Goal: Task Accomplishment & Management: Manage account settings

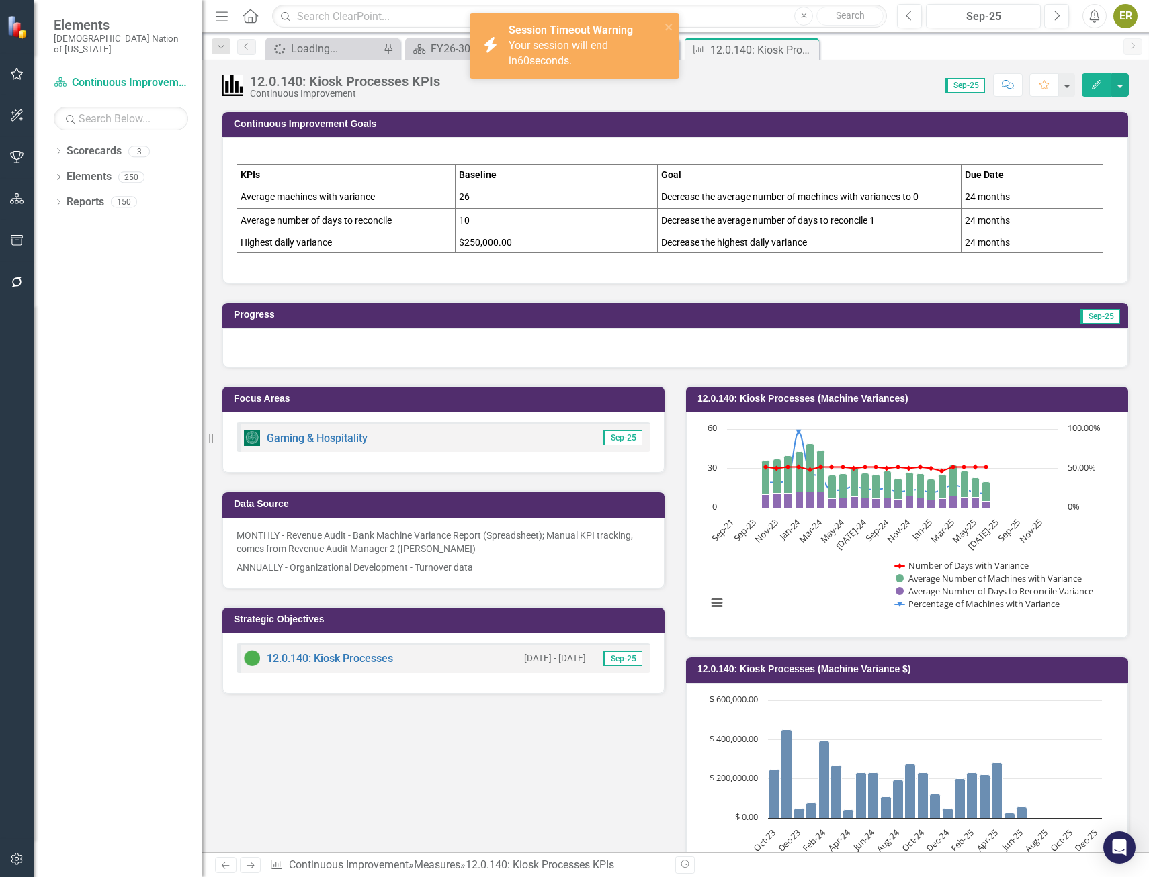
scroll to position [685, 0]
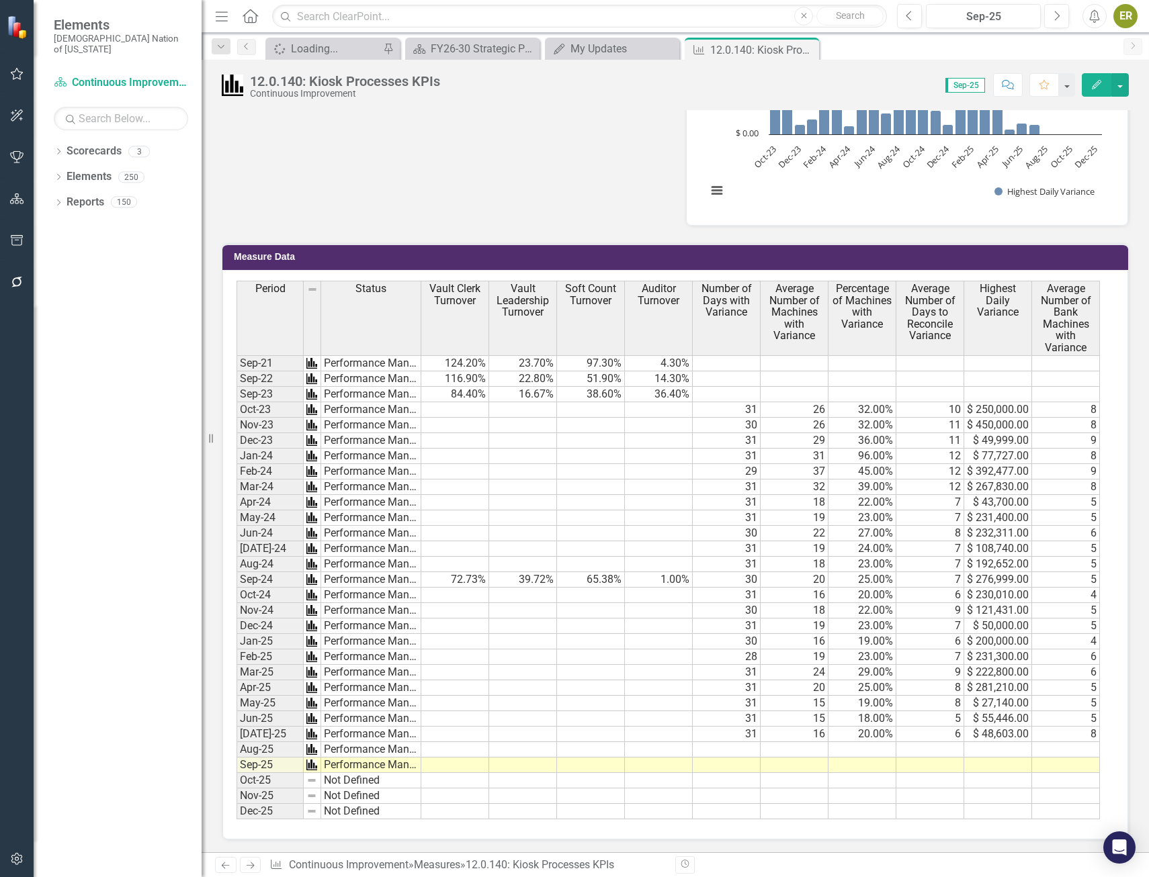
scroll to position [685, 0]
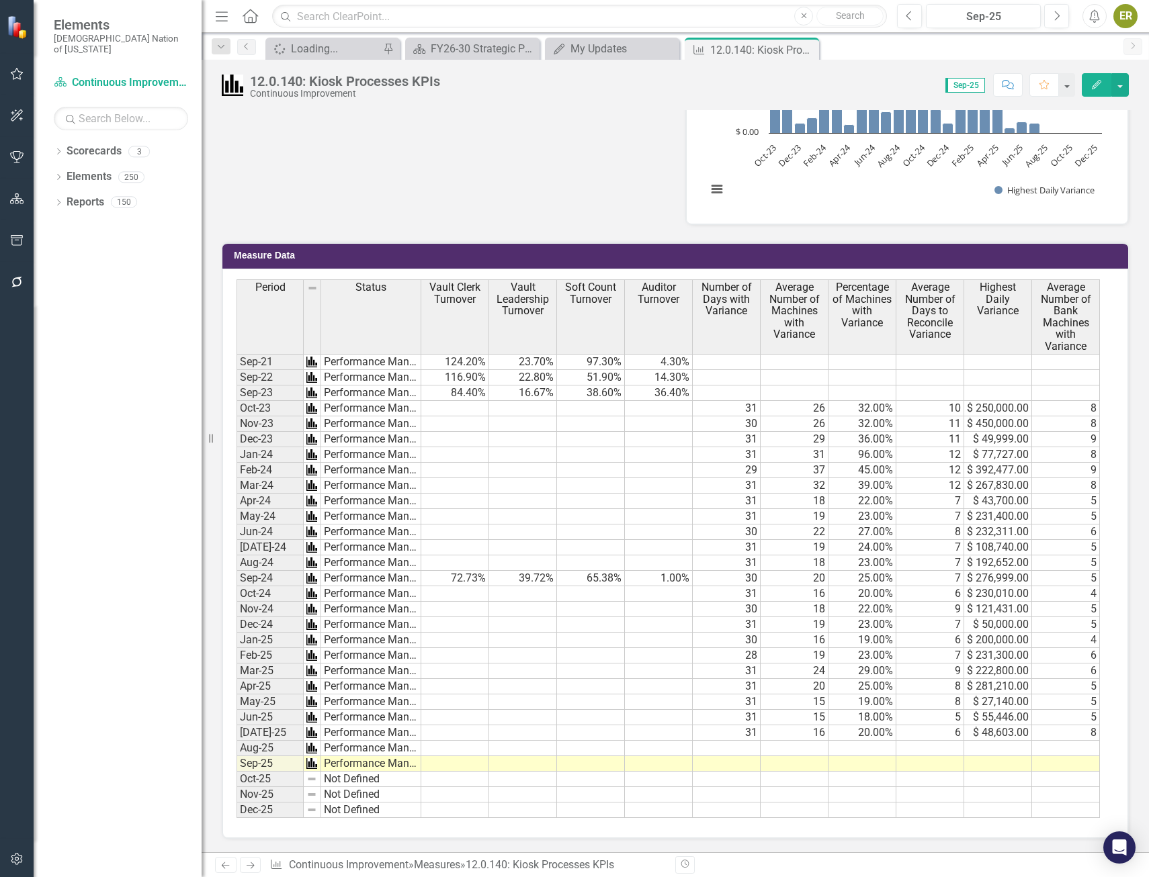
click at [746, 748] on td at bounding box center [727, 748] width 68 height 15
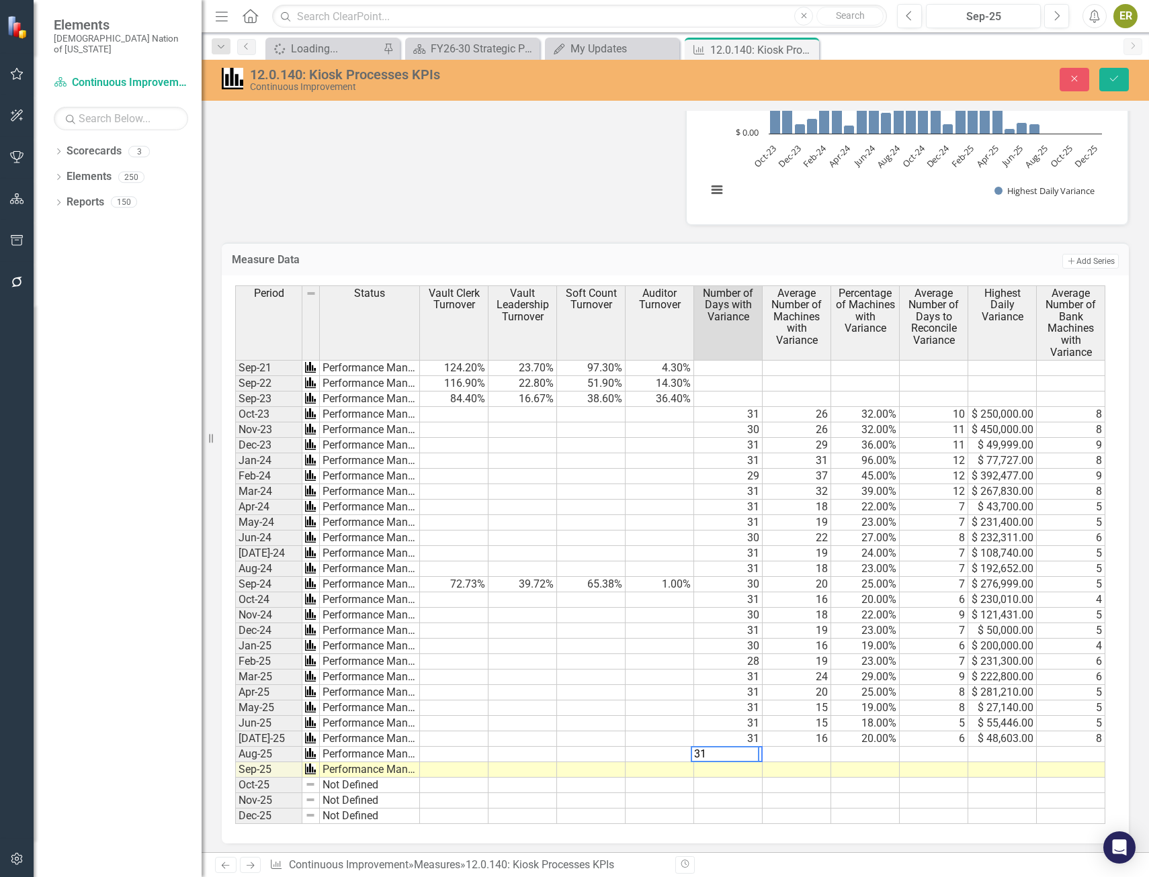
type textarea "31"
click at [799, 750] on td at bounding box center [797, 754] width 69 height 15
type textarea "13.50"
click at [883, 753] on td at bounding box center [865, 754] width 69 height 15
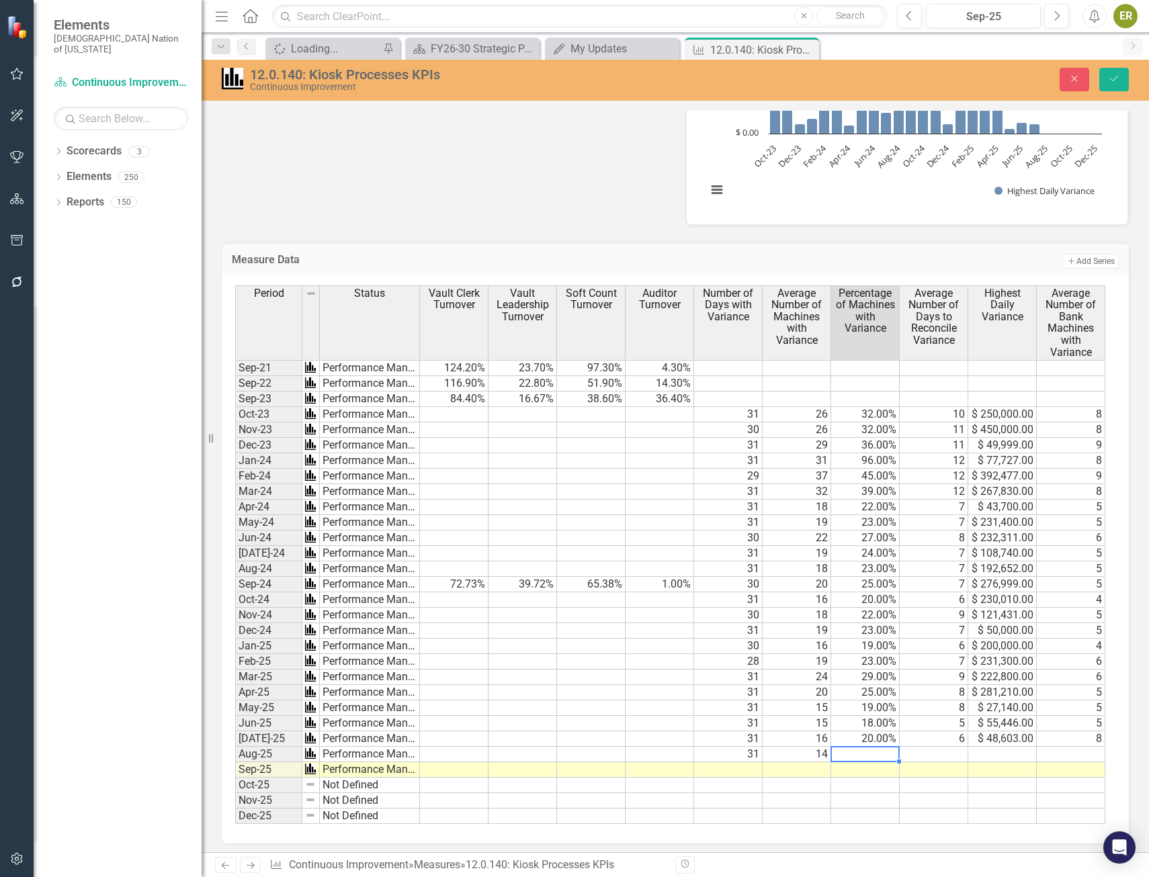
click at [883, 753] on td at bounding box center [865, 754] width 69 height 15
type textarea "17"
click at [952, 752] on td at bounding box center [934, 754] width 69 height 15
type textarea "7.65"
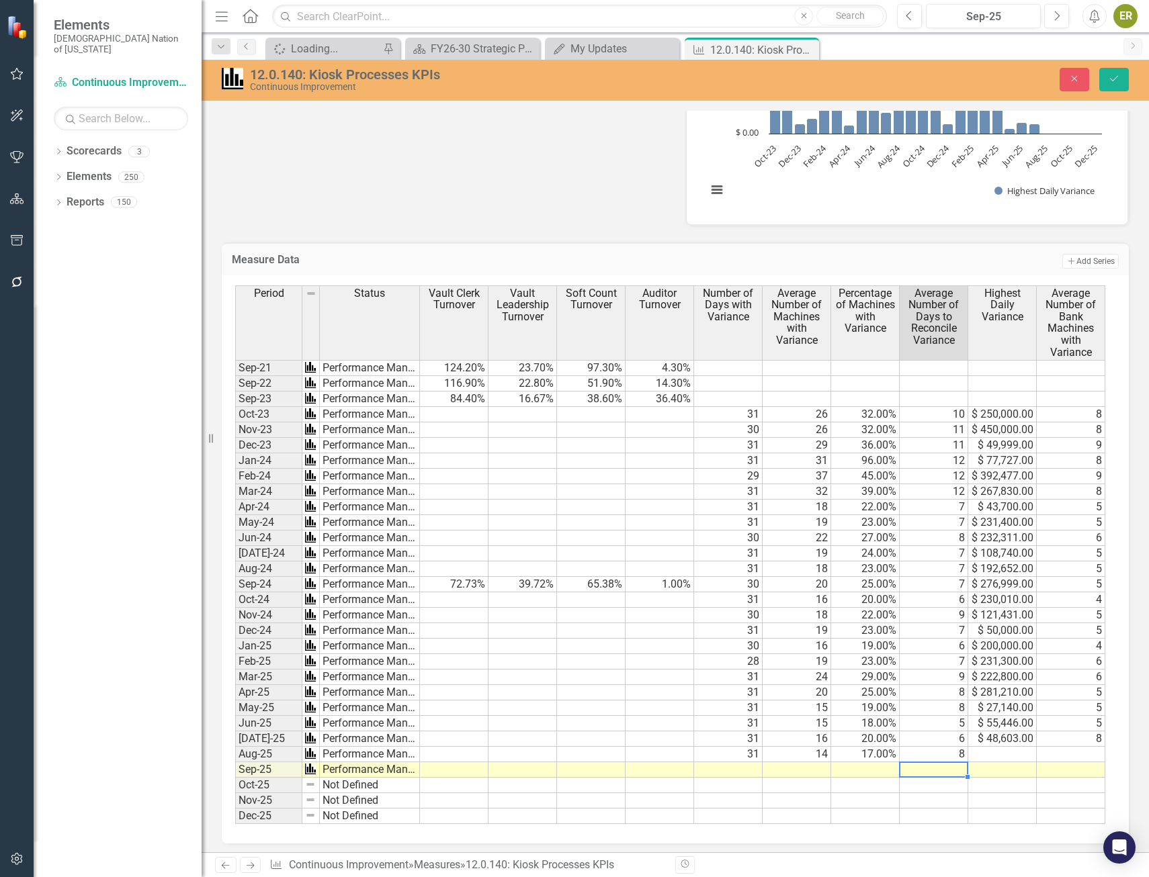
click at [1000, 749] on td at bounding box center [1002, 754] width 69 height 15
type textarea "39509"
click at [1076, 754] on td at bounding box center [1071, 754] width 69 height 15
click at [1090, 754] on td at bounding box center [1071, 754] width 69 height 15
type textarea "13.50"
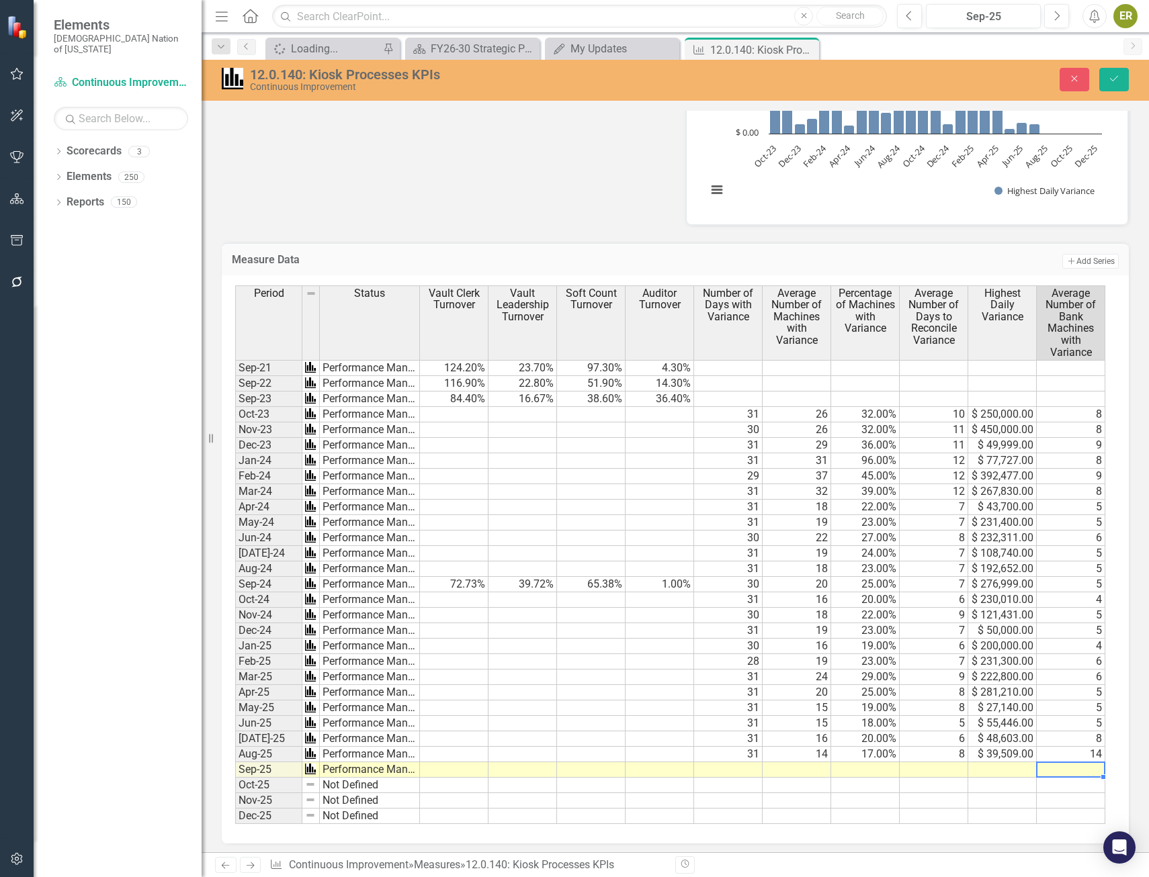
click at [740, 619] on td "30" at bounding box center [728, 615] width 69 height 15
click at [243, 616] on td "Nov-24" at bounding box center [268, 615] width 67 height 15
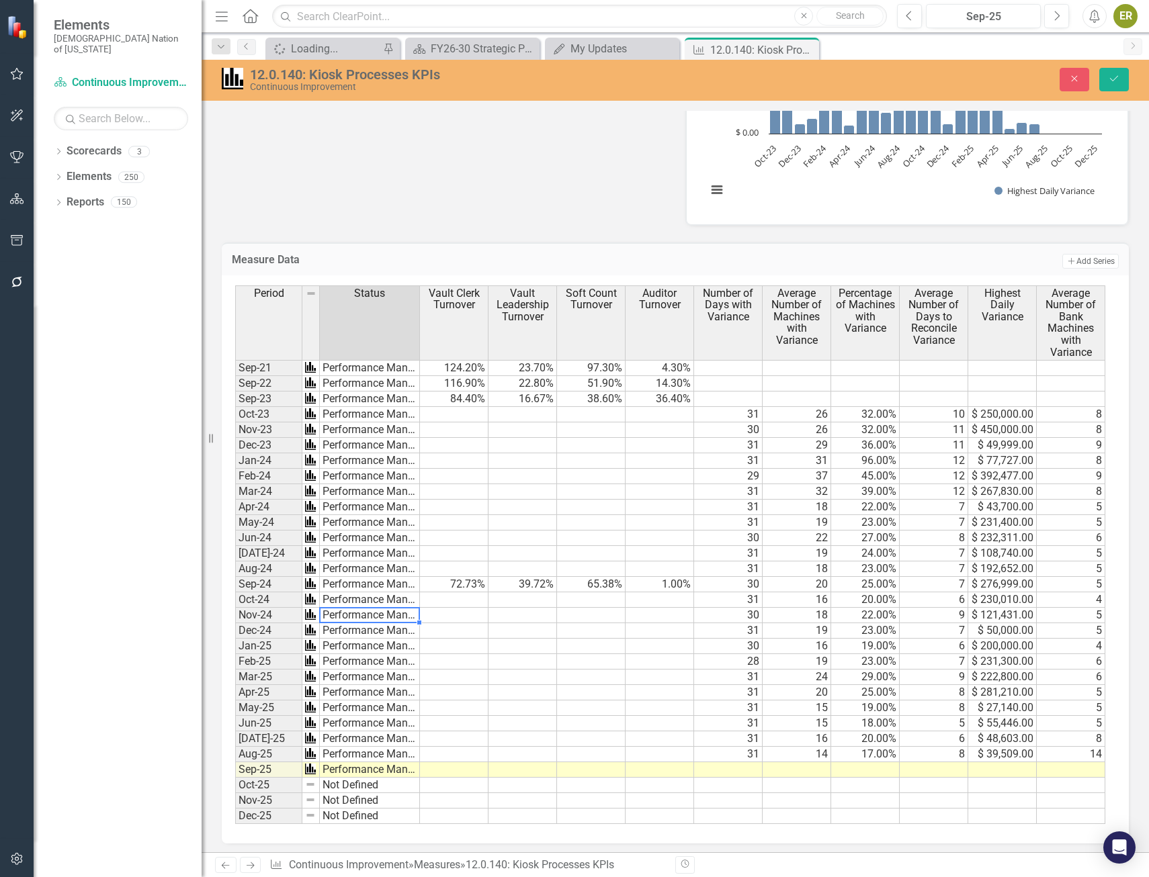
click at [359, 611] on td "Performance Management" at bounding box center [370, 615] width 100 height 15
click at [472, 615] on td at bounding box center [454, 615] width 69 height 15
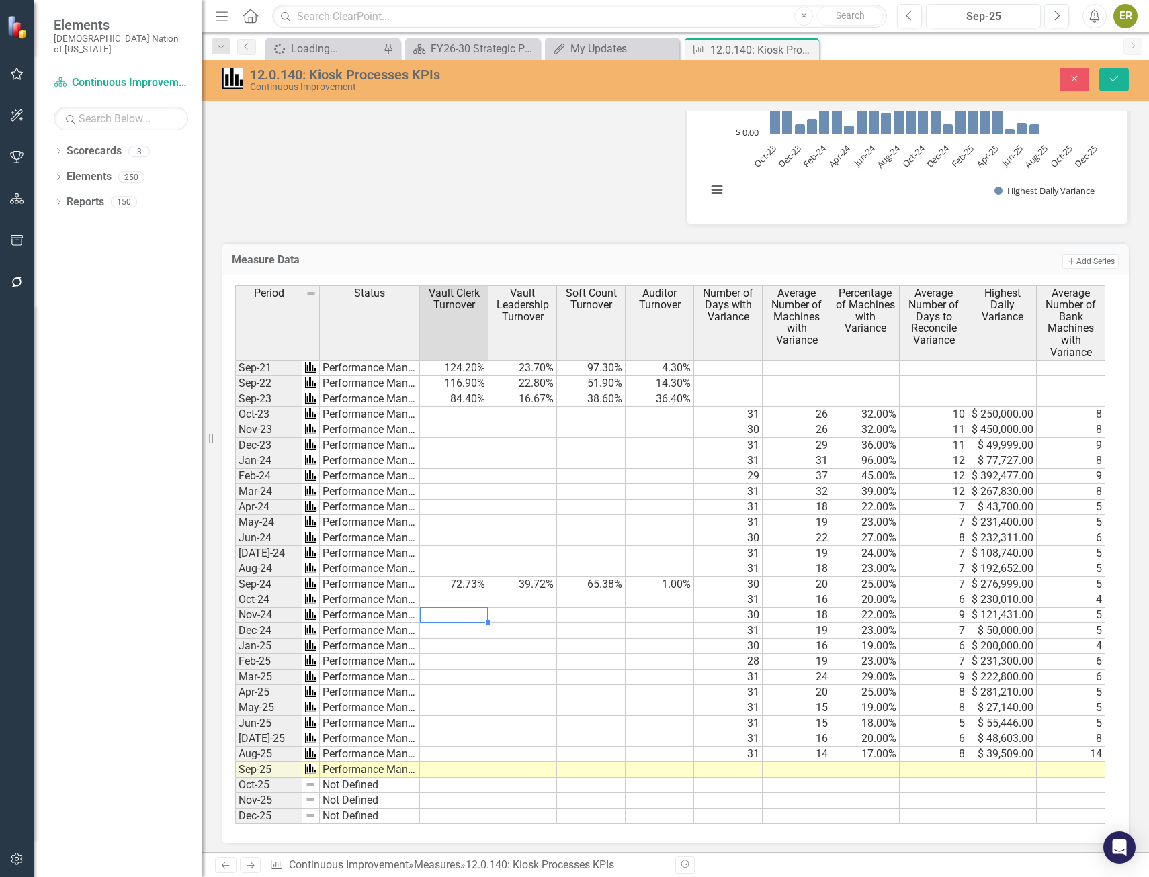
click at [548, 613] on td at bounding box center [522, 615] width 69 height 15
click at [734, 613] on td "30" at bounding box center [728, 615] width 69 height 15
click at [813, 614] on td "18" at bounding box center [797, 615] width 69 height 15
click at [951, 615] on td "9" at bounding box center [934, 615] width 69 height 15
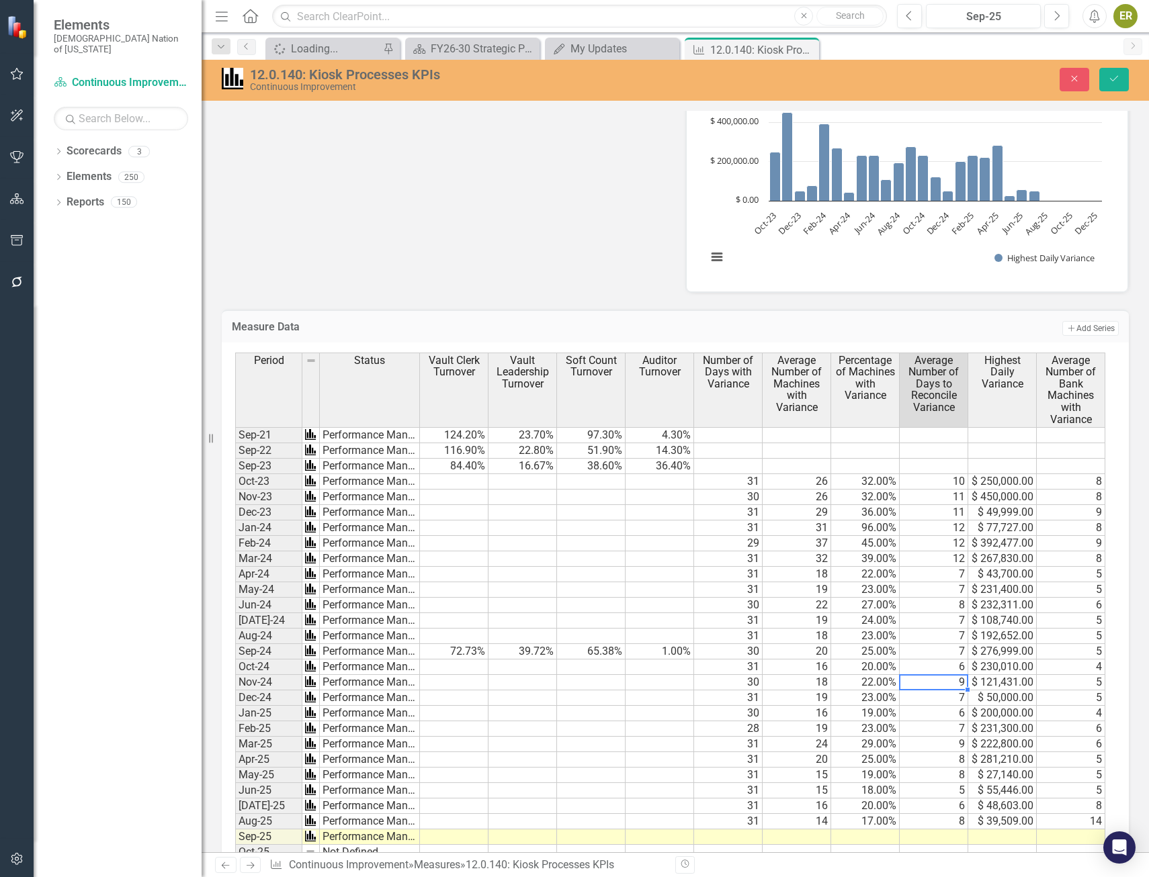
scroll to position [689, 0]
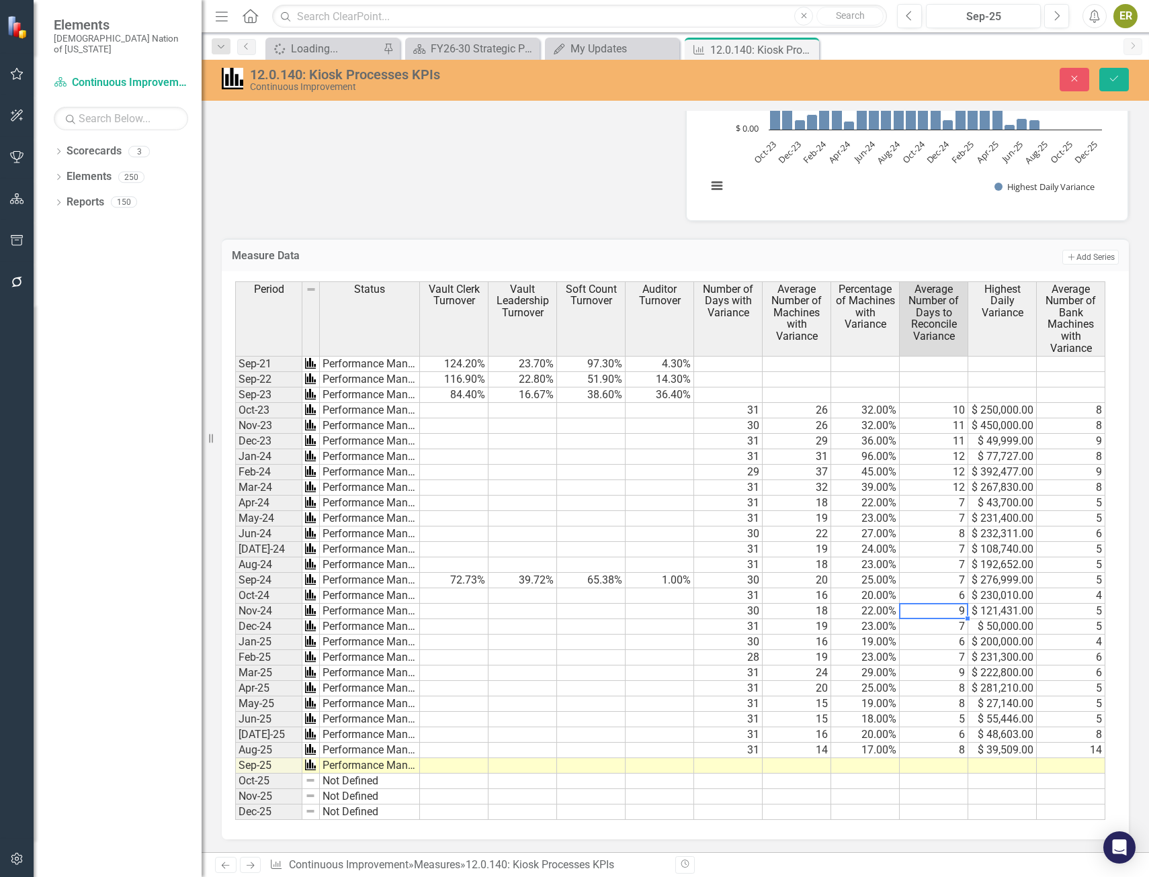
click at [738, 752] on td "31" at bounding box center [728, 750] width 69 height 15
click at [744, 713] on td "31" at bounding box center [728, 719] width 69 height 15
click at [903, 718] on td "5" at bounding box center [934, 719] width 69 height 15
click at [998, 715] on td "$ 55,446.00" at bounding box center [1002, 719] width 69 height 15
click at [953, 717] on td "5" at bounding box center [934, 719] width 69 height 15
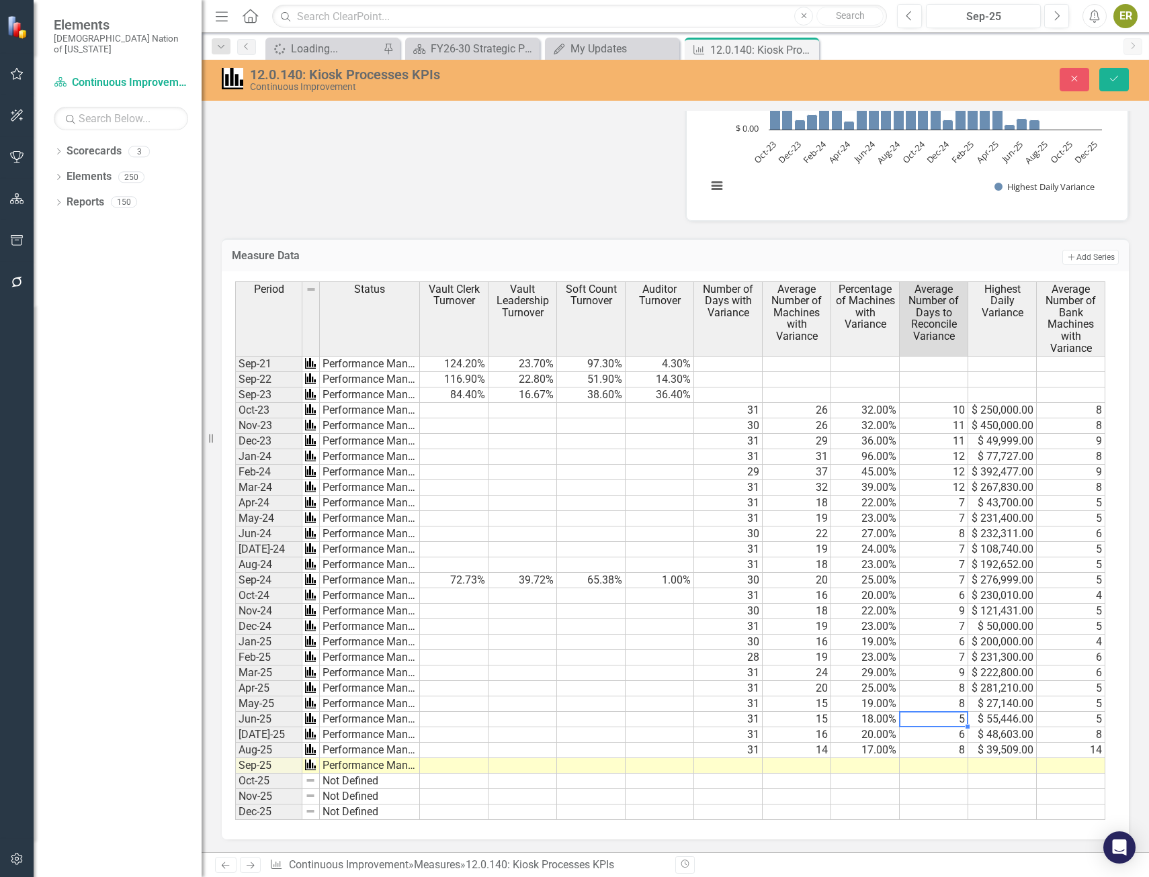
click at [953, 717] on td "5" at bounding box center [934, 719] width 69 height 15
type textarea "5"
type textarea "6"
click at [1024, 716] on td "$ 55,446.00" at bounding box center [1002, 719] width 69 height 15
click at [1074, 720] on td "5" at bounding box center [1071, 719] width 69 height 15
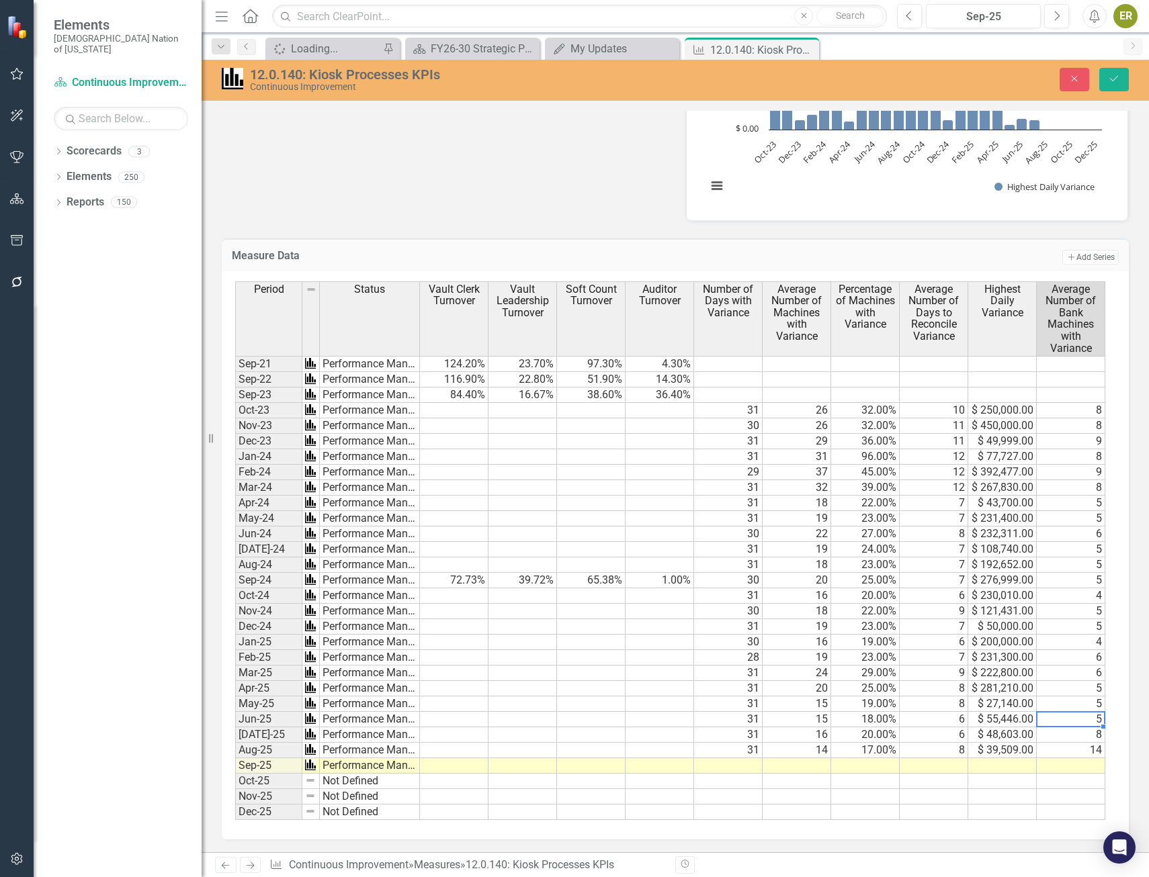
click at [746, 734] on td "31" at bounding box center [728, 735] width 69 height 15
click at [797, 731] on td "16" at bounding box center [797, 735] width 69 height 15
click at [837, 731] on td "20.00%" at bounding box center [865, 735] width 69 height 15
click at [950, 715] on td "6" at bounding box center [934, 719] width 69 height 15
click at [1089, 732] on td "8" at bounding box center [1071, 735] width 69 height 15
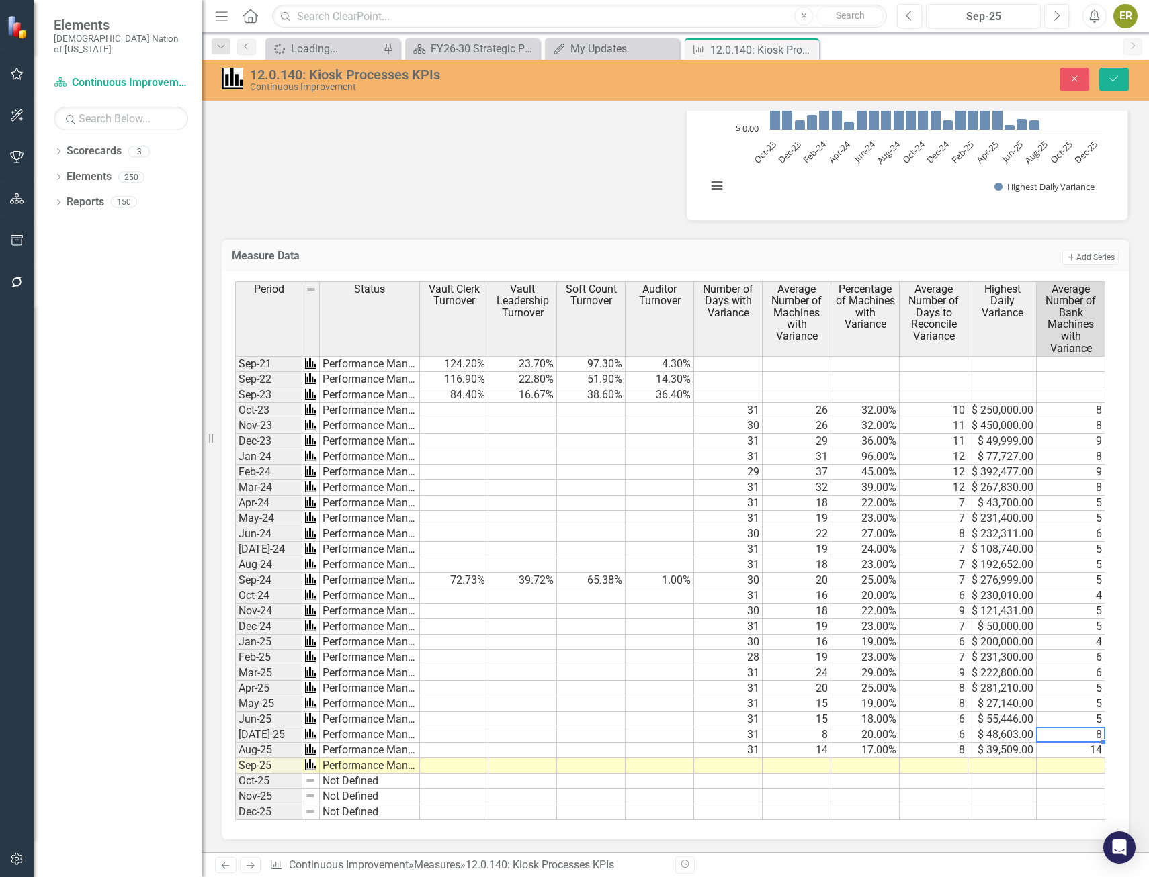
click at [1090, 734] on td "8" at bounding box center [1071, 735] width 69 height 15
type textarea "7"
click at [1092, 750] on td "14" at bounding box center [1071, 750] width 69 height 15
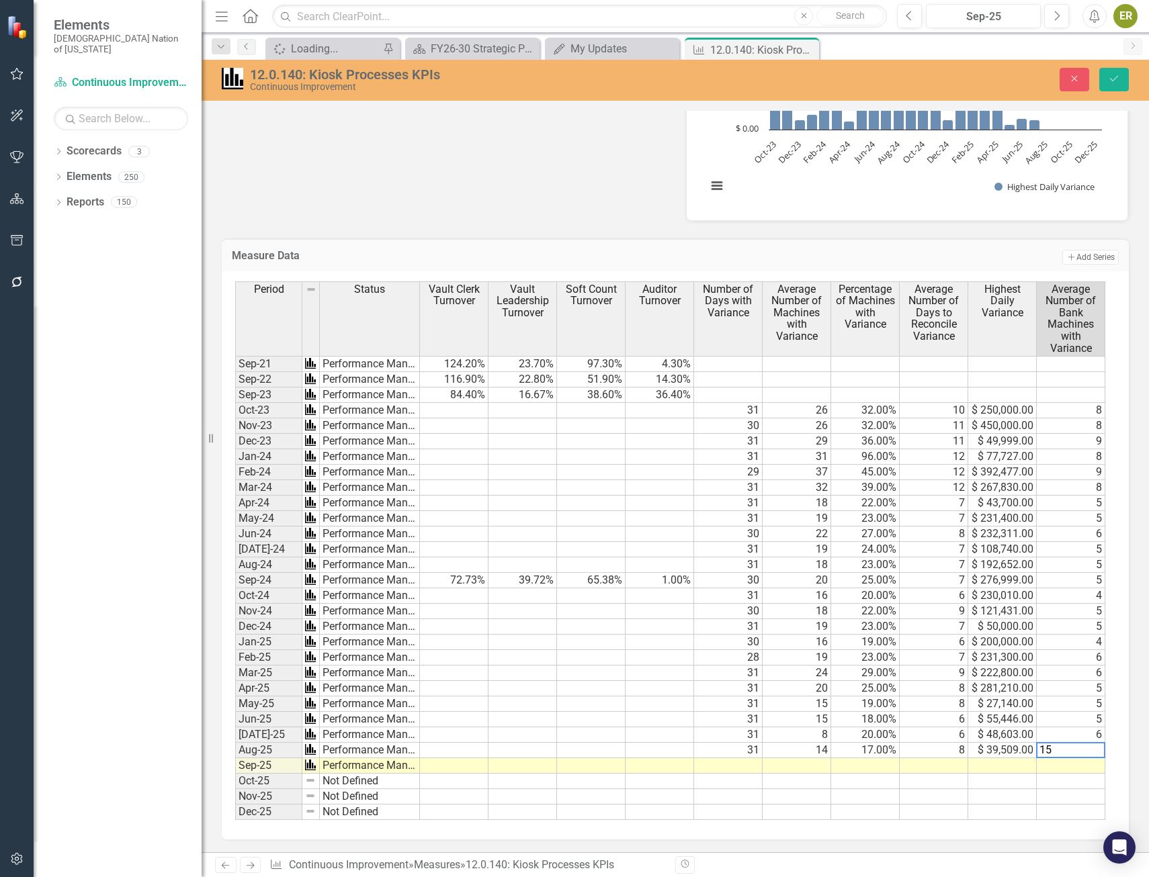
type textarea "1"
type textarea "5"
click at [1091, 768] on td at bounding box center [1071, 766] width 69 height 15
click at [1013, 744] on td "$ 39,509.00" at bounding box center [1002, 750] width 69 height 15
click at [947, 752] on td "8" at bounding box center [934, 750] width 69 height 15
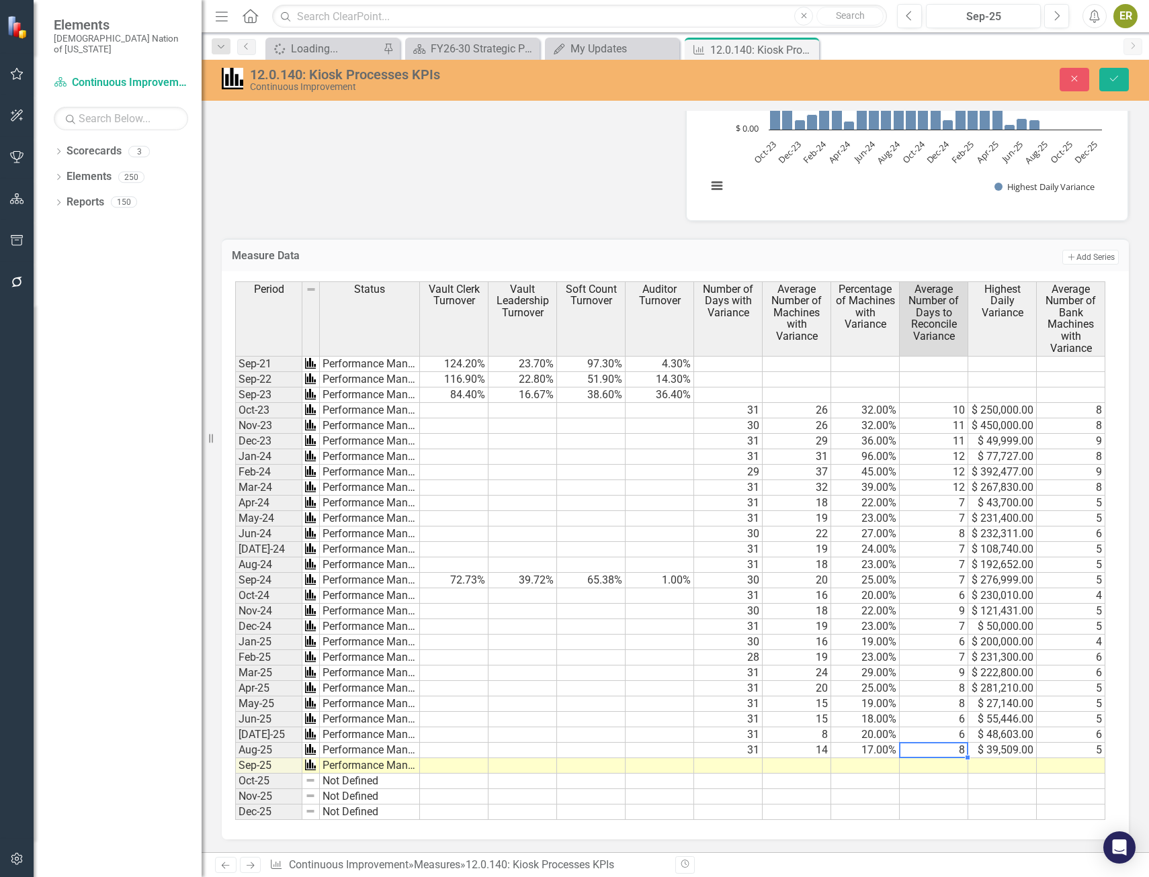
click at [877, 748] on td "17.00%" at bounding box center [865, 750] width 69 height 15
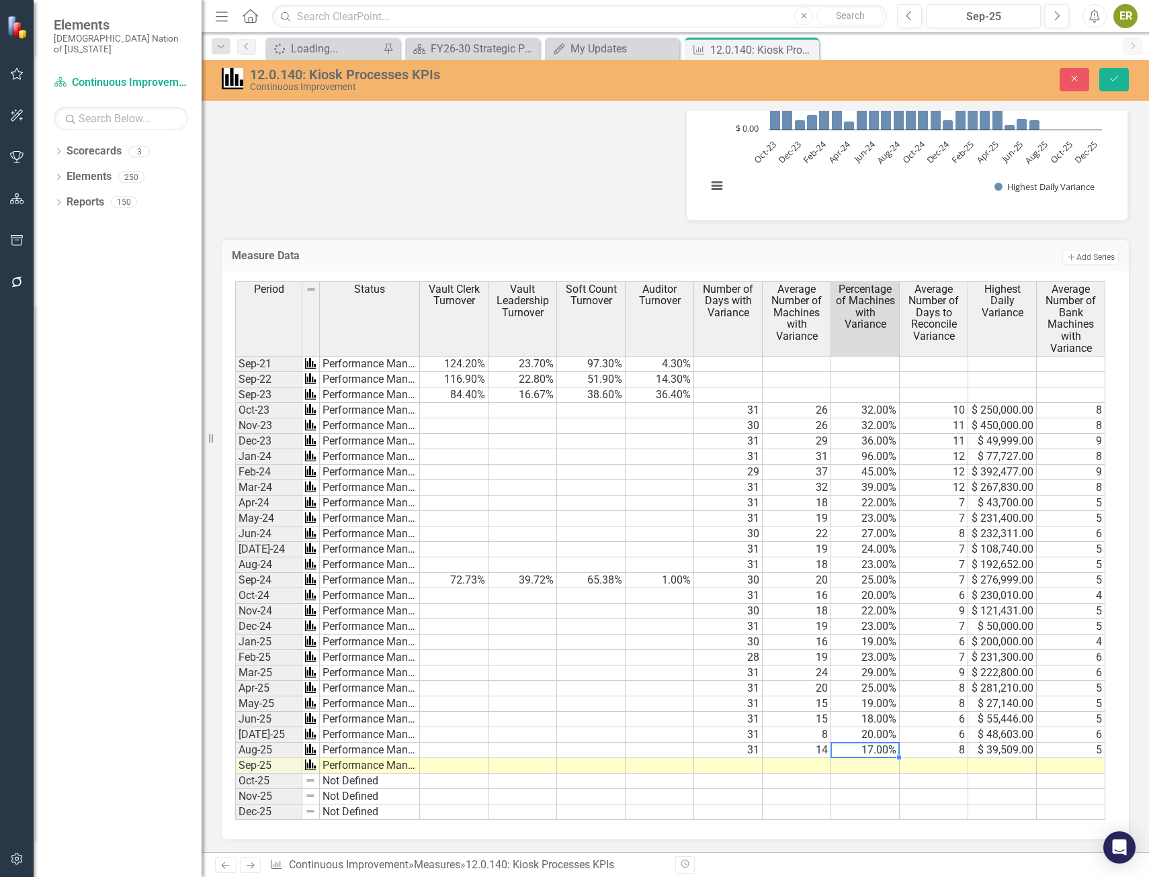
click at [802, 746] on td "14" at bounding box center [797, 750] width 69 height 15
type textarea "13.50"
click at [974, 821] on div "Period Status Vault Clerk Turnover Vault Leadership Turnover Soft Count Turnove…" at bounding box center [675, 555] width 907 height 568
click at [1107, 84] on button "Save" at bounding box center [1114, 80] width 30 height 24
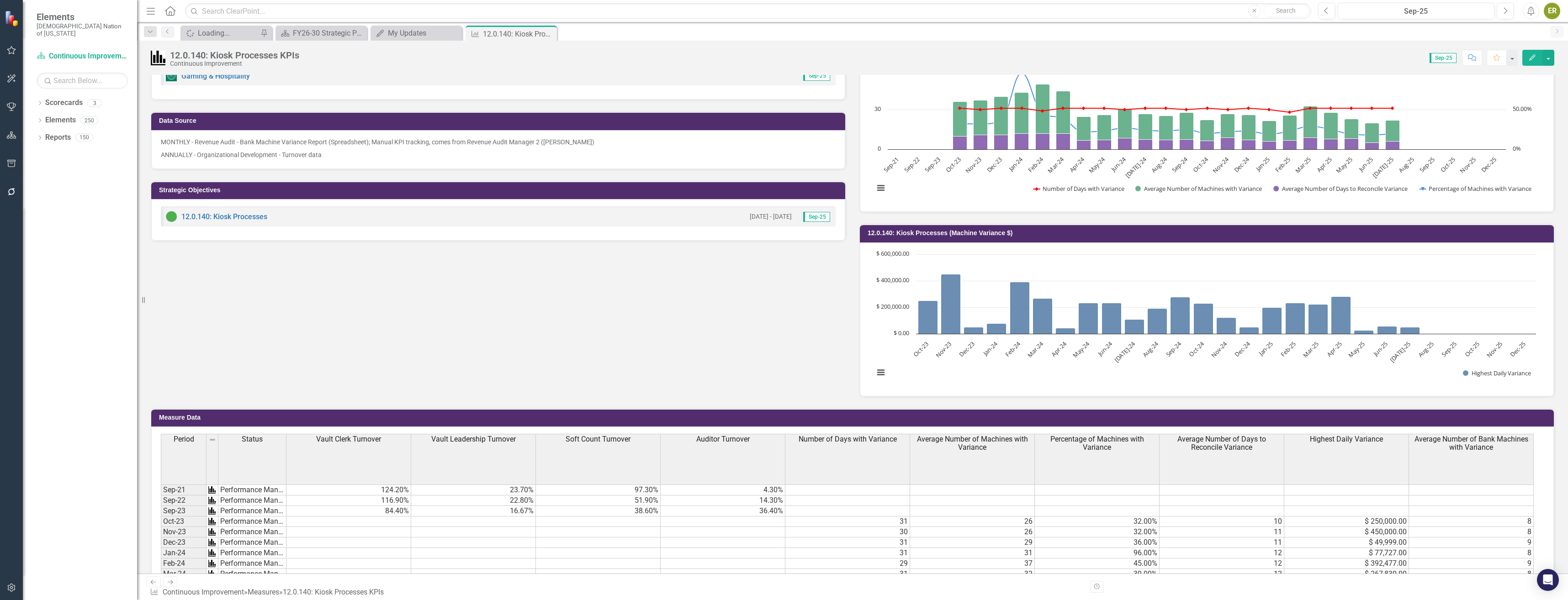
scroll to position [0, 0]
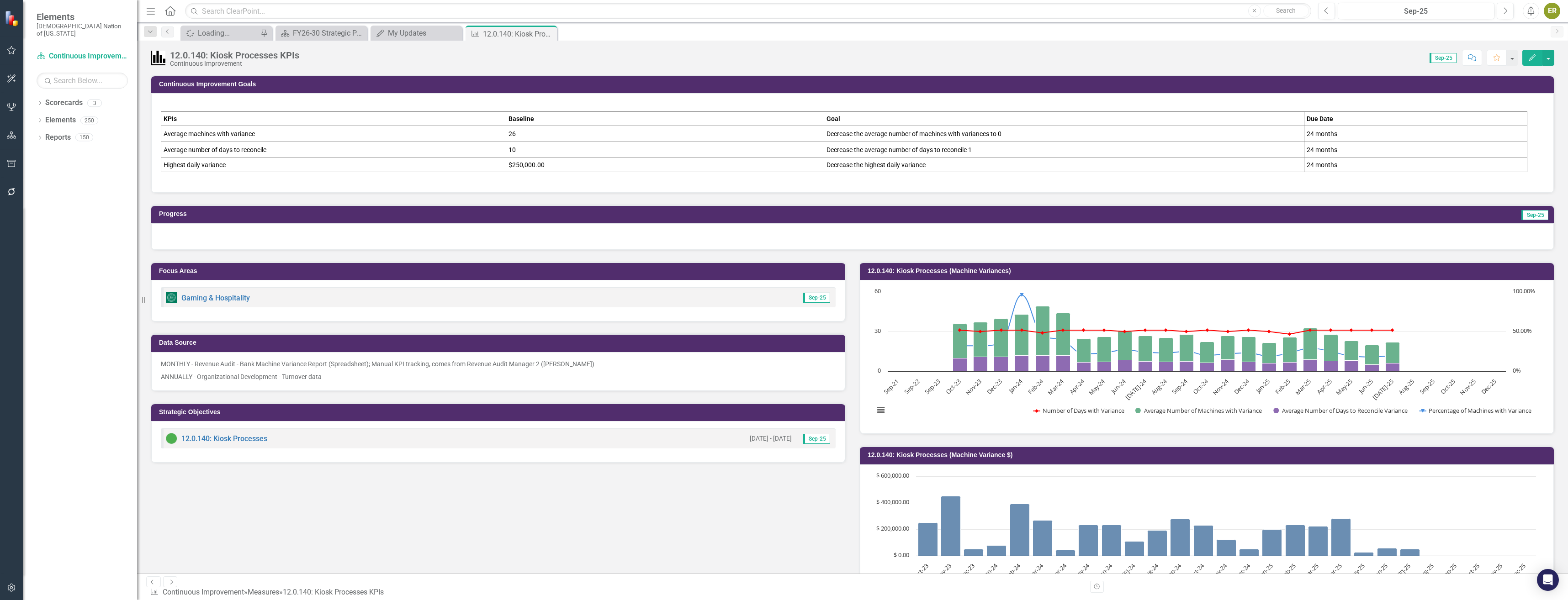
click at [257, 233] on div at bounding box center [852, 236] width 1403 height 27
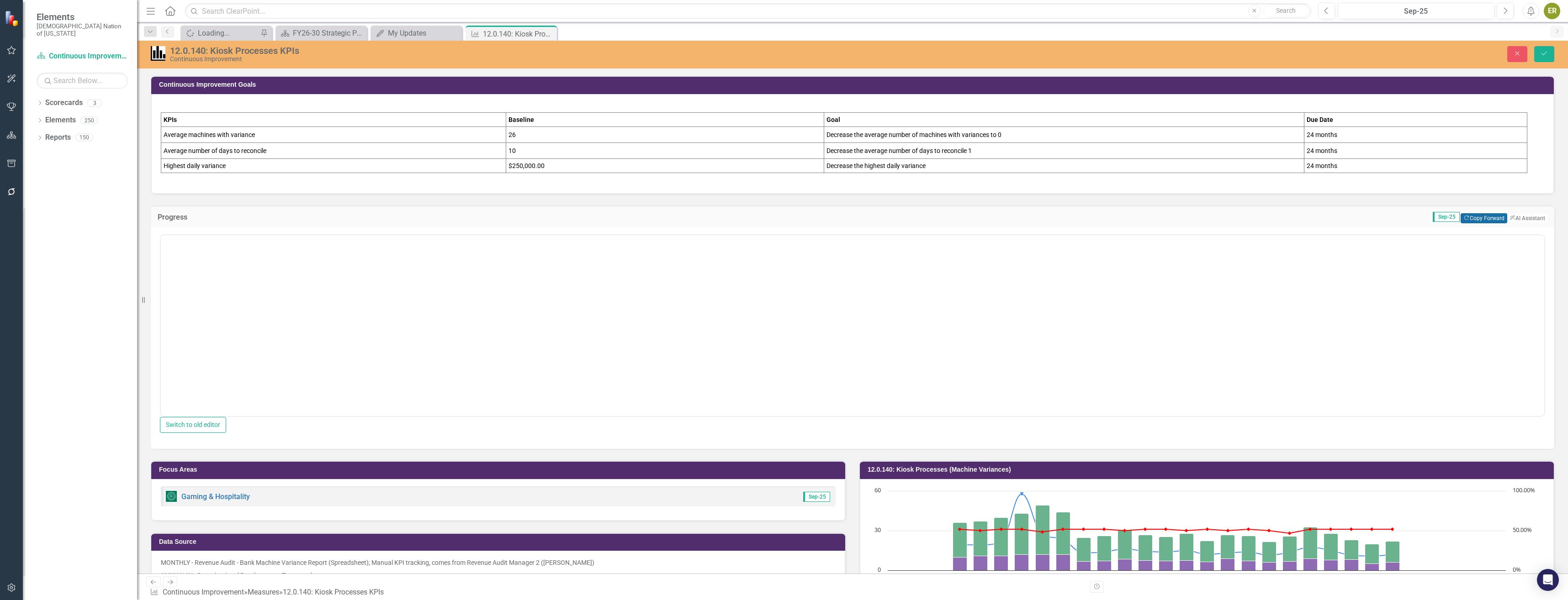
click at [781, 215] on button "Copy Forward Copy Forward" at bounding box center [1484, 218] width 46 height 10
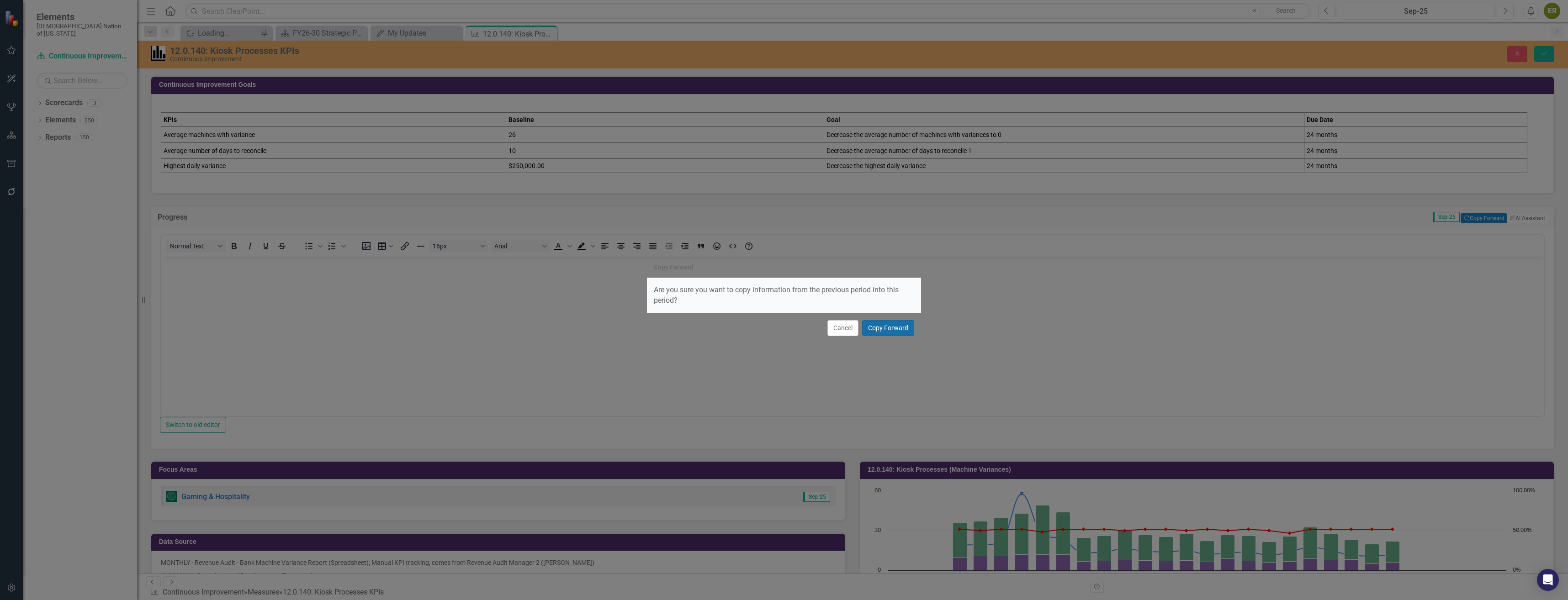
click at [781, 328] on button "Copy Forward" at bounding box center [888, 328] width 52 height 16
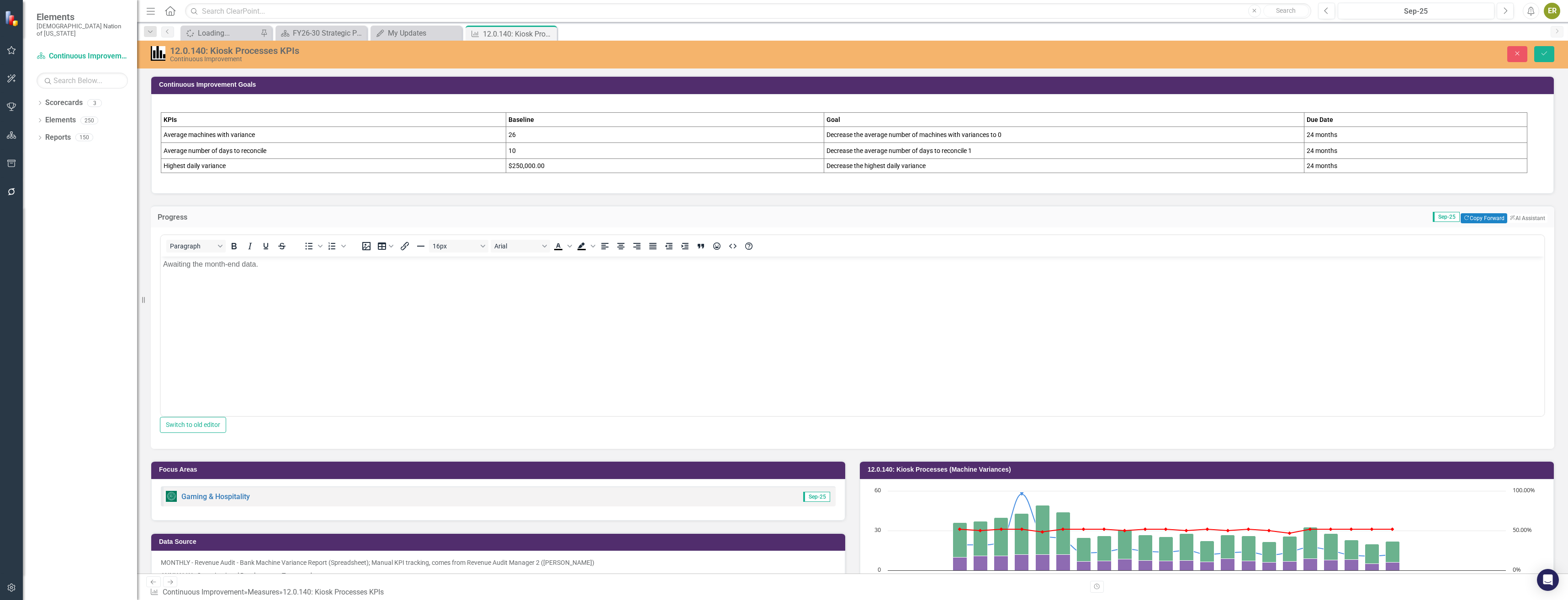
click at [566, 317] on body "Awaiting the month-end data." at bounding box center [852, 325] width 1383 height 137
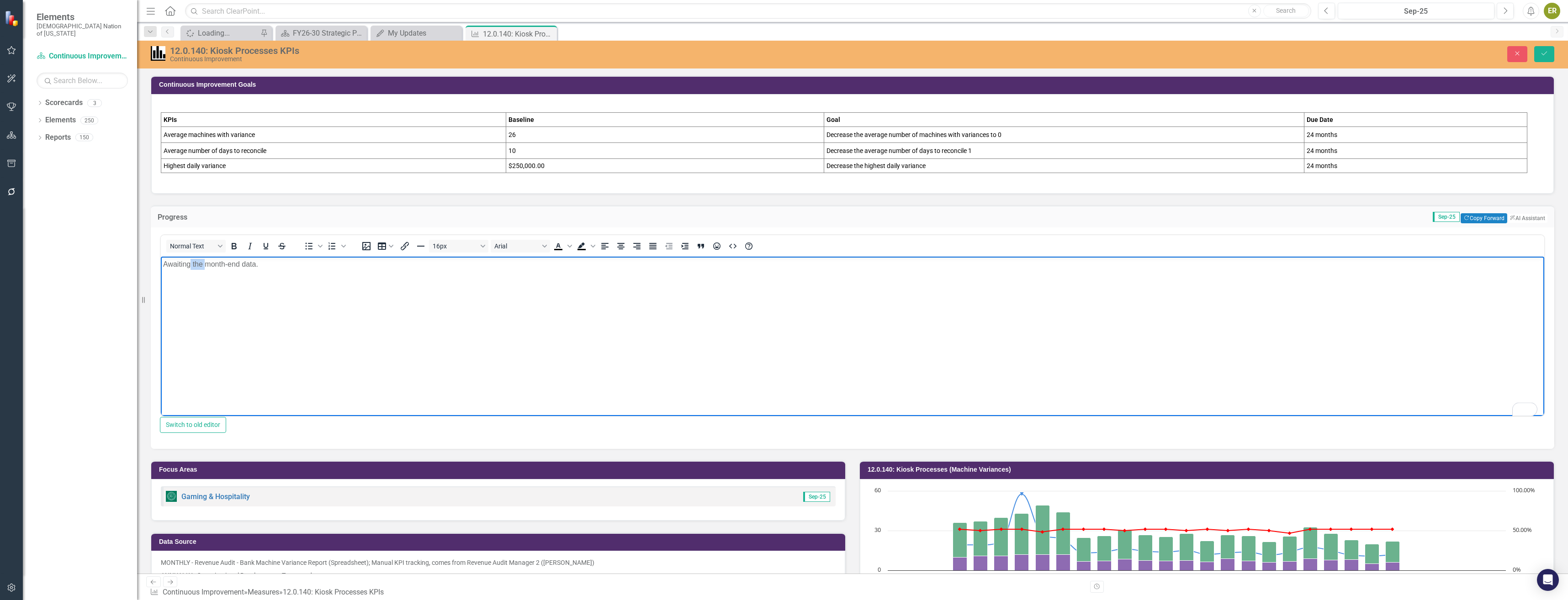
drag, startPoint x: 205, startPoint y: 264, endPoint x: 192, endPoint y: 264, distance: 13.0
click at [192, 264] on p "Awaiting the month-end data." at bounding box center [853, 264] width 1379 height 11
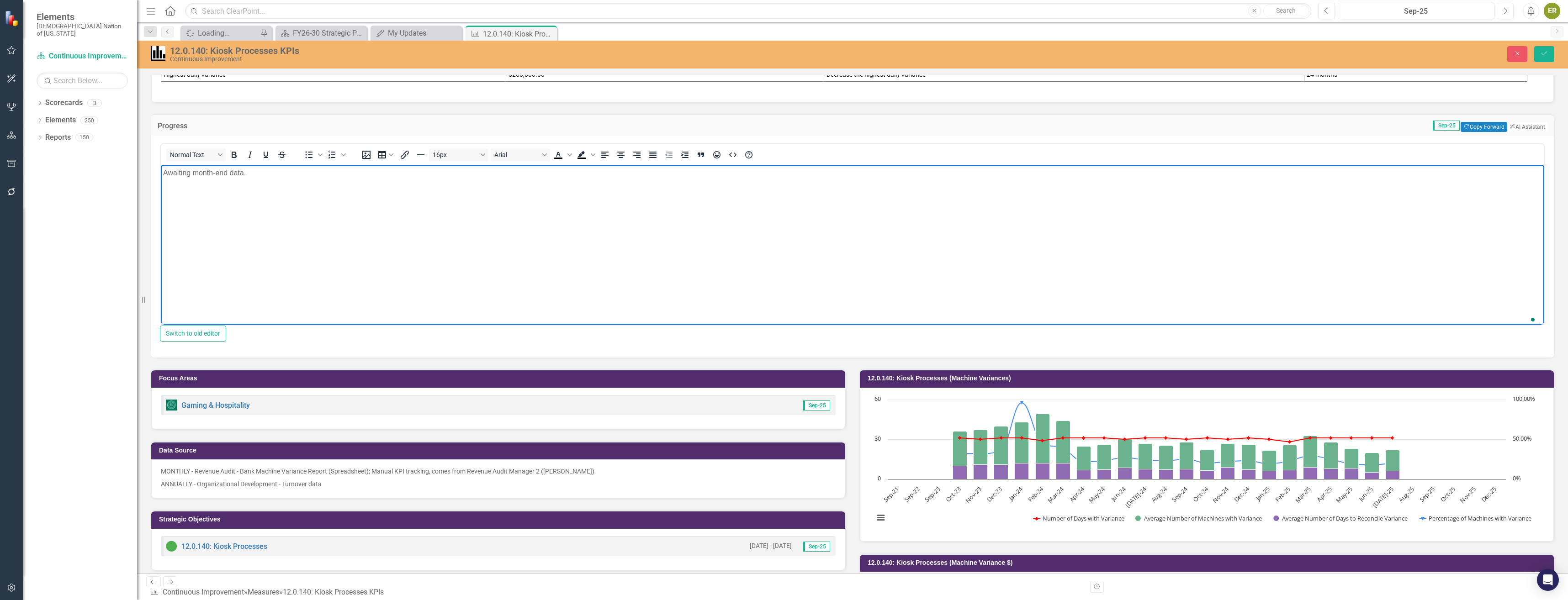
click at [354, 302] on html "Awaiting month-end data." at bounding box center [852, 234] width 1383 height 137
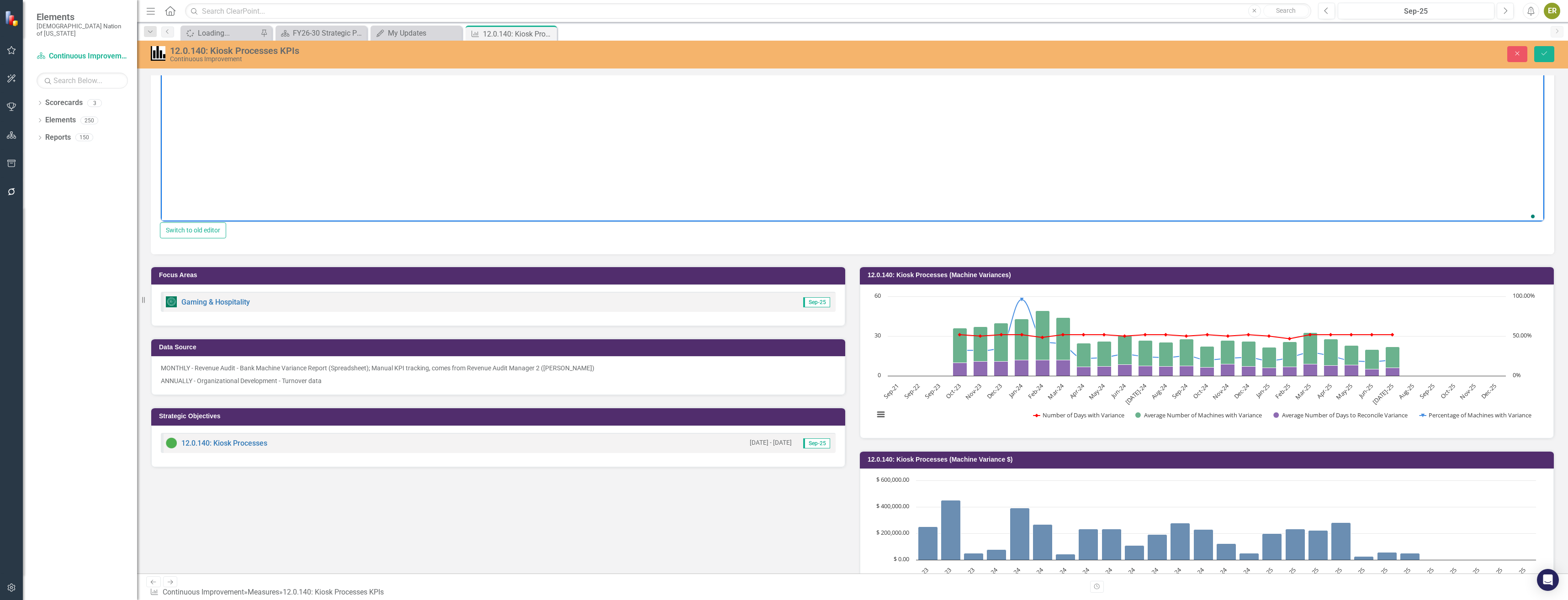
scroll to position [228, 0]
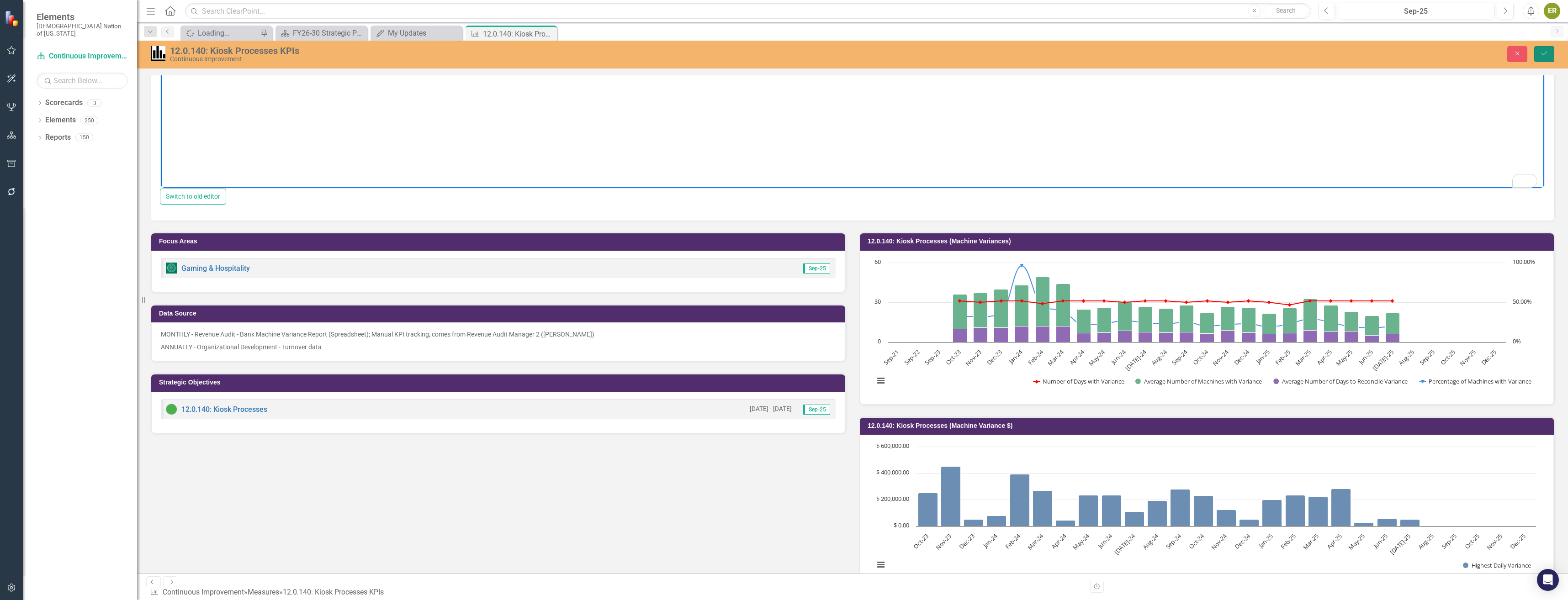
click at [781, 48] on button "Save" at bounding box center [1544, 54] width 20 height 16
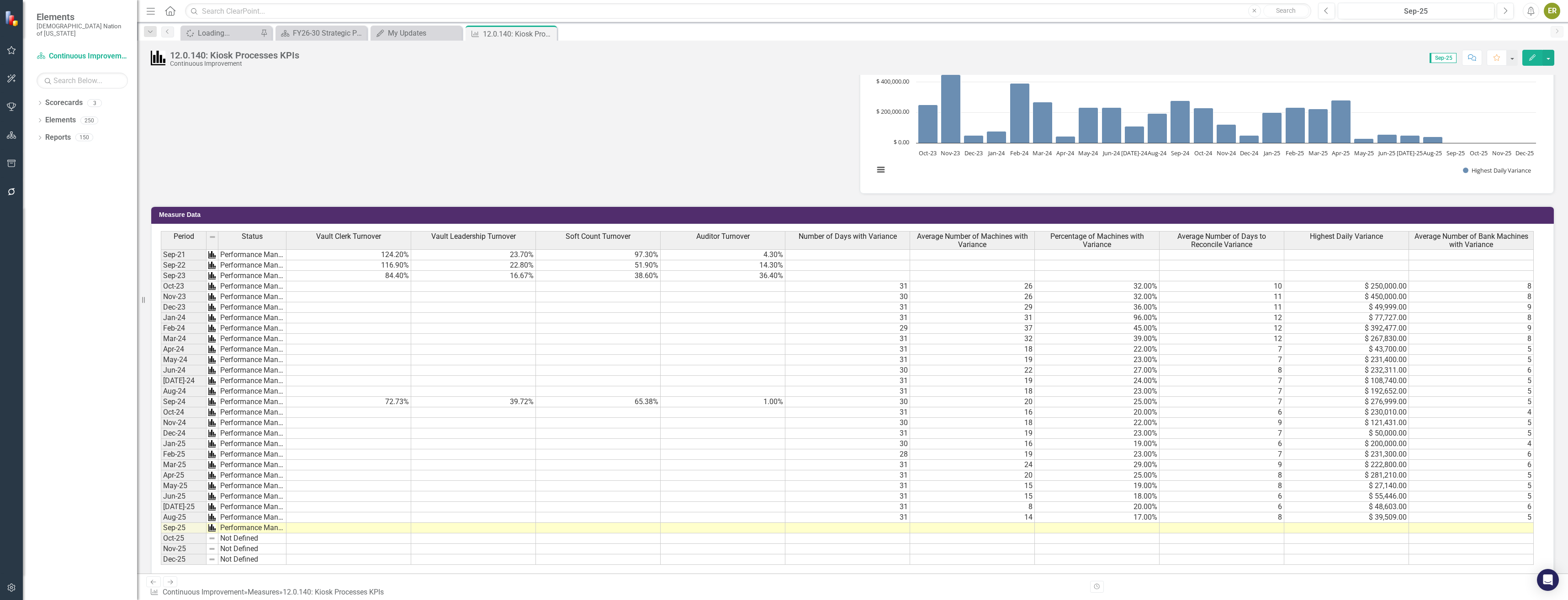
scroll to position [429, 0]
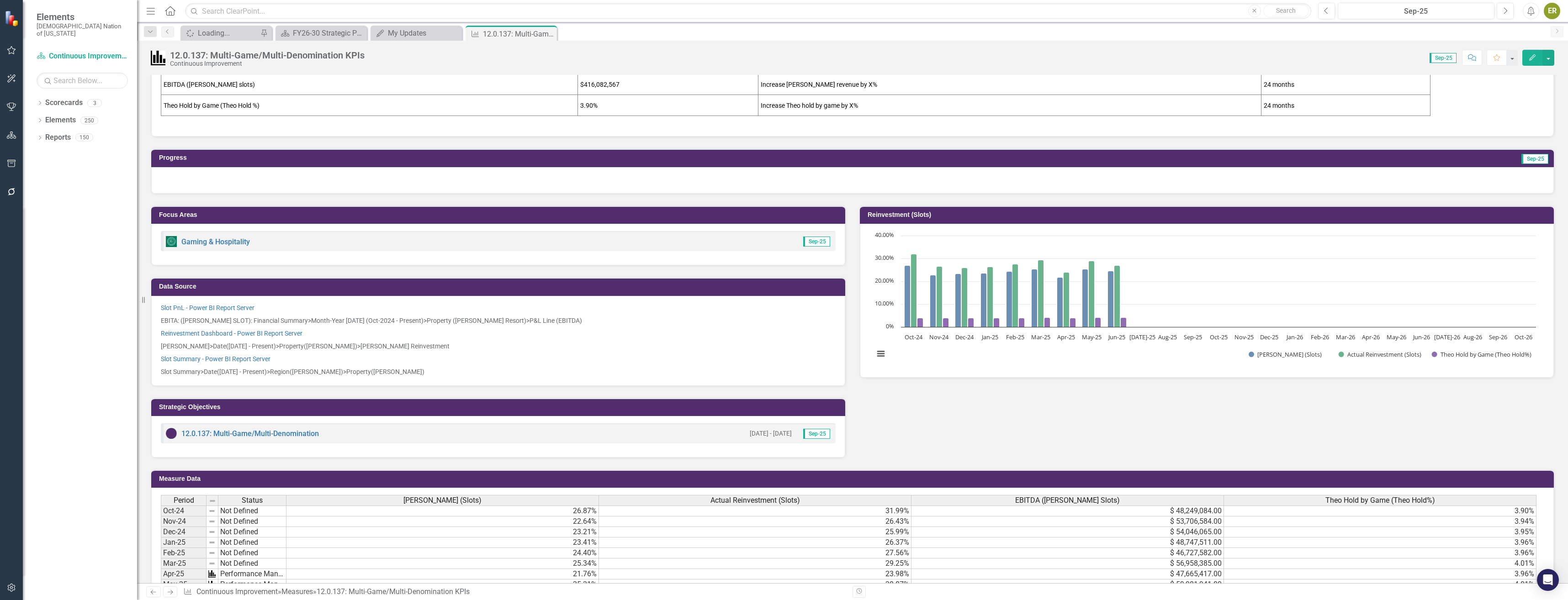
scroll to position [91, 0]
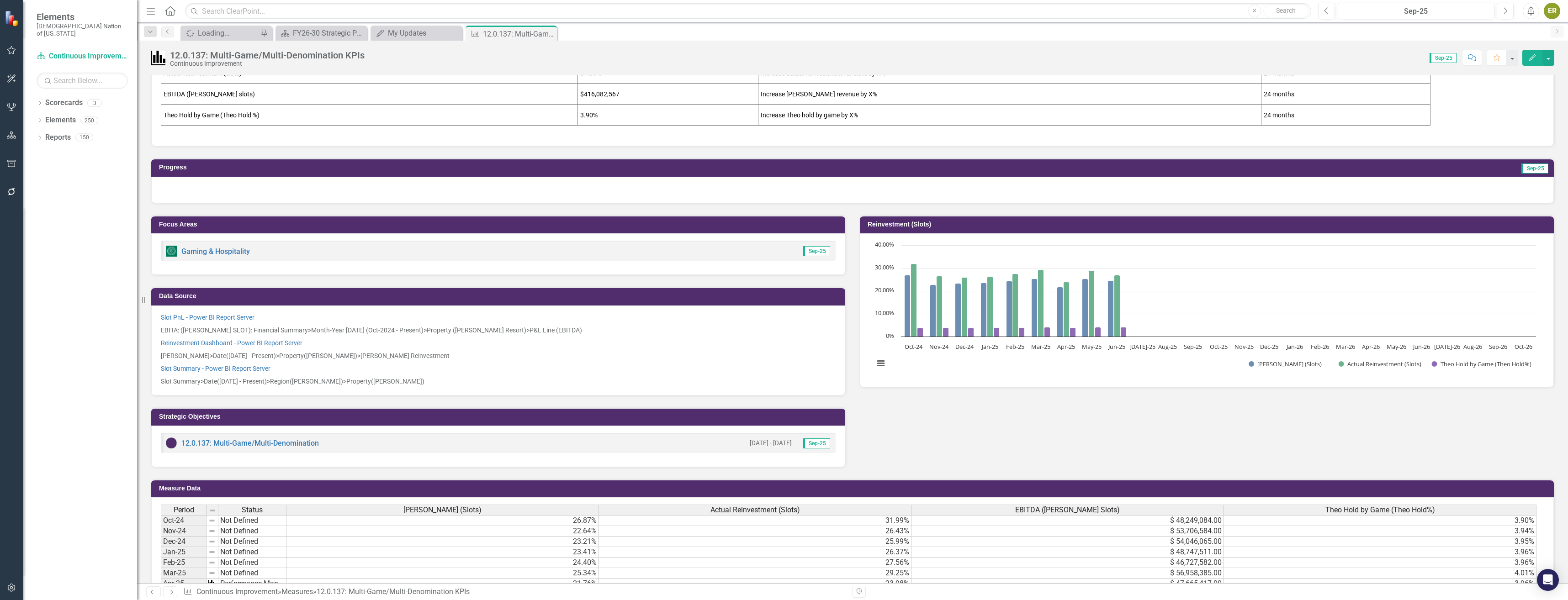
click at [273, 194] on div at bounding box center [852, 190] width 1403 height 27
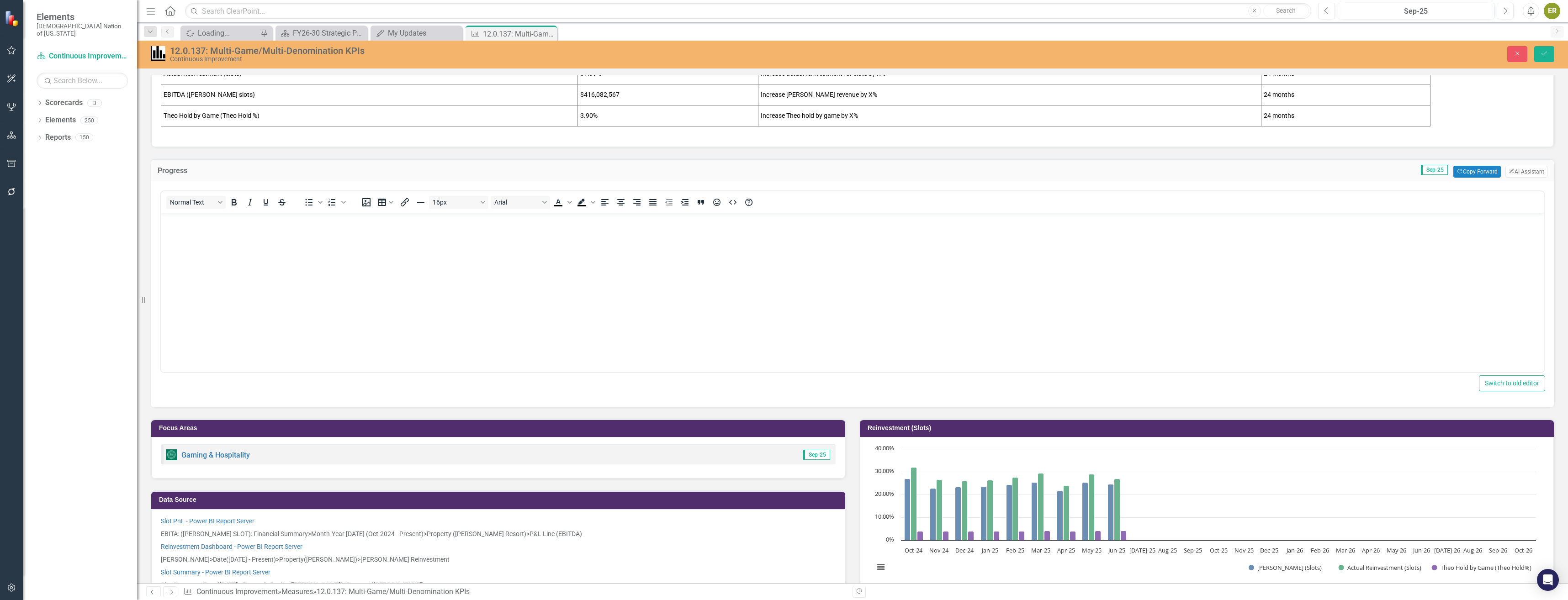
scroll to position [0, 0]
click at [1469, 171] on button "Copy Forward Copy Forward" at bounding box center [1476, 171] width 47 height 12
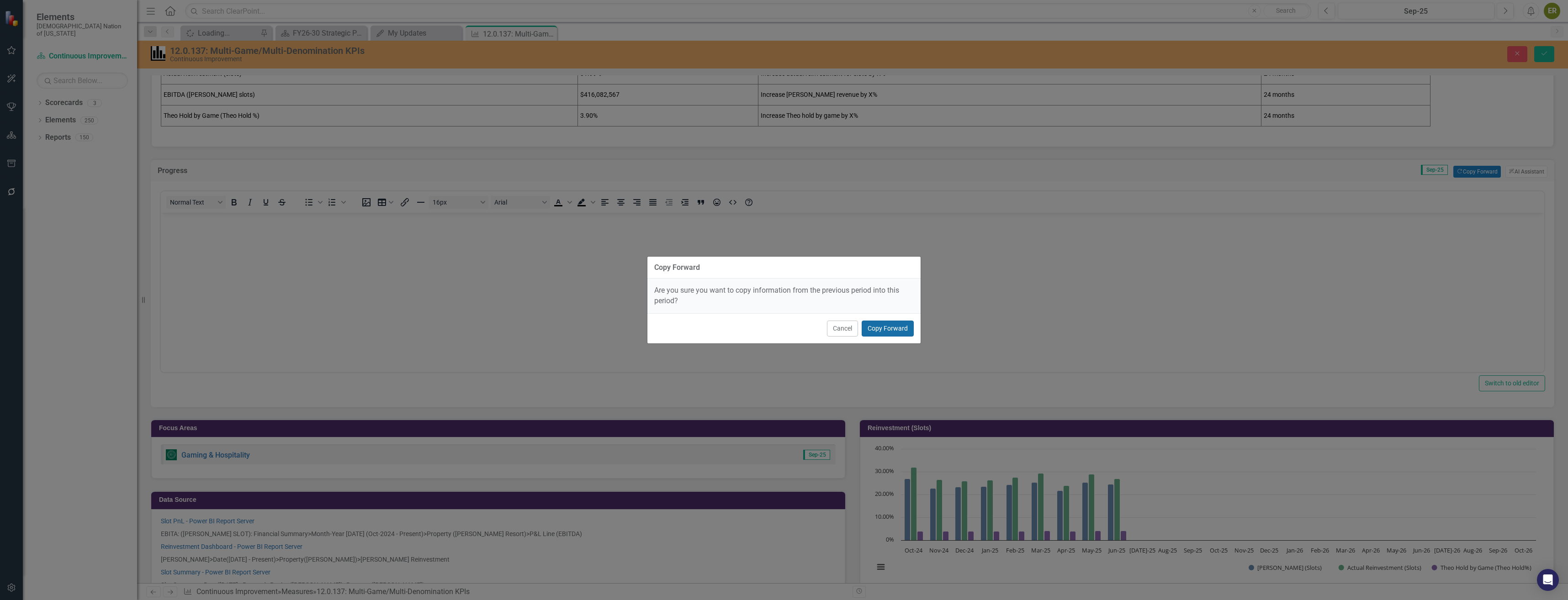
click at [894, 330] on button "Copy Forward" at bounding box center [887, 329] width 52 height 16
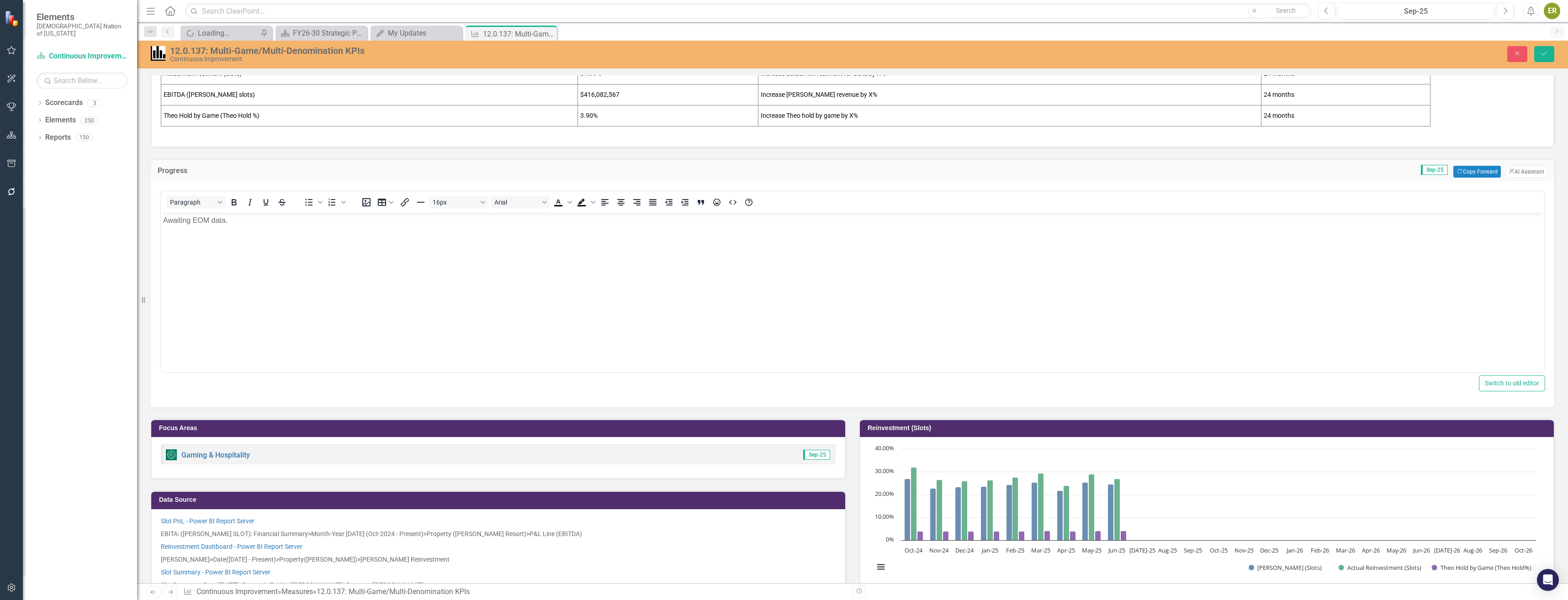
drag, startPoint x: 724, startPoint y: 306, endPoint x: 742, endPoint y: 300, distance: 19.0
click at [724, 305] on body "Awaiting EOM data." at bounding box center [852, 281] width 1383 height 137
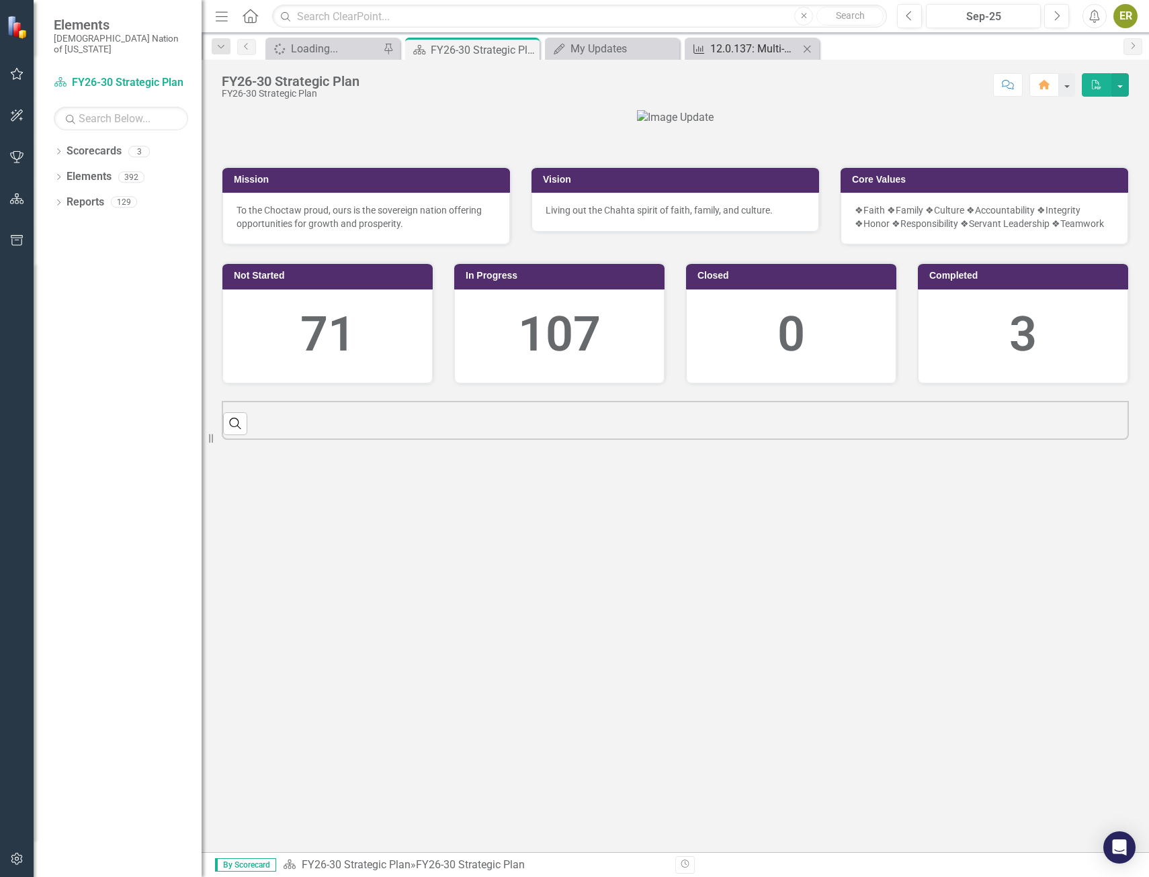
click at [741, 49] on div "12.0.137: Multi-Game/Multi-Denomination KPIs" at bounding box center [754, 48] width 89 height 17
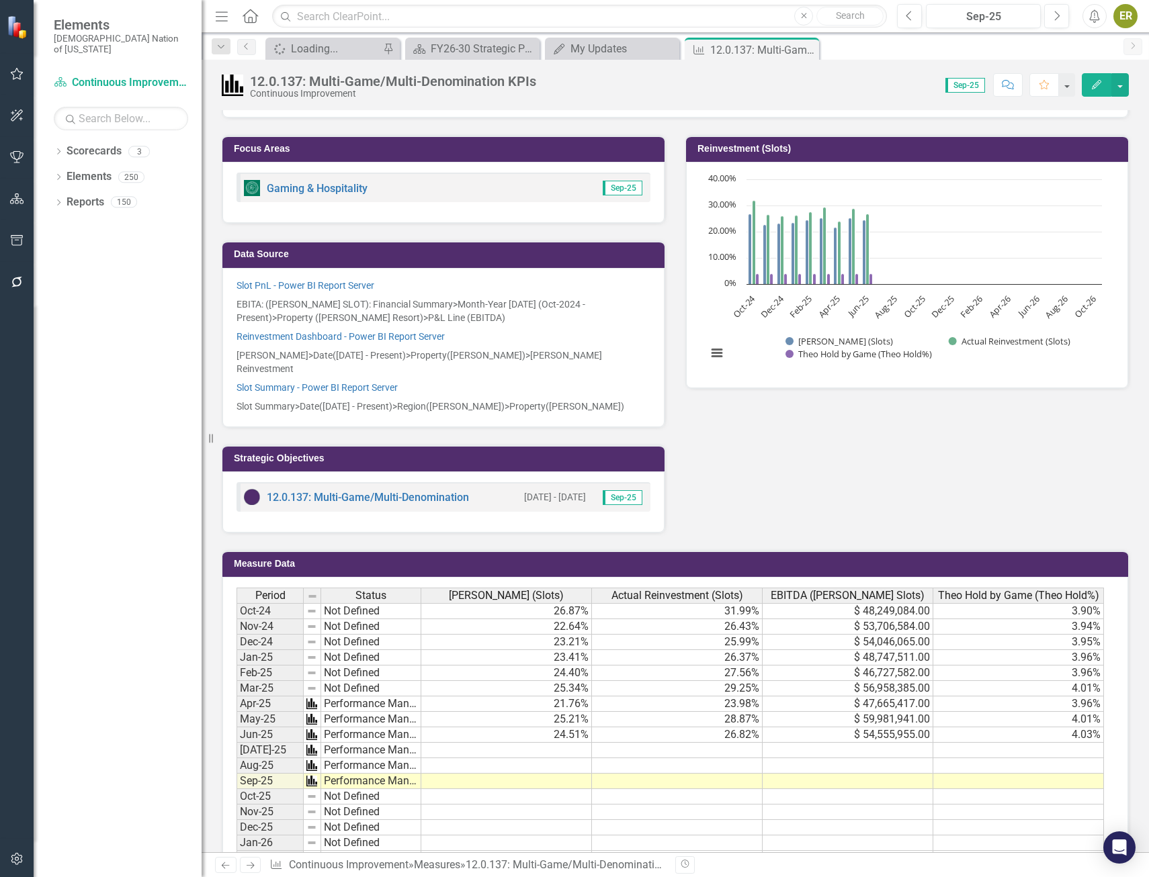
scroll to position [273, 0]
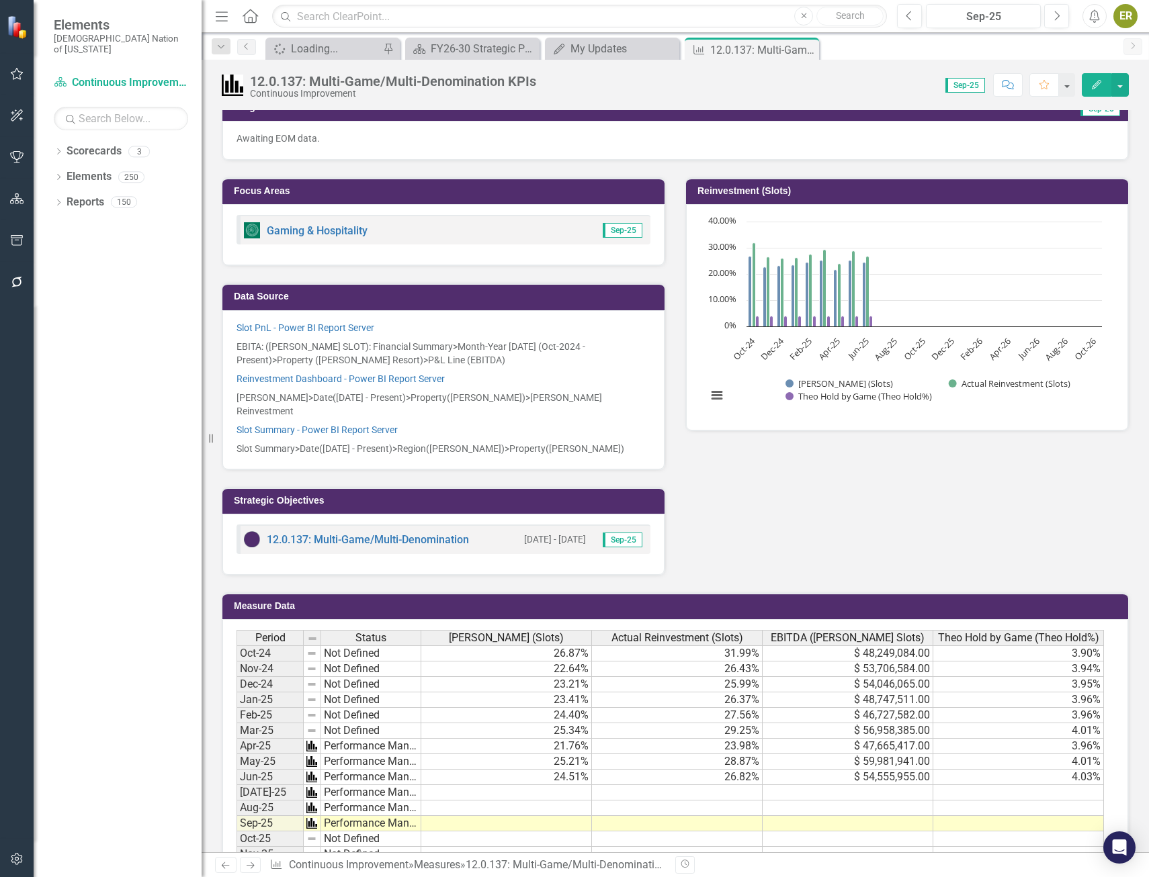
click at [492, 770] on td "24.51%" at bounding box center [506, 777] width 171 height 15
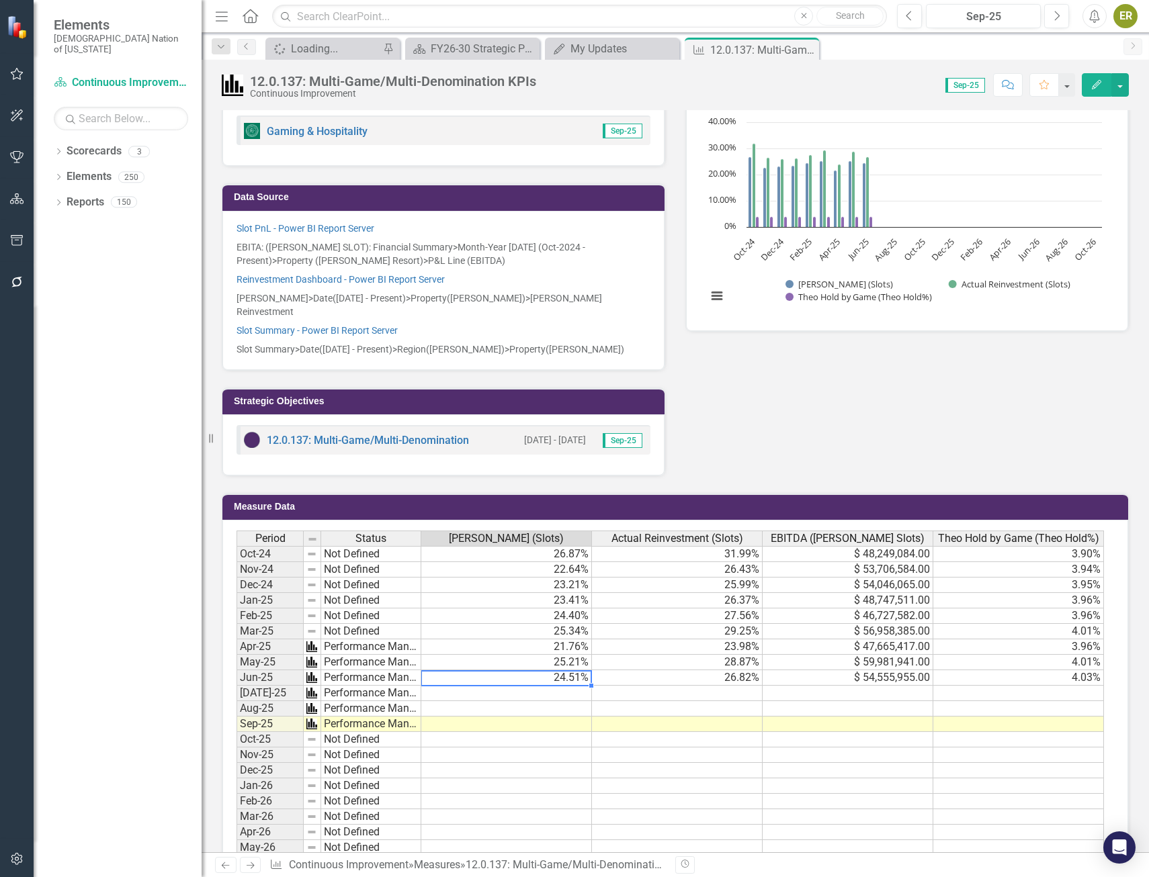
scroll to position [408, 0]
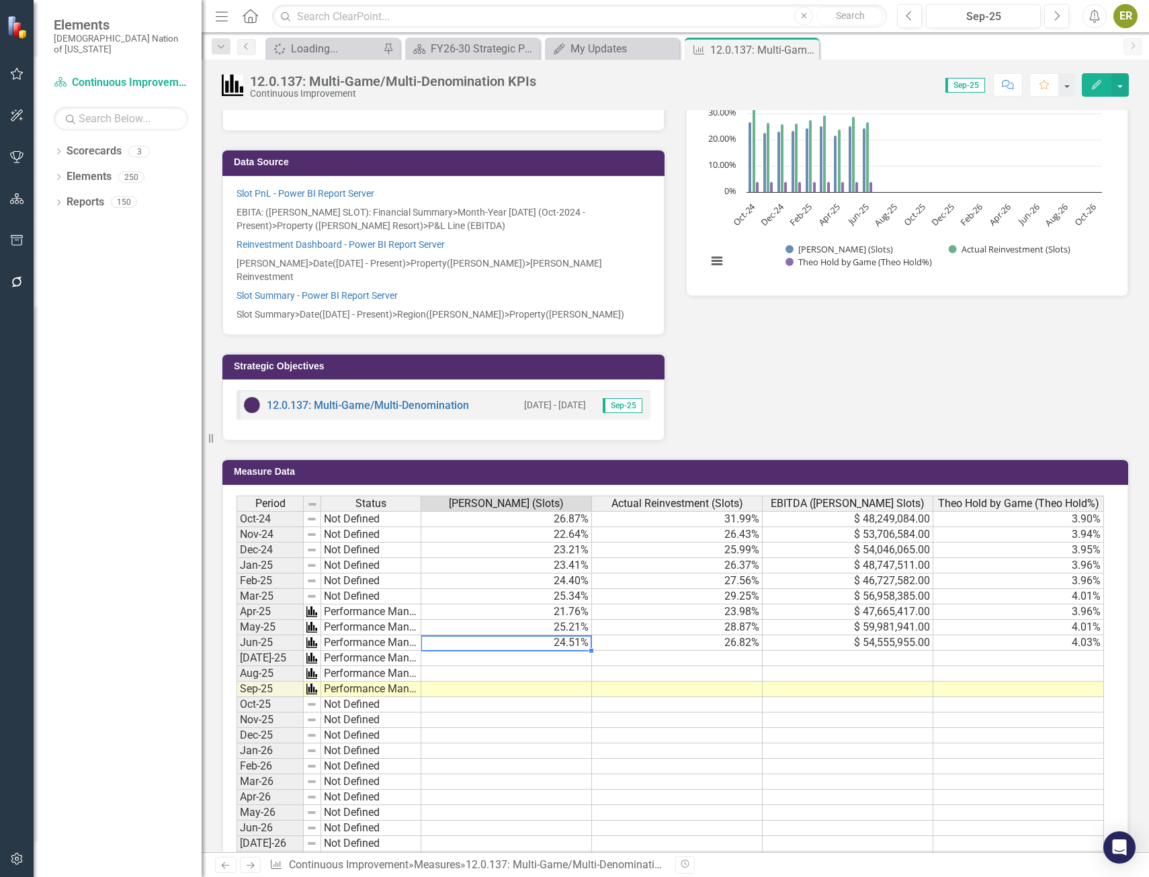
click at [570, 651] on td at bounding box center [506, 658] width 171 height 15
click at [867, 651] on td at bounding box center [848, 658] width 171 height 15
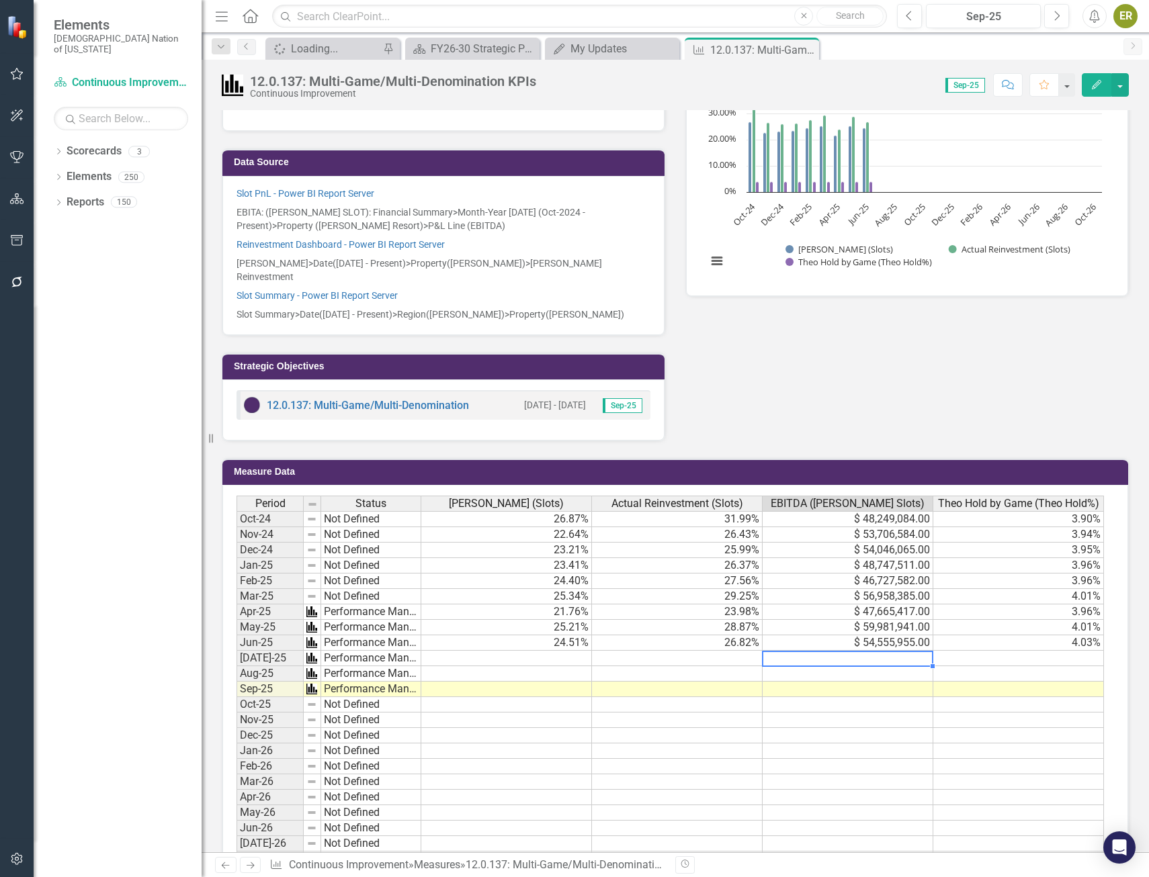
click at [882, 651] on td at bounding box center [848, 658] width 171 height 15
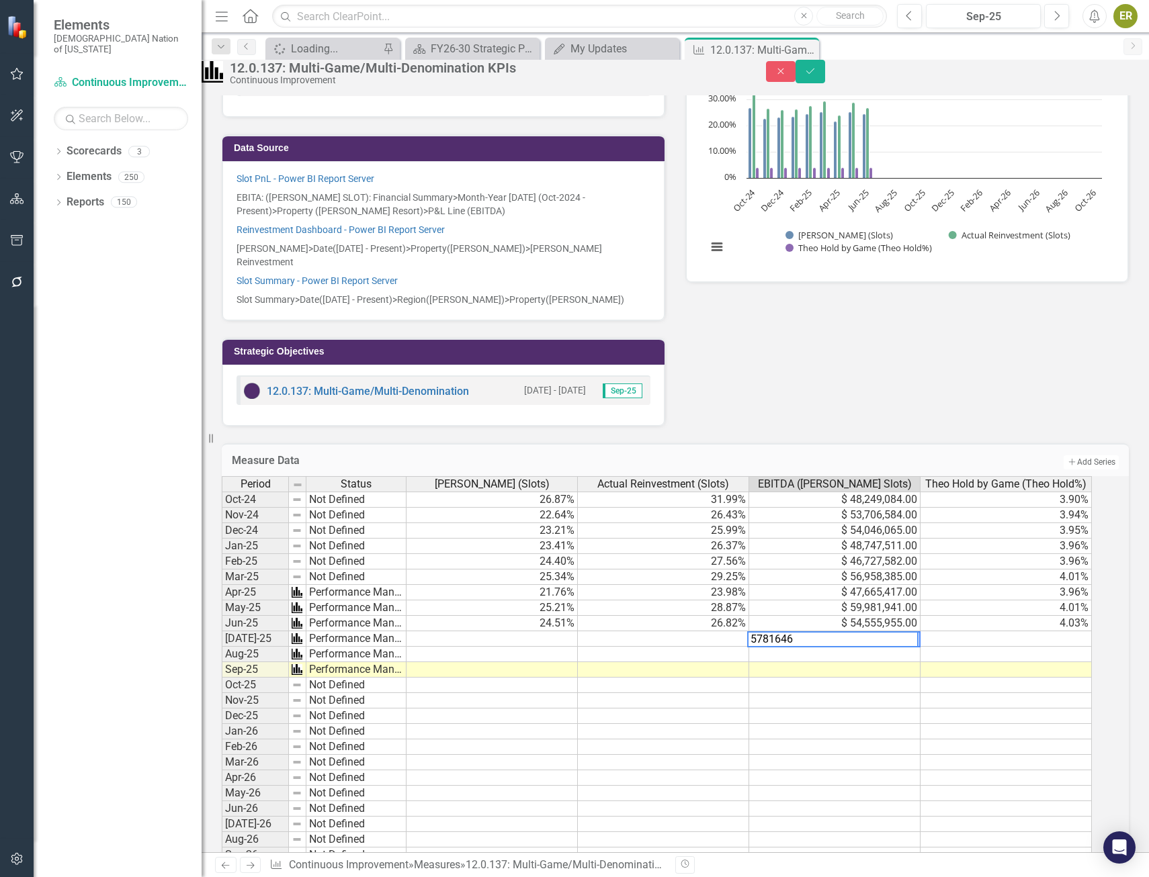
type textarea "57816462"
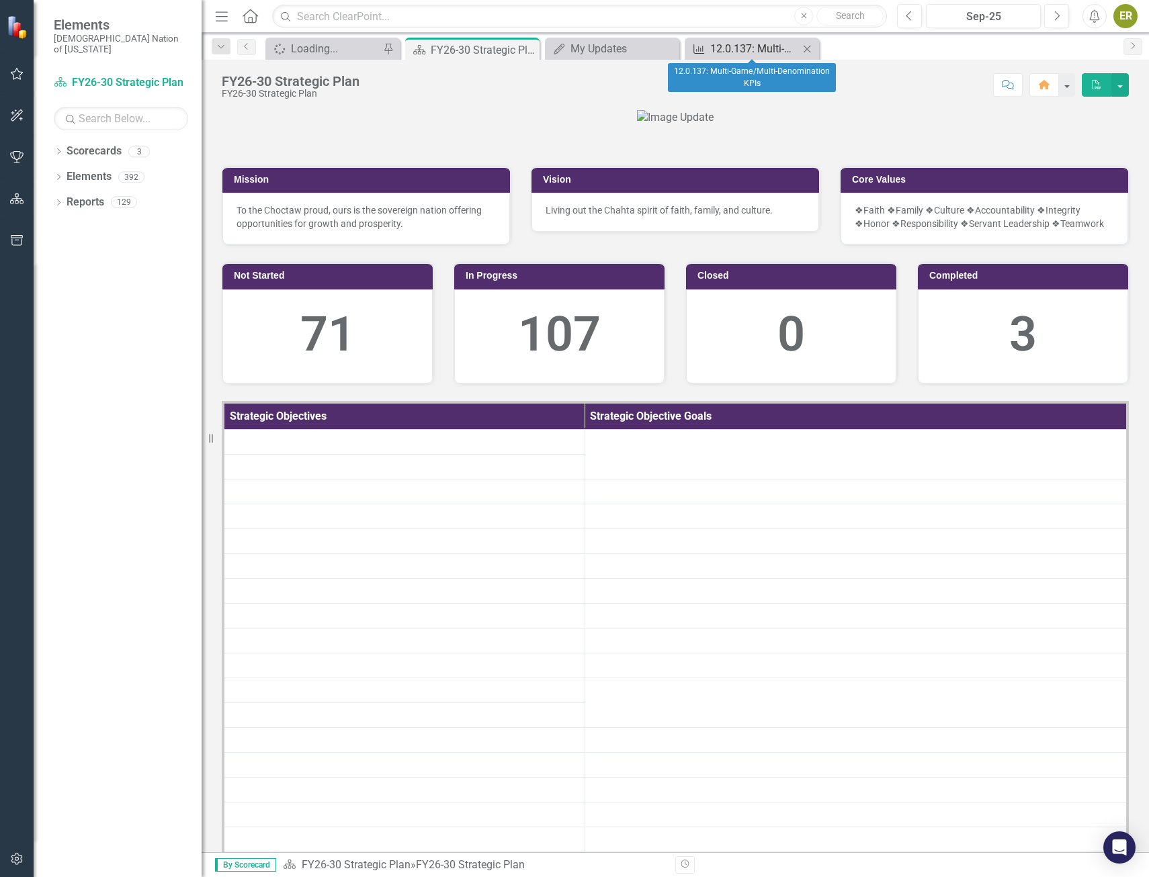
click at [729, 49] on div "12.0.137: Multi-Game/Multi-Denomination KPIs" at bounding box center [754, 48] width 89 height 17
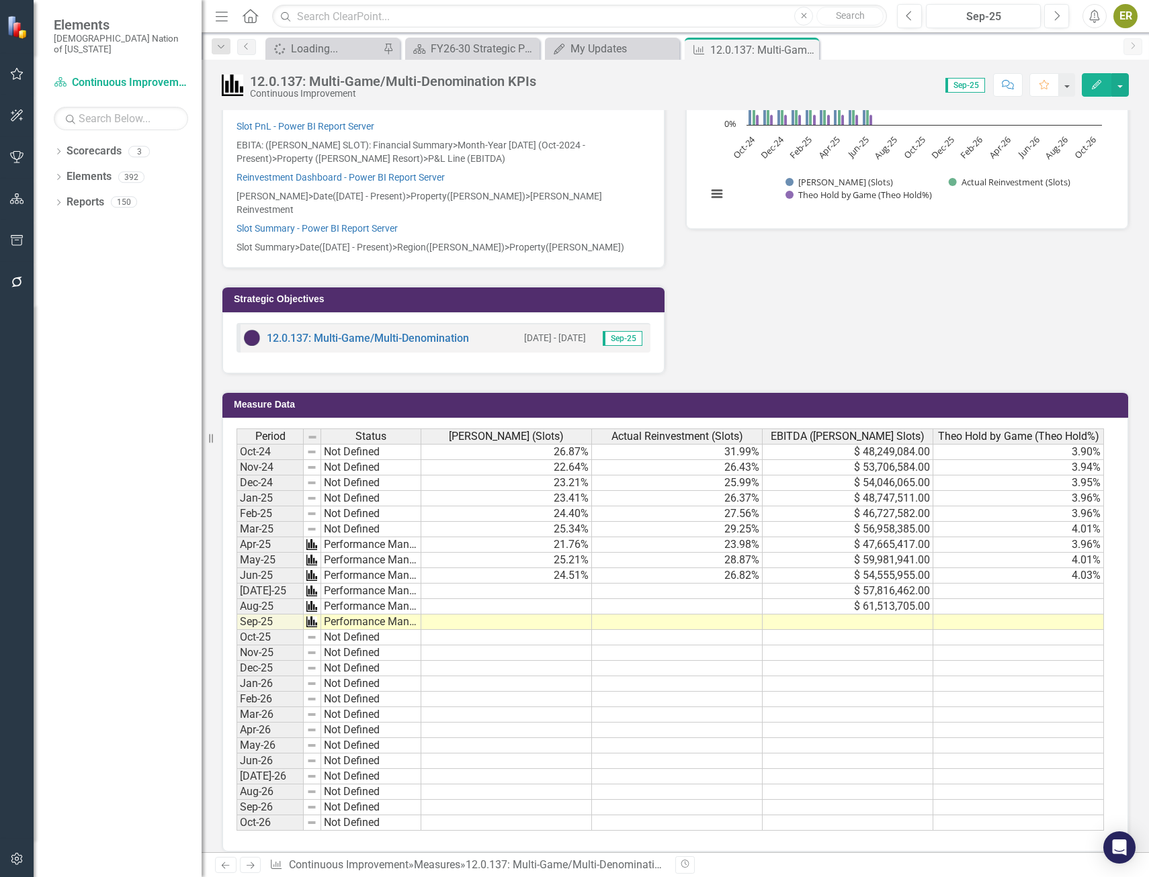
scroll to position [408, 0]
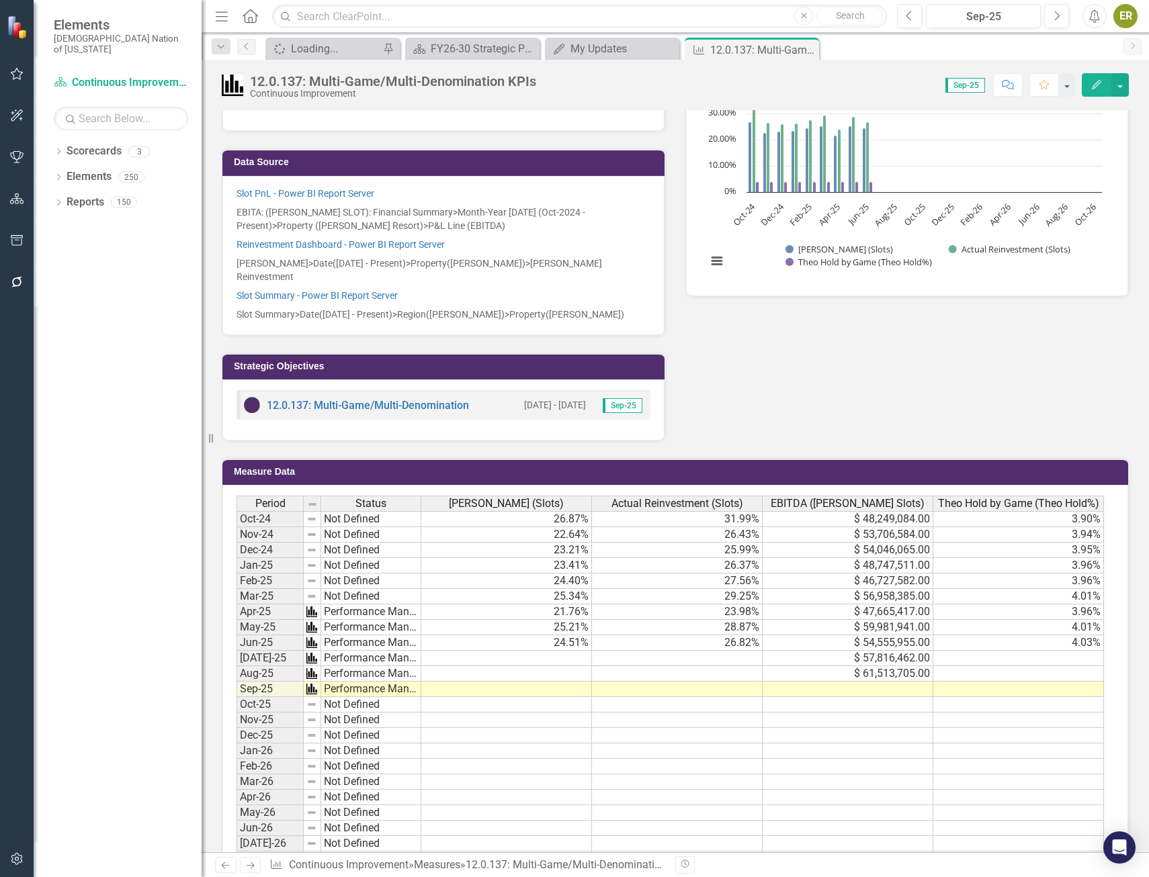
click at [700, 651] on td at bounding box center [677, 658] width 171 height 15
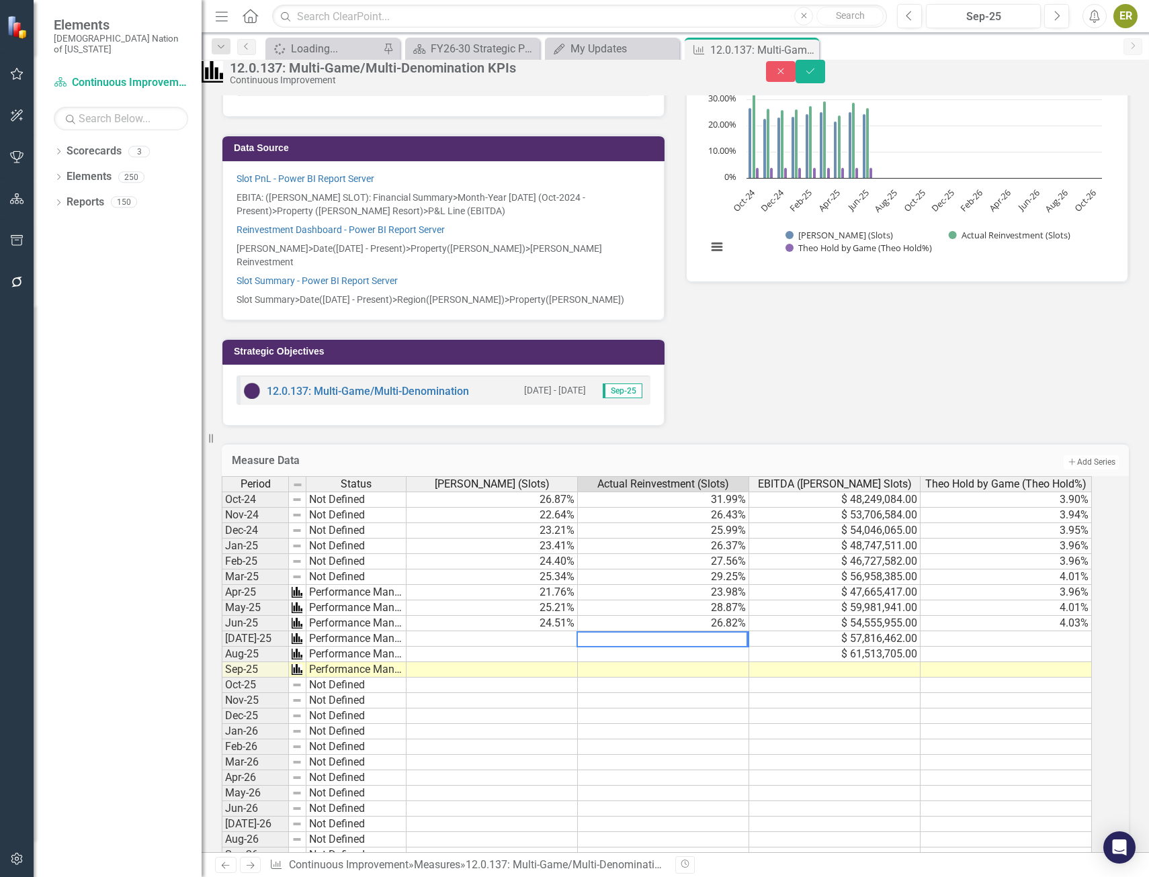
type textarea "7"
type textarea "27.49"
click at [687, 647] on td "27.49%" at bounding box center [663, 639] width 171 height 15
click at [679, 662] on td at bounding box center [663, 654] width 171 height 15
click at [734, 662] on td at bounding box center [663, 654] width 171 height 15
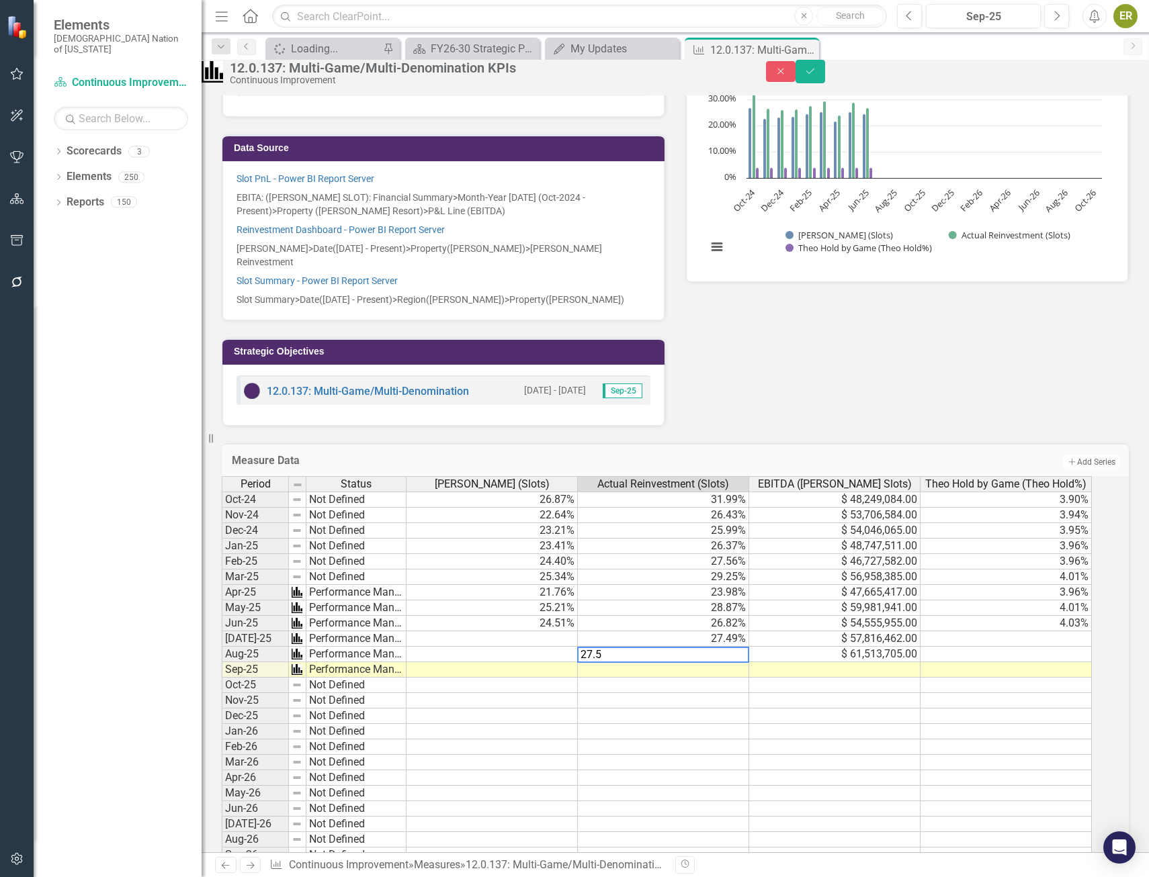
type textarea "27.52"
click at [745, 662] on td "27.52%" at bounding box center [663, 654] width 171 height 15
click at [564, 647] on td at bounding box center [491, 639] width 171 height 15
click at [571, 647] on td at bounding box center [491, 639] width 171 height 15
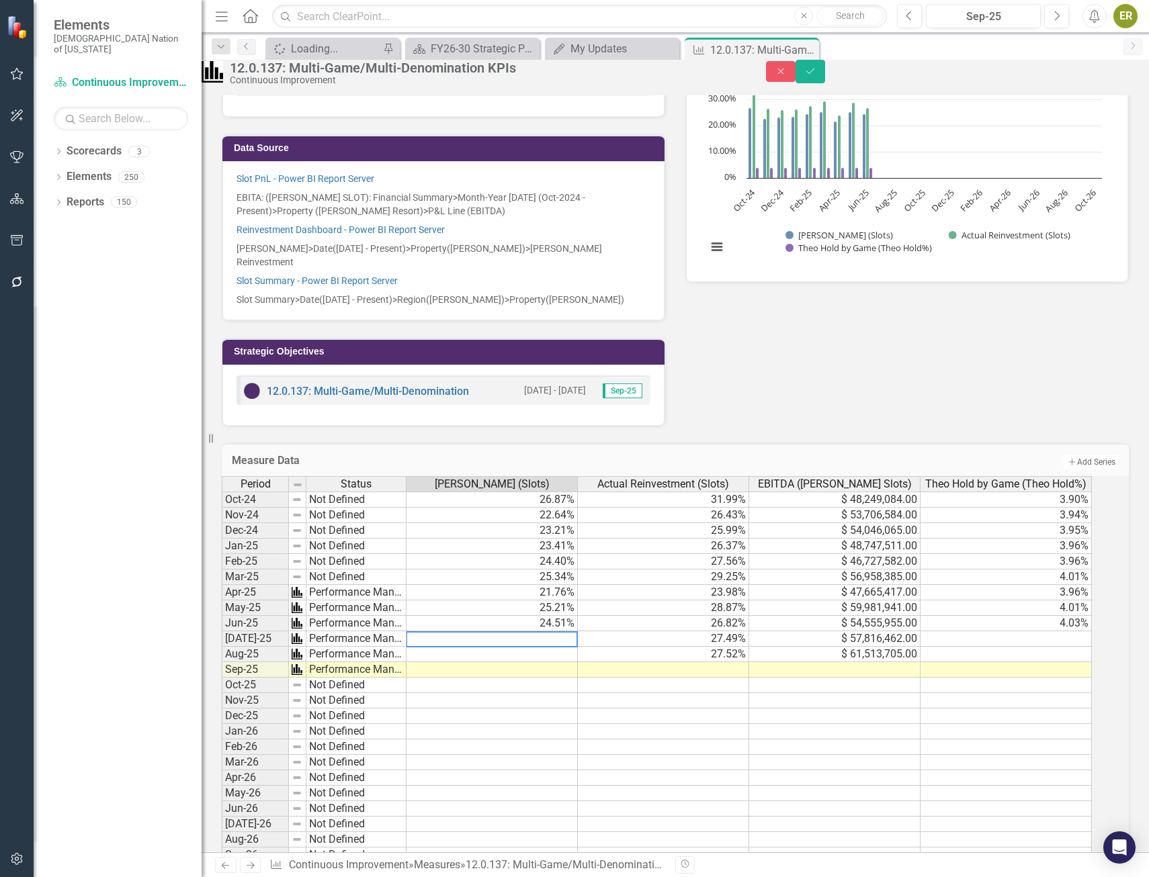
type textarea "1"
click at [534, 648] on textarea at bounding box center [492, 640] width 172 height 16
type textarea "23.58"
click at [663, 662] on td "27.52%" at bounding box center [663, 654] width 171 height 15
click at [787, 74] on icon "Close" at bounding box center [781, 71] width 12 height 9
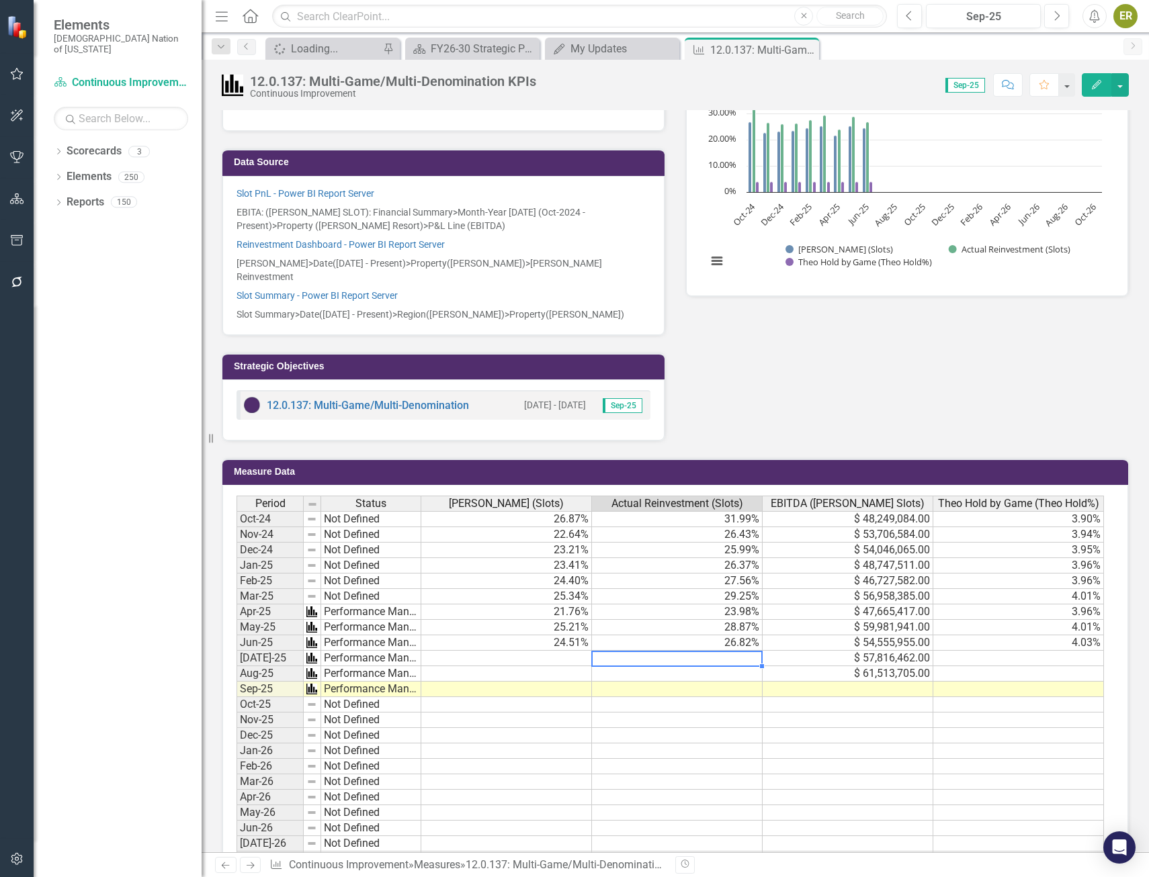
click at [729, 651] on td at bounding box center [677, 658] width 171 height 15
click at [550, 651] on td at bounding box center [506, 658] width 171 height 15
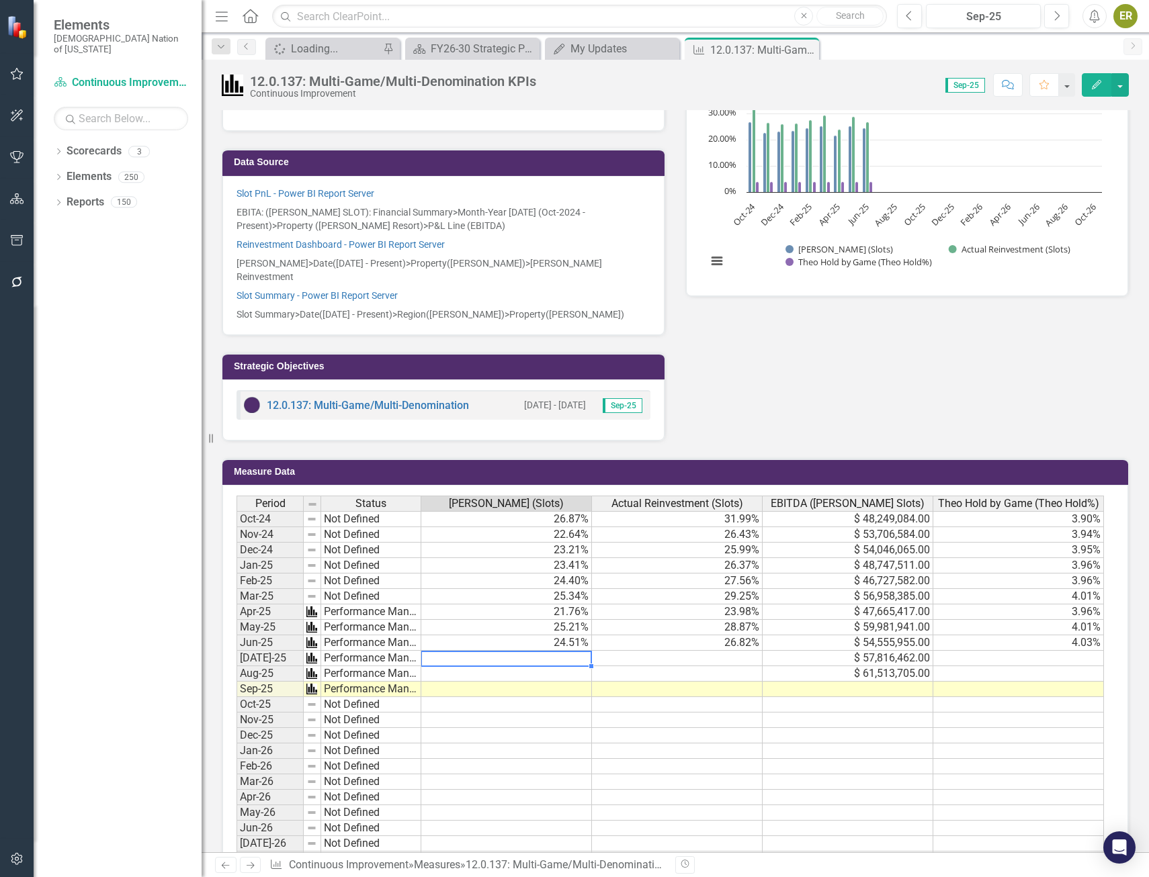
click at [577, 651] on td at bounding box center [506, 658] width 171 height 15
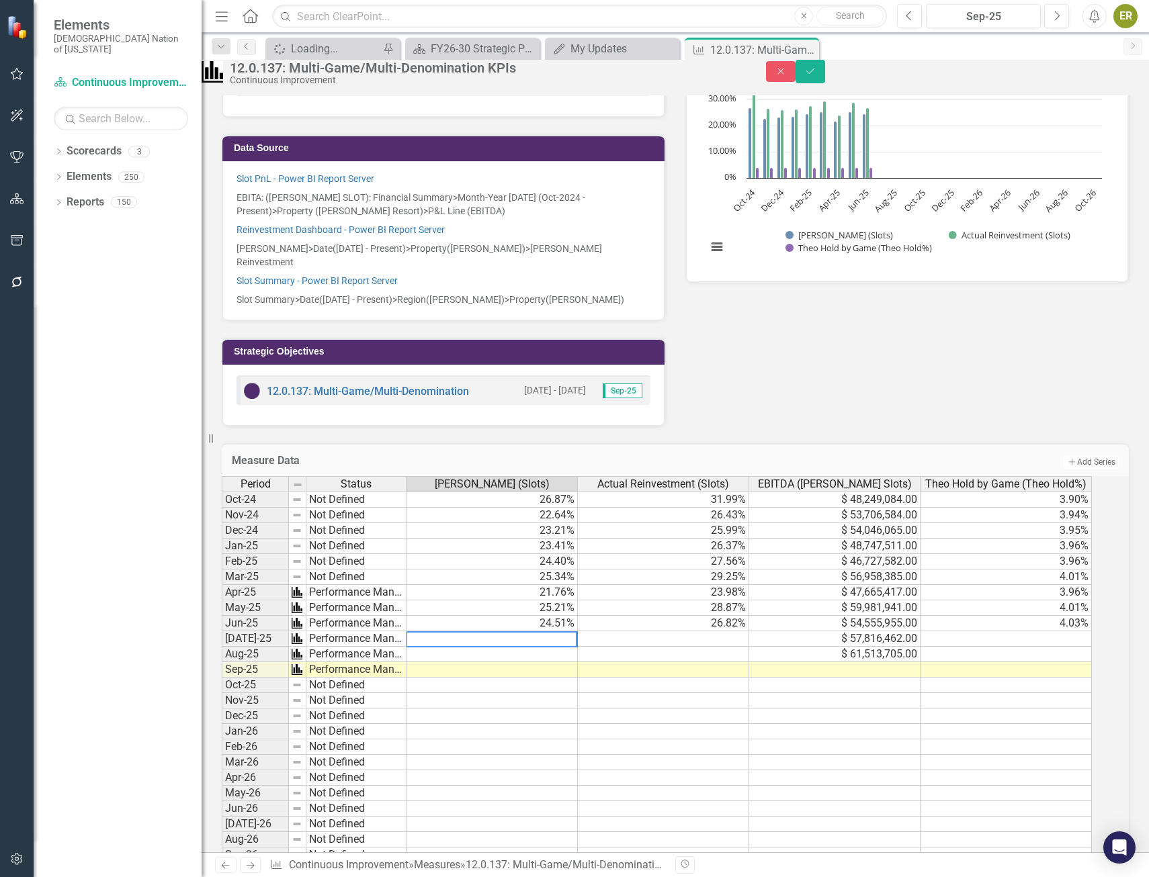
click at [570, 648] on textarea at bounding box center [491, 640] width 171 height 16
click at [567, 662] on td at bounding box center [491, 654] width 171 height 15
click at [566, 662] on td at bounding box center [491, 654] width 171 height 15
type textarea "23.98"
click at [578, 647] on td "23.58%" at bounding box center [491, 639] width 171 height 15
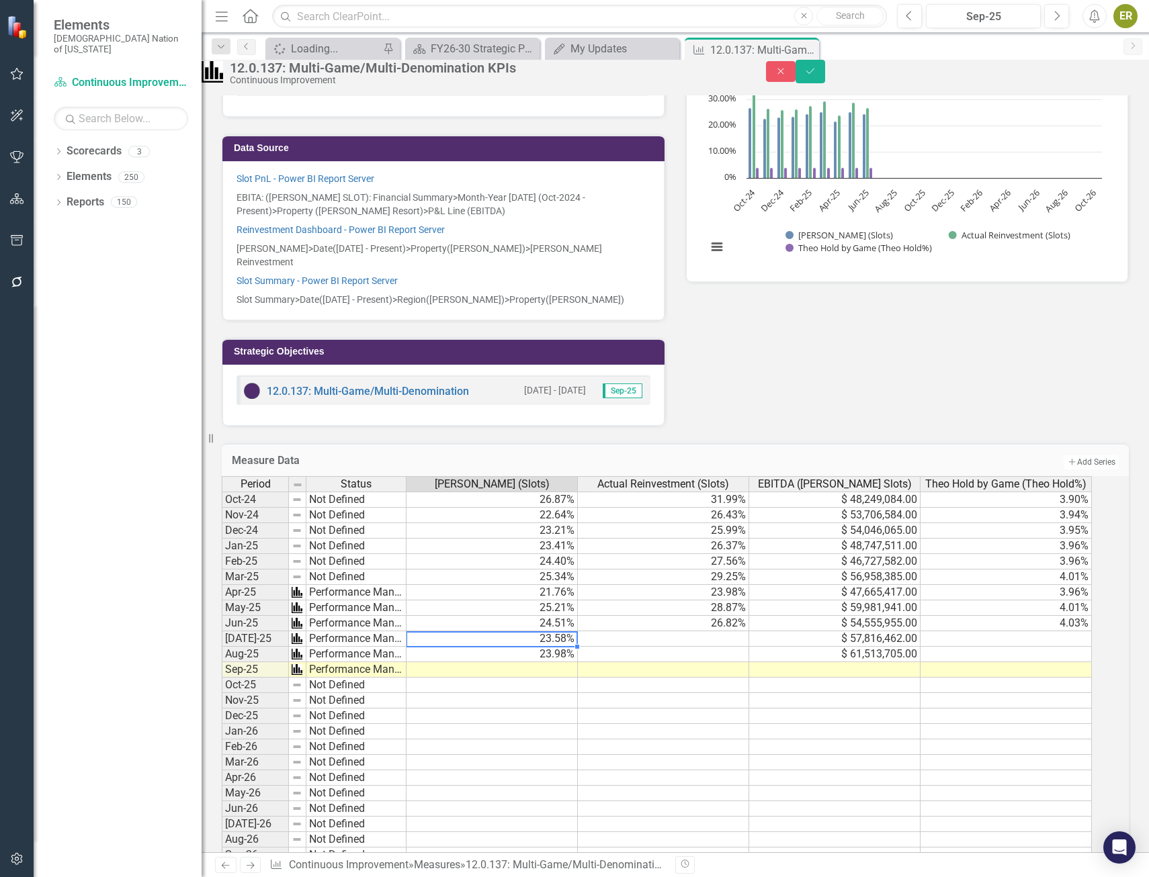
click at [574, 662] on td "23.98%" at bounding box center [491, 654] width 171 height 15
click at [572, 647] on td "23.58%" at bounding box center [491, 639] width 171 height 15
click at [727, 647] on td at bounding box center [663, 639] width 171 height 15
click at [709, 662] on td at bounding box center [663, 654] width 171 height 15
type textarea "27.50"
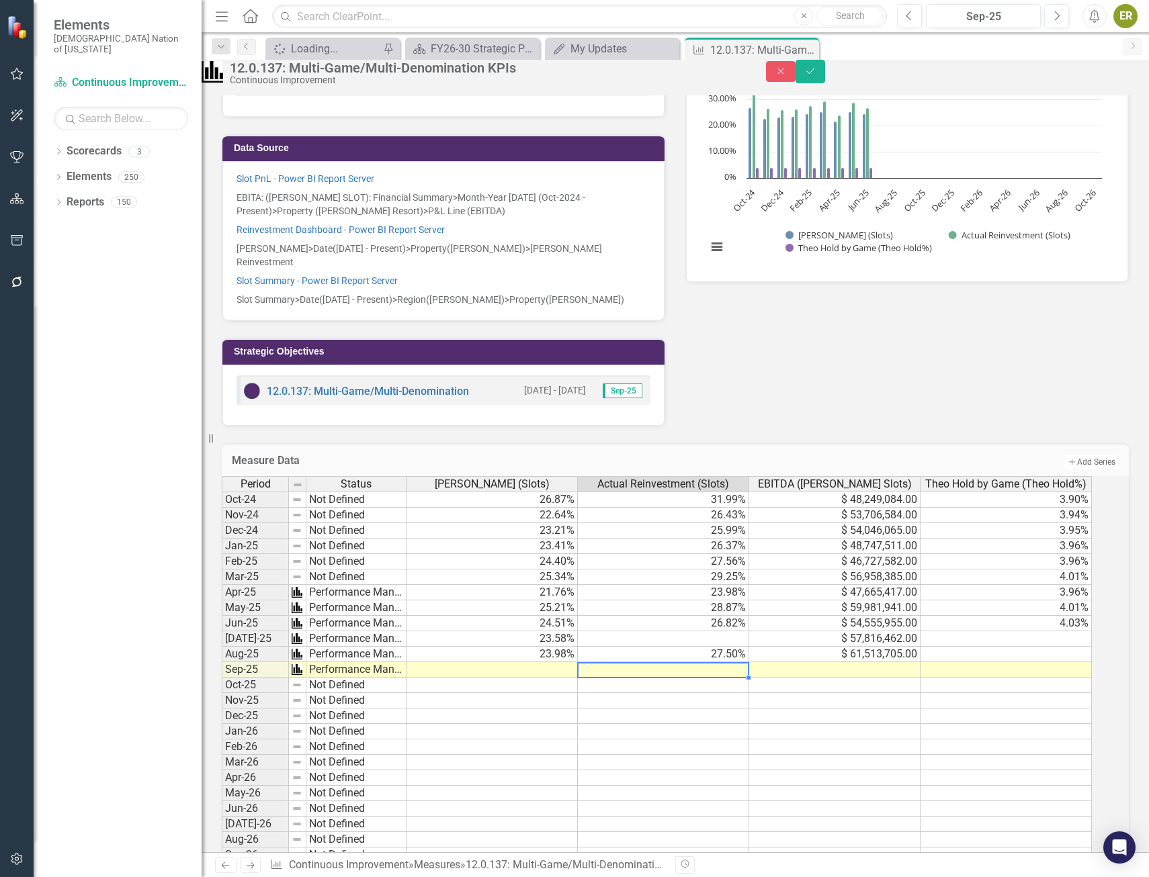
click at [714, 647] on td at bounding box center [663, 639] width 171 height 15
click at [734, 662] on td "27.50%" at bounding box center [663, 654] width 171 height 15
type textarea "27.75"
click at [737, 647] on td at bounding box center [663, 639] width 171 height 15
click at [739, 647] on td at bounding box center [663, 639] width 171 height 15
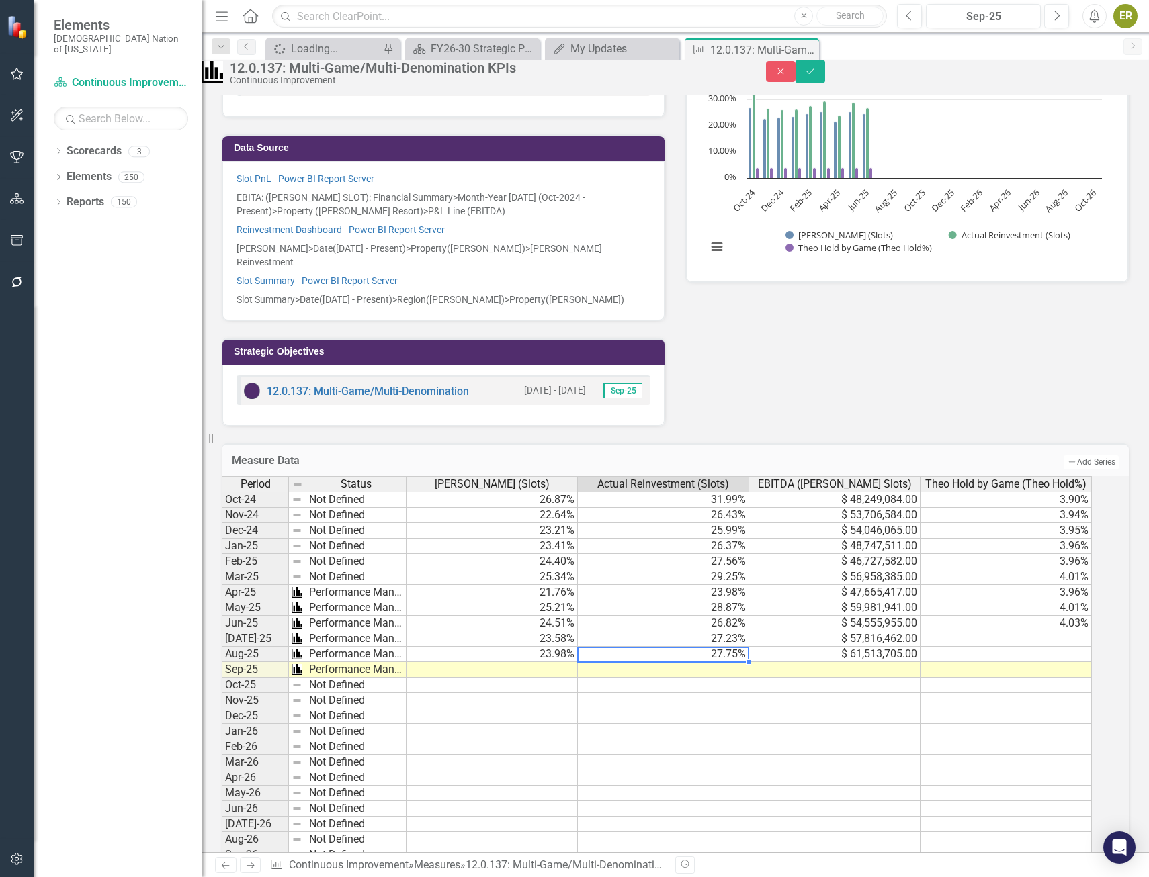
type textarea "27.75"
click at [749, 647] on td "27.23%" at bounding box center [663, 639] width 171 height 15
click at [746, 662] on td "27.75%" at bounding box center [663, 654] width 171 height 15
click at [1078, 647] on td at bounding box center [1005, 639] width 171 height 15
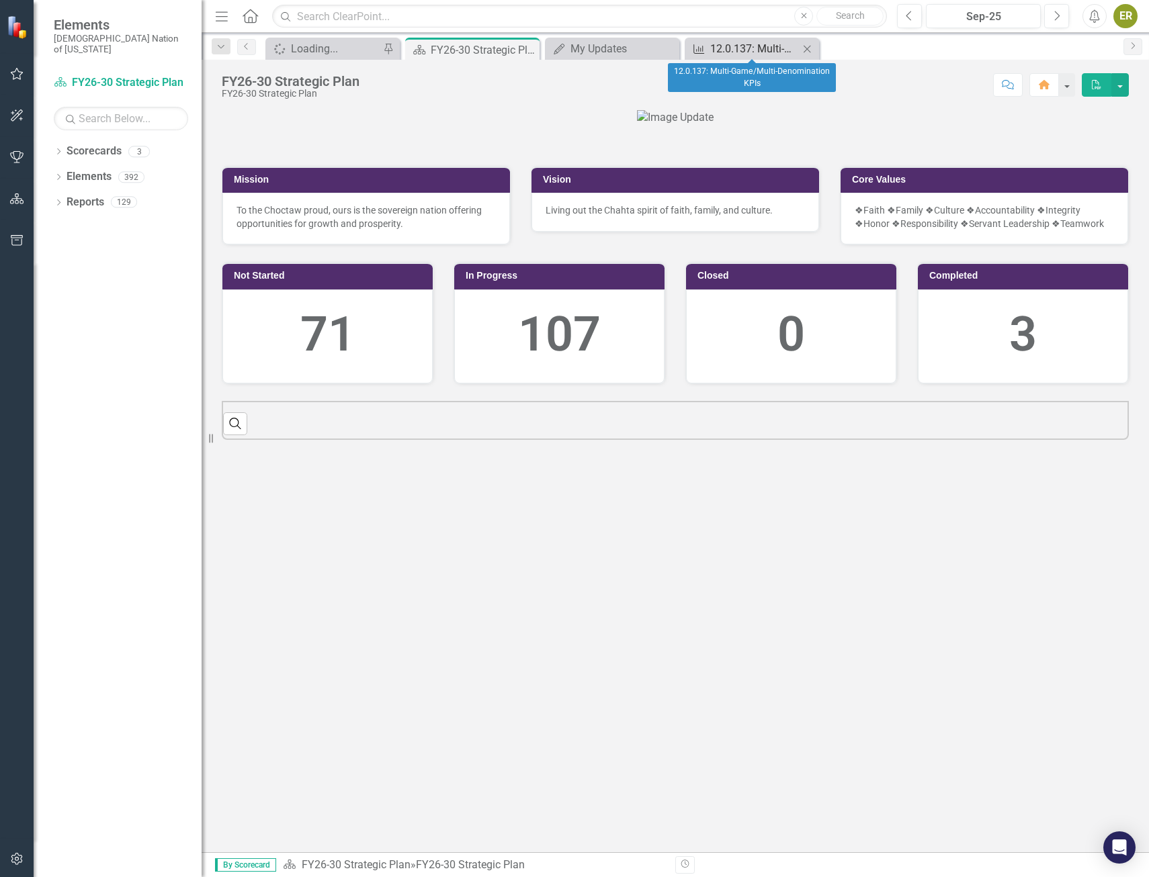
click at [737, 45] on div "12.0.137: Multi-Game/Multi-Denomination KPIs" at bounding box center [754, 48] width 89 height 17
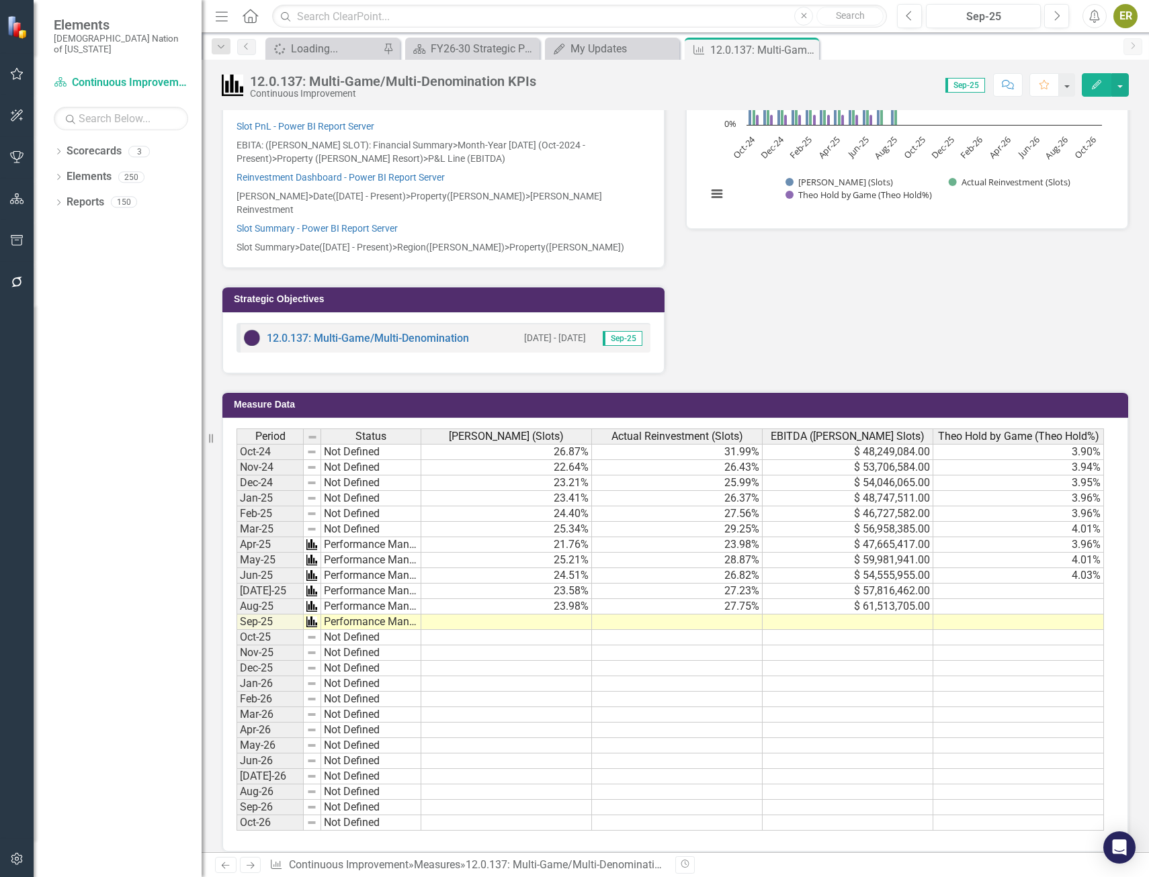
scroll to position [408, 0]
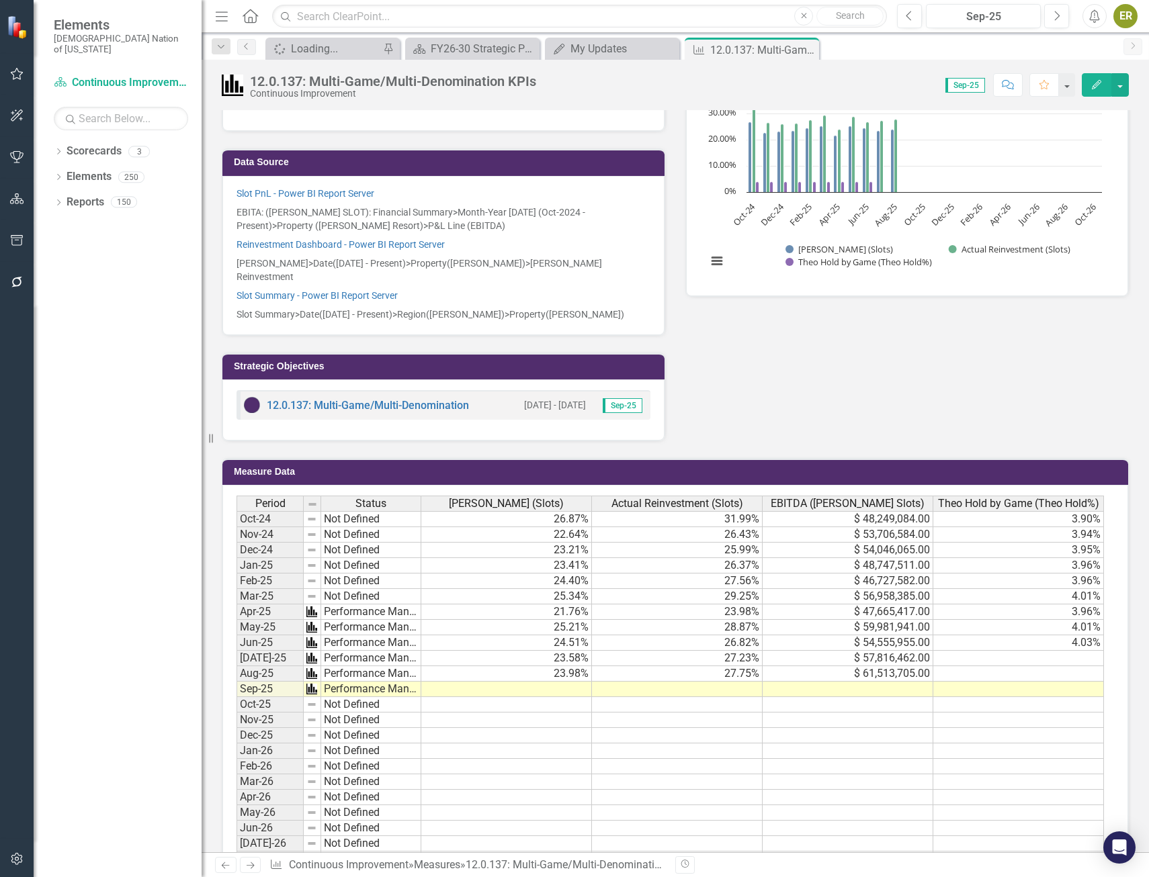
click at [1066, 651] on td at bounding box center [1018, 658] width 171 height 15
click at [1082, 666] on td at bounding box center [1018, 673] width 171 height 15
click at [1080, 666] on td at bounding box center [1018, 673] width 171 height 15
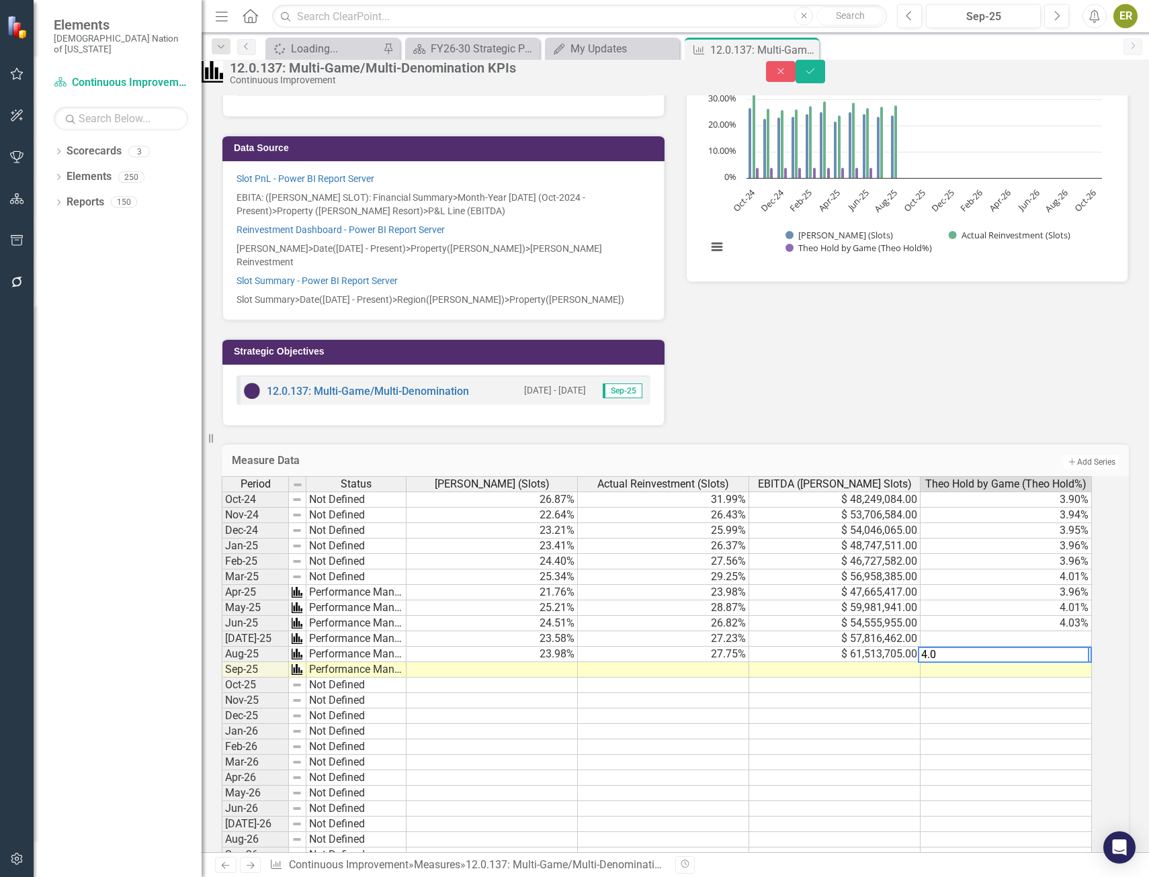
type textarea "4.00"
click at [1082, 647] on td at bounding box center [1005, 639] width 171 height 15
click at [1080, 647] on td at bounding box center [1005, 639] width 171 height 15
type textarea "4.00"
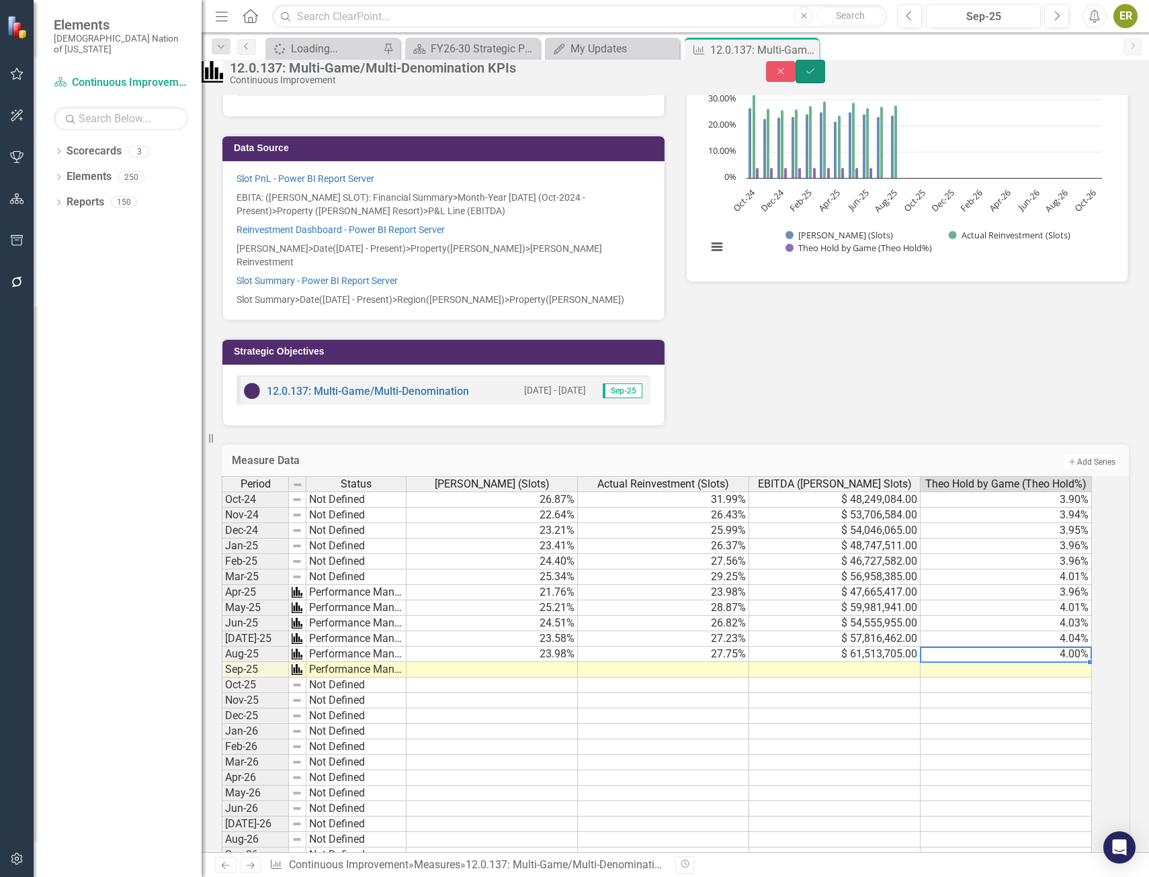
click at [816, 76] on icon "Save" at bounding box center [810, 71] width 12 height 9
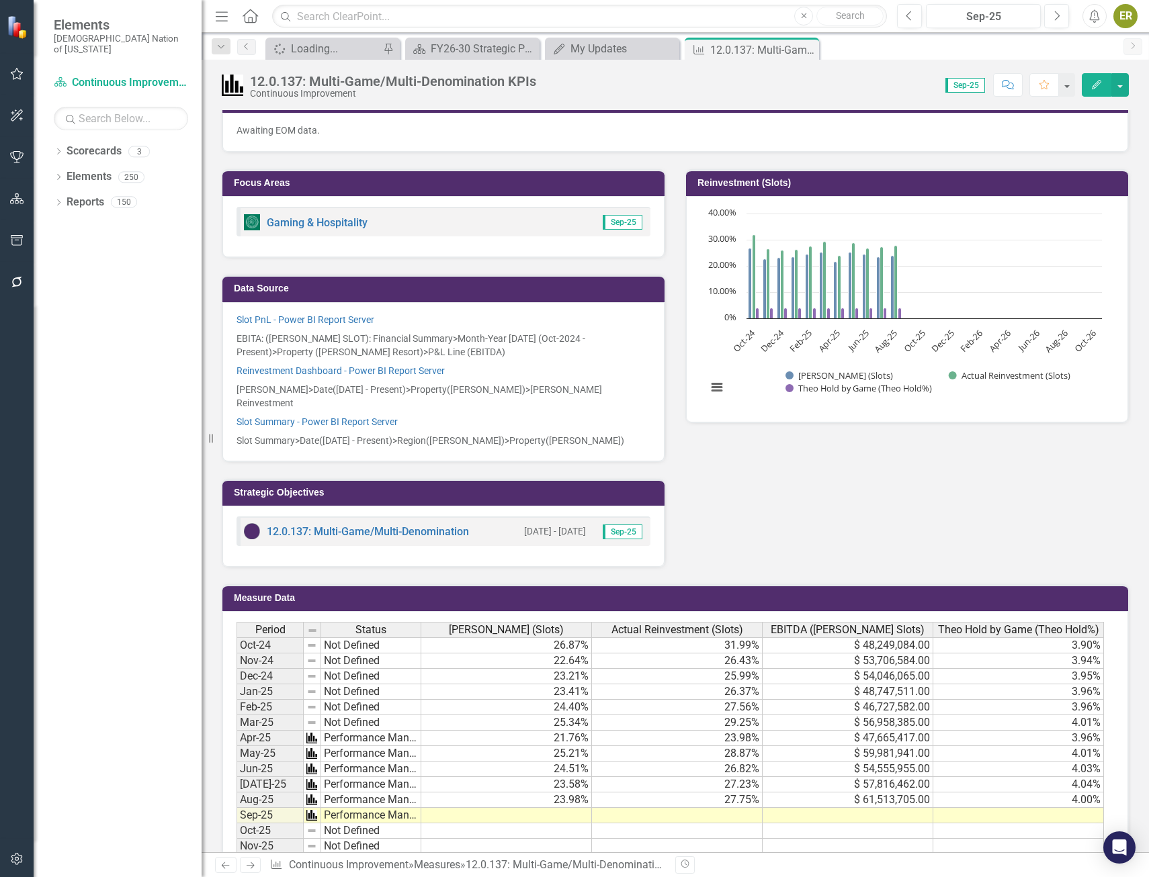
scroll to position [0, 0]
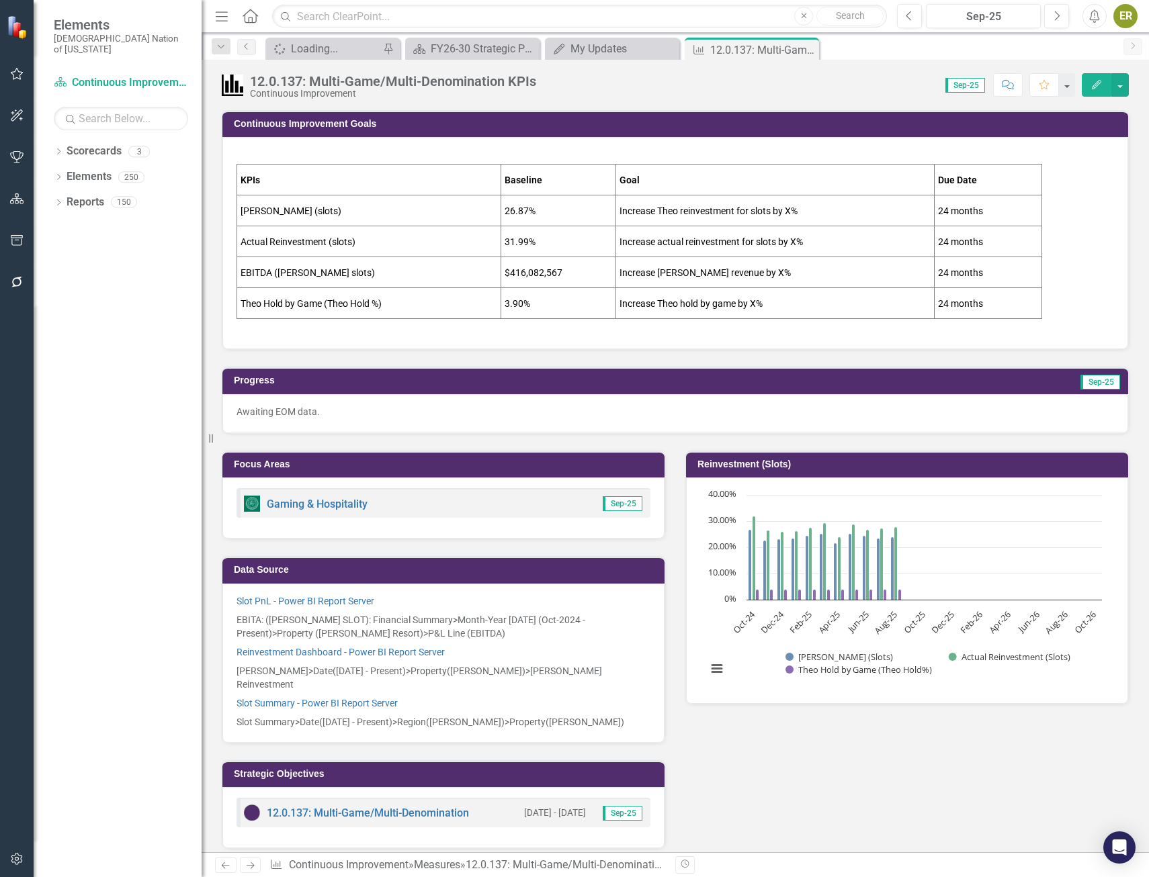
click at [347, 408] on p "Awaiting EOM data." at bounding box center [674, 411] width 877 height 13
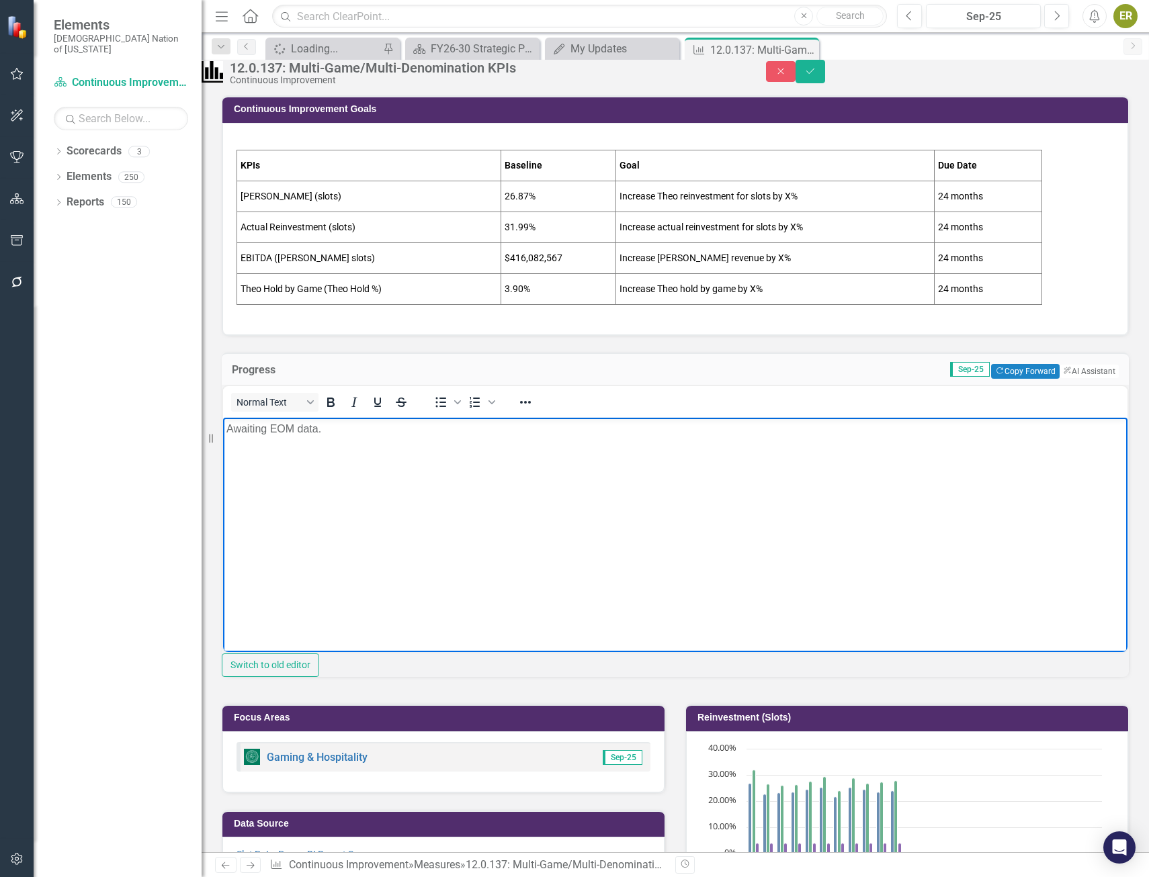
drag, startPoint x: 325, startPoint y: 433, endPoint x: 212, endPoint y: 428, distance: 112.3
click at [223, 428] on html "Awaiting EOM data." at bounding box center [675, 519] width 904 height 202
copy p "Awaiting EOM data."
click at [825, 81] on button "Save" at bounding box center [810, 72] width 30 height 24
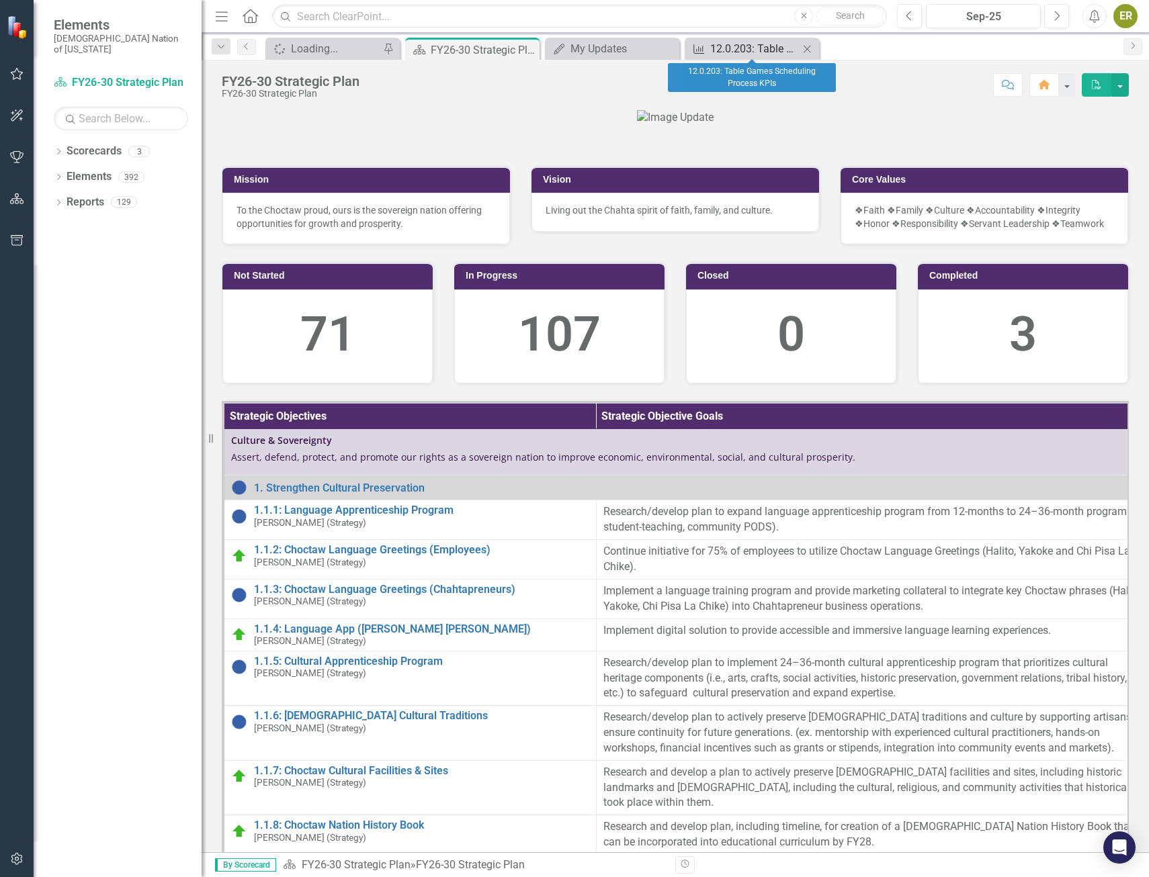
click at [736, 46] on div "12.0.203: Table Games Scheduling Process KPIs" at bounding box center [754, 48] width 89 height 17
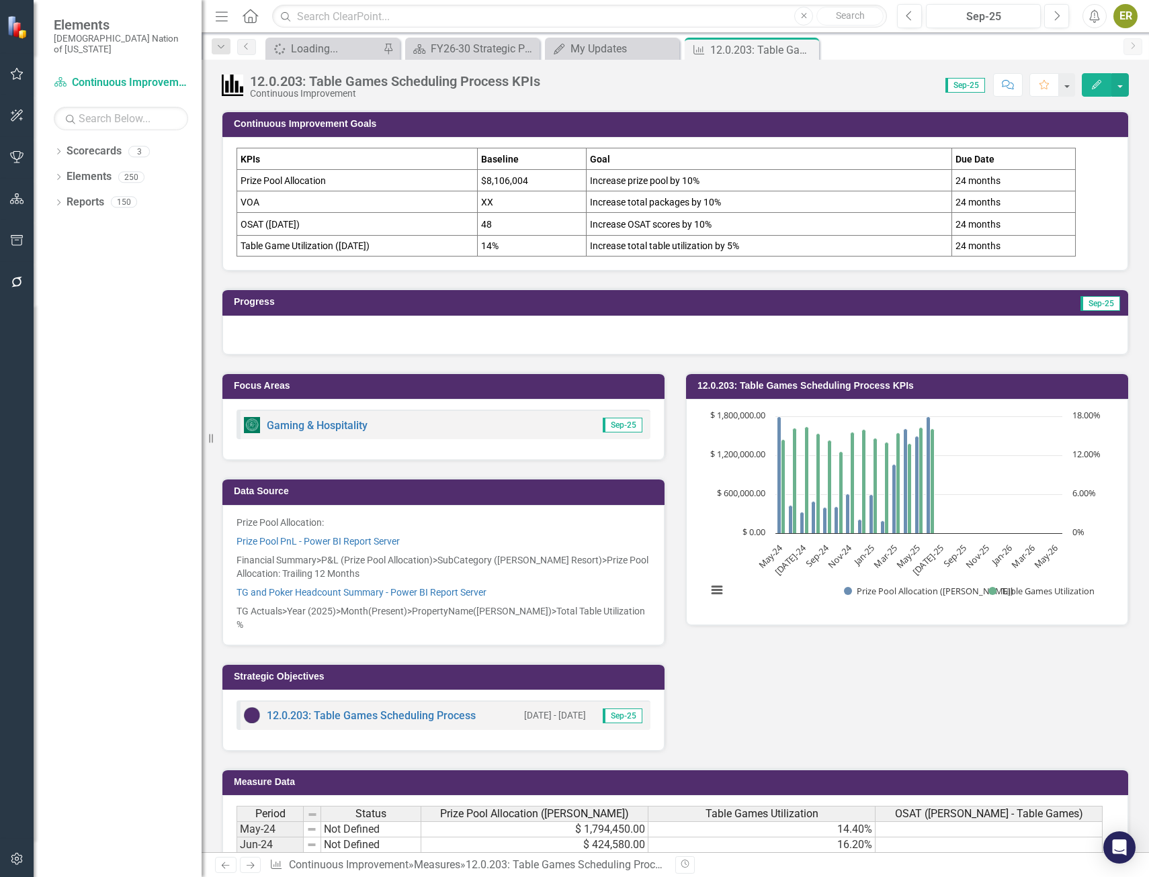
scroll to position [378, 0]
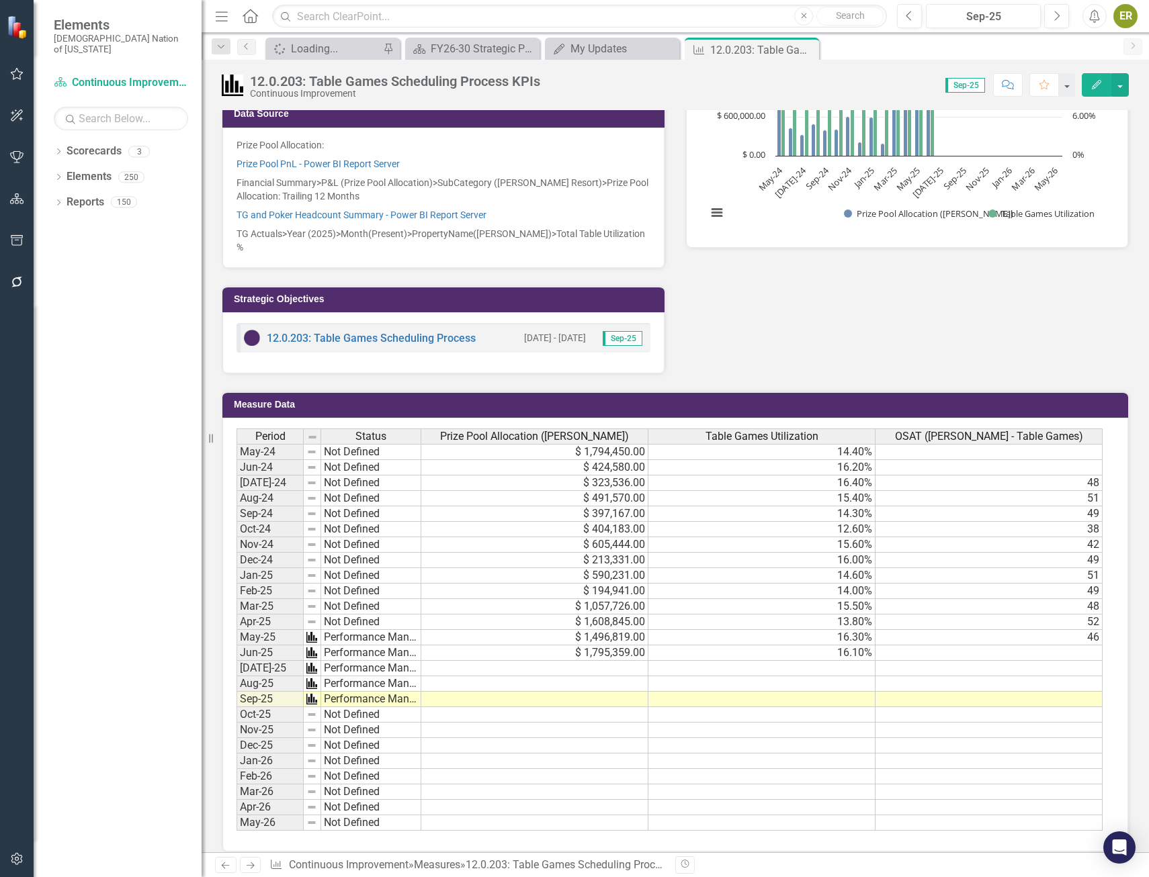
click at [624, 661] on td at bounding box center [534, 668] width 227 height 15
click at [608, 661] on td at bounding box center [534, 668] width 227 height 15
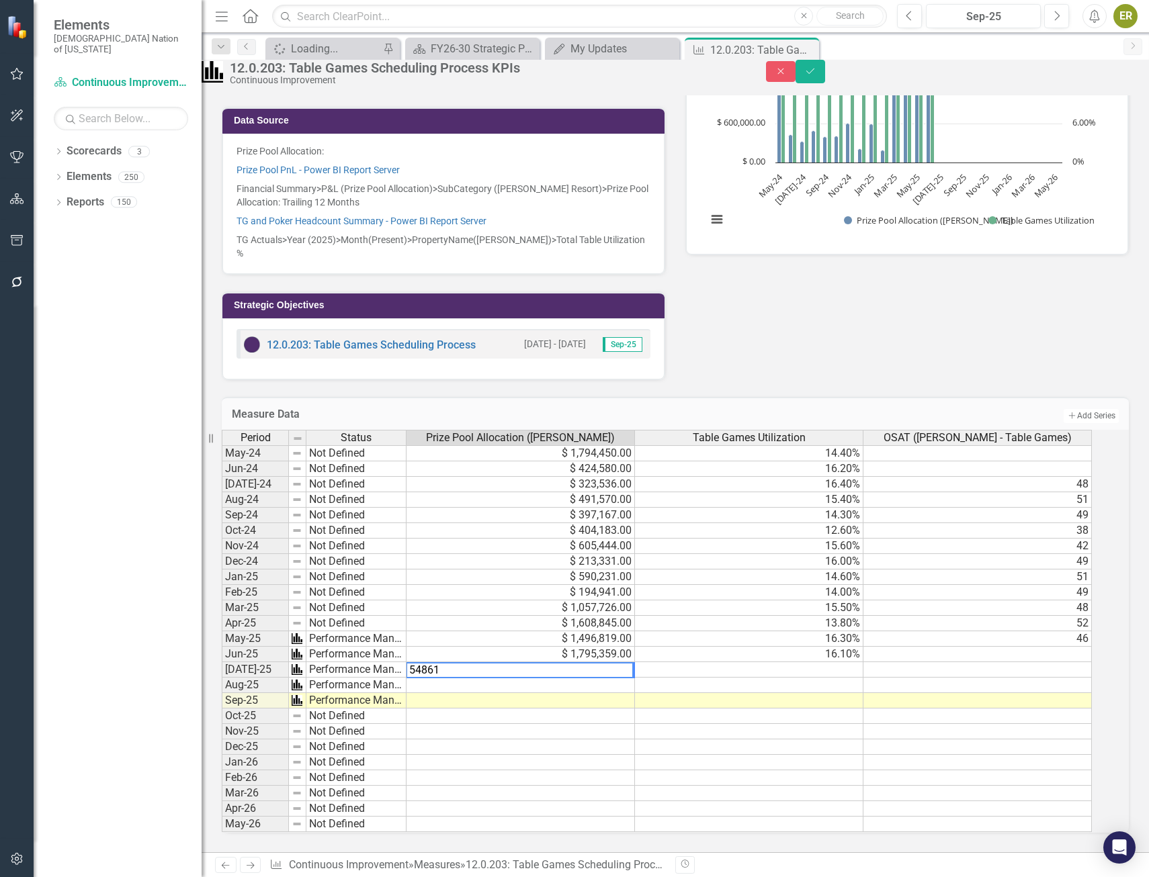
type textarea "548617"
click at [625, 678] on td at bounding box center [520, 685] width 228 height 15
type textarea "478920"
click at [860, 662] on td at bounding box center [749, 669] width 228 height 15
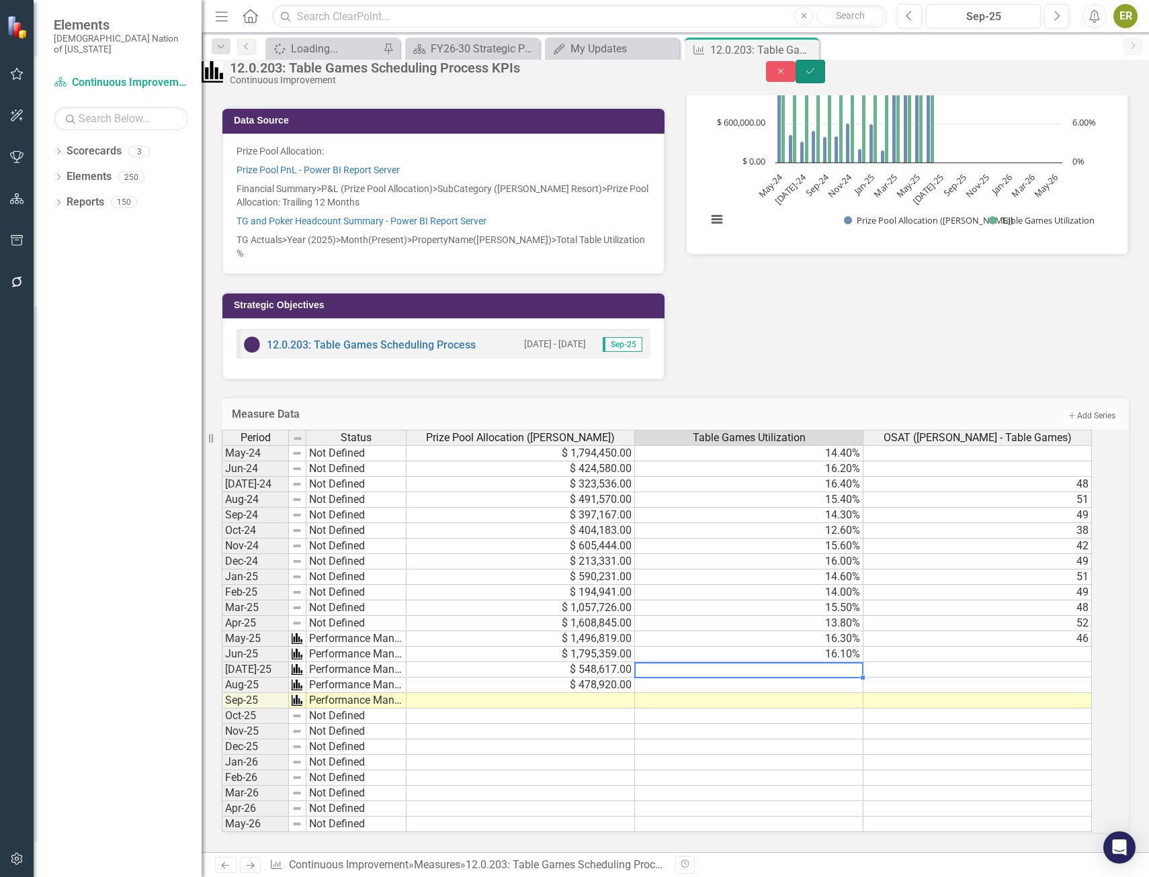
click at [825, 81] on button "Save" at bounding box center [810, 72] width 30 height 24
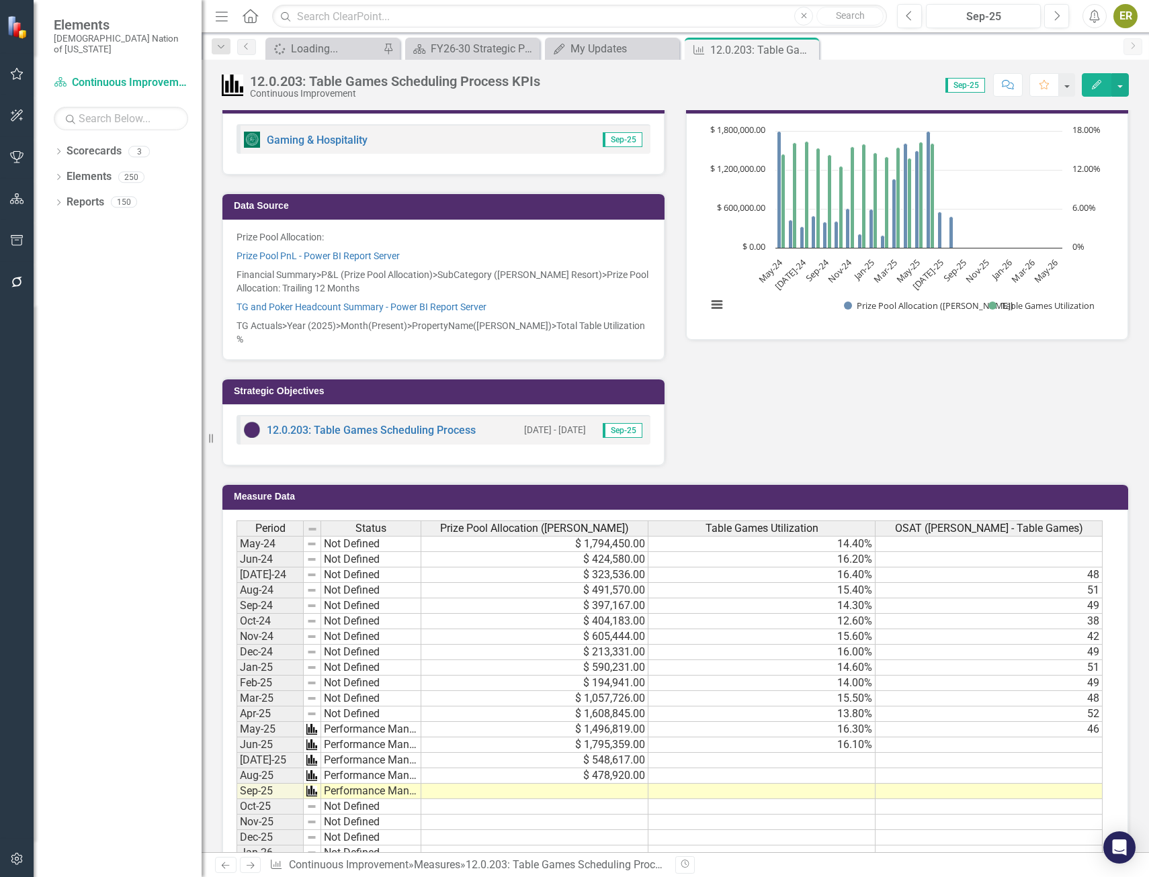
scroll to position [336, 0]
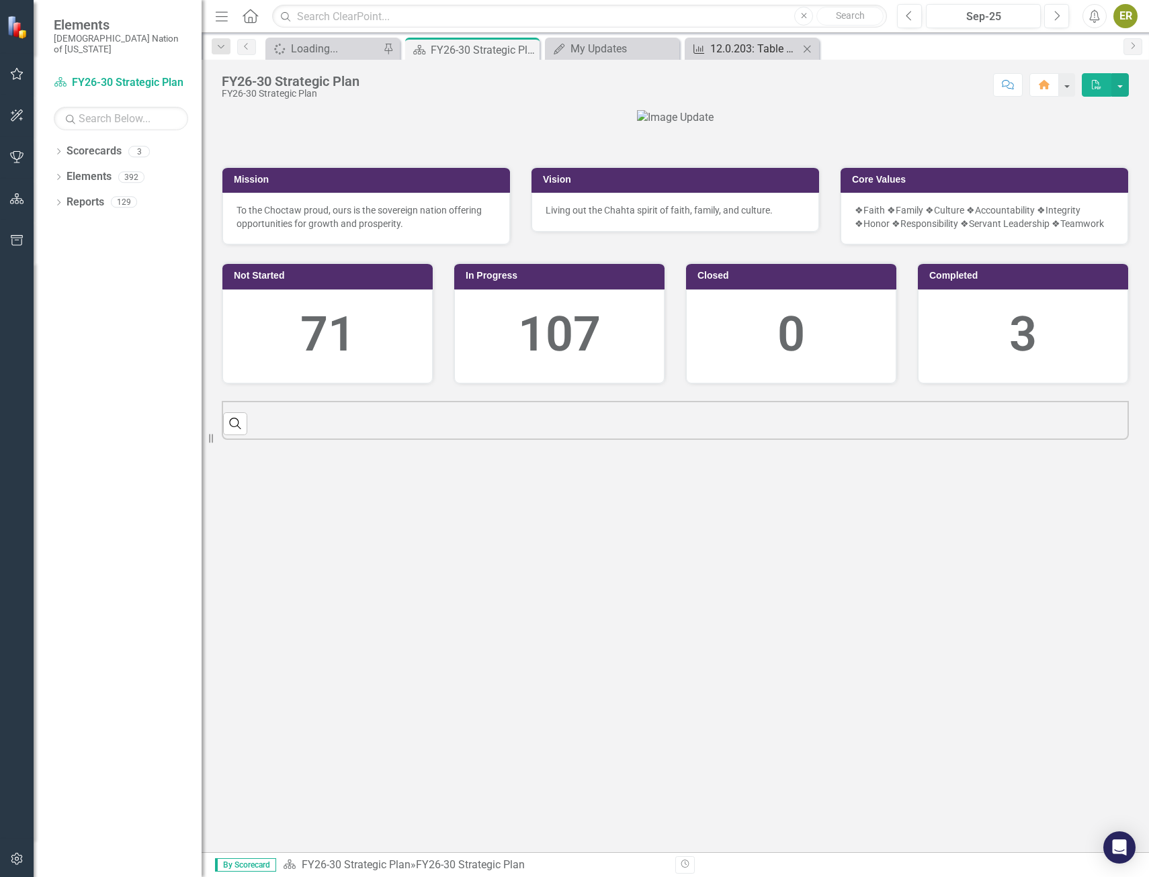
click at [761, 50] on div "12.0.203: Table Games Scheduling Process KPIs" at bounding box center [754, 48] width 89 height 17
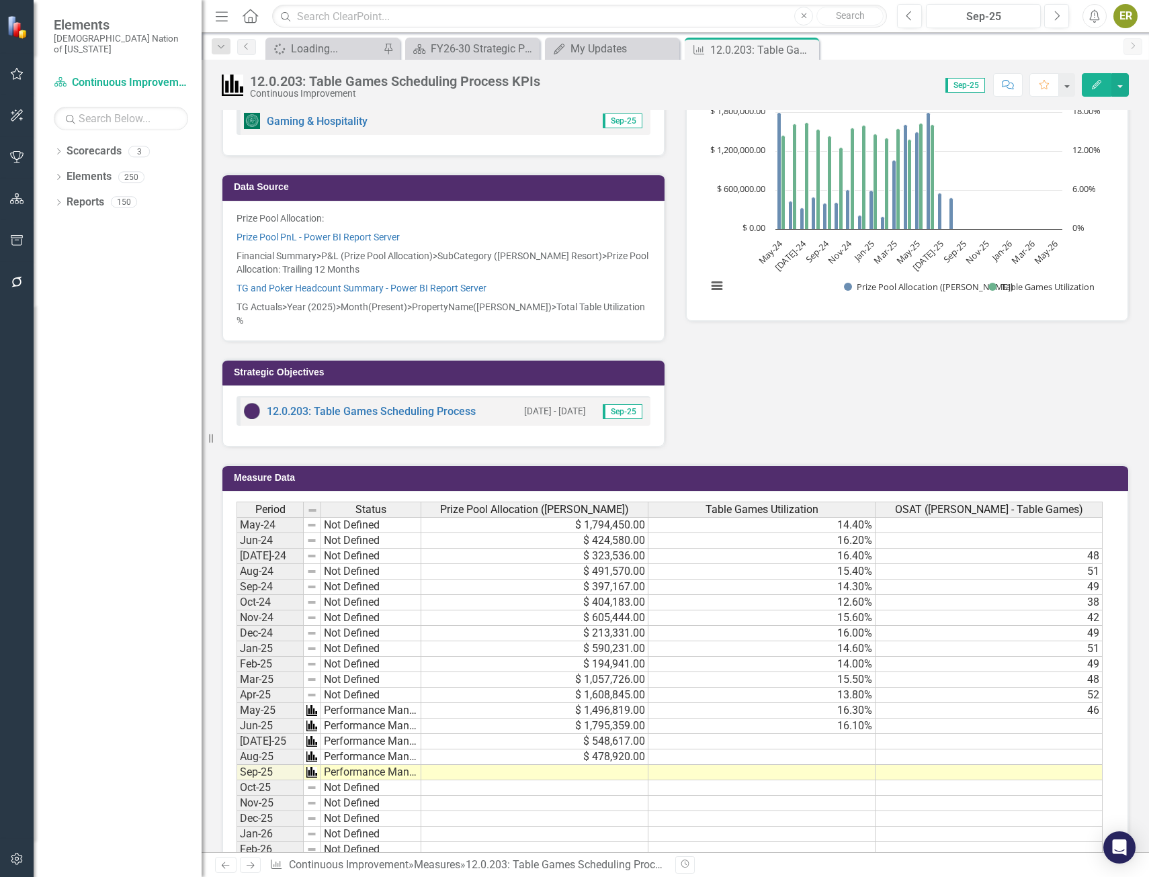
scroll to position [378, 0]
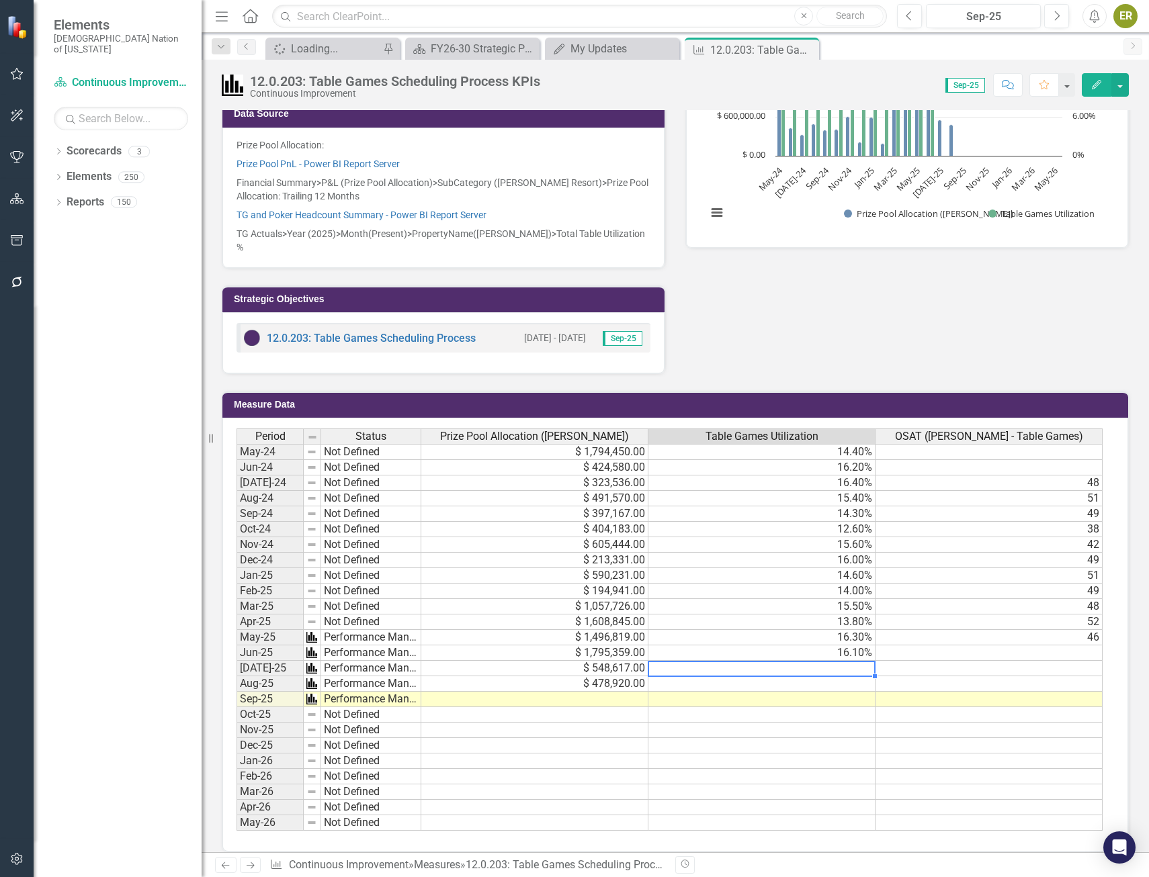
click at [865, 661] on td at bounding box center [761, 668] width 227 height 15
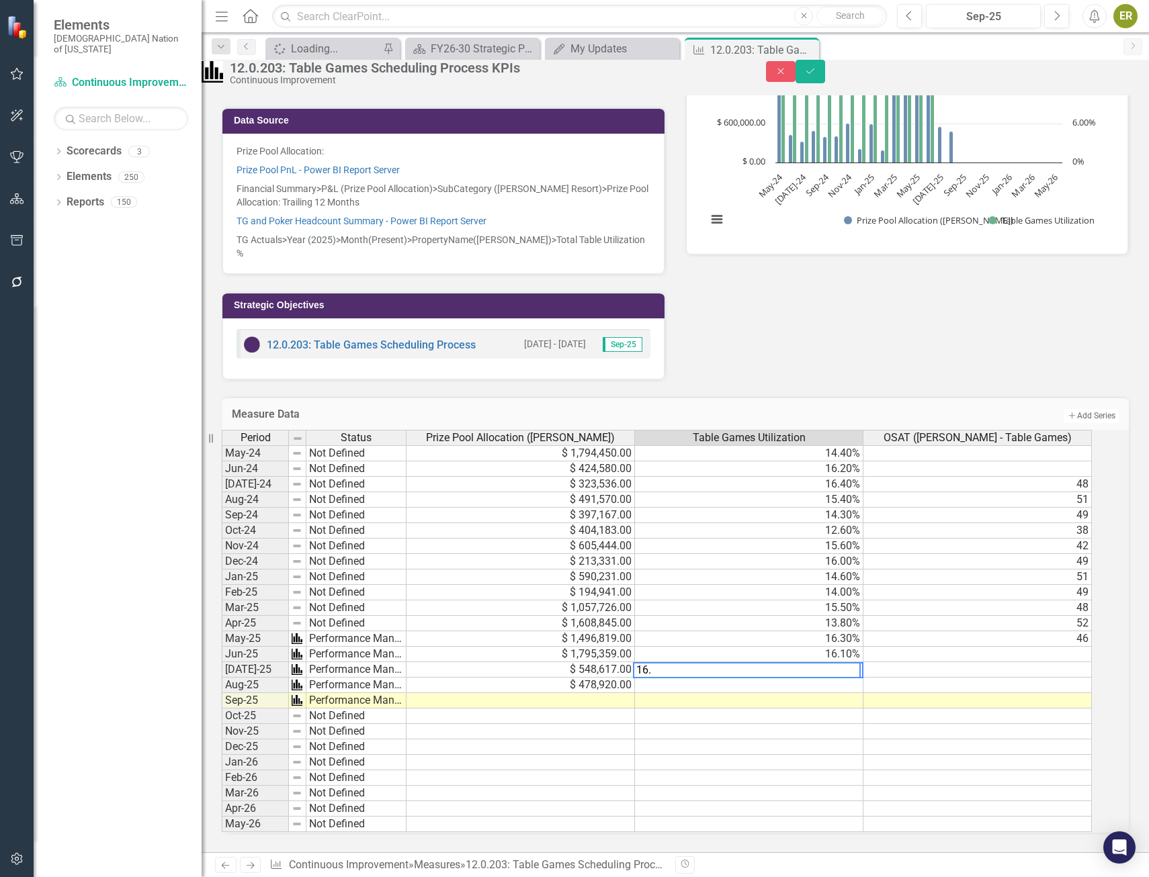
type textarea "16.5"
click at [828, 431] on div "Table Games Utilization" at bounding box center [749, 438] width 228 height 15
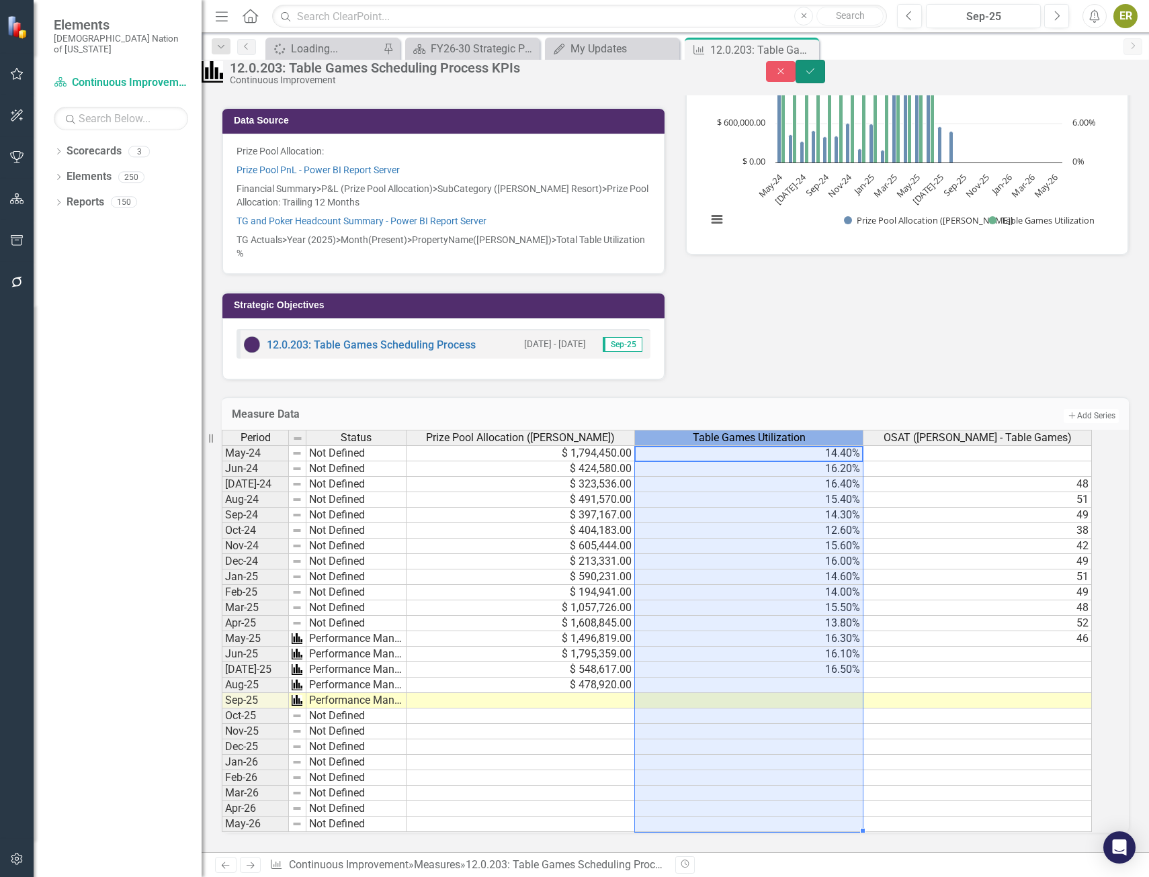
click at [825, 77] on button "Save" at bounding box center [810, 72] width 30 height 24
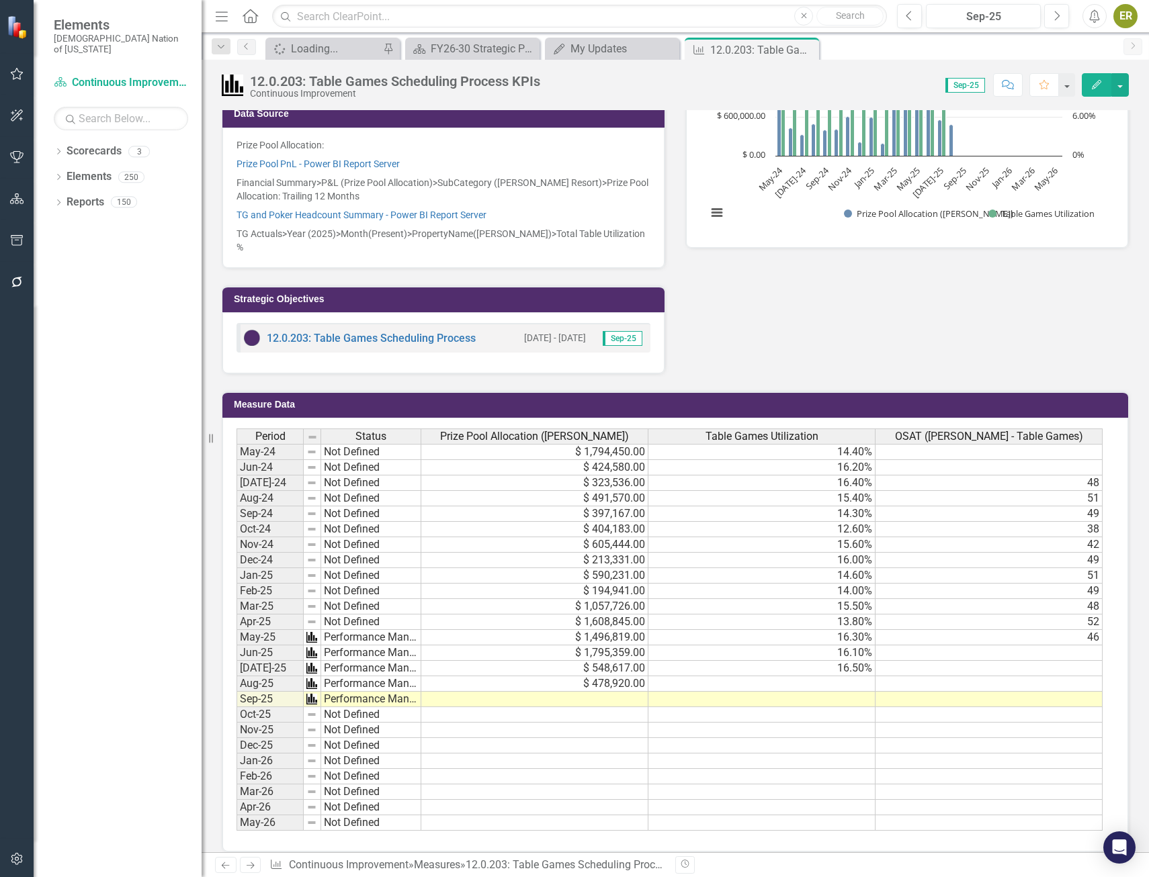
click at [830, 429] on div "Table Games Utilization" at bounding box center [761, 436] width 226 height 15
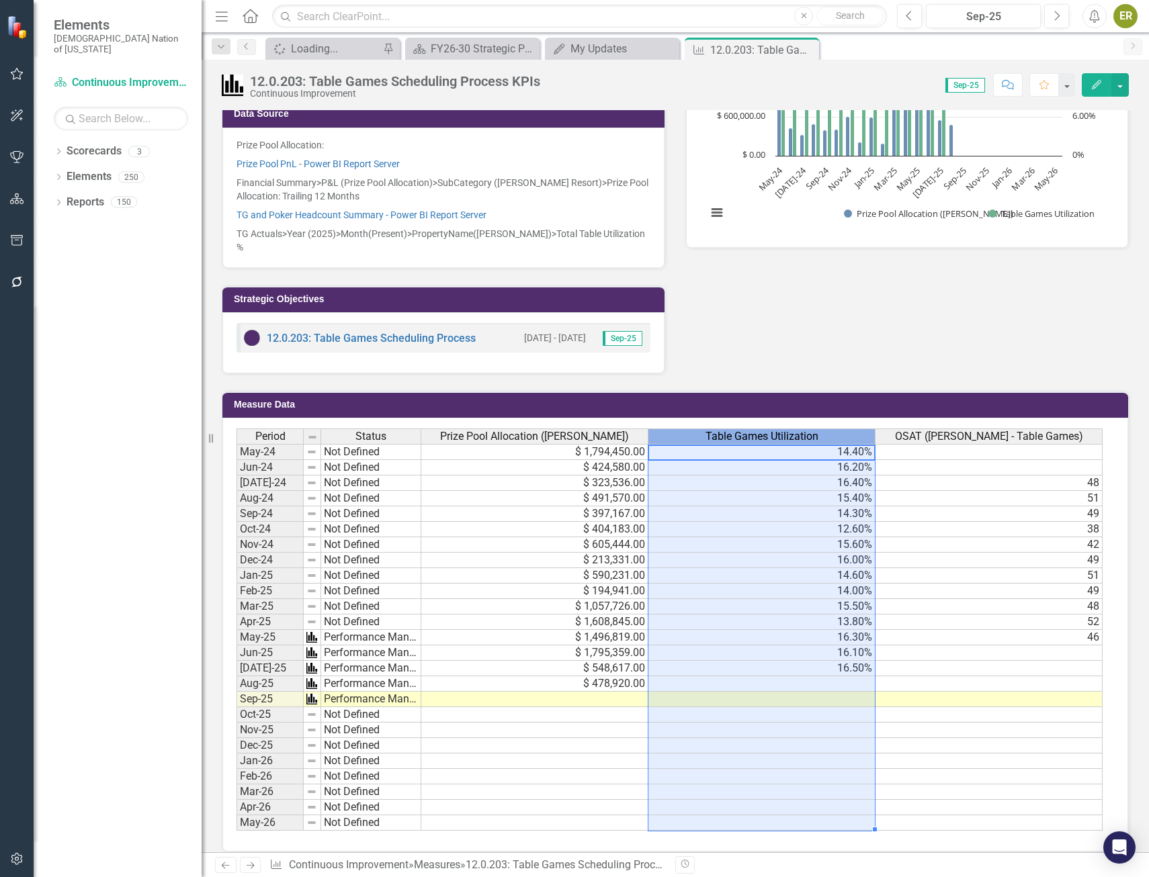
click at [830, 429] on div "Table Games Utilization" at bounding box center [761, 436] width 226 height 15
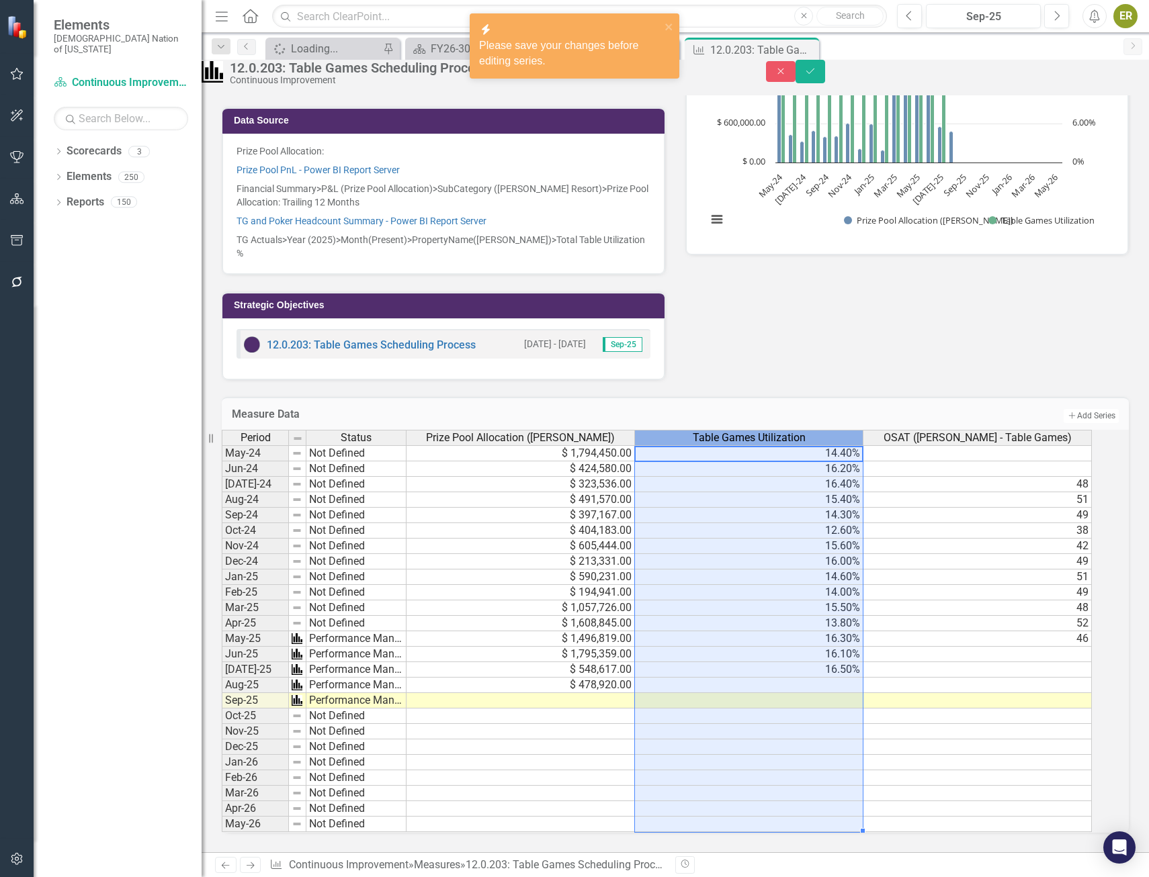
click at [837, 431] on div "Table Games Utilization" at bounding box center [749, 438] width 228 height 15
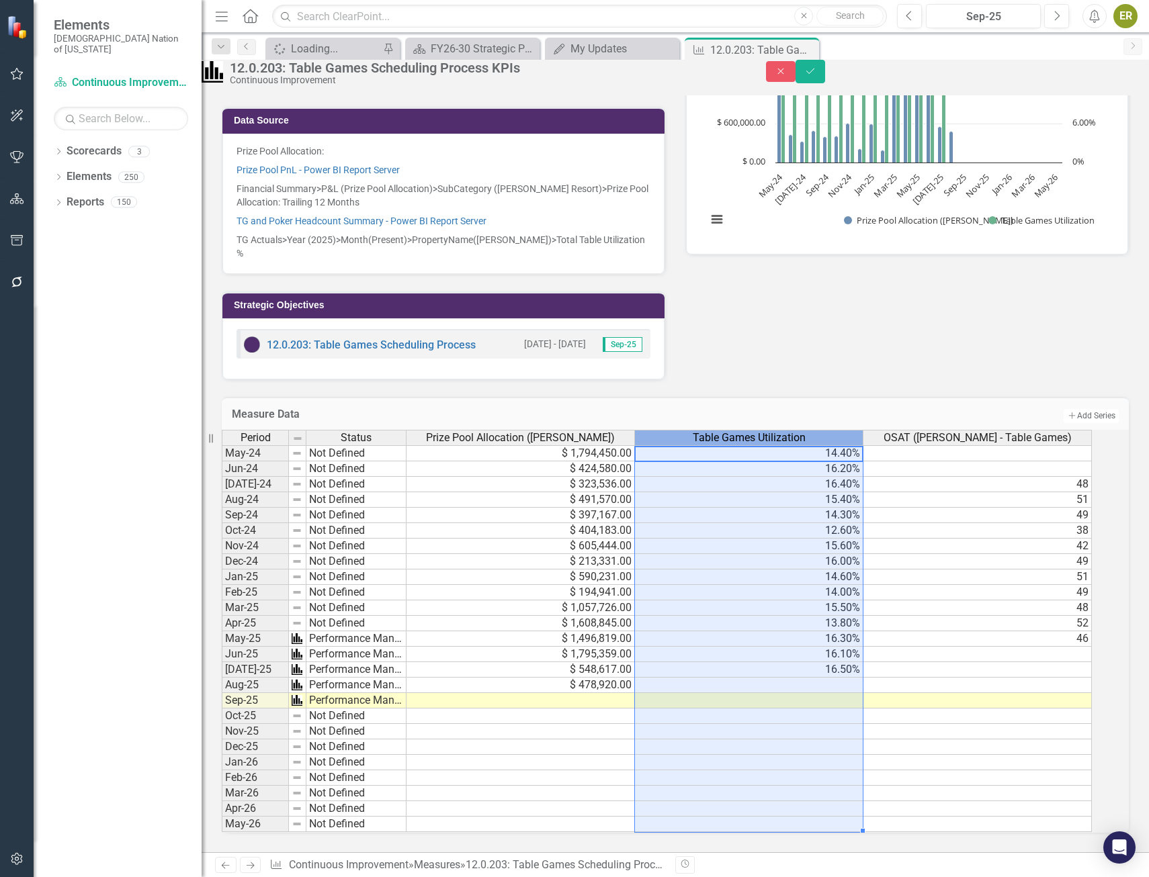
click at [832, 431] on div "Table Games Utilization" at bounding box center [749, 438] width 228 height 15
click at [802, 492] on td "15.40%" at bounding box center [749, 499] width 228 height 15
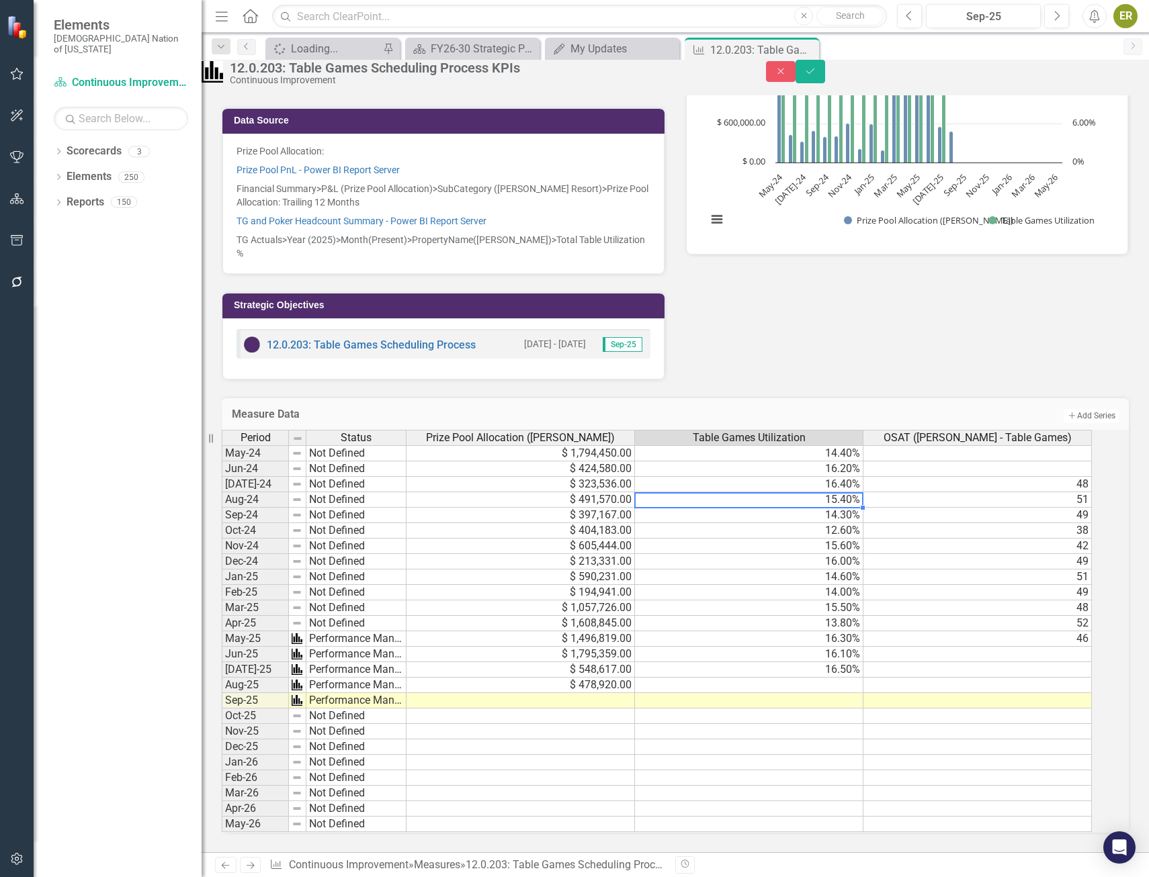
scroll to position [382, 0]
click at [899, 397] on div "Measure Data Add Add Series" at bounding box center [675, 413] width 907 height 33
click at [1081, 408] on button "Add Add Series" at bounding box center [1090, 415] width 56 height 15
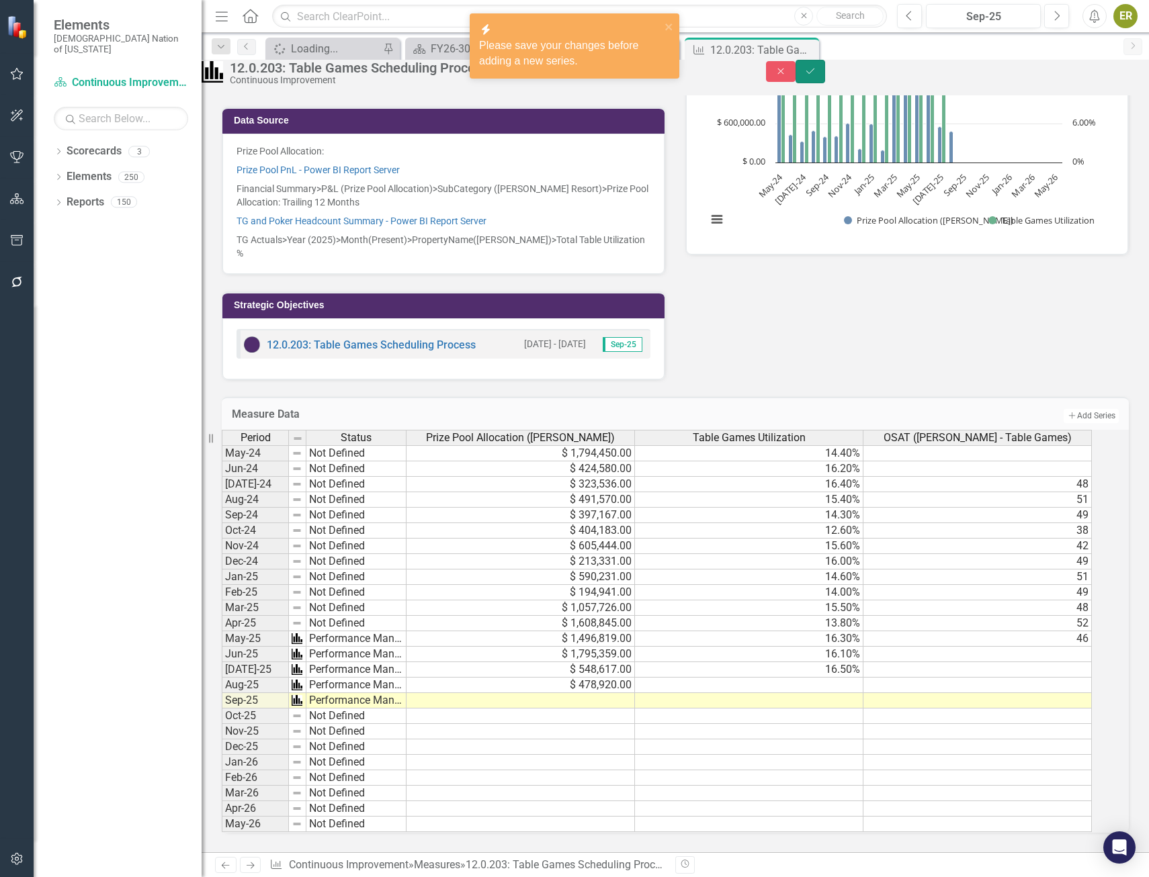
click at [825, 83] on button "Save" at bounding box center [810, 72] width 30 height 24
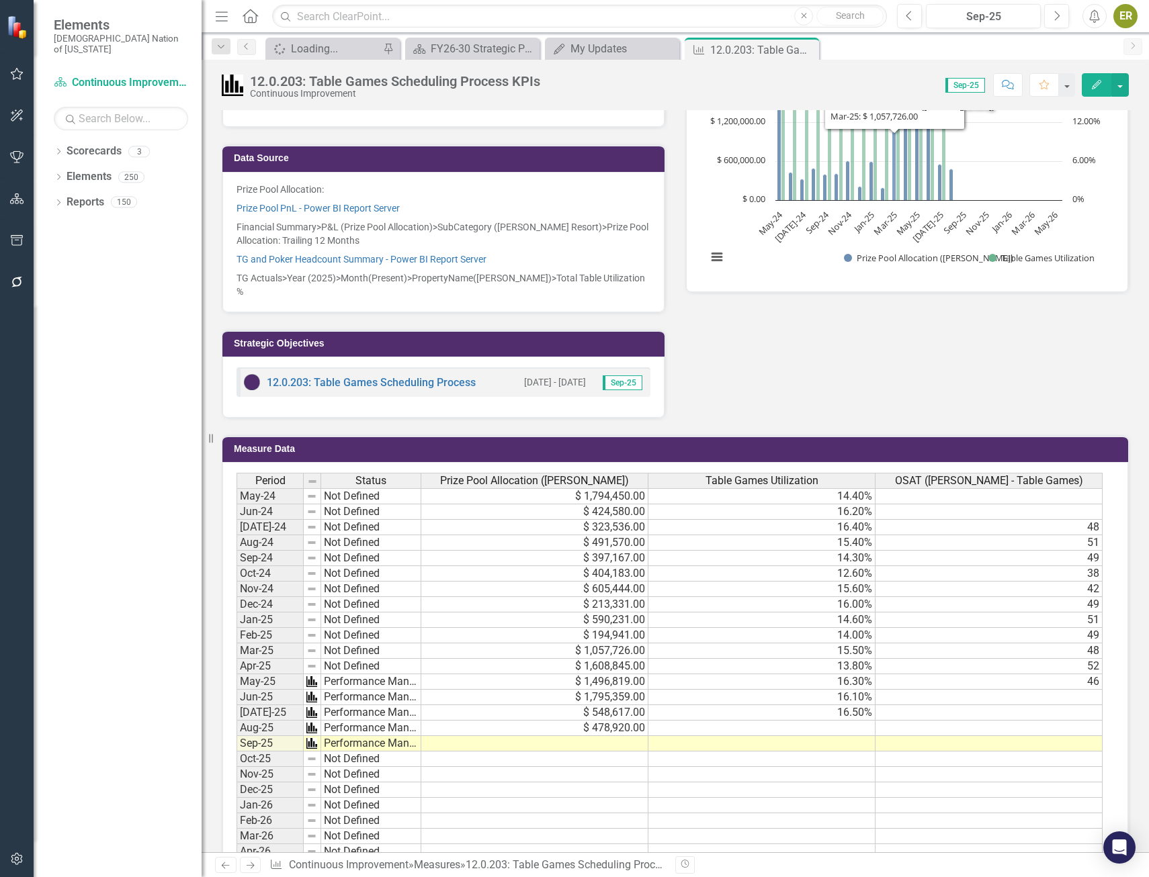
scroll to position [336, 0]
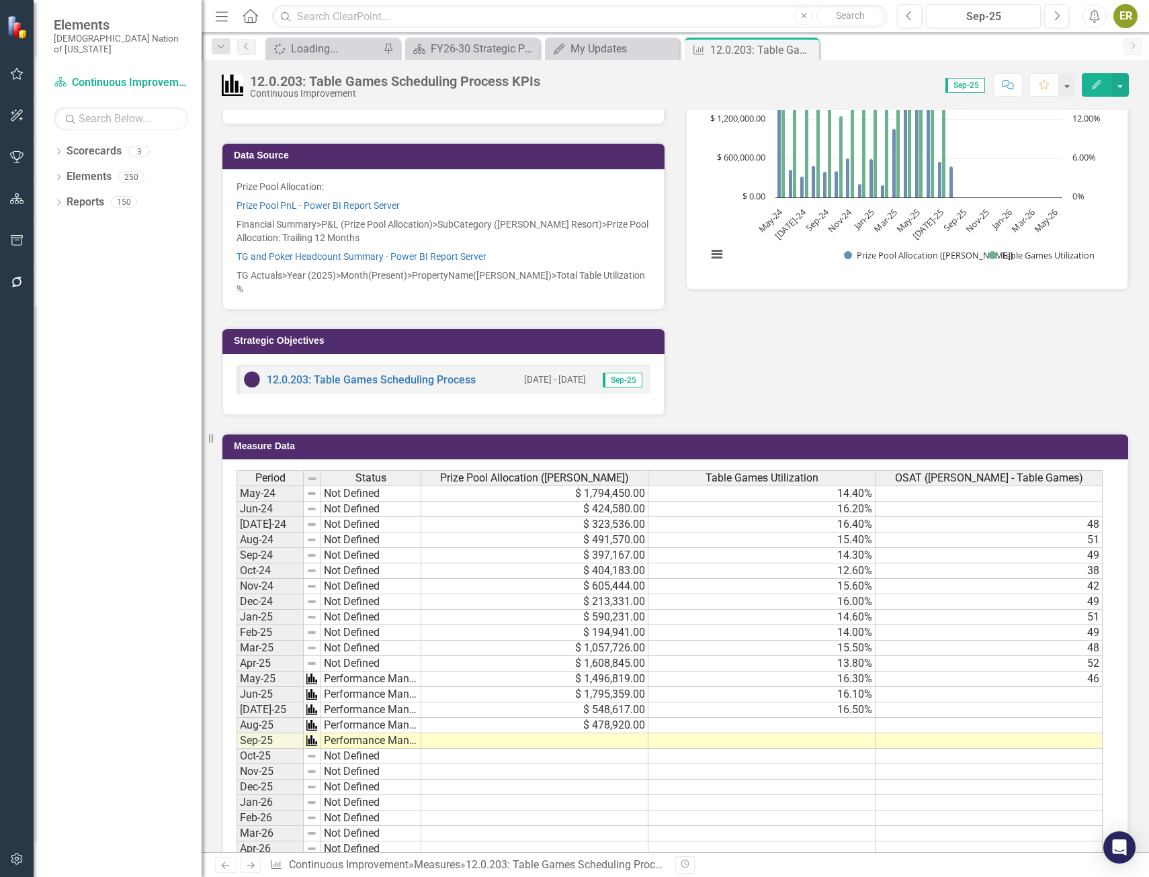
click at [1088, 85] on button "Edit" at bounding box center [1097, 85] width 30 height 24
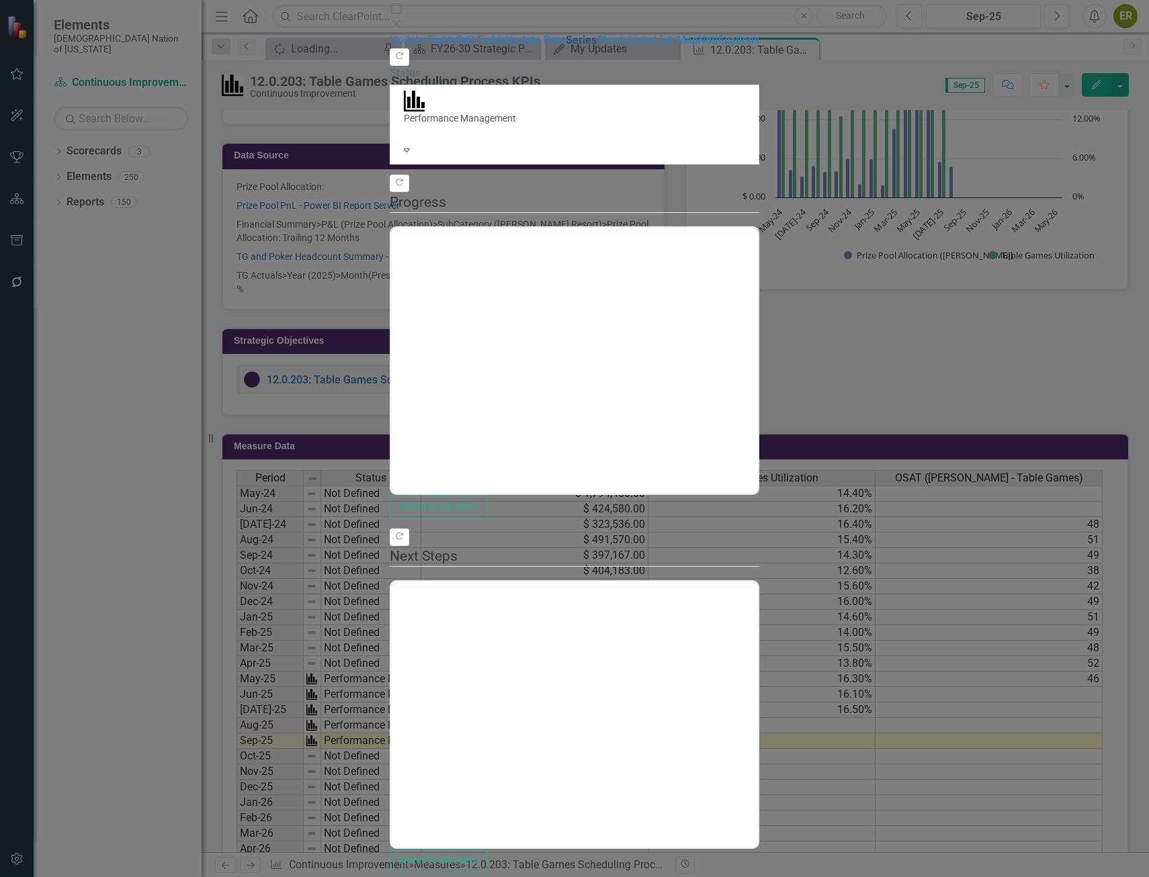
scroll to position [0, 0]
click at [456, 46] on link "Edit Fields" at bounding box center [481, 40] width 50 height 13
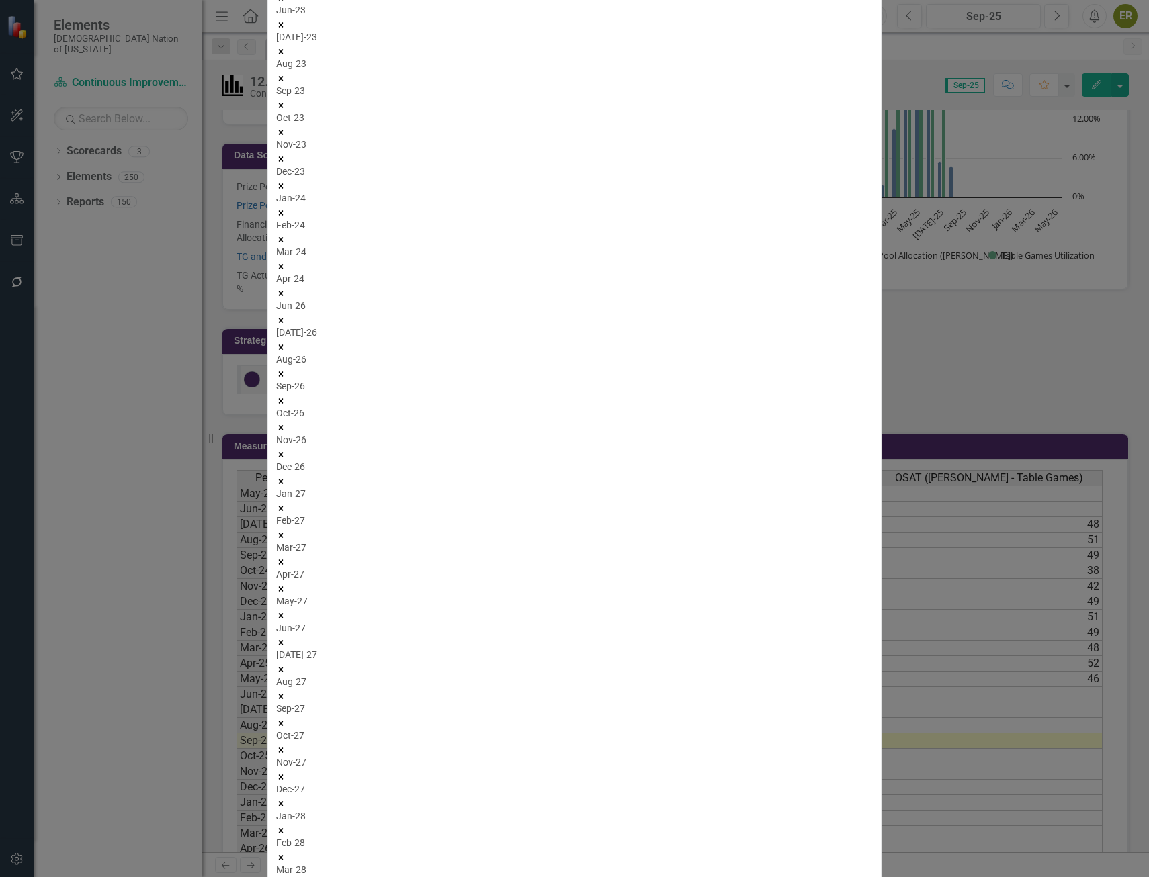
click at [1068, 214] on link "Edit Edit Measure Series" at bounding box center [1047, 212] width 153 height 25
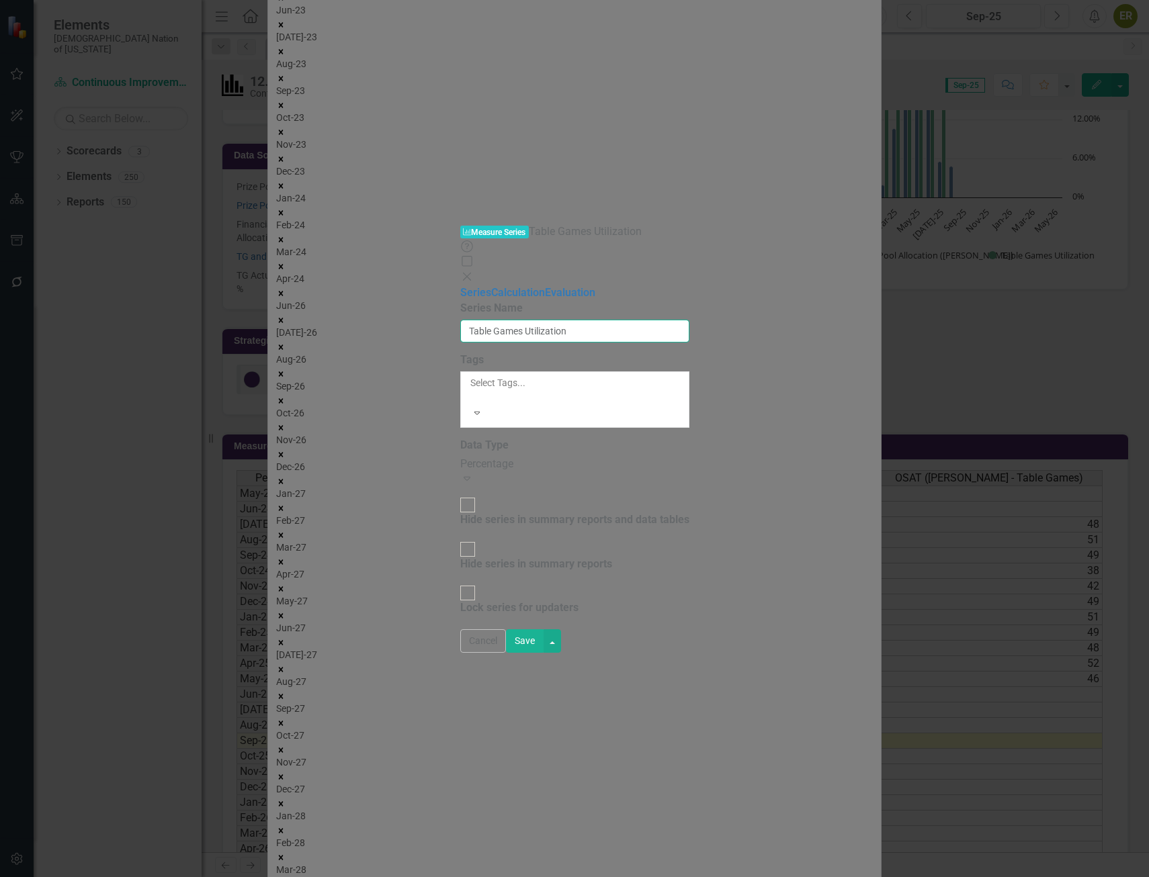
click at [607, 320] on input "Table Games Utilization" at bounding box center [574, 331] width 229 height 23
type input "T"
type input "Total Table Utilization (Monthly)"
click at [544, 653] on button "Save" at bounding box center [525, 642] width 38 height 24
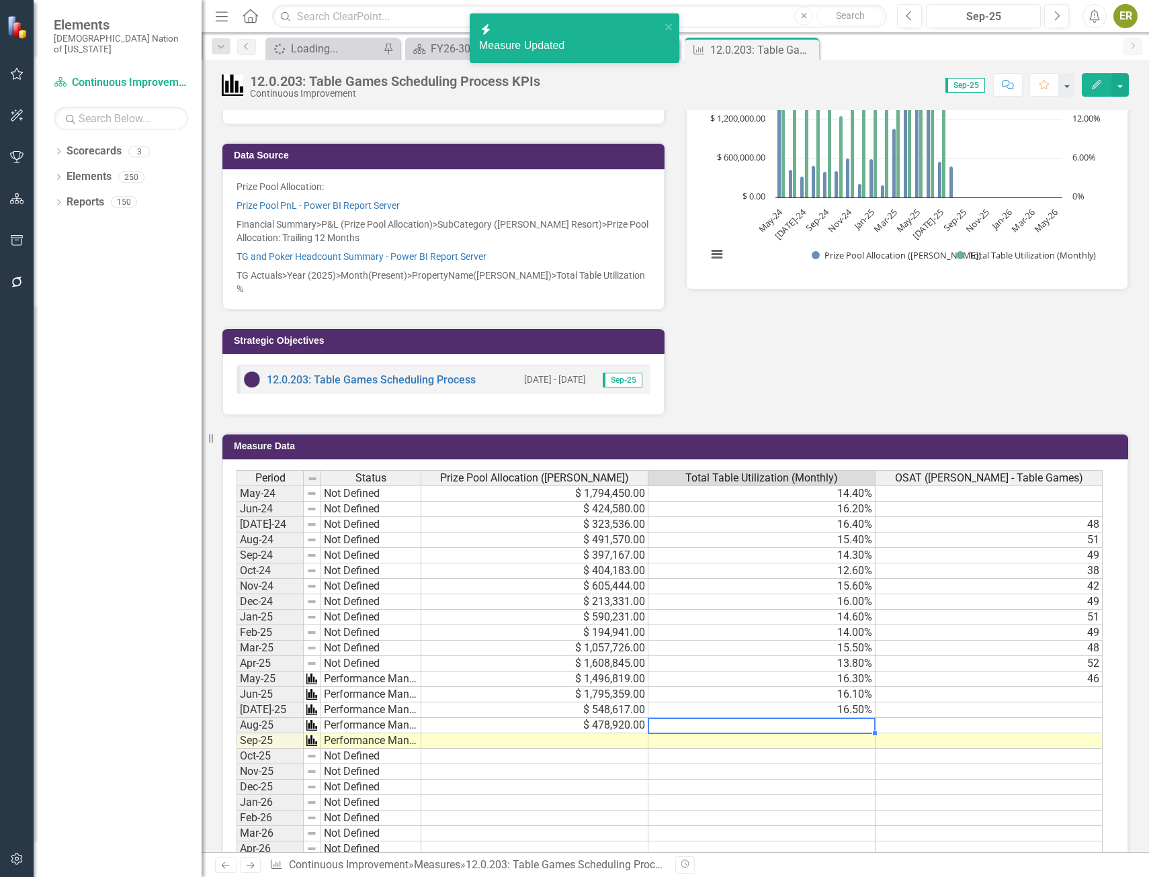
click at [855, 718] on td at bounding box center [761, 725] width 227 height 15
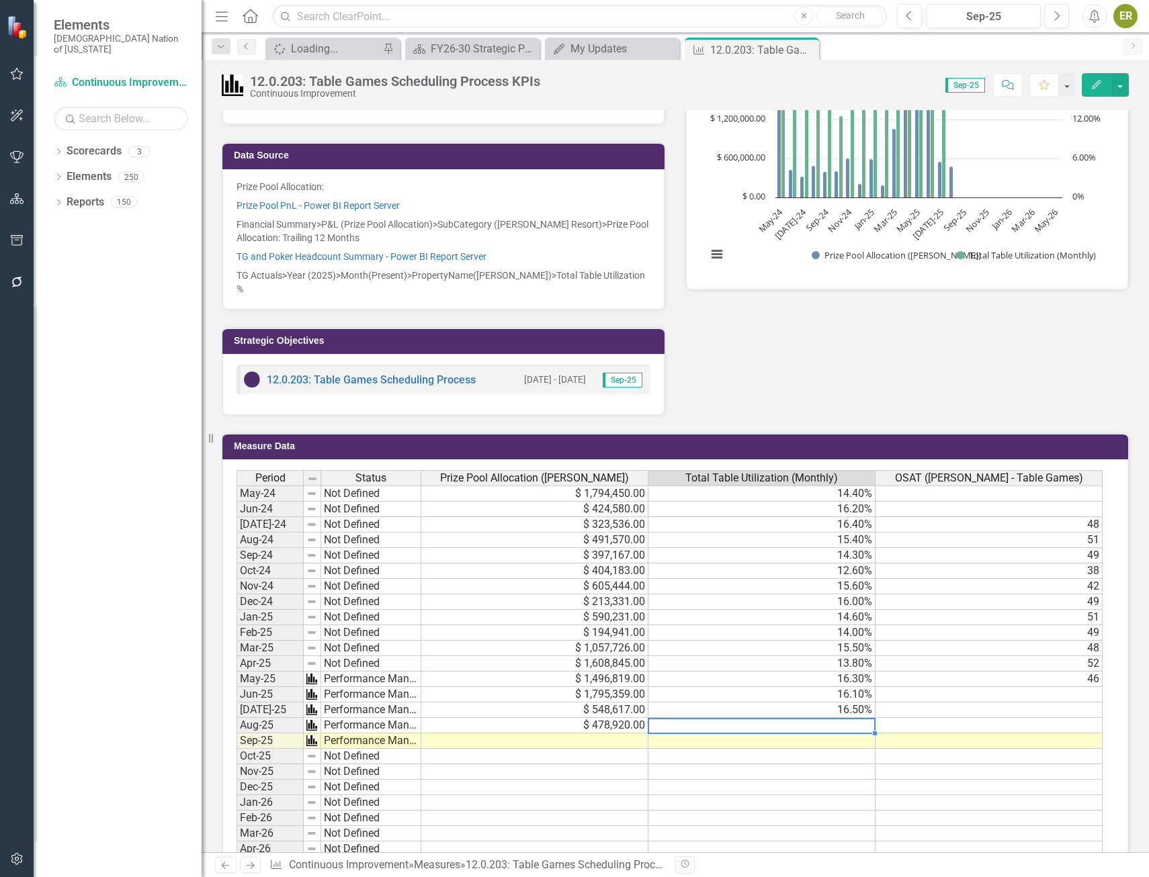
click at [1019, 329] on div "Focus Areas Gaming & Hospitality Sep-25 Data Source Prize Pool Allocation: Priz…" at bounding box center [675, 217] width 927 height 396
click at [842, 718] on td at bounding box center [761, 725] width 227 height 15
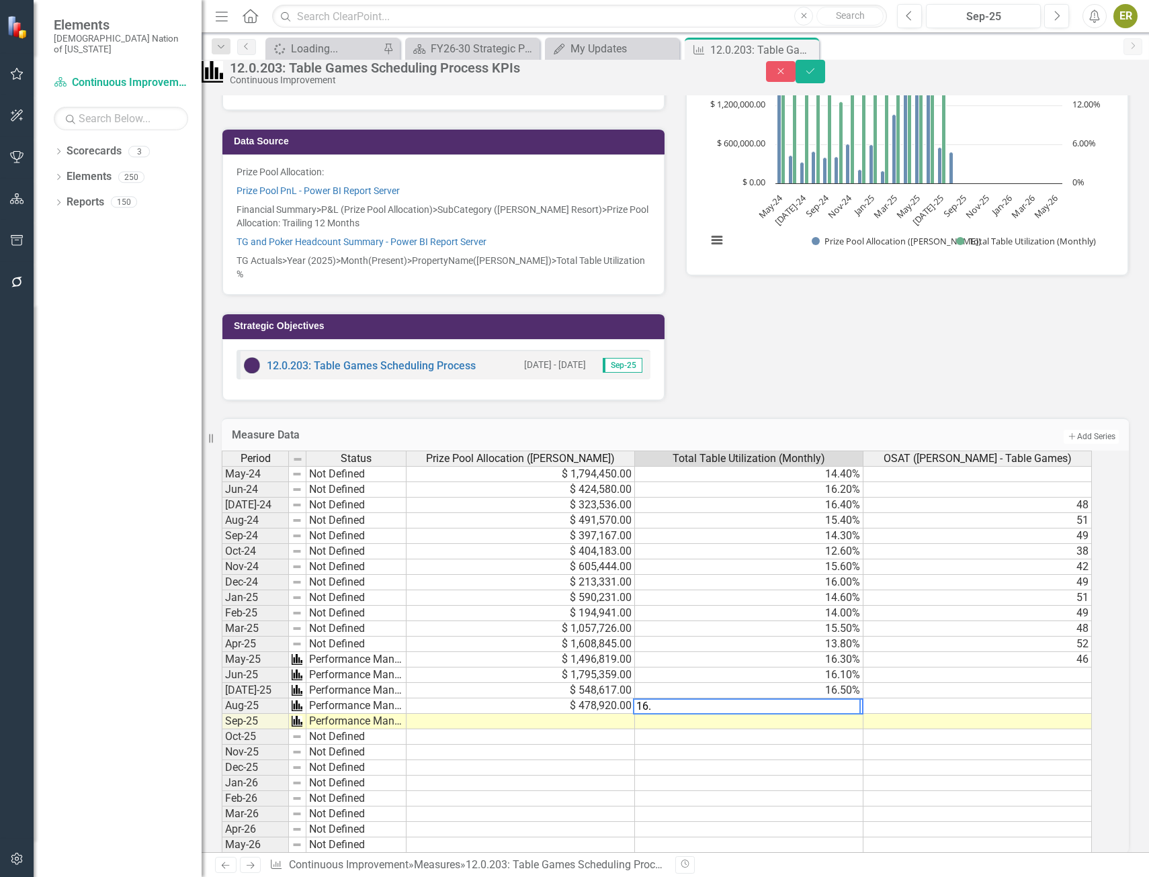
type textarea "16.9"
click at [816, 76] on icon "Save" at bounding box center [810, 71] width 12 height 9
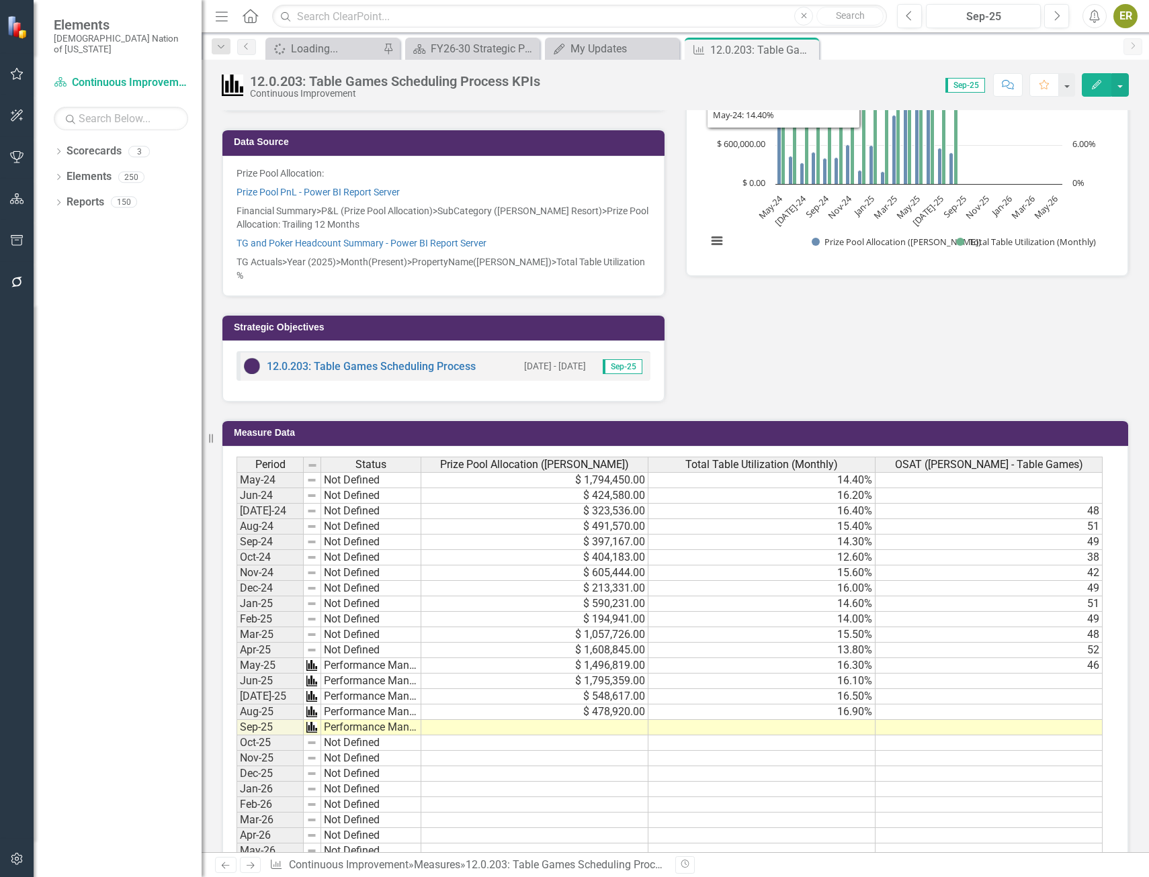
scroll to position [378, 0]
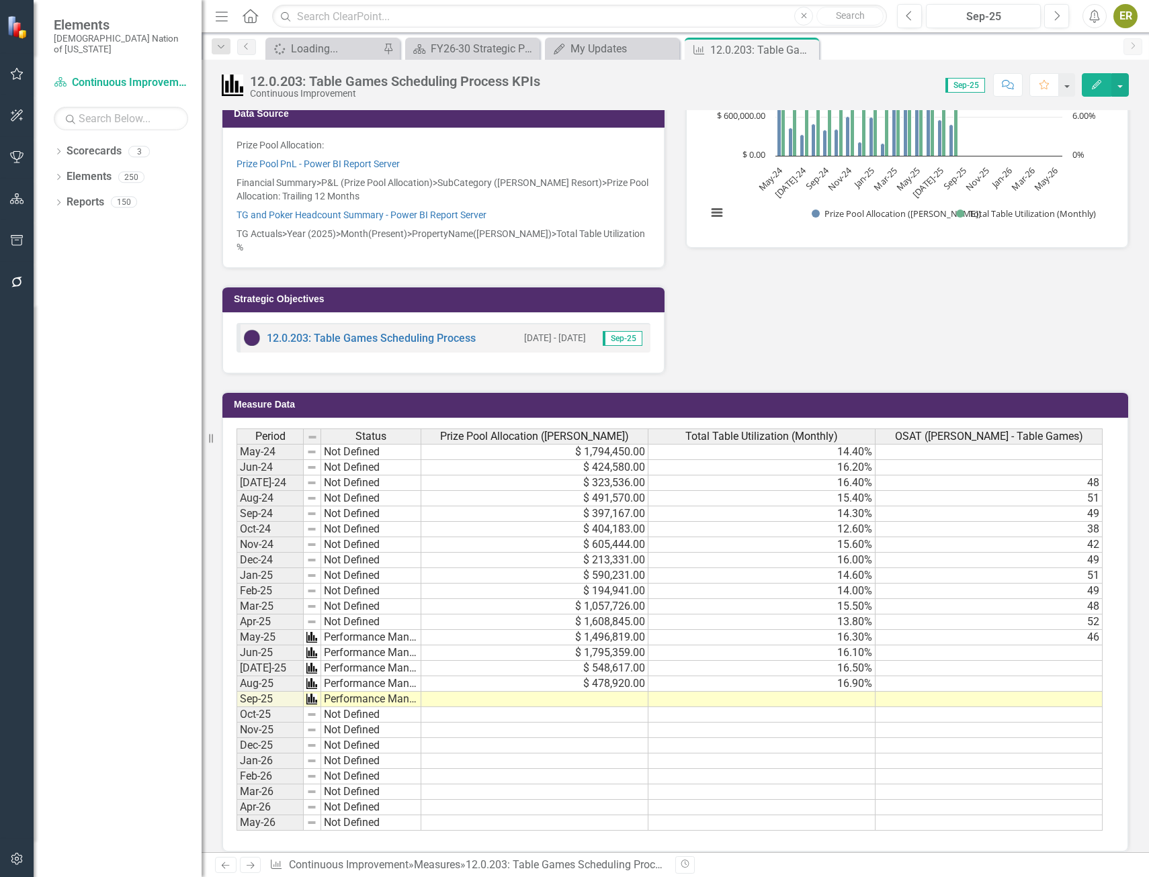
click at [1092, 646] on td at bounding box center [988, 653] width 227 height 15
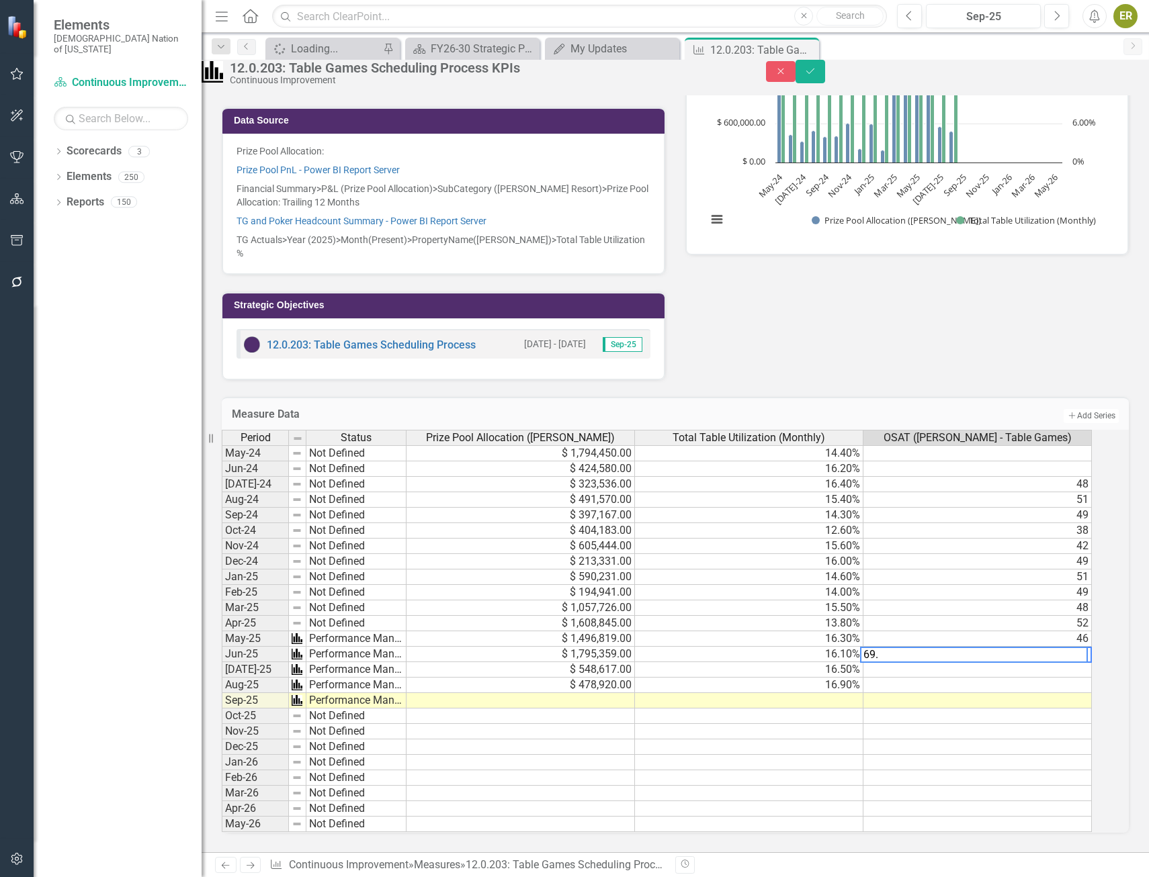
type textarea "69.6"
type textarea "56.2"
type textarea "66.7"
click at [816, 76] on icon "Save" at bounding box center [810, 71] width 12 height 9
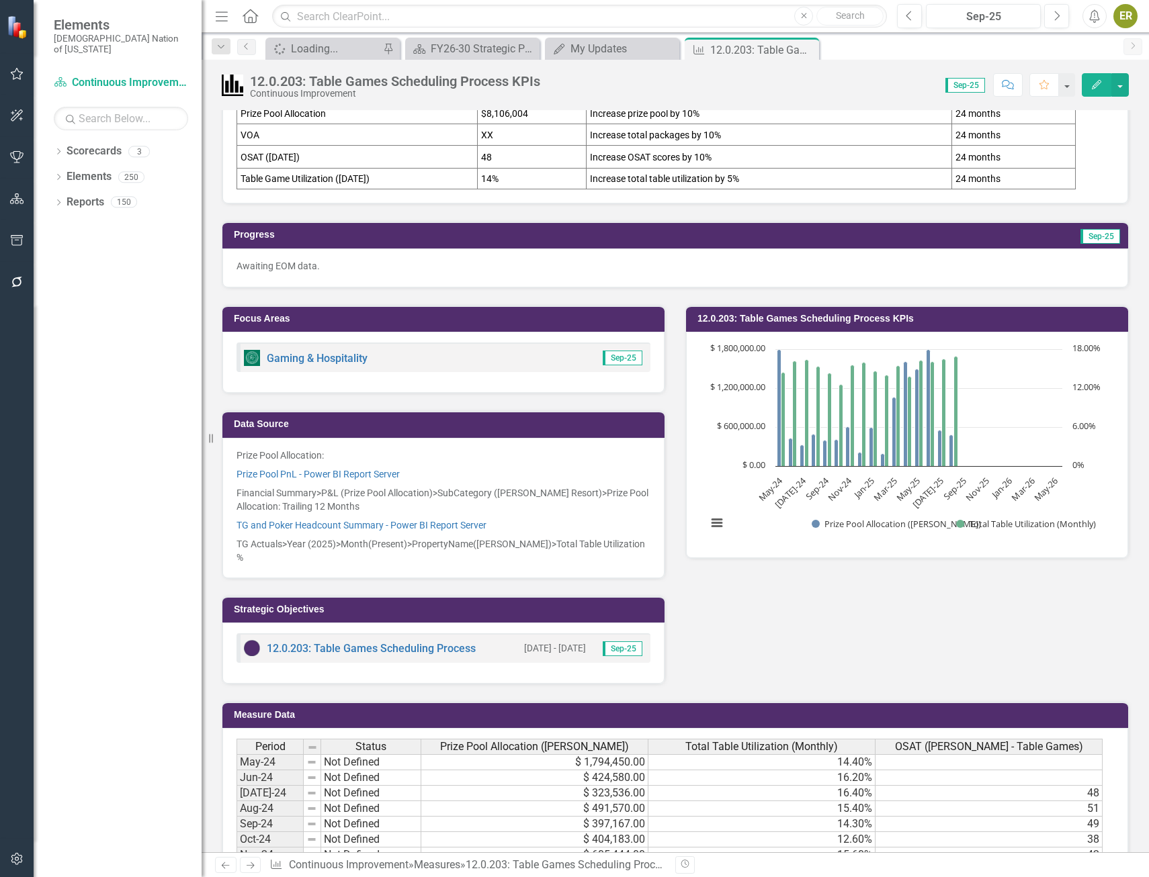
scroll to position [0, 0]
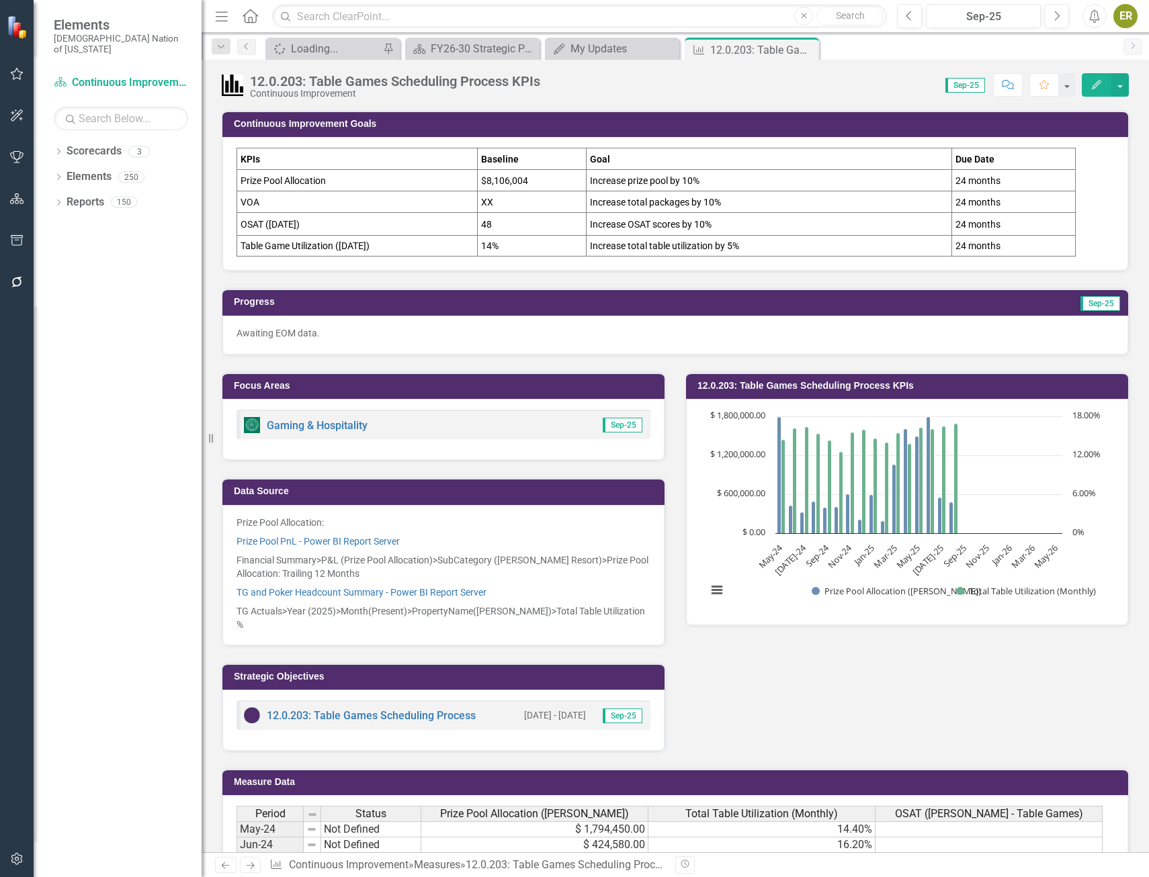
click at [1032, 198] on td "24 months" at bounding box center [1013, 201] width 124 height 21
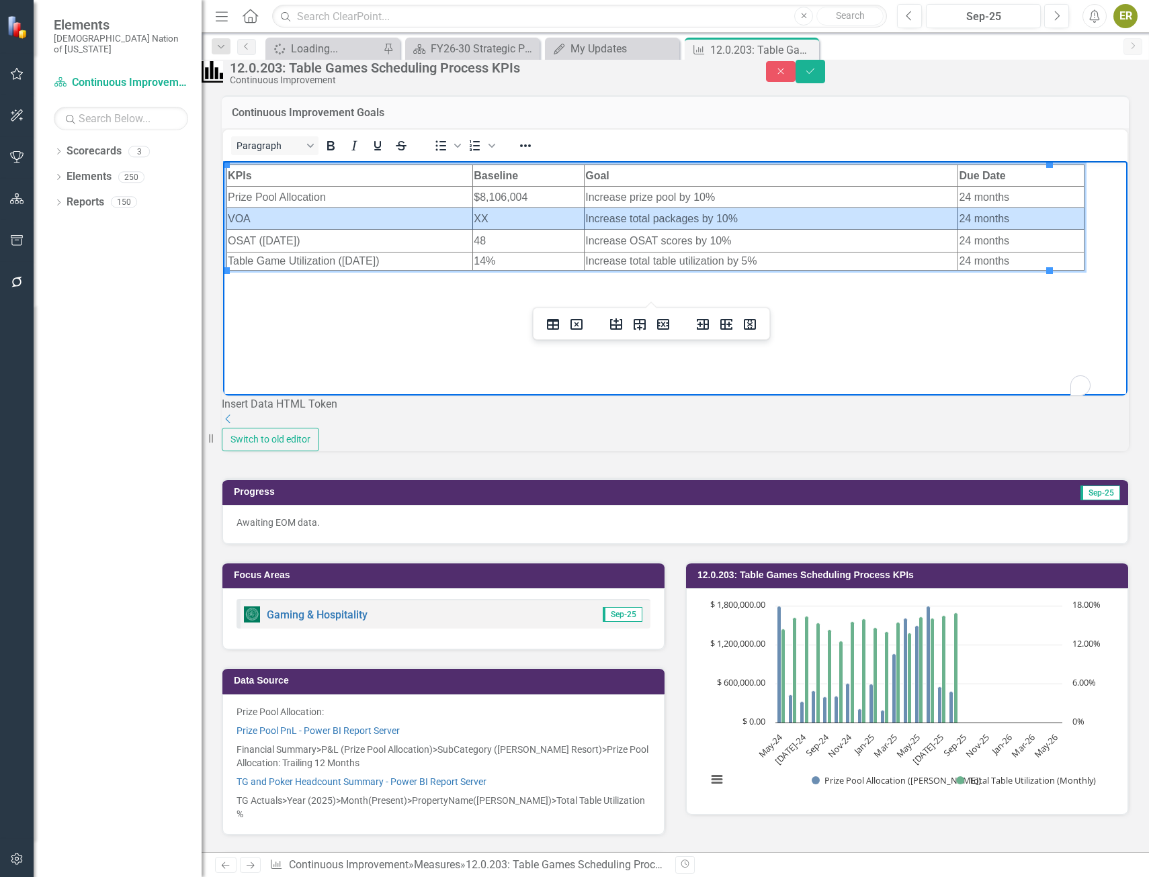
drag, startPoint x: 997, startPoint y: 220, endPoint x: 295, endPoint y: 219, distance: 702.1
click at [295, 219] on tr "VOA XX Increase total packages by 10% 24 months" at bounding box center [655, 218] width 857 height 21
click at [575, 327] on icon "Delete table" at bounding box center [576, 324] width 5 height 5
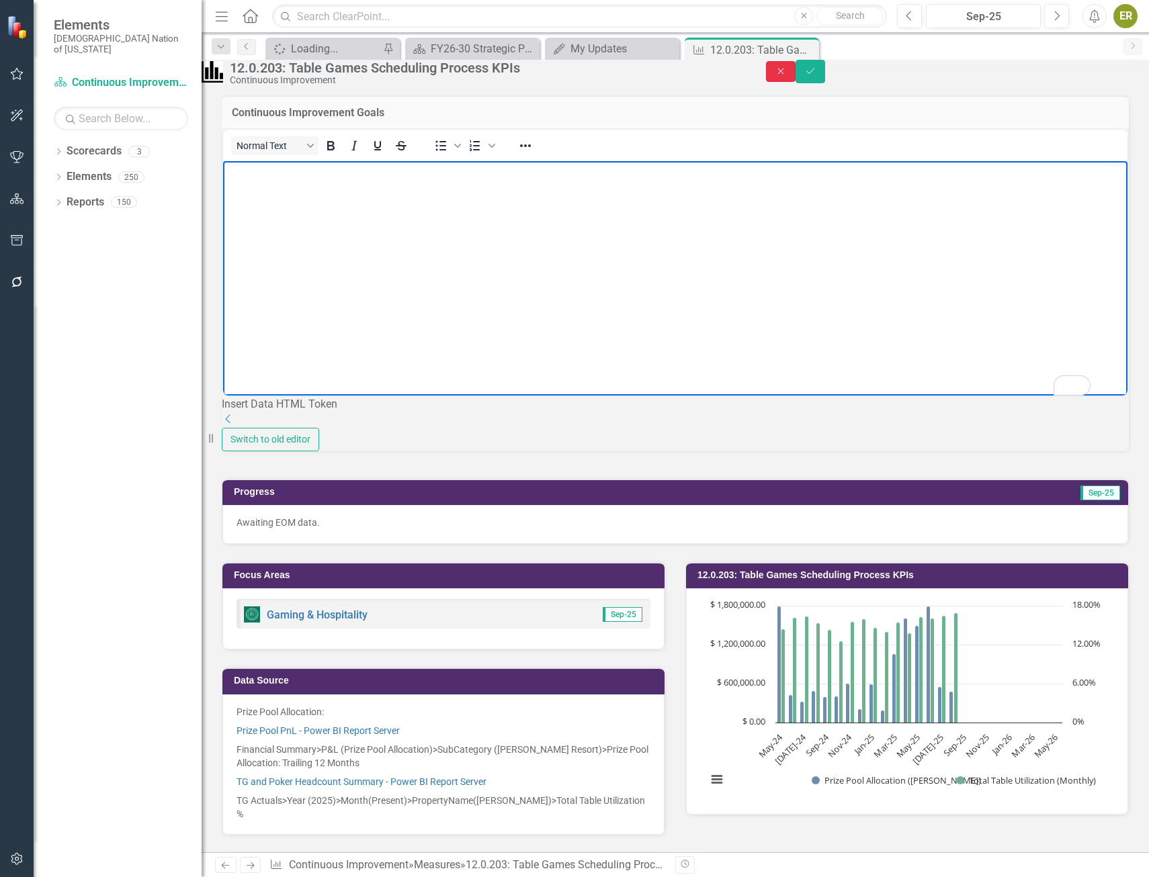
click at [795, 82] on button "Close" at bounding box center [781, 71] width 30 height 21
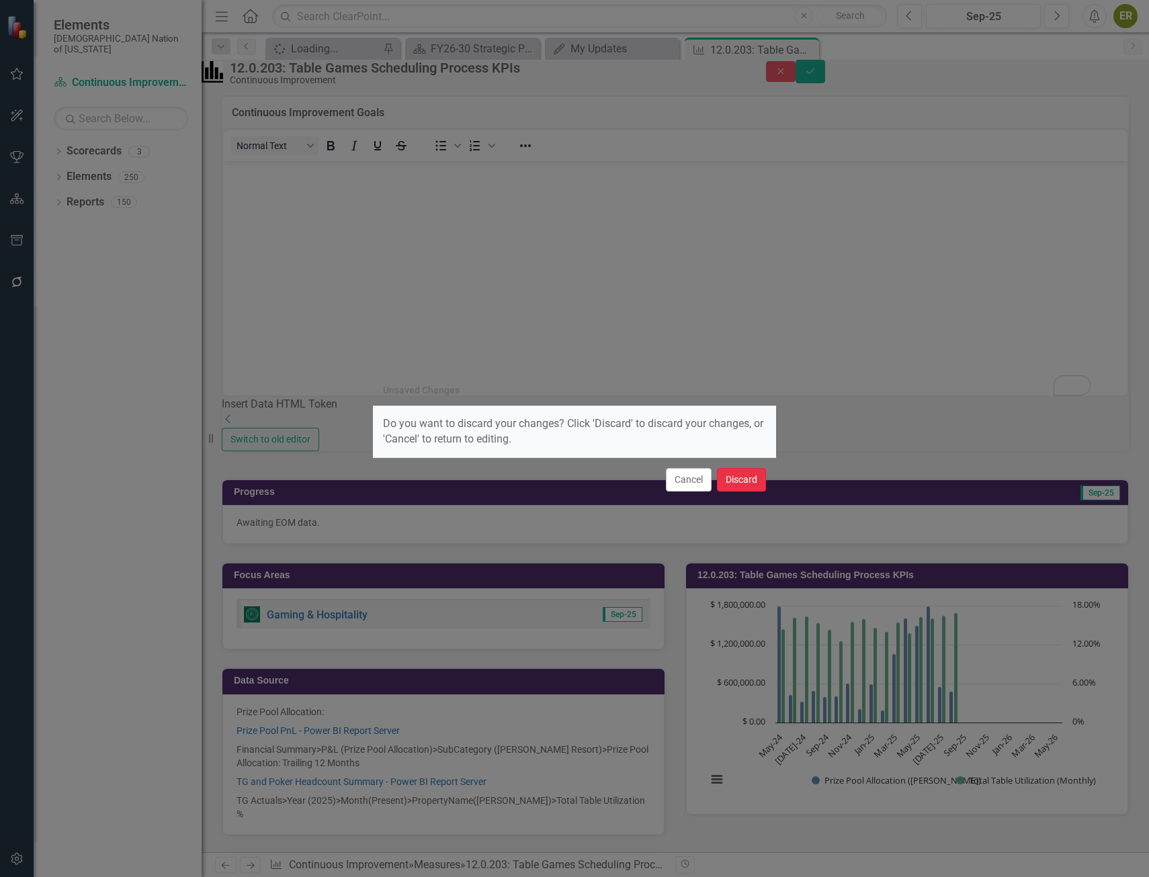
click at [731, 478] on button "Discard" at bounding box center [741, 480] width 49 height 24
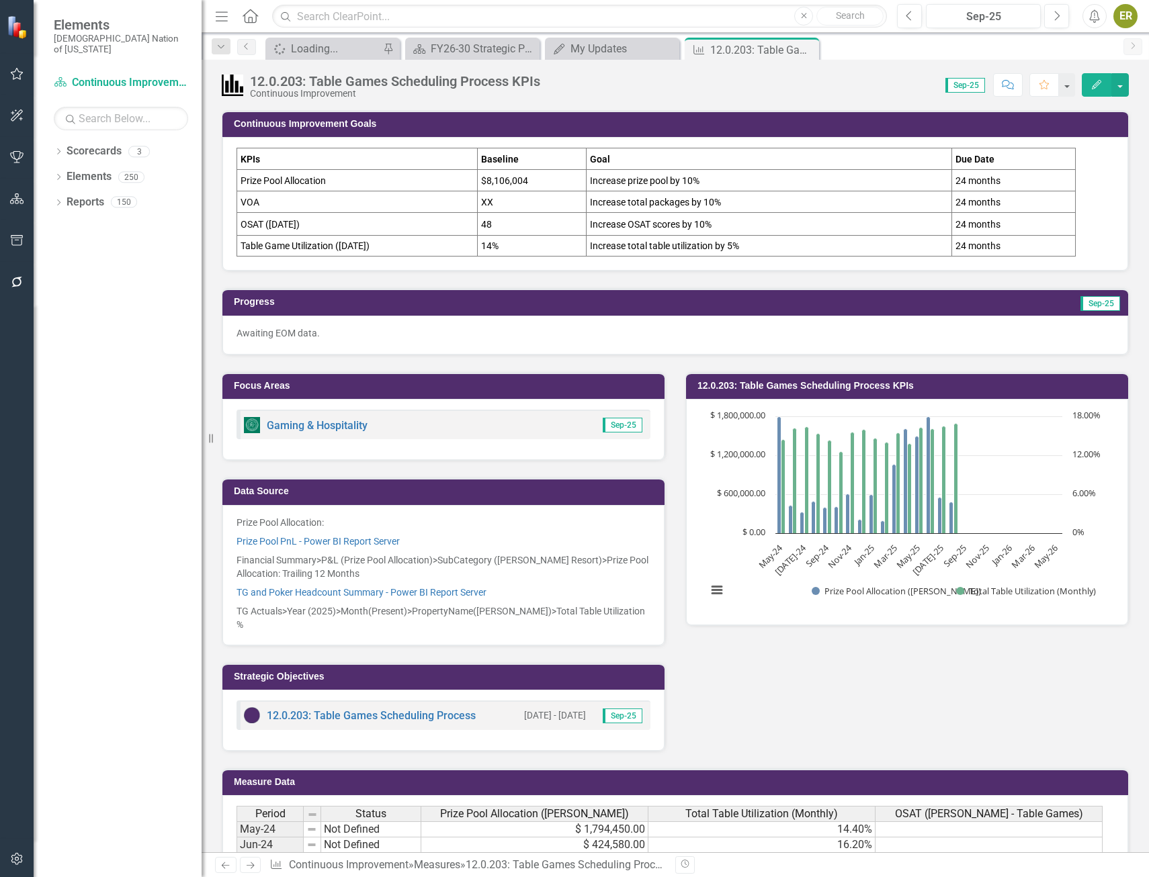
click at [984, 214] on td "24 months" at bounding box center [1013, 224] width 124 height 23
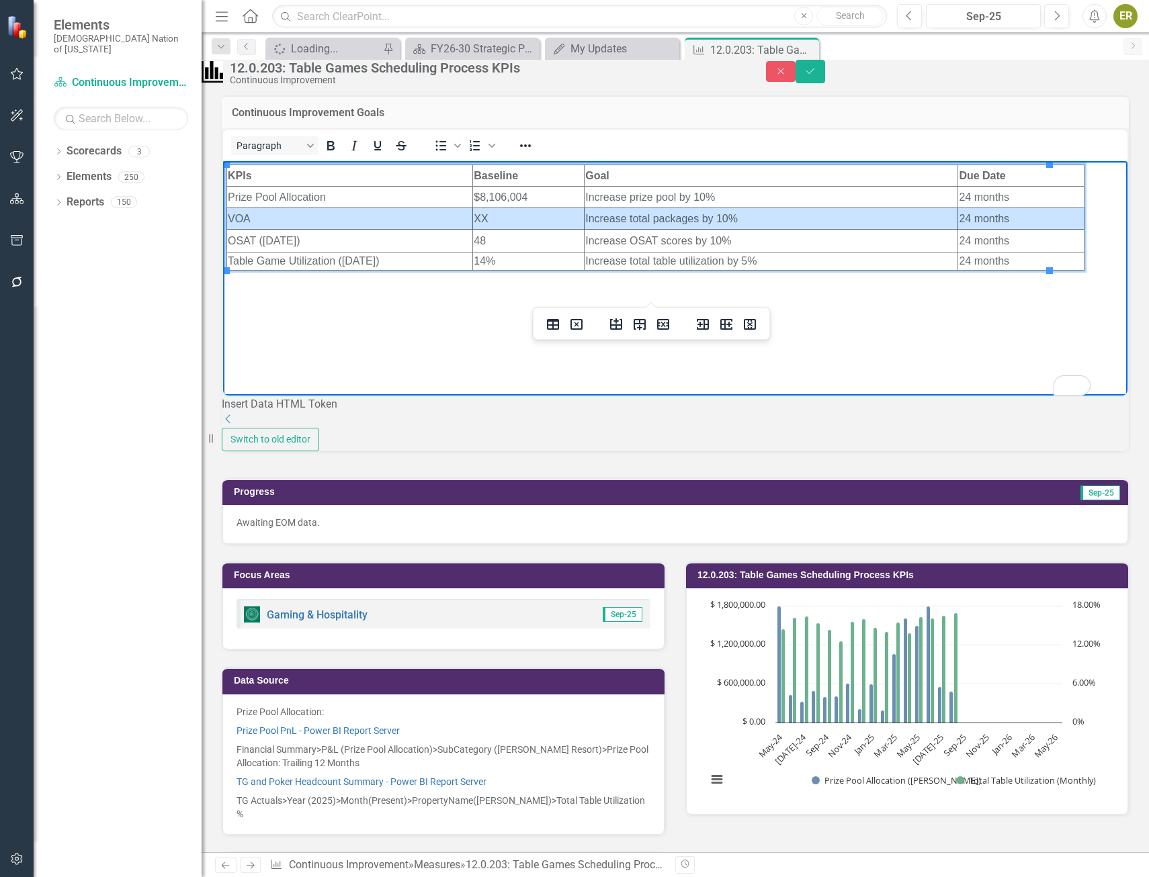
drag, startPoint x: 952, startPoint y: 216, endPoint x: 238, endPoint y: 211, distance: 714.2
click at [238, 211] on tr "VOA XX Increase total packages by 10% 24 months" at bounding box center [655, 218] width 857 height 21
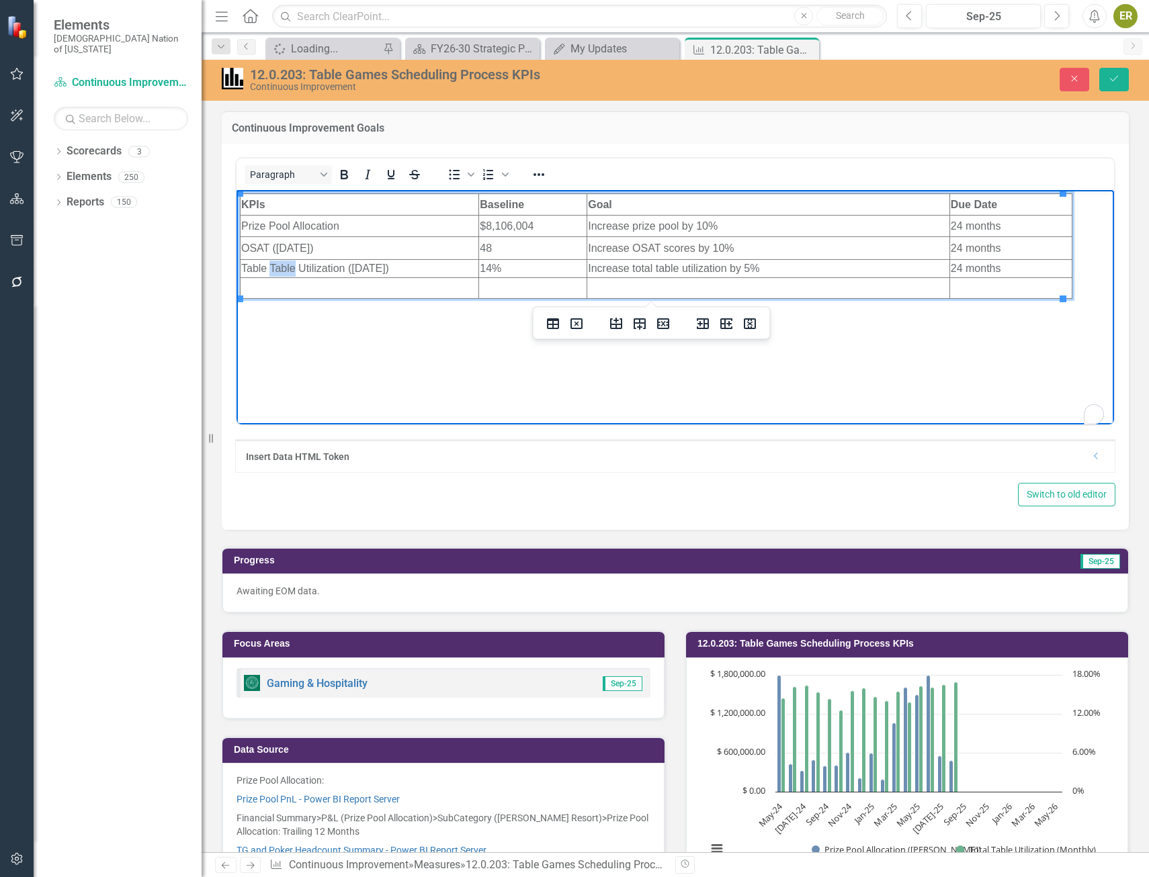
drag, startPoint x: 295, startPoint y: 268, endPoint x: 269, endPoint y: 267, distance: 25.5
click at [269, 267] on td "Table Table Utilization ([DATE])" at bounding box center [360, 268] width 239 height 18
click at [410, 286] on td "To enrich screen reader interactions, please activate Accessibility in Grammarl…" at bounding box center [360, 287] width 239 height 21
click at [411, 290] on td "Average Headcount Per Table" at bounding box center [360, 287] width 239 height 21
click at [512, 291] on td "To enrich screen reader interactions, please activate Accessibility in Grammarl…" at bounding box center [533, 287] width 108 height 21
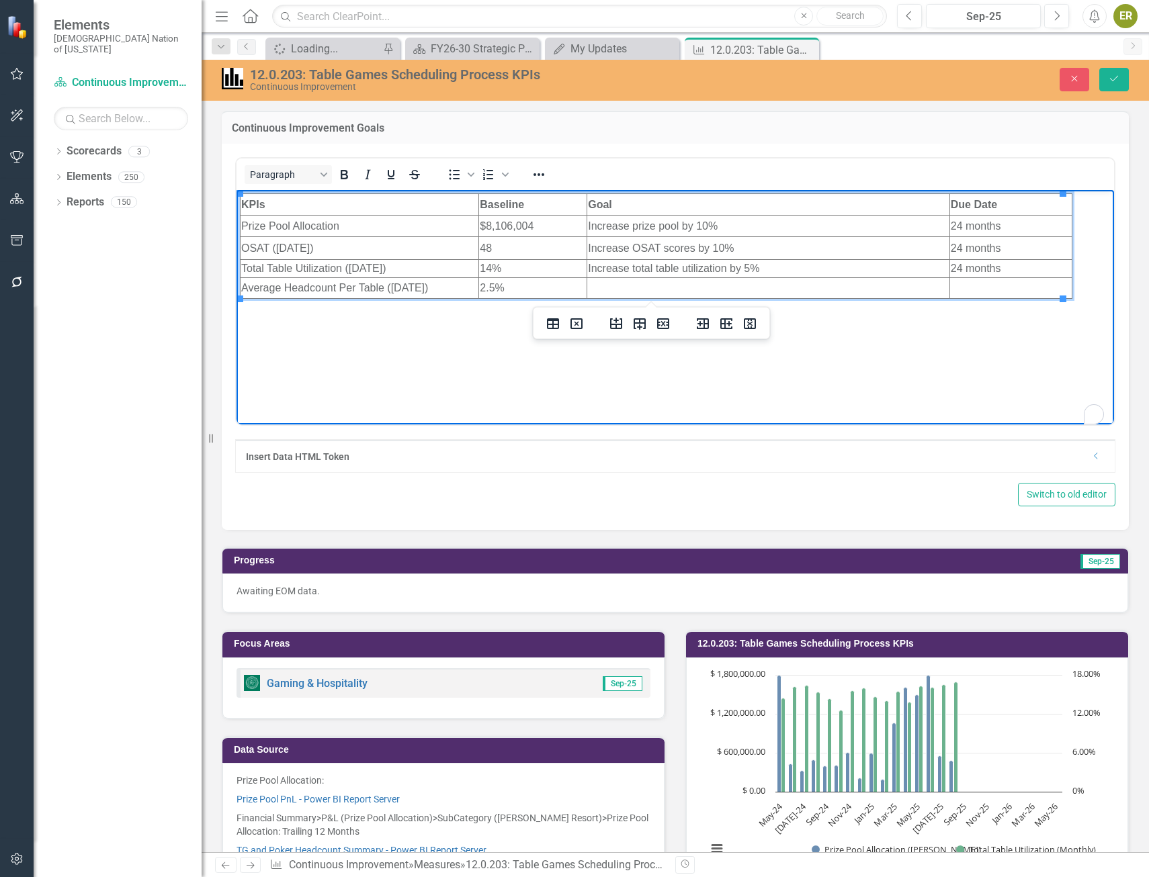
click at [762, 267] on td "Increase total table utilization by 5%" at bounding box center [768, 268] width 363 height 18
click at [733, 226] on td "Increase prize pool by 10%" at bounding box center [768, 225] width 363 height 21
click at [740, 248] on td "Increase OSAT scores by 10%" at bounding box center [768, 247] width 363 height 23
click at [755, 273] on td "Increase total table utilization" at bounding box center [768, 268] width 363 height 18
click at [993, 266] on td "24 months" at bounding box center [1010, 268] width 122 height 18
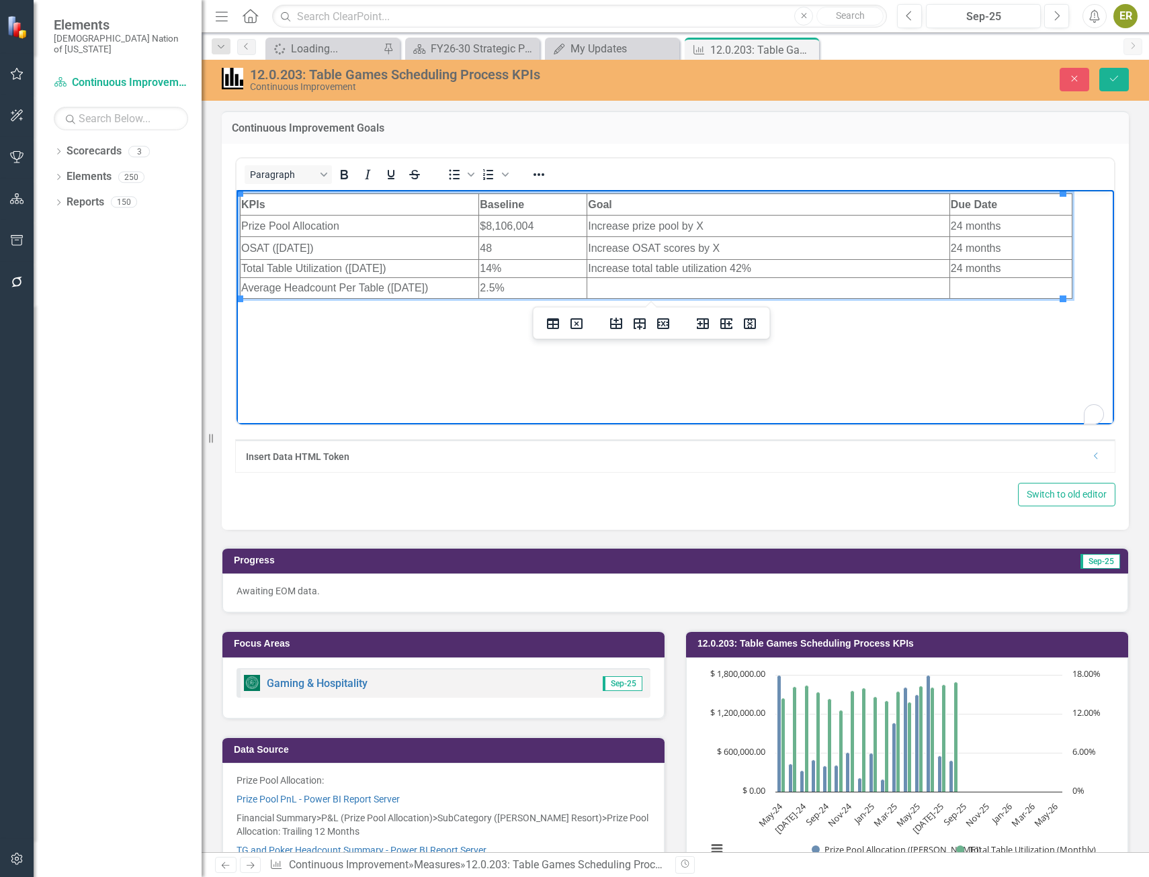
click at [748, 288] on td "To enrich screen reader interactions, please activate Accessibility in Grammarl…" at bounding box center [768, 287] width 363 height 21
click at [638, 289] on td "Average" at bounding box center [768, 287] width 363 height 21
click at [1115, 79] on icon "submit" at bounding box center [1114, 78] width 8 height 5
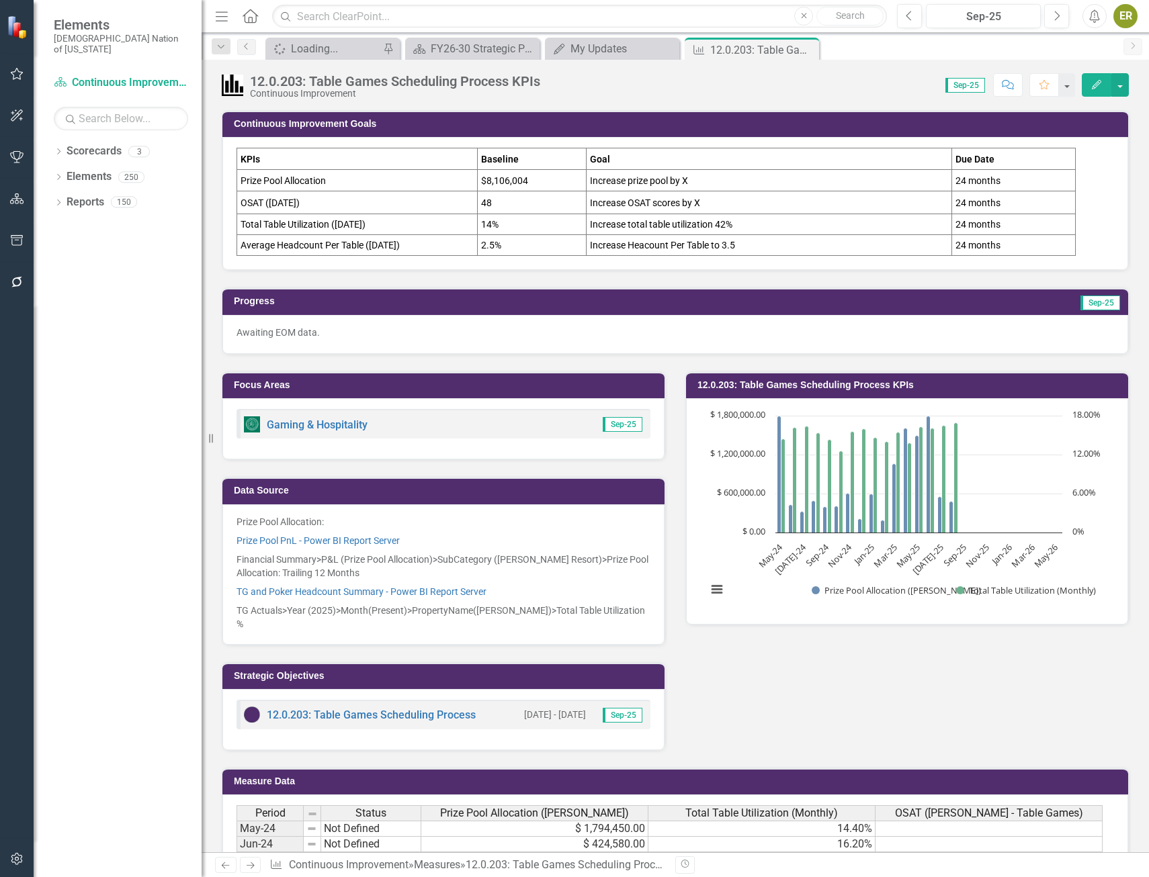
click at [524, 247] on td "2.5%" at bounding box center [532, 245] width 109 height 21
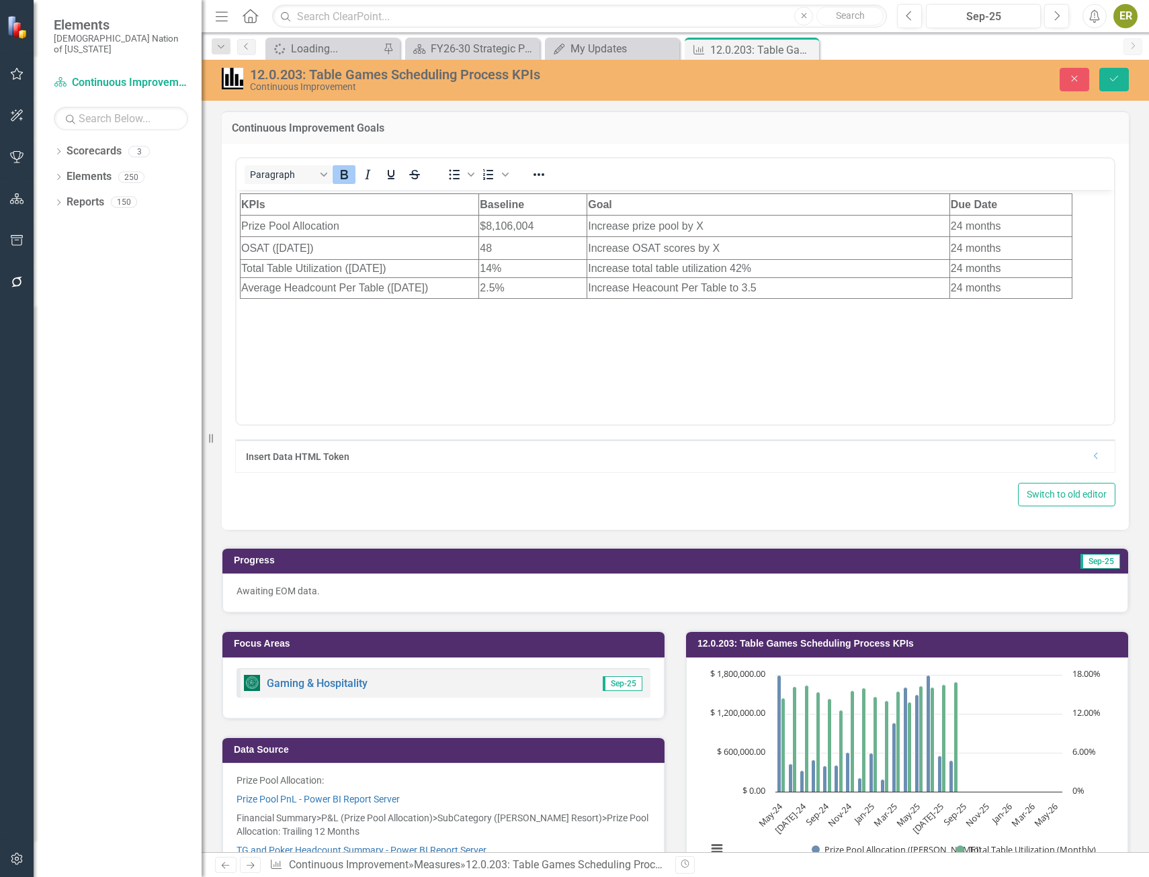
click at [509, 288] on td "2.5%" at bounding box center [533, 287] width 108 height 21
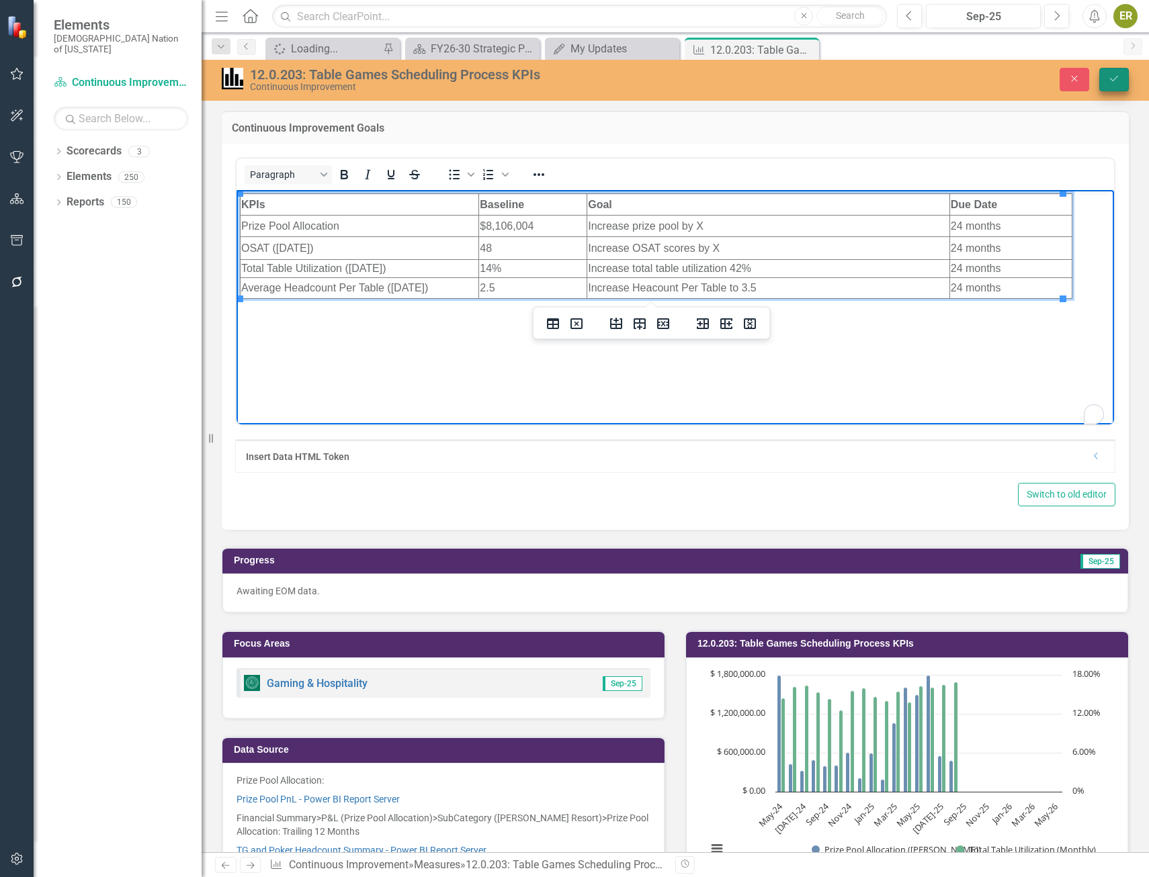
click at [1126, 79] on button "Save" at bounding box center [1114, 80] width 30 height 24
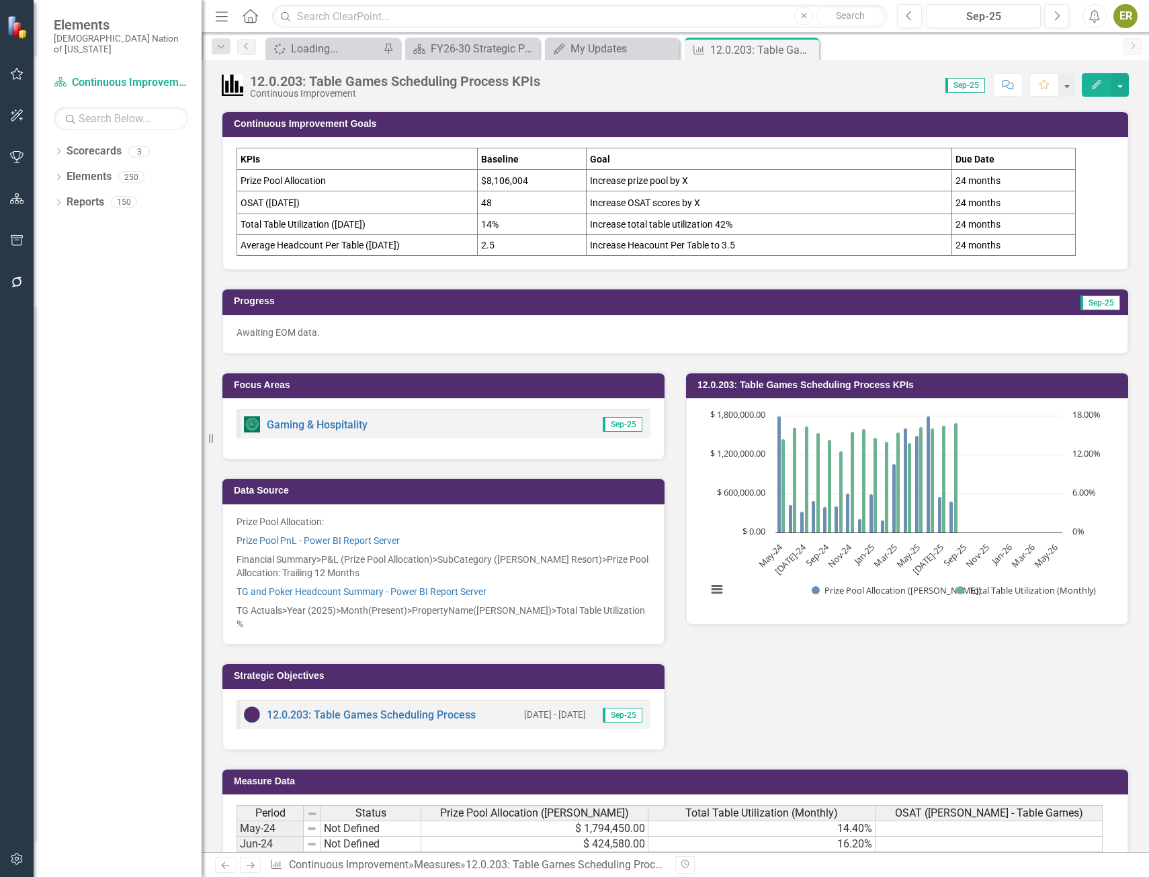
click at [781, 225] on td "Increase total table utilization 42%" at bounding box center [769, 224] width 365 height 21
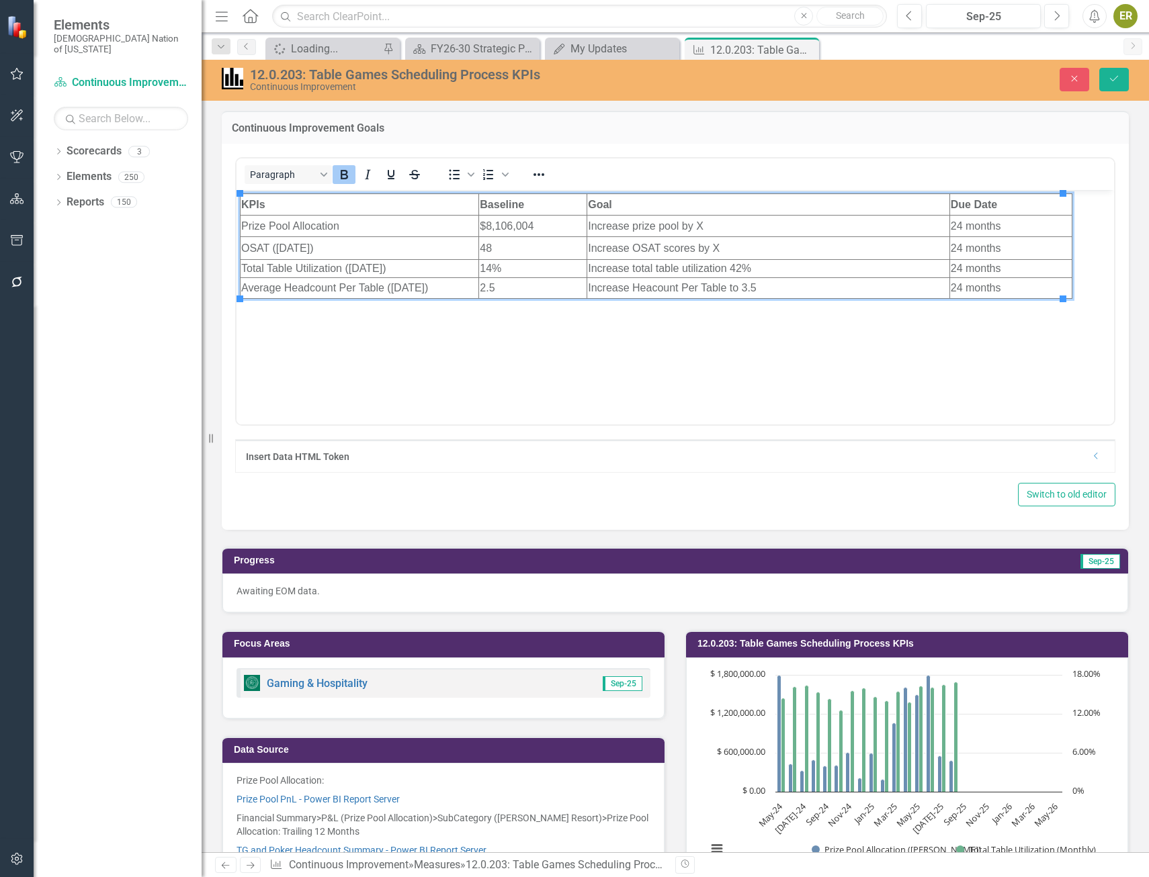
click at [742, 266] on td "Increase total table utilization 42%" at bounding box center [768, 268] width 363 height 18
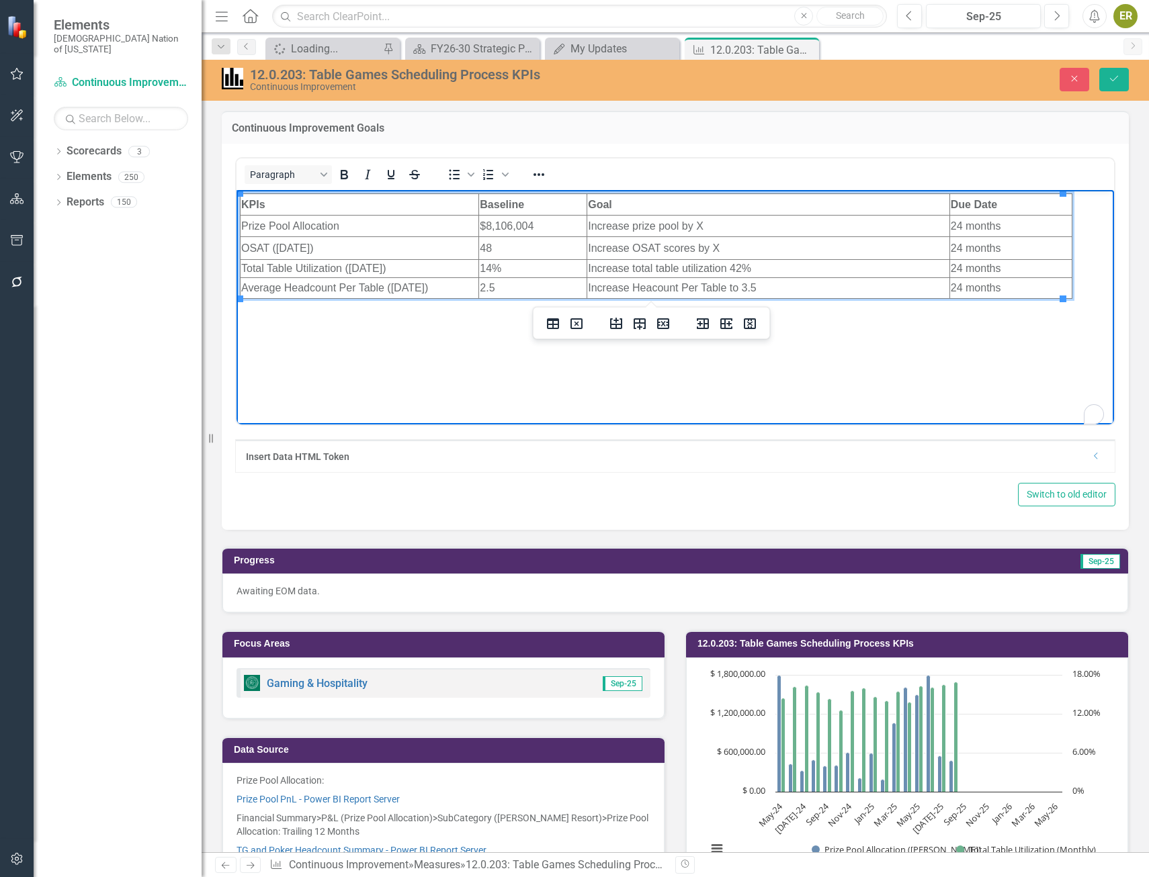
click at [738, 268] on td "Increase total table utilization 42%" at bounding box center [768, 268] width 363 height 18
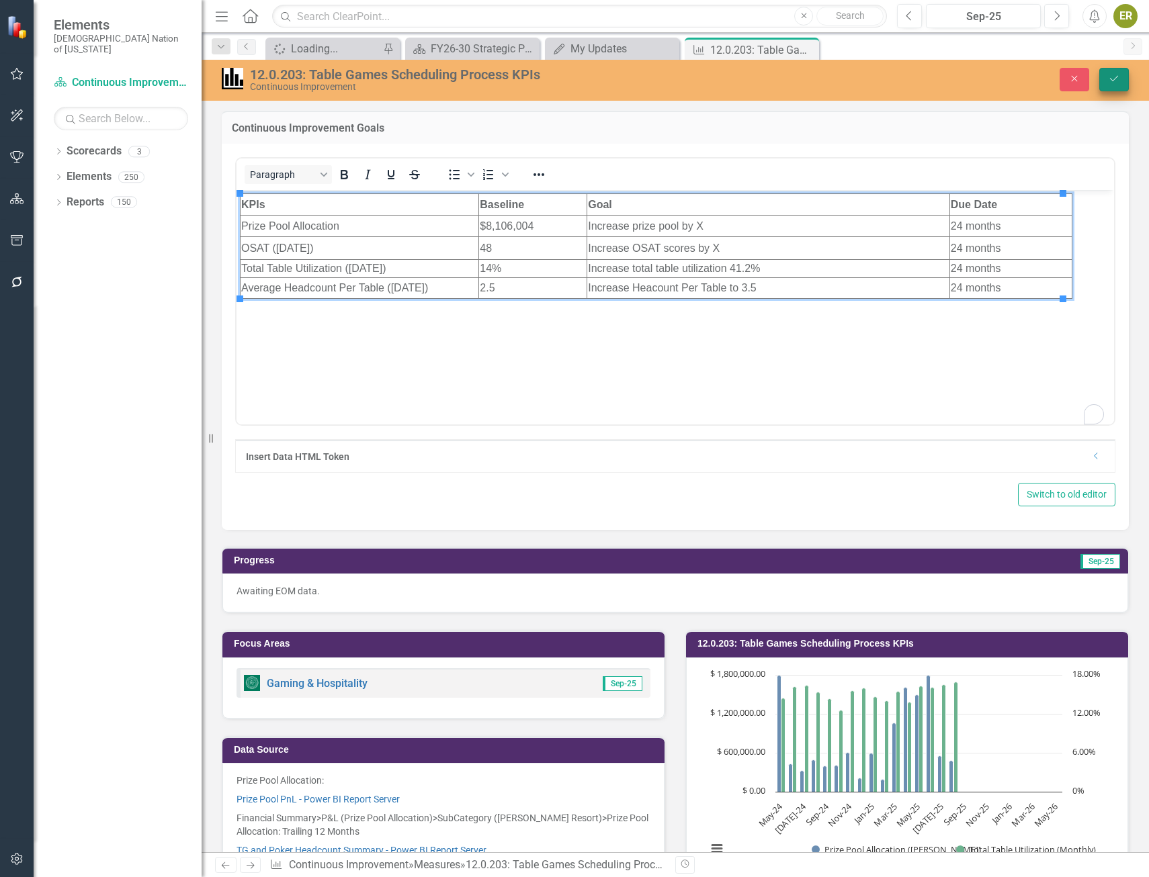
click at [1105, 83] on button "Save" at bounding box center [1114, 80] width 30 height 24
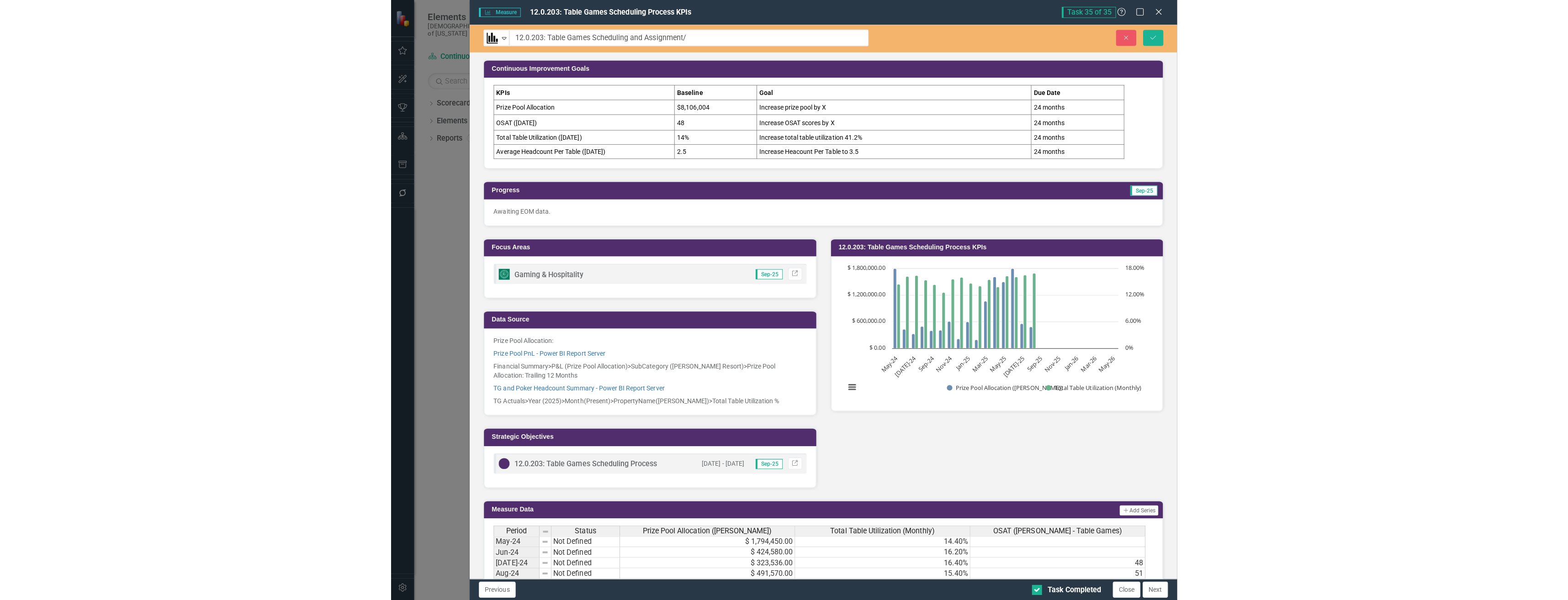
scroll to position [616, 0]
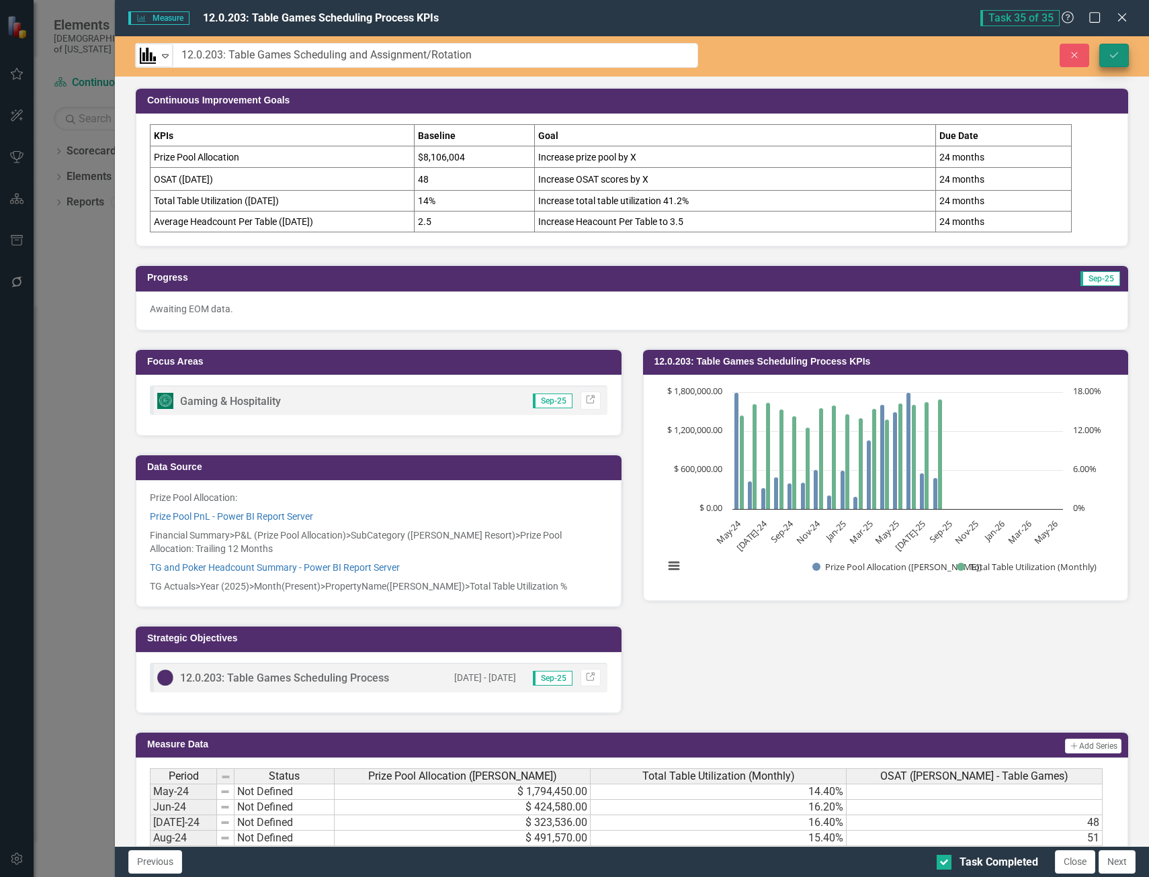
type input "12.0.203: Table Games Scheduling and Assignment/Rotation"
click at [1113, 53] on icon "Save" at bounding box center [1114, 54] width 12 height 9
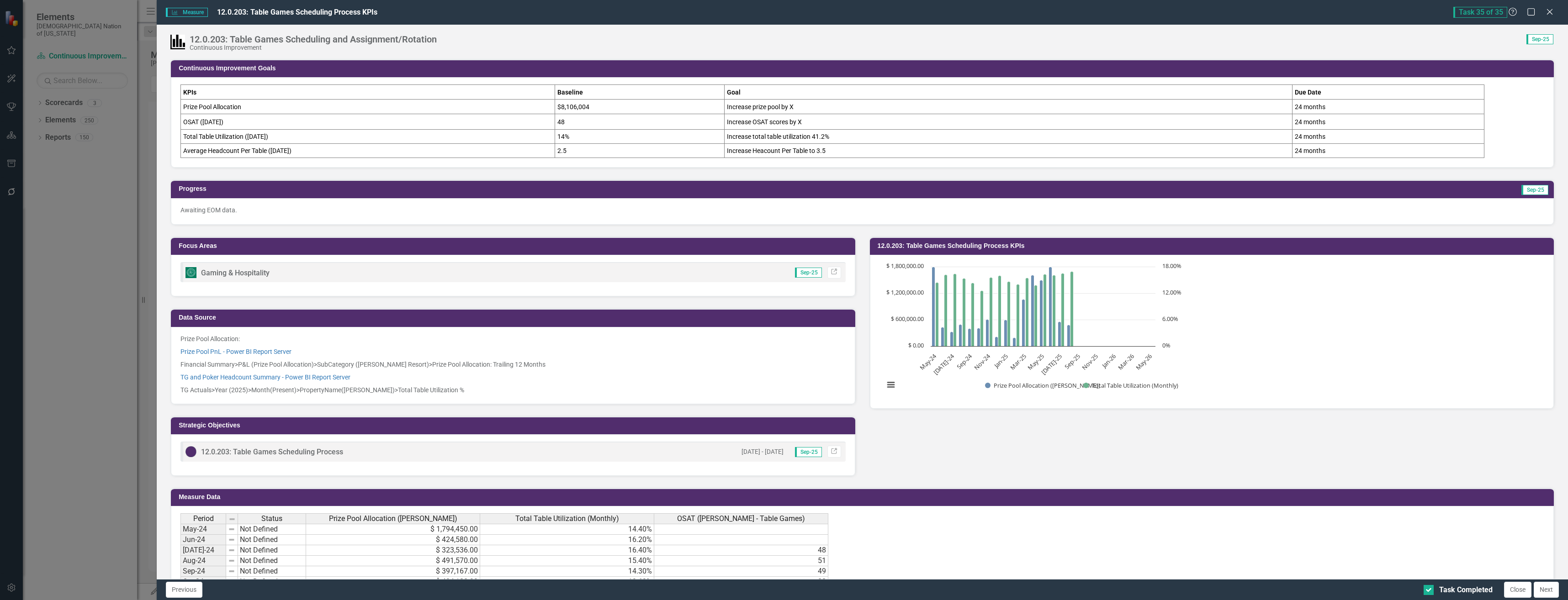
scroll to position [613, 0]
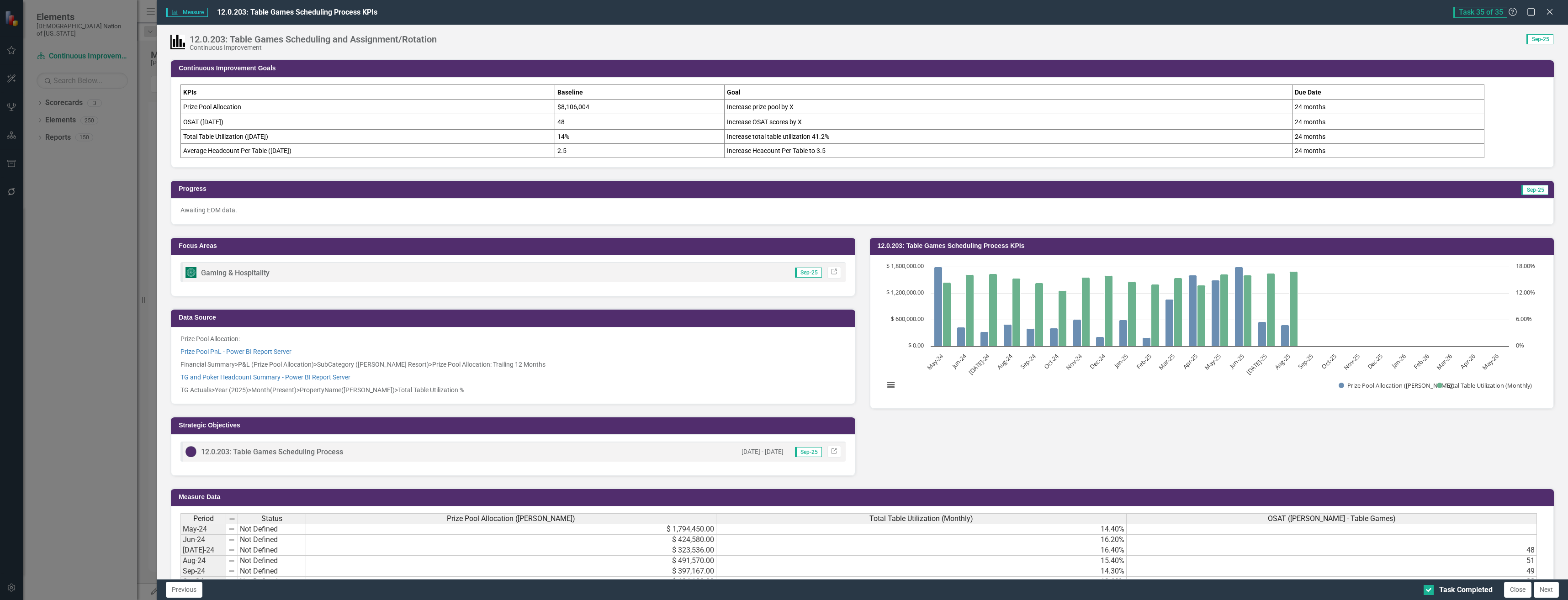
click at [781, 148] on td "24 months" at bounding box center [1388, 151] width 192 height 14
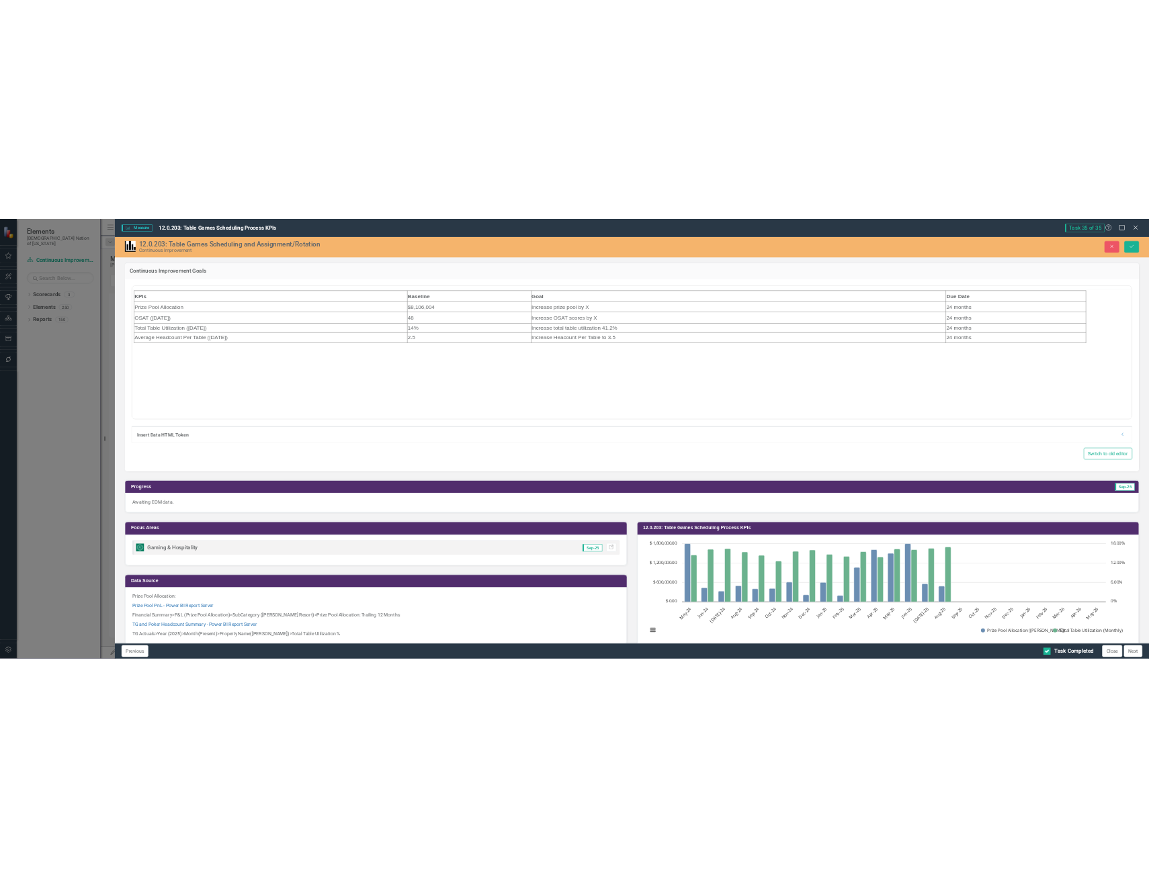
scroll to position [0, 0]
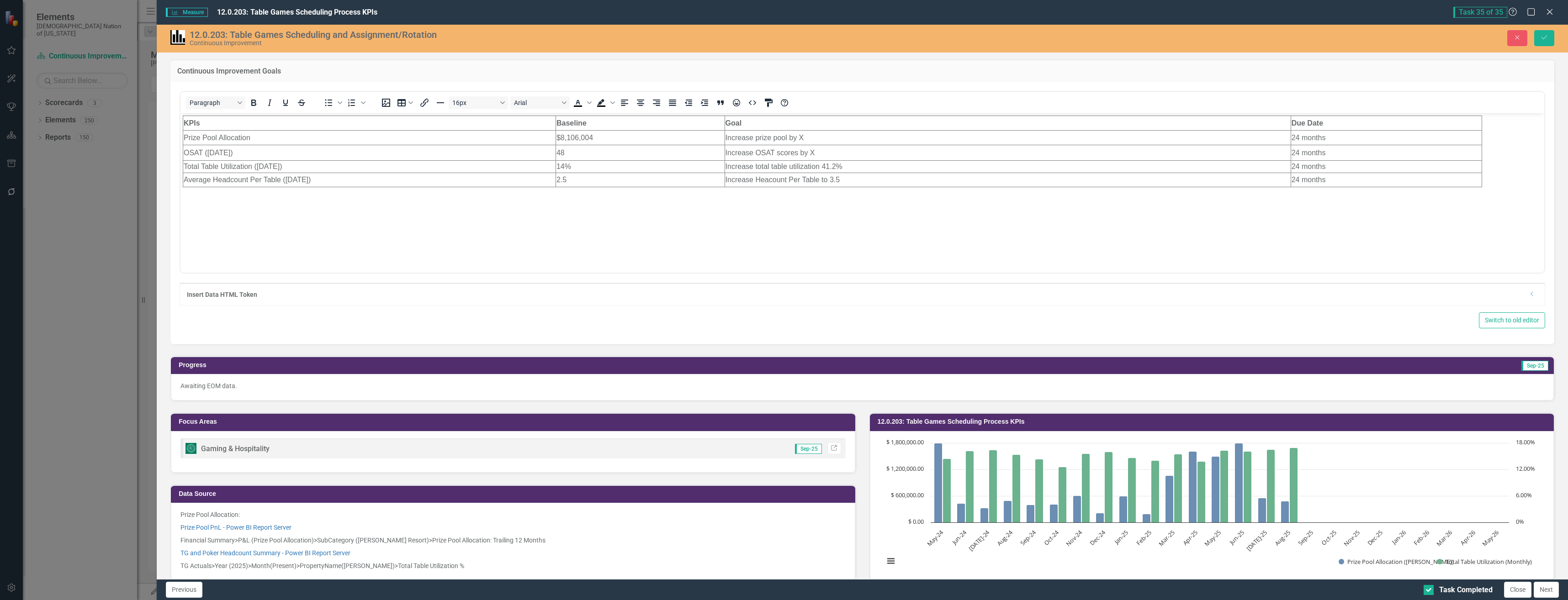
click at [781, 181] on td "24 months" at bounding box center [1386, 179] width 191 height 14
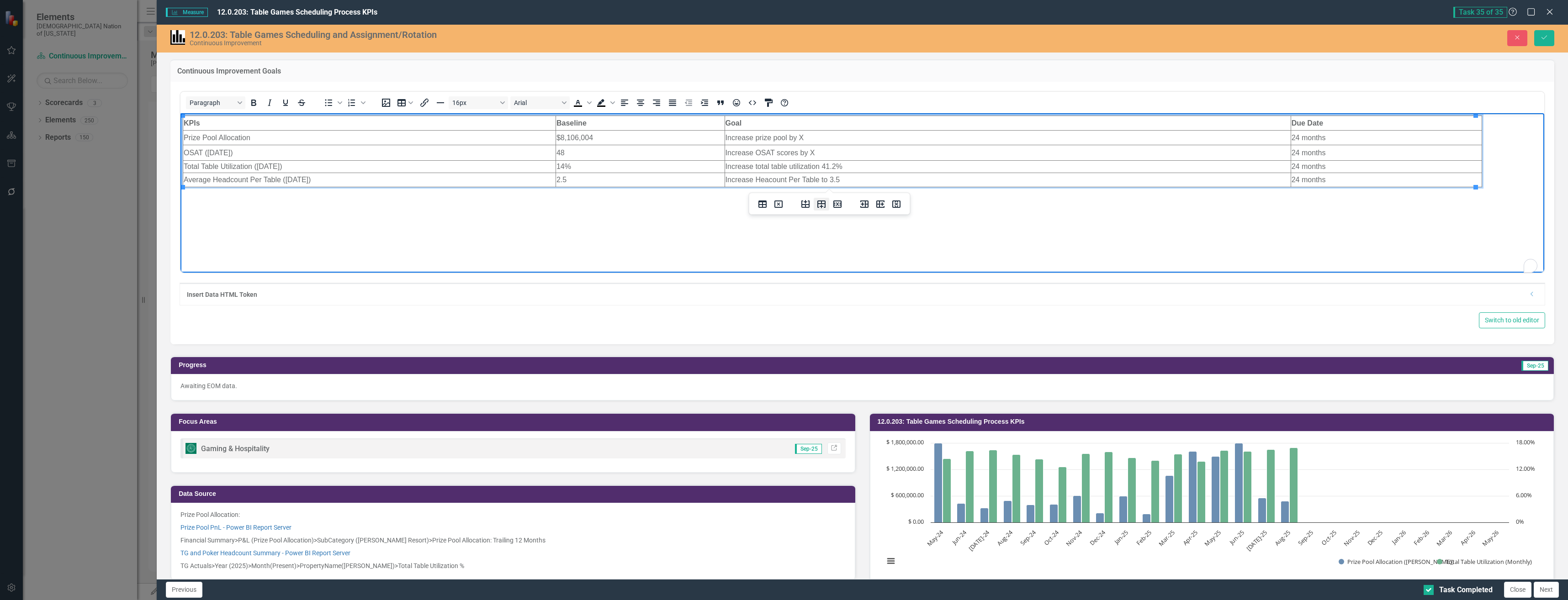
drag, startPoint x: 1192, startPoint y: 69, endPoint x: 821, endPoint y: 207, distance: 395.8
click at [781, 207] on icon "Insert row after" at bounding box center [821, 204] width 8 height 7
click at [382, 192] on td "To enrich screen reader interactions, please activate Accessibility in Grammarl…" at bounding box center [369, 191] width 373 height 12
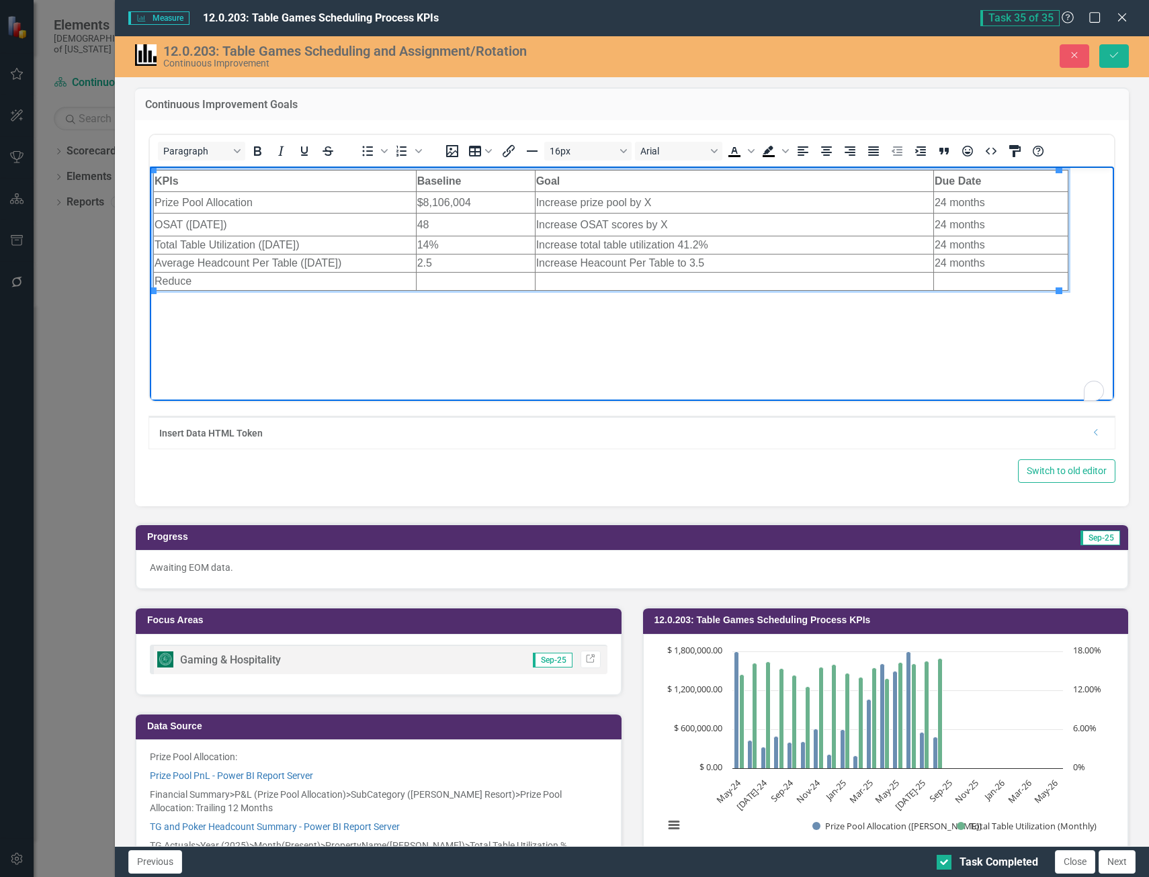
scroll to position [907, 0]
click at [259, 285] on td "Reduce" at bounding box center [285, 281] width 263 height 18
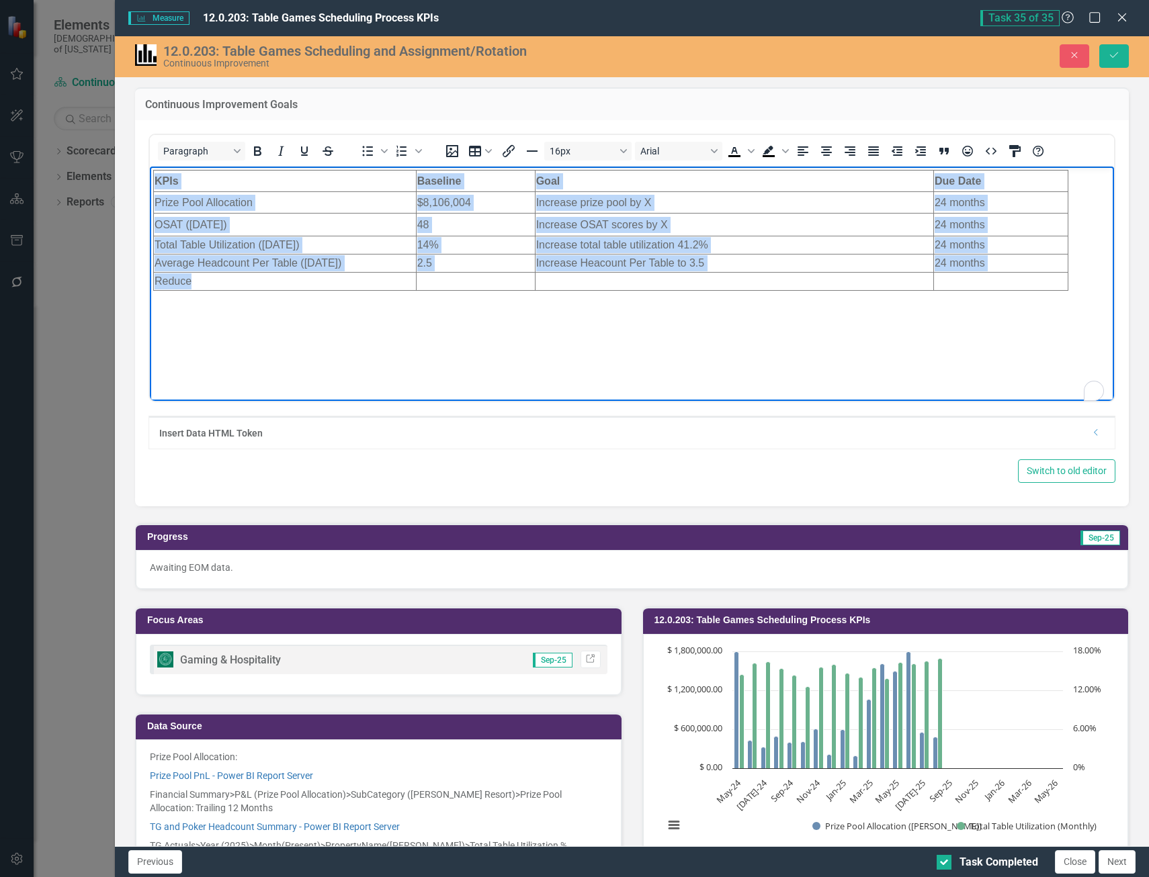
drag, startPoint x: 259, startPoint y: 285, endPoint x: 296, endPoint y: 442, distance: 161.5
click at [150, 275] on html "KPIs Baseline Goal Due Date Prize Pool Allocation $8,106,004 Increase prize poo…" at bounding box center [632, 267] width 964 height 202
click at [227, 298] on body "KPIs Baseline Goal Due Date Prize Pool Allocation $8,106,004 Increase prize poo…" at bounding box center [632, 267] width 964 height 202
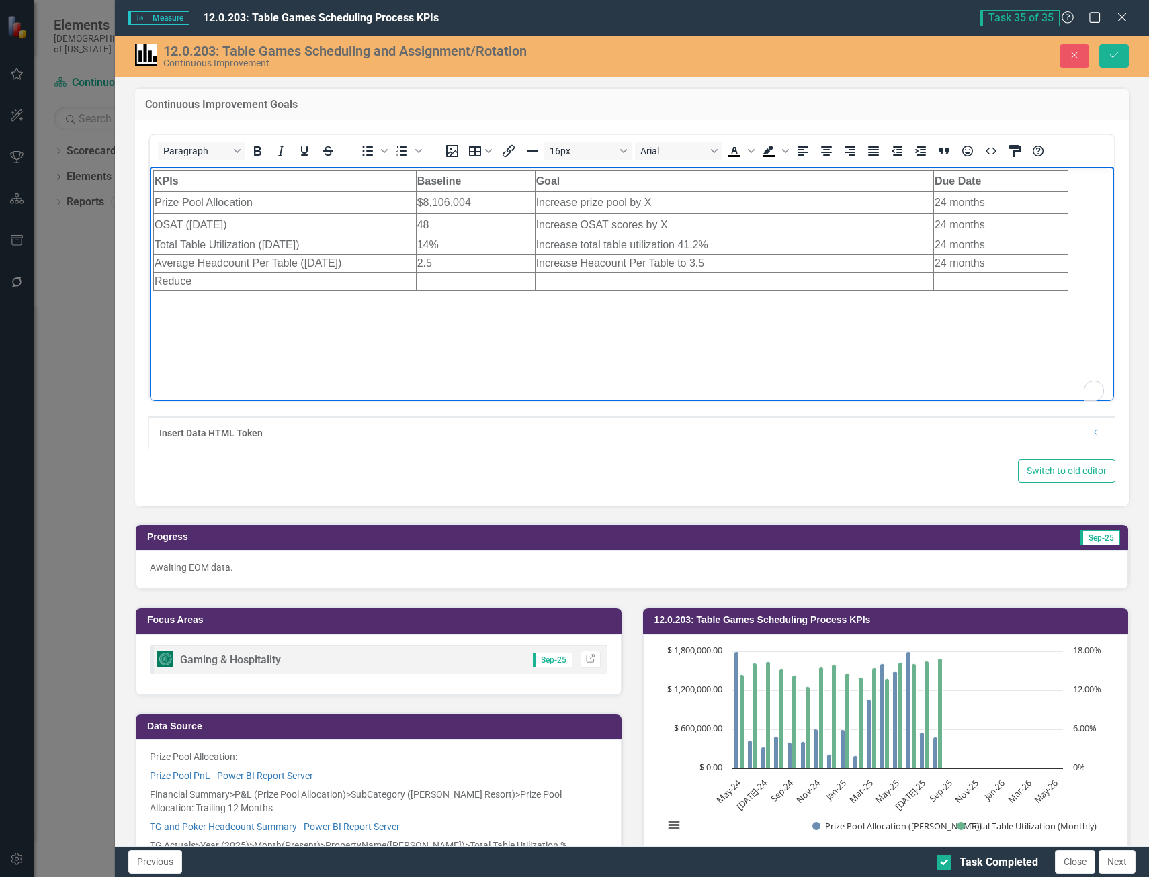
click at [216, 284] on td "Reduce" at bounding box center [285, 281] width 263 height 18
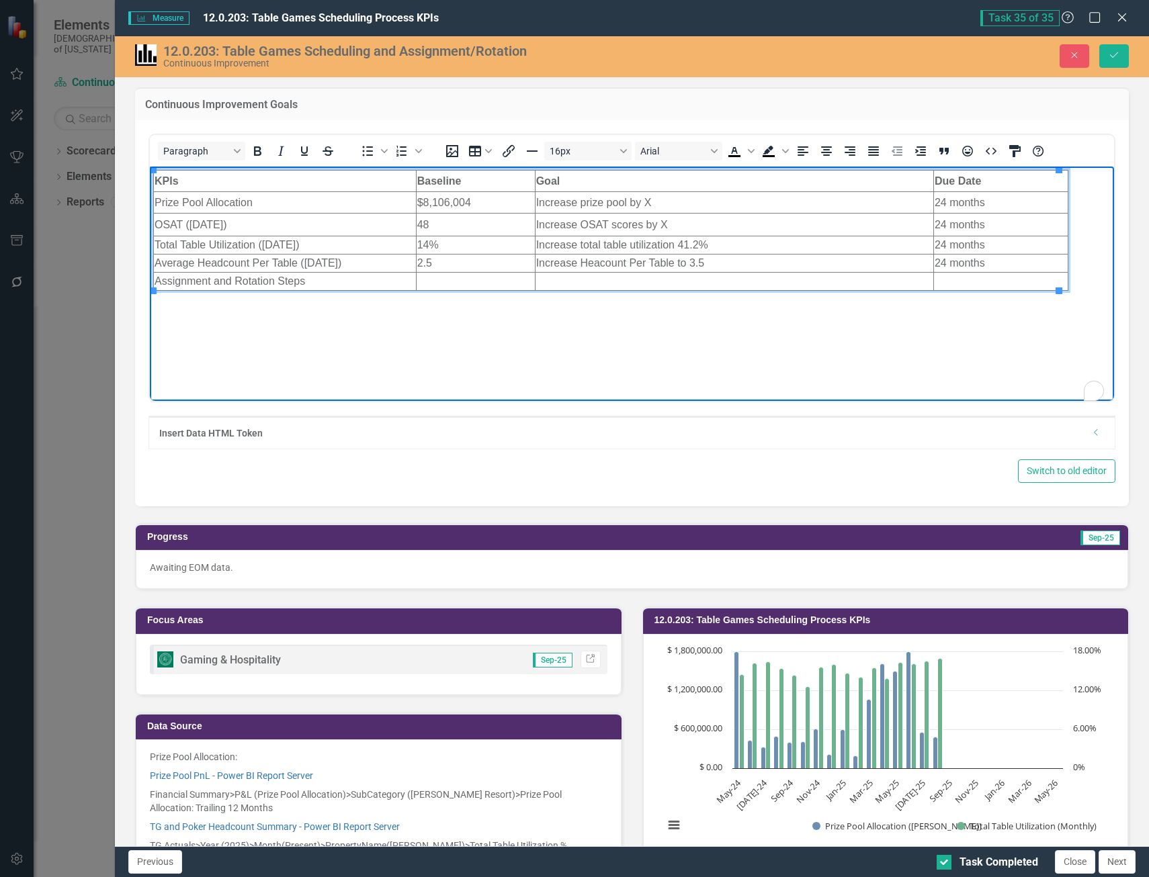
click at [509, 283] on td "To enrich screen reader interactions, please activate Accessibility in Grammarl…" at bounding box center [475, 281] width 119 height 18
click at [333, 282] on td "Assignment and Rotation Steps" at bounding box center [285, 281] width 263 height 18
click at [337, 279] on td "Assignment and Rotation Steps" at bounding box center [285, 281] width 263 height 18
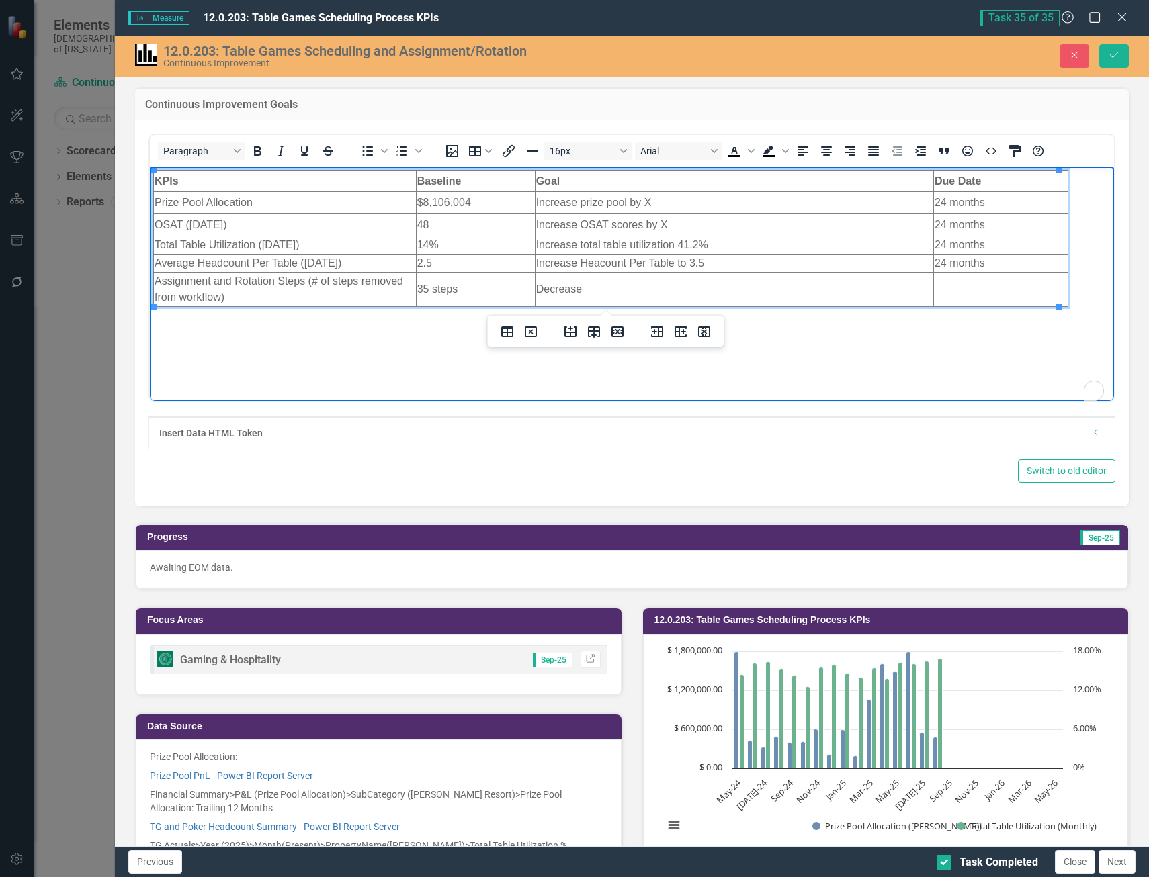
click at [464, 289] on td "35 steps" at bounding box center [475, 289] width 119 height 34
click at [613, 294] on td "Decrease" at bounding box center [734, 289] width 398 height 34
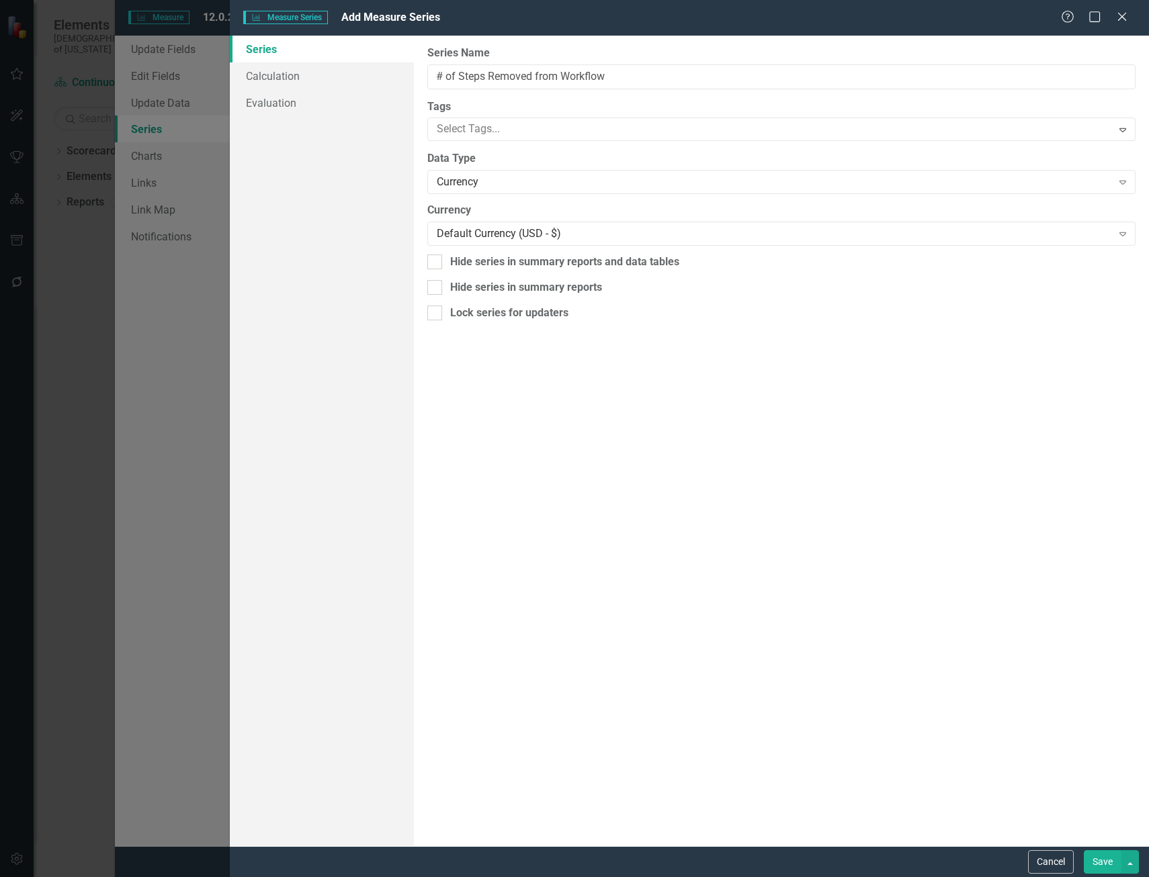
scroll to position [411, 0]
drag, startPoint x: 638, startPoint y: 79, endPoint x: 691, endPoint y: 89, distance: 54.0
click at [691, 89] on input "# of Steps Removed from Workflow" at bounding box center [781, 76] width 708 height 25
click at [432, 79] on input "# of Steps Removed from Workflow" at bounding box center [781, 76] width 708 height 25
click at [630, 73] on input "# of Steps Removed from Workflow" at bounding box center [781, 76] width 708 height 25
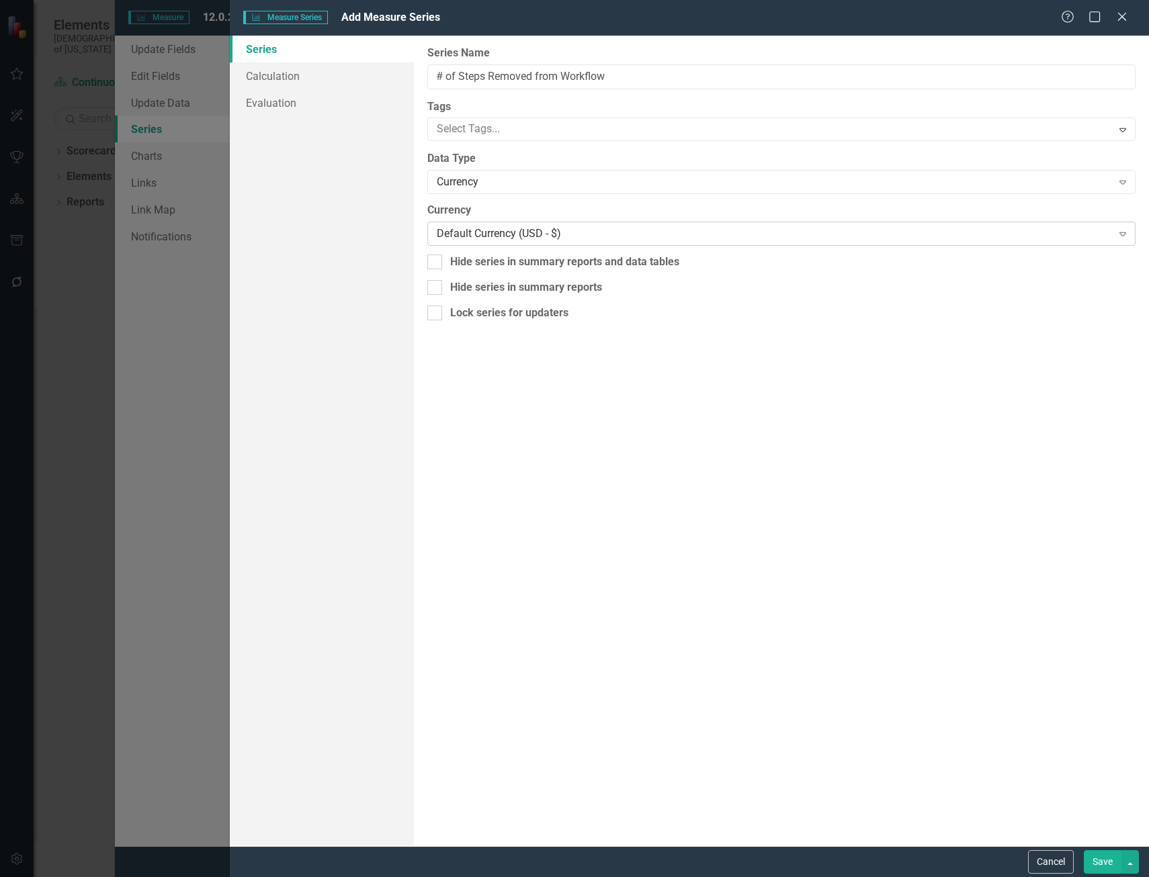
type input "# of Steps Removed from Workflow"
click at [614, 224] on div "Default Currency (USD - $) Expand" at bounding box center [781, 234] width 708 height 24
click at [581, 219] on div "Currency 43 results available. Use Up and Down to choose options, press Enter t…" at bounding box center [781, 230] width 708 height 54
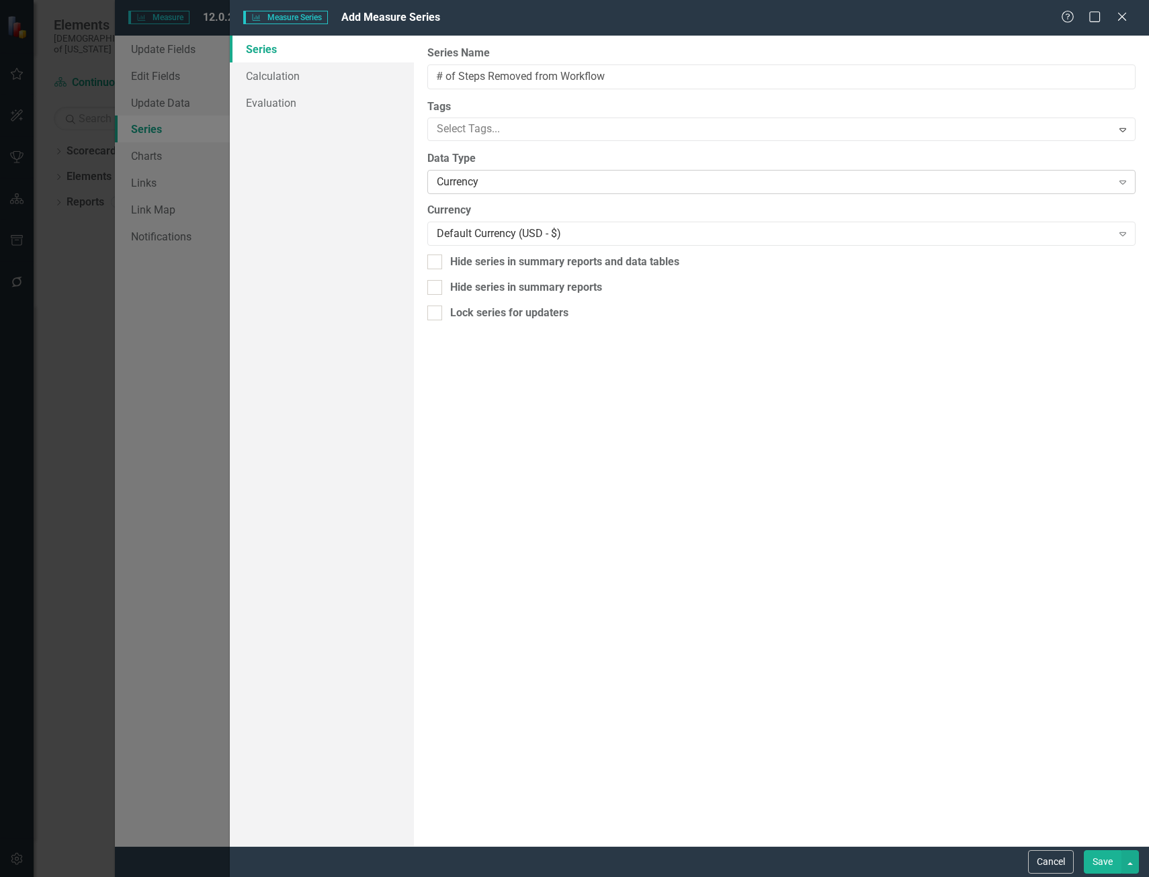
click at [1035, 175] on div "Currency" at bounding box center [774, 182] width 675 height 15
click at [1107, 865] on button "Save" at bounding box center [1103, 863] width 38 height 24
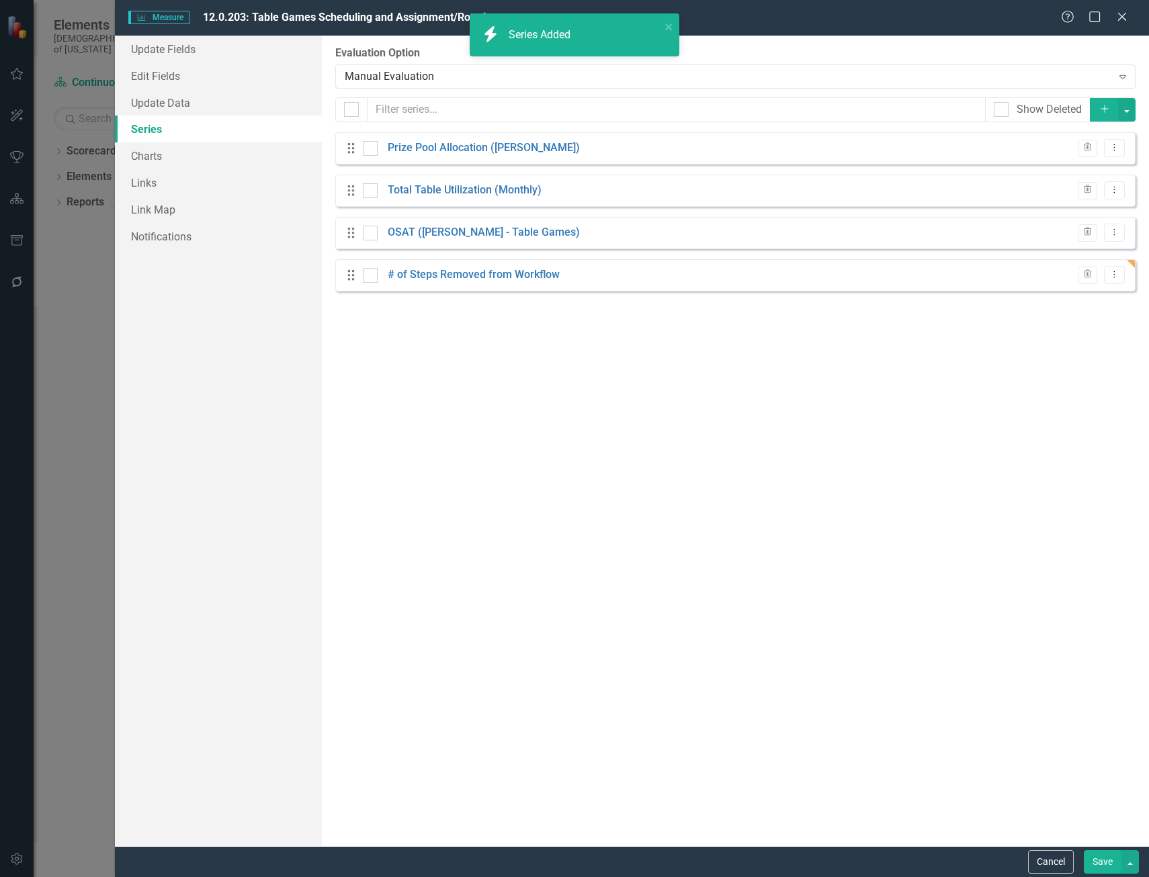
click at [1104, 861] on button "Save" at bounding box center [1103, 863] width 38 height 24
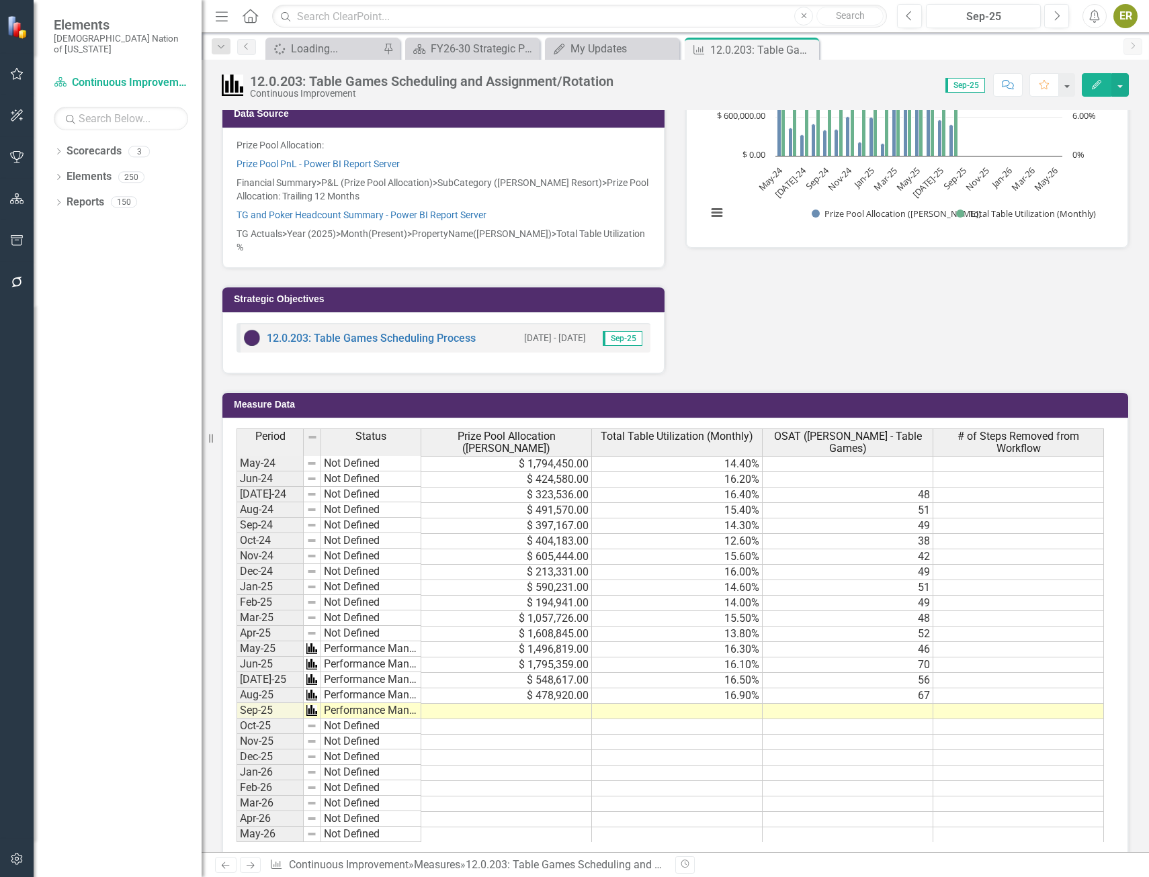
click at [998, 488] on td at bounding box center [1018, 495] width 171 height 15
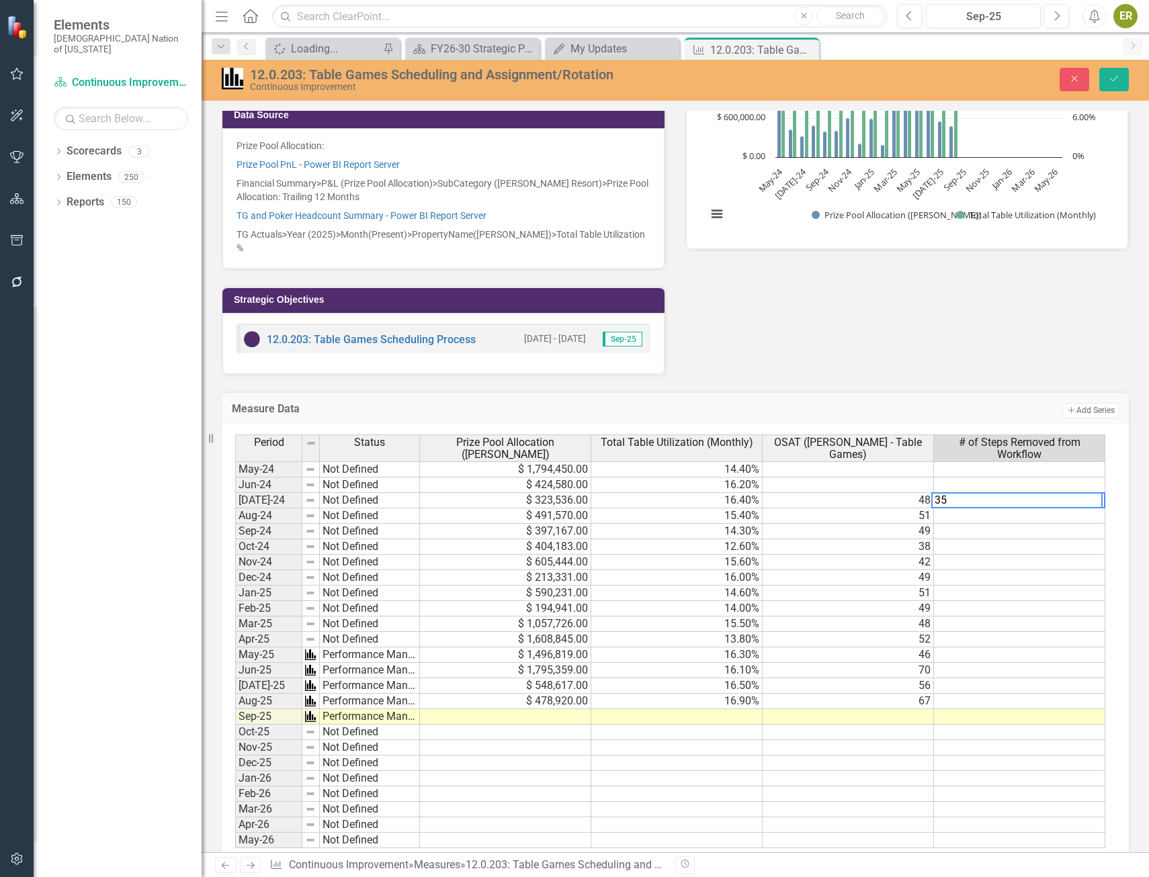
type textarea "35"
click at [1020, 509] on td at bounding box center [1019, 516] width 171 height 15
click at [1060, 493] on td "35.00" at bounding box center [1019, 500] width 171 height 15
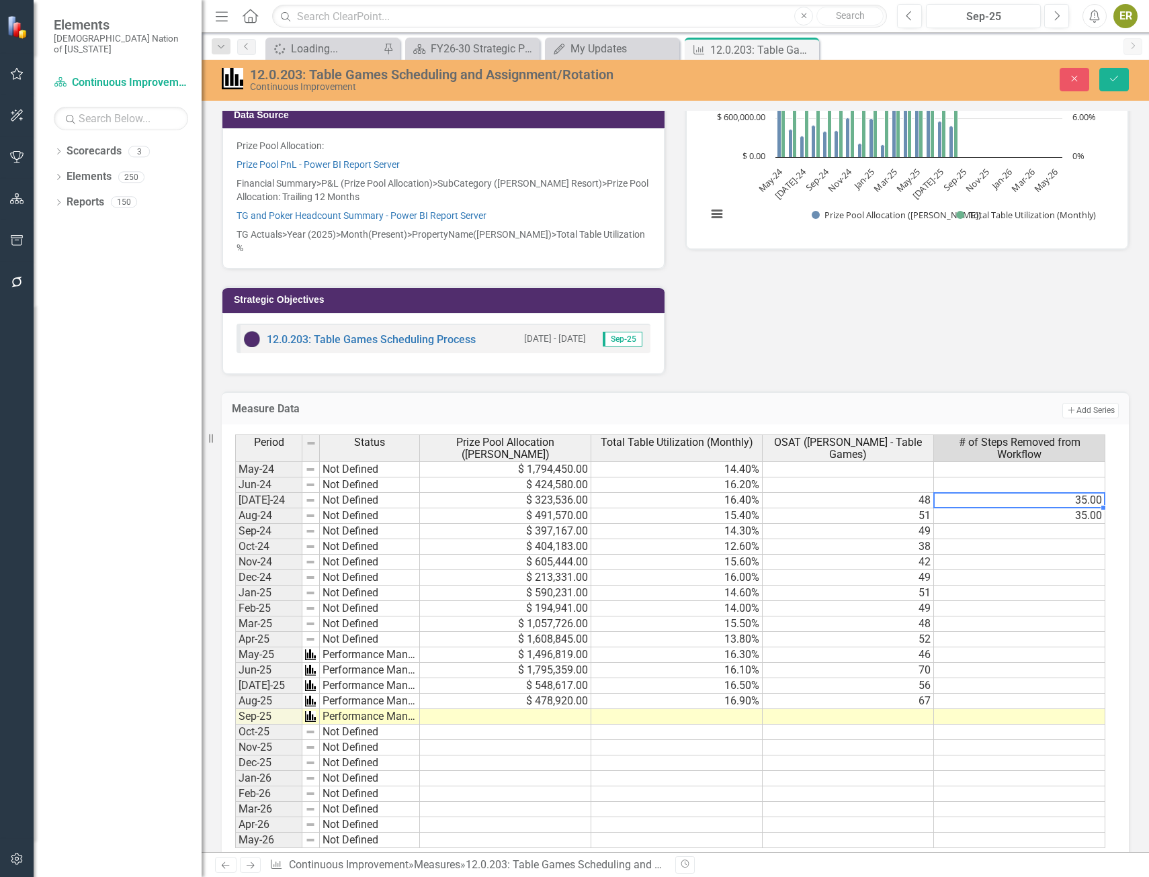
type textarea "35"
click at [1119, 84] on button "Save" at bounding box center [1114, 80] width 30 height 24
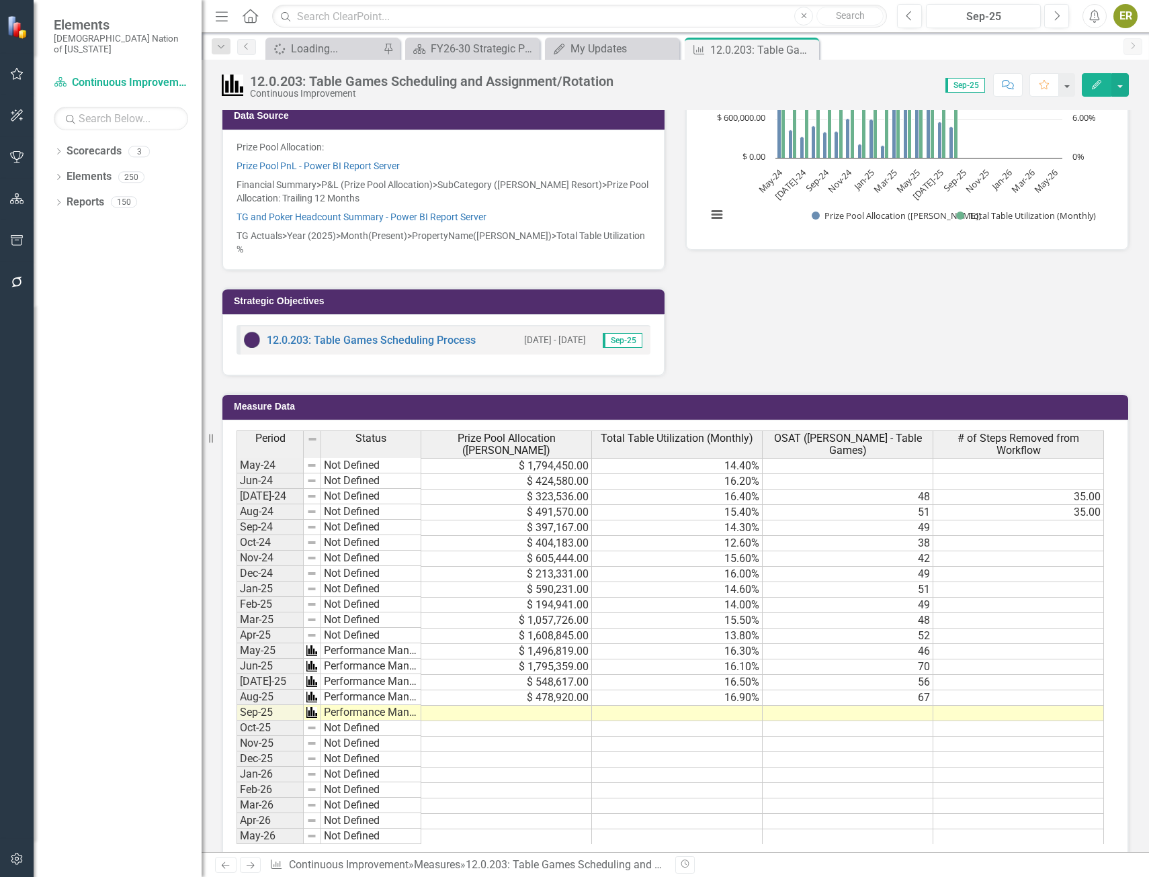
scroll to position [422, 0]
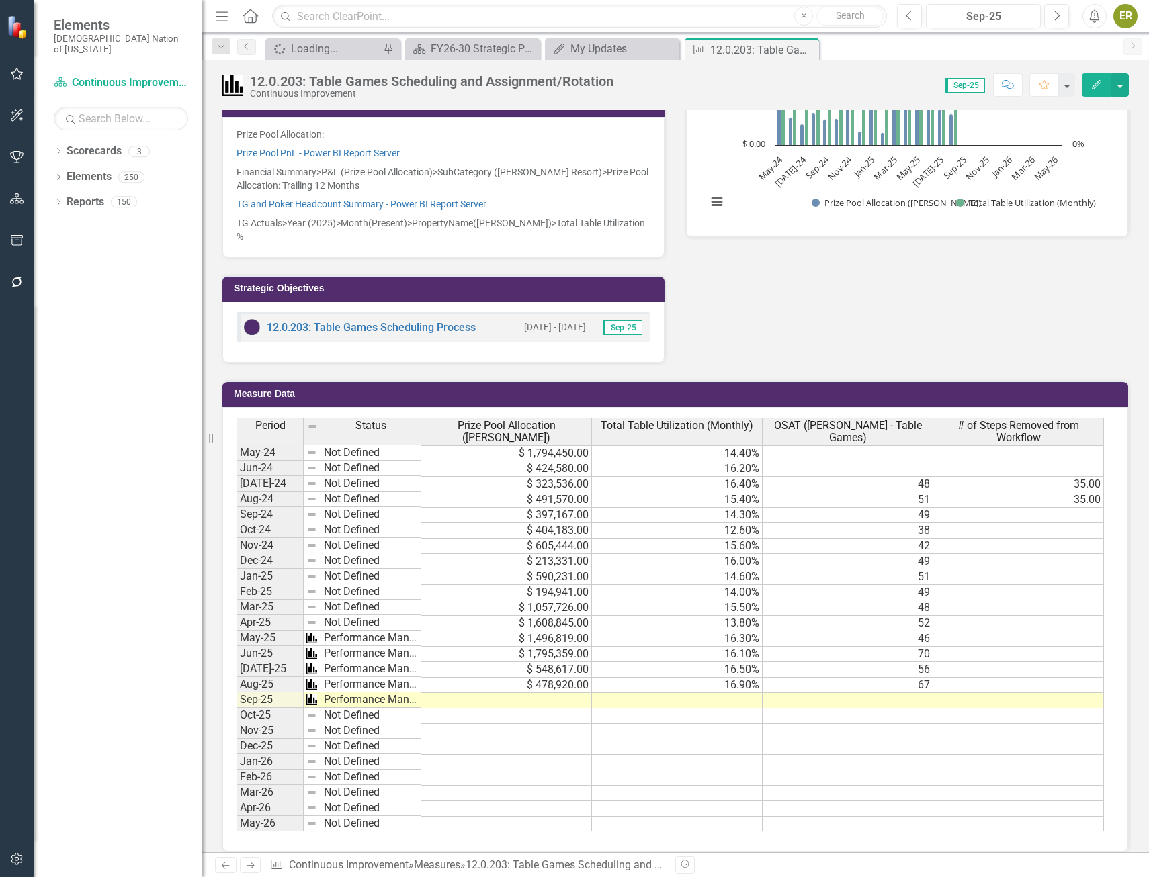
click at [1084, 492] on td "35.00" at bounding box center [1018, 499] width 171 height 15
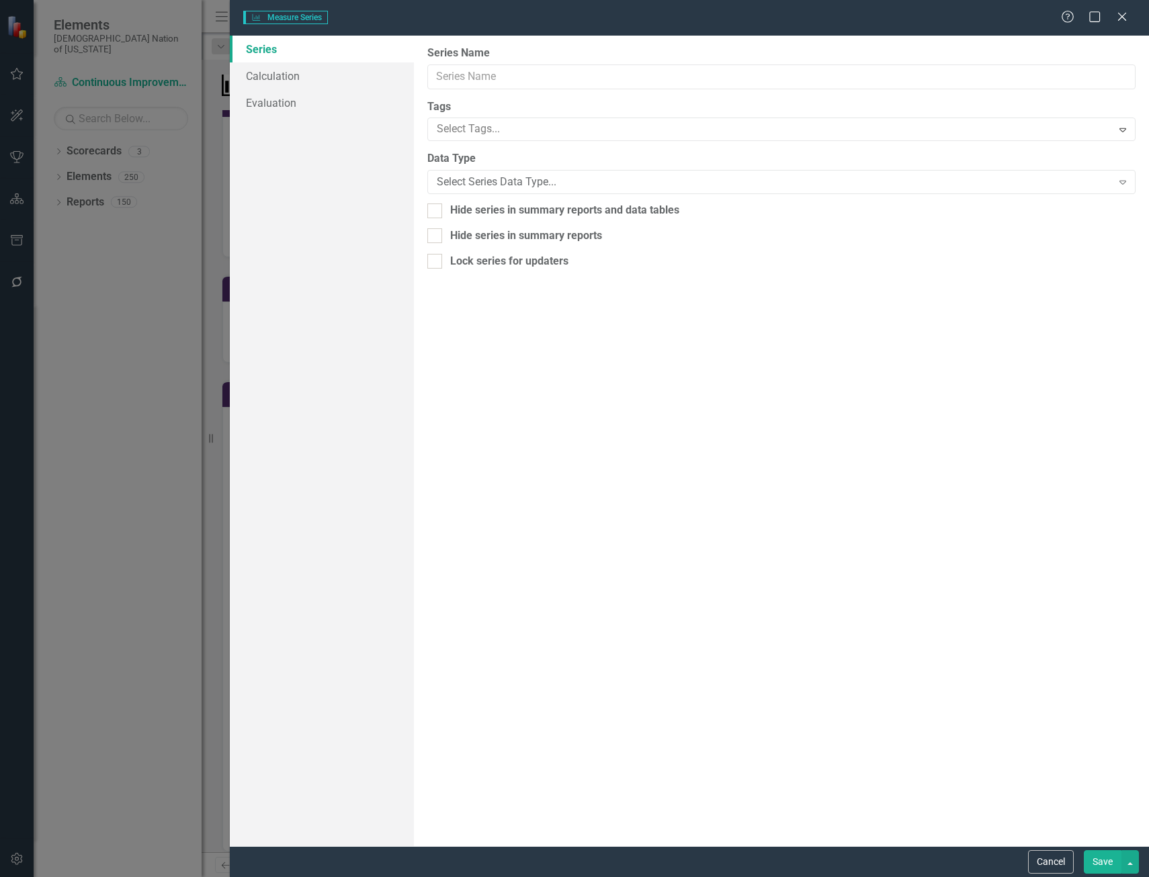
type input "# of Steps Removed from Workflow"
click at [490, 182] on div "Number" at bounding box center [774, 182] width 675 height 15
click at [492, 175] on div "Number" at bounding box center [774, 182] width 675 height 15
click at [492, 178] on div "Number" at bounding box center [774, 182] width 675 height 15
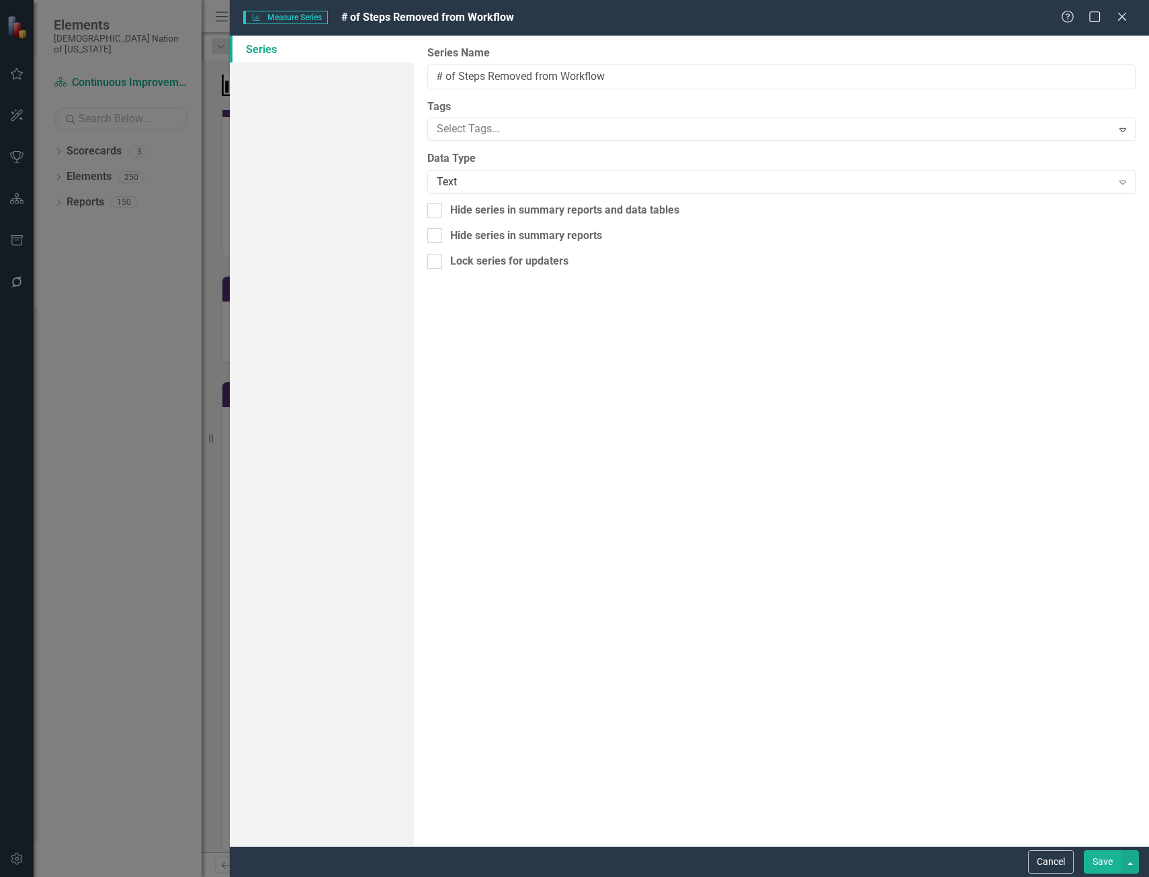
click at [1103, 865] on button "Save" at bounding box center [1103, 863] width 38 height 24
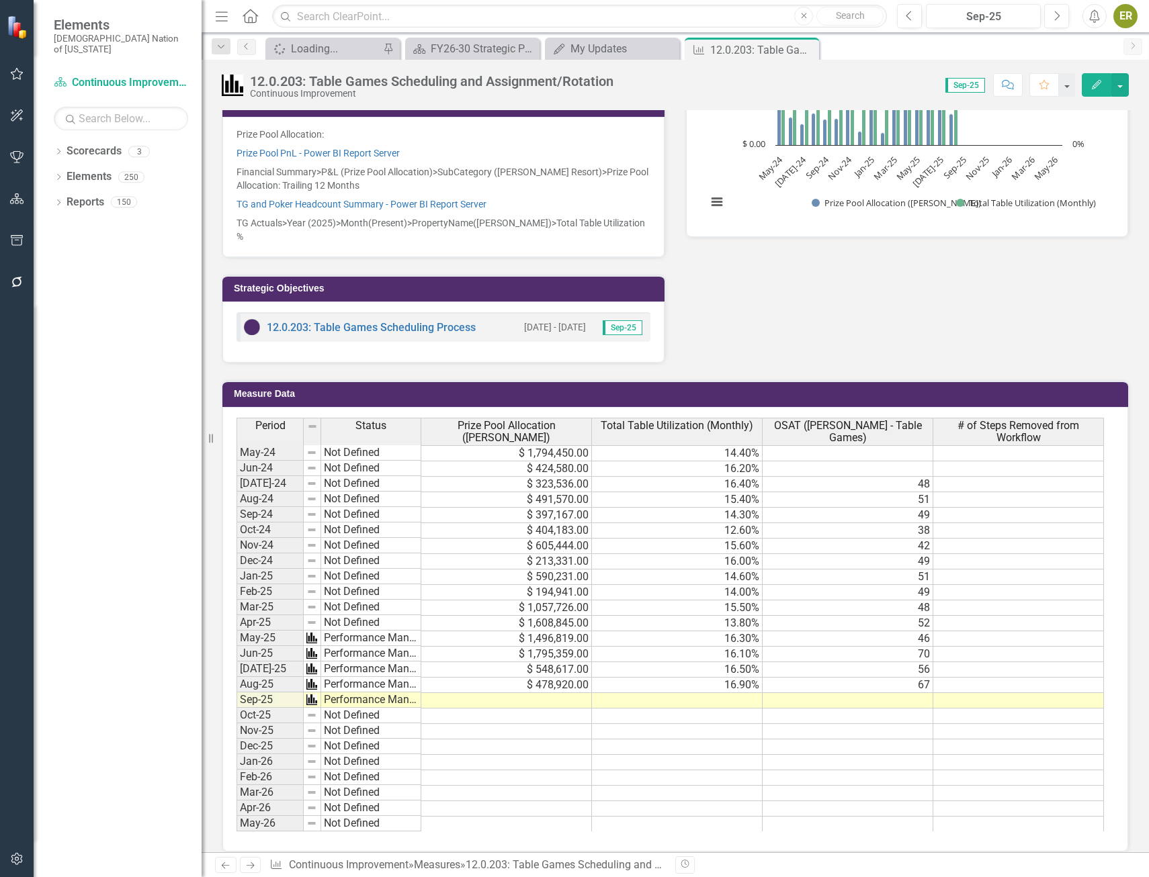
click at [1016, 477] on td at bounding box center [1018, 484] width 171 height 15
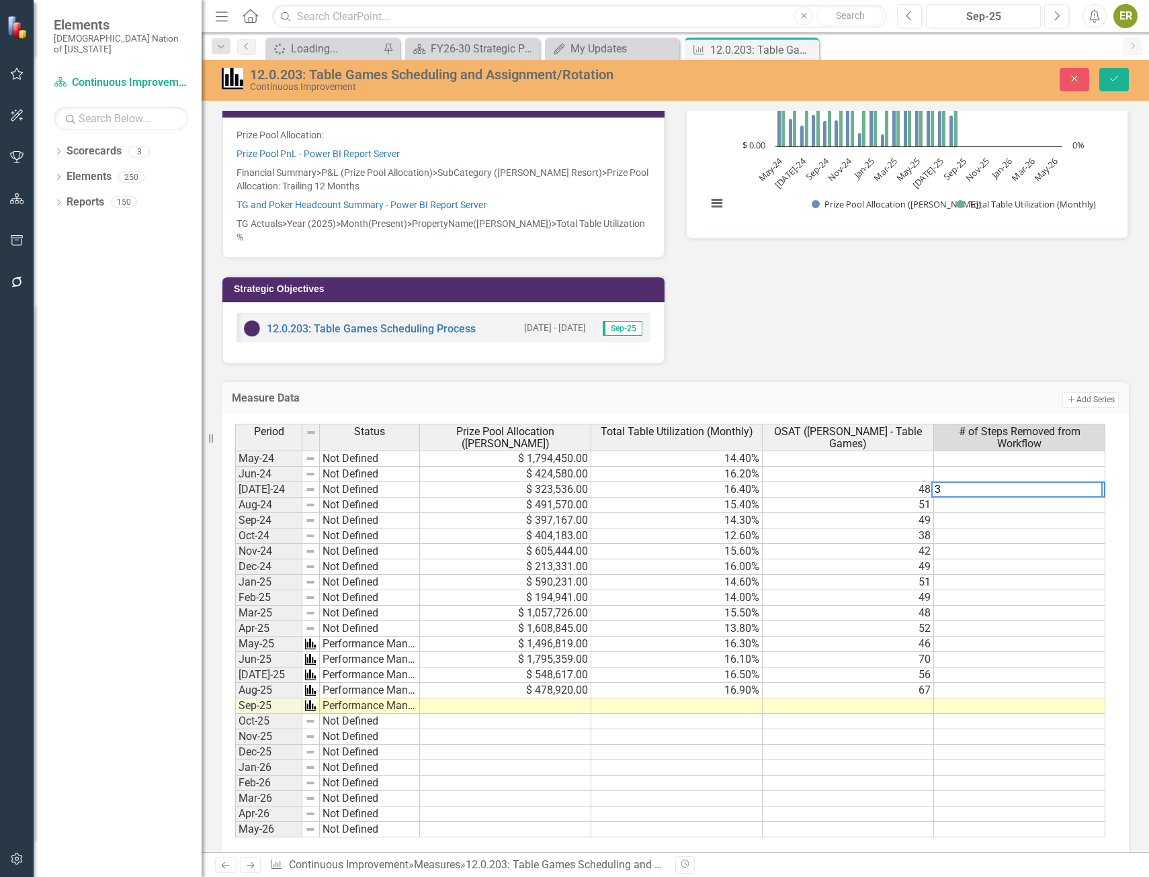
type textarea "35"
click at [1012, 482] on td "35" at bounding box center [1019, 489] width 171 height 15
click at [1012, 498] on td at bounding box center [1019, 505] width 171 height 15
type textarea "47.5"
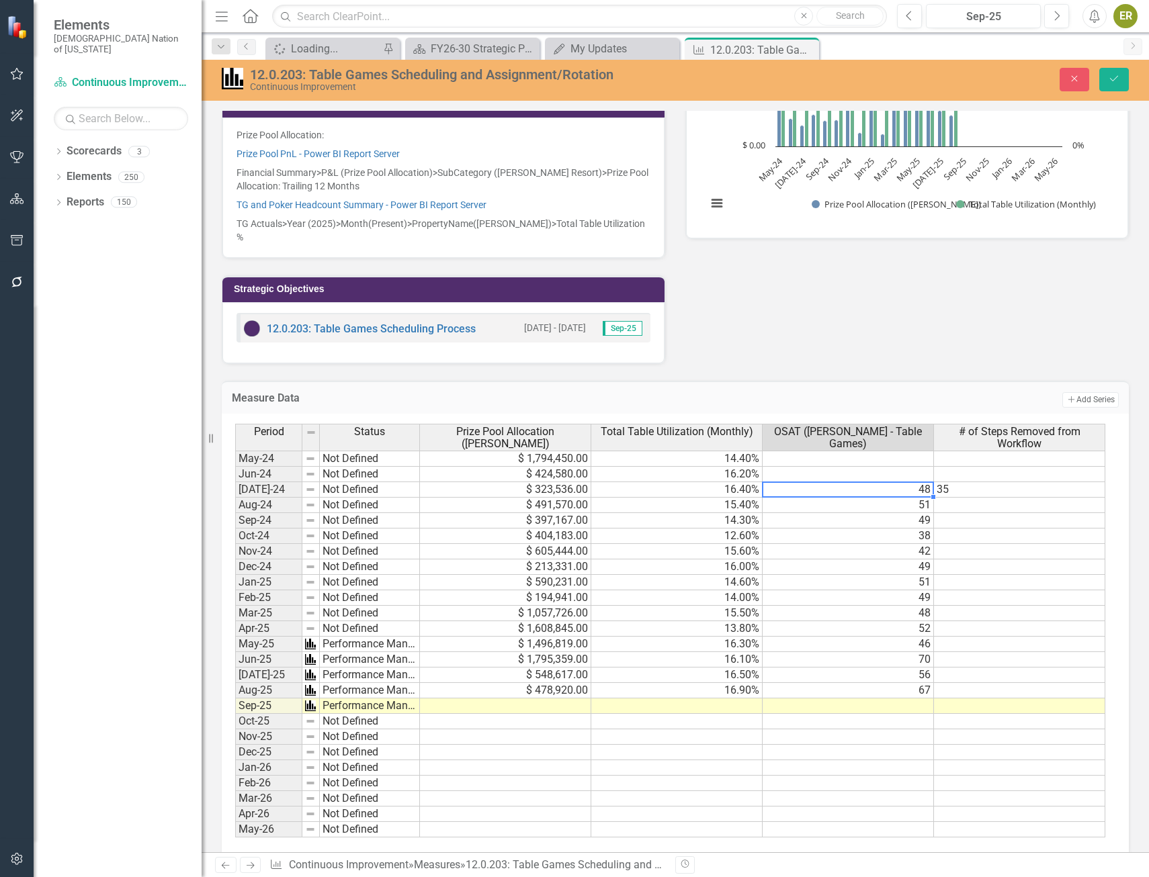
click at [890, 482] on td "48" at bounding box center [848, 489] width 171 height 15
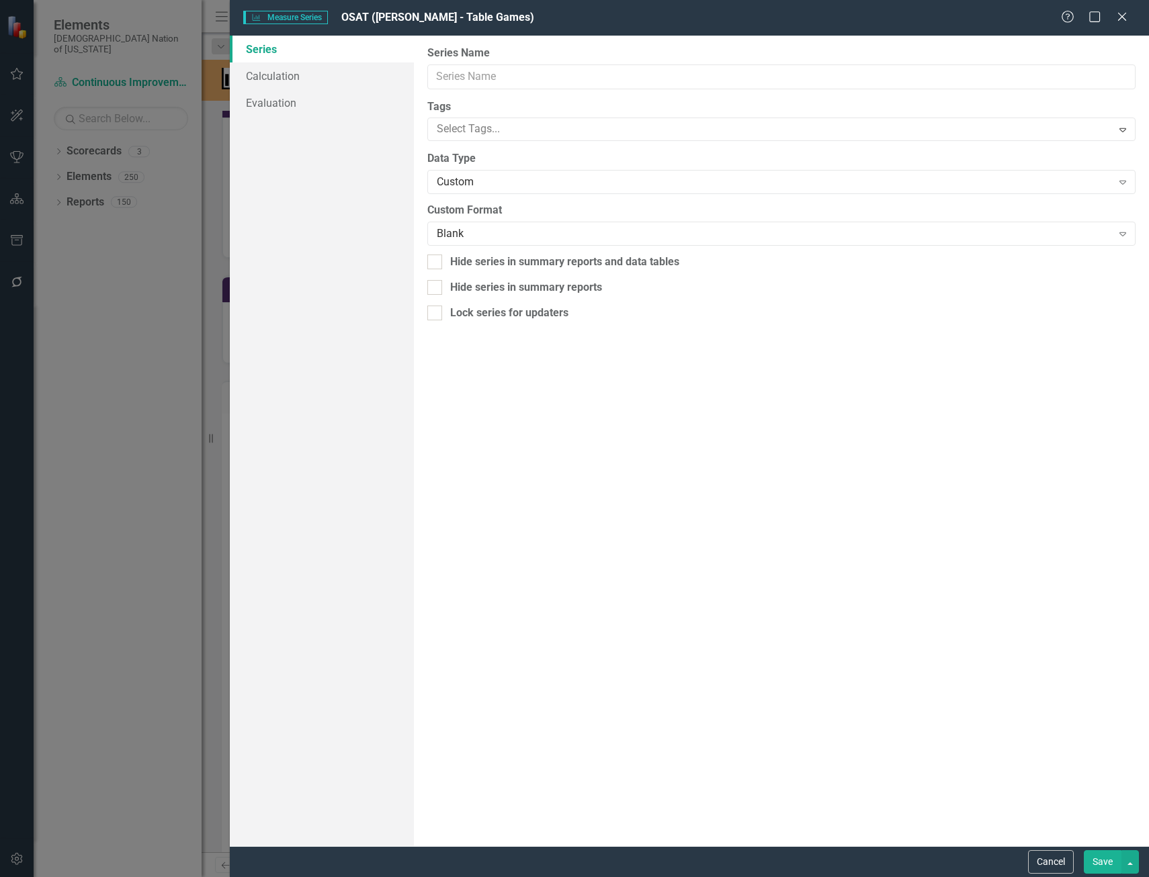
type input "OSAT ([PERSON_NAME] - Table Games)"
click at [1048, 870] on button "Cancel" at bounding box center [1051, 863] width 46 height 24
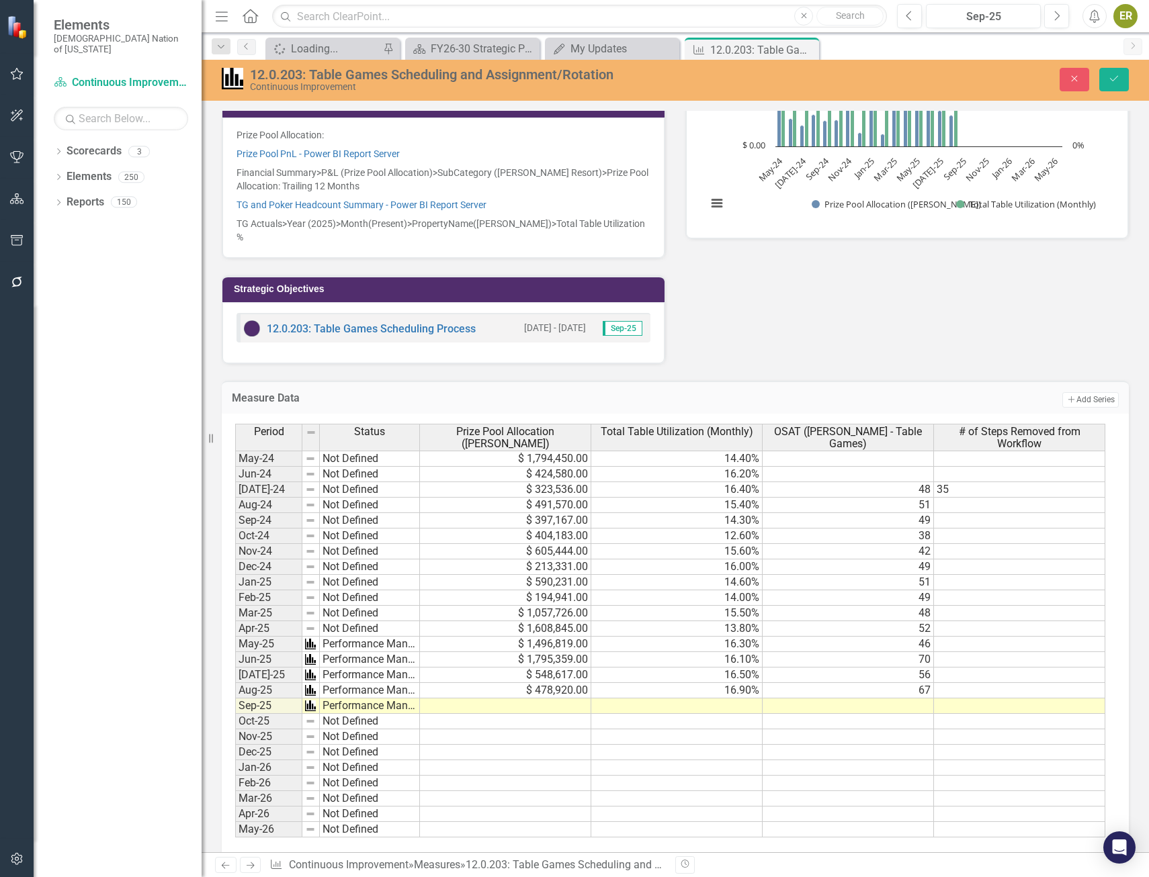
click at [1017, 482] on td "35" at bounding box center [1019, 489] width 171 height 15
type textarea "35"
drag, startPoint x: 1041, startPoint y: 478, endPoint x: 996, endPoint y: 494, distance: 47.8
click at [997, 498] on td at bounding box center [1019, 505] width 171 height 15
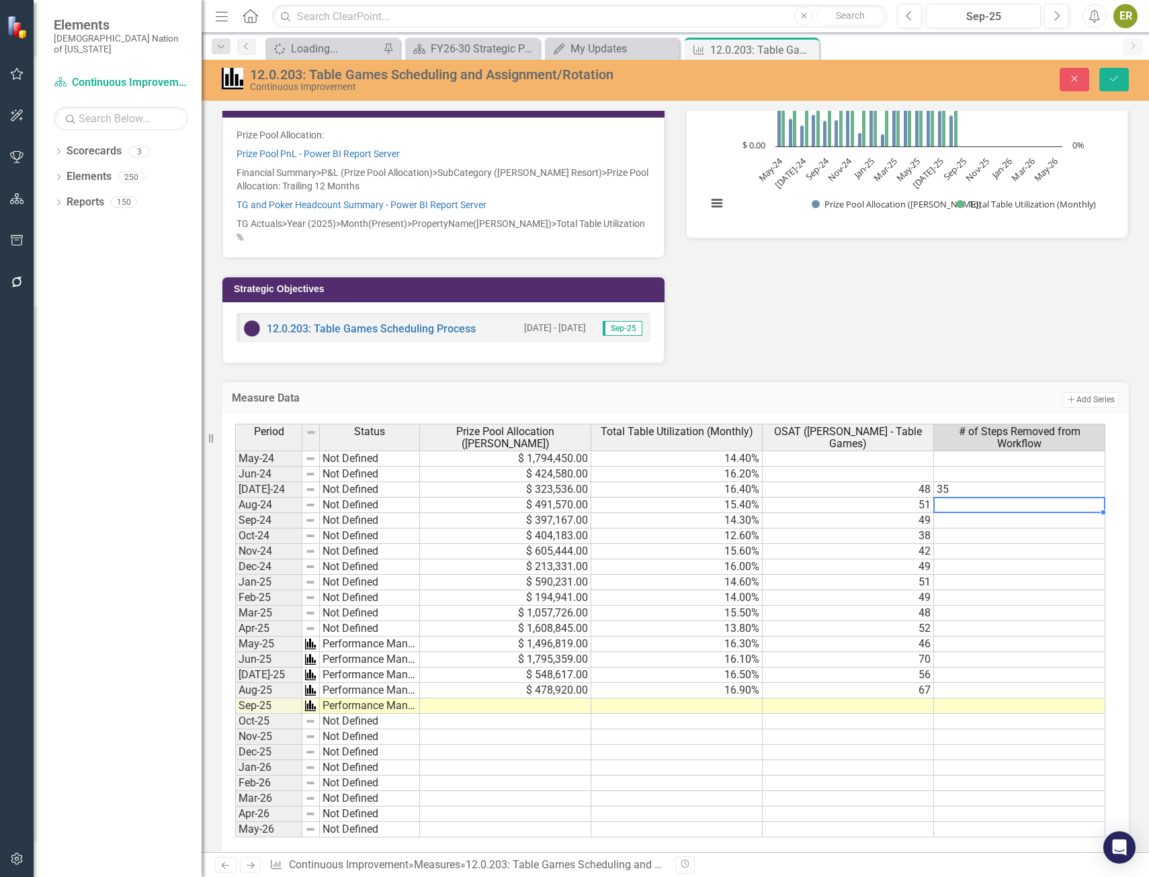
click at [986, 482] on td "35" at bounding box center [1019, 489] width 171 height 15
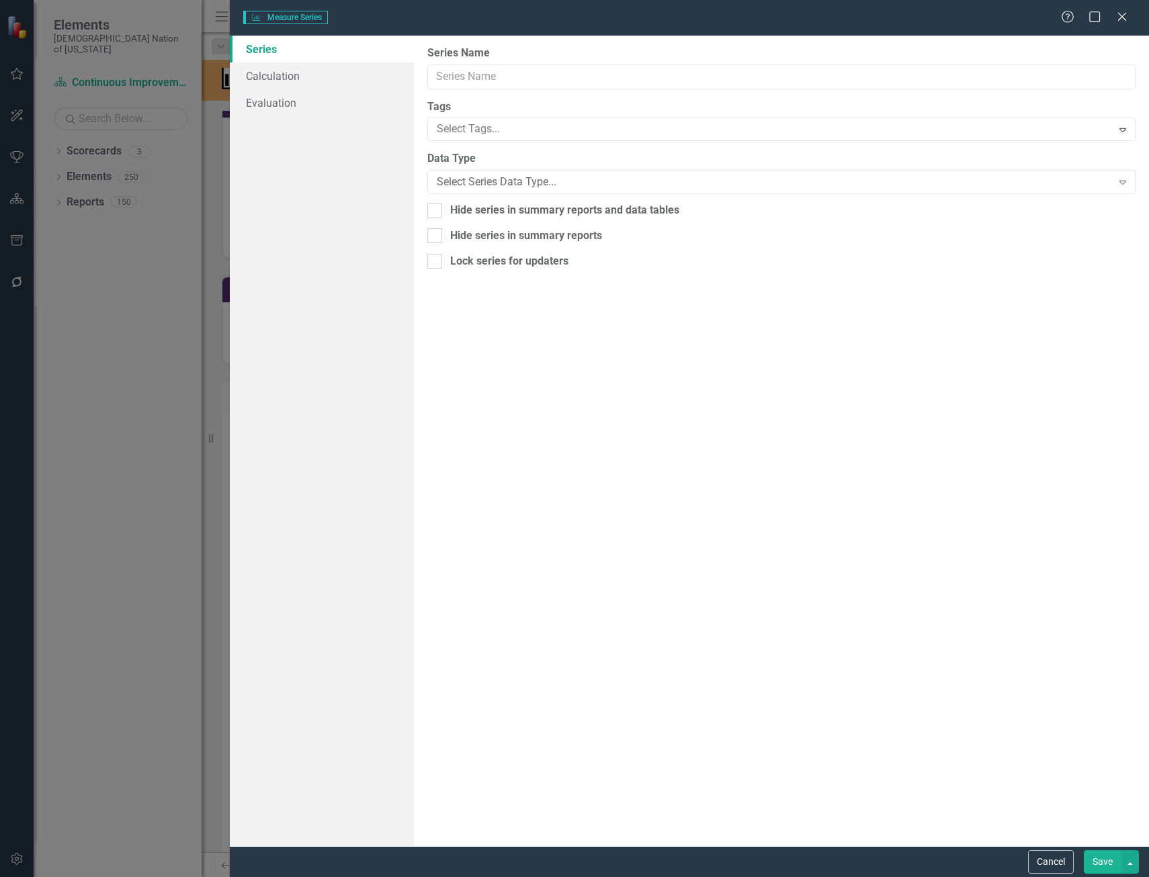
type input "# of Steps Removed from Workflow"
click at [513, 191] on div "Text Expand" at bounding box center [781, 182] width 708 height 24
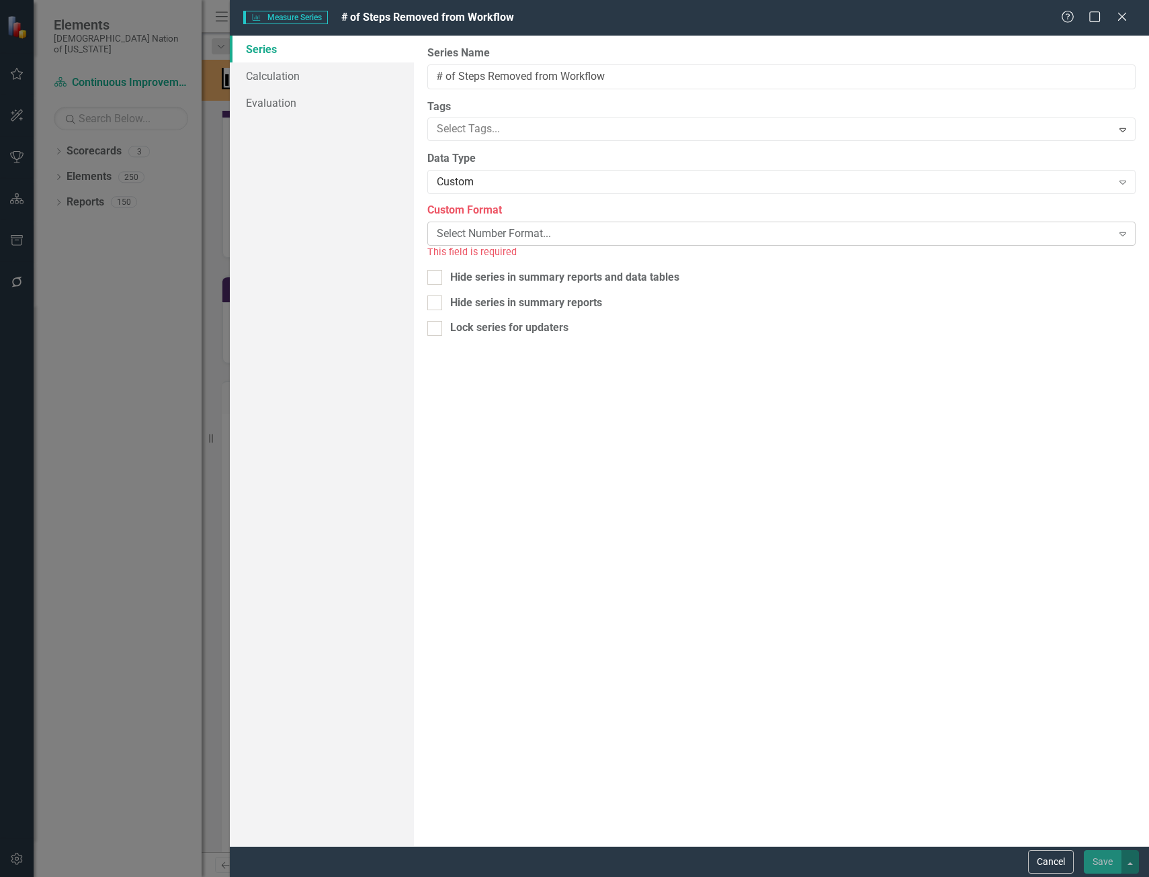
click at [525, 231] on div "Select Number Format..." at bounding box center [774, 233] width 675 height 15
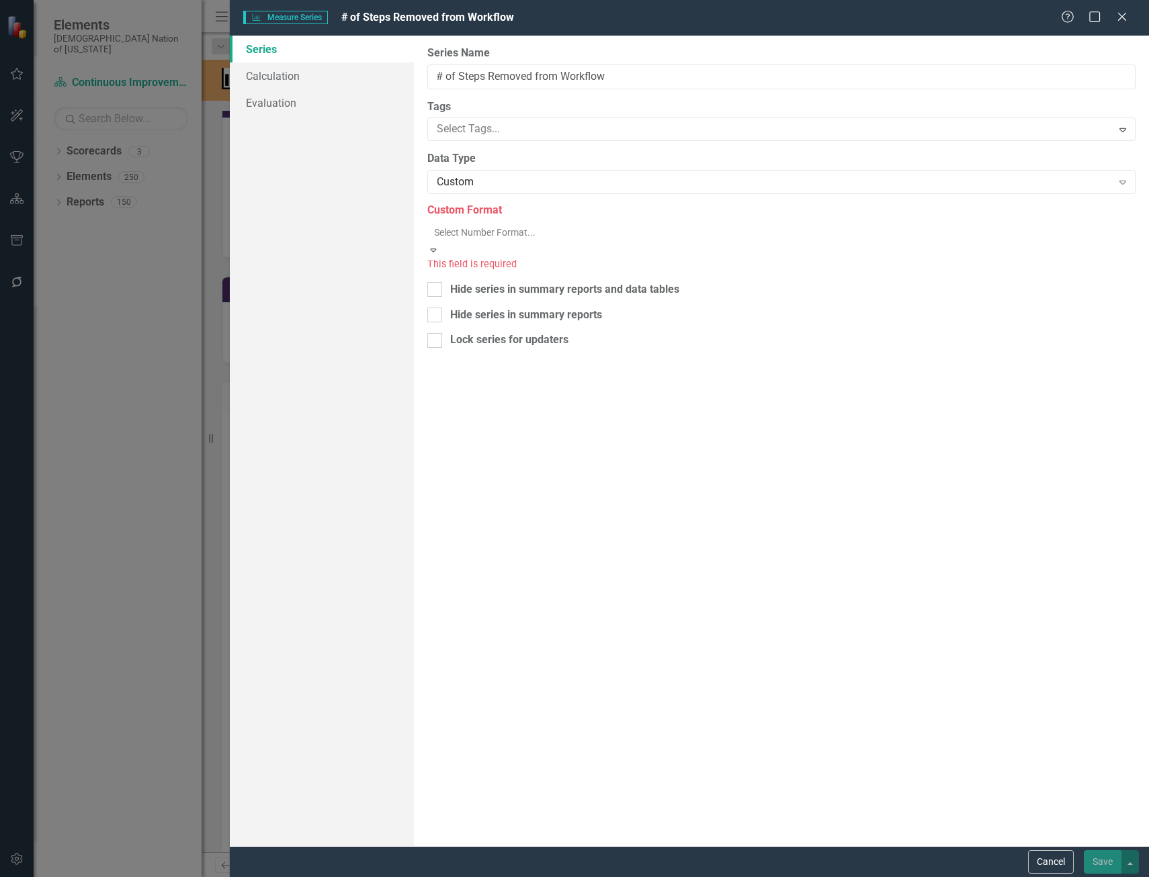
click at [509, 877] on div "Blank" at bounding box center [574, 884] width 1149 height 15
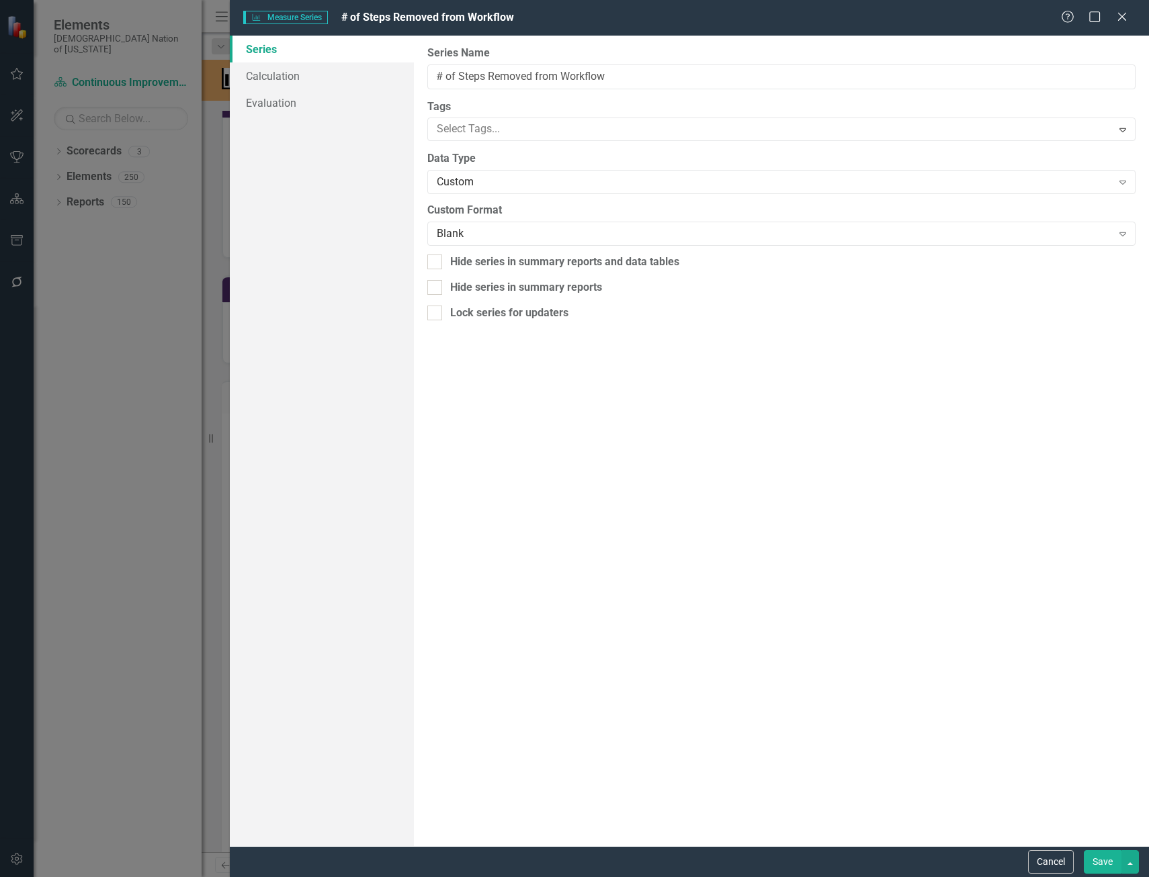
click at [1093, 862] on button "Save" at bounding box center [1103, 863] width 38 height 24
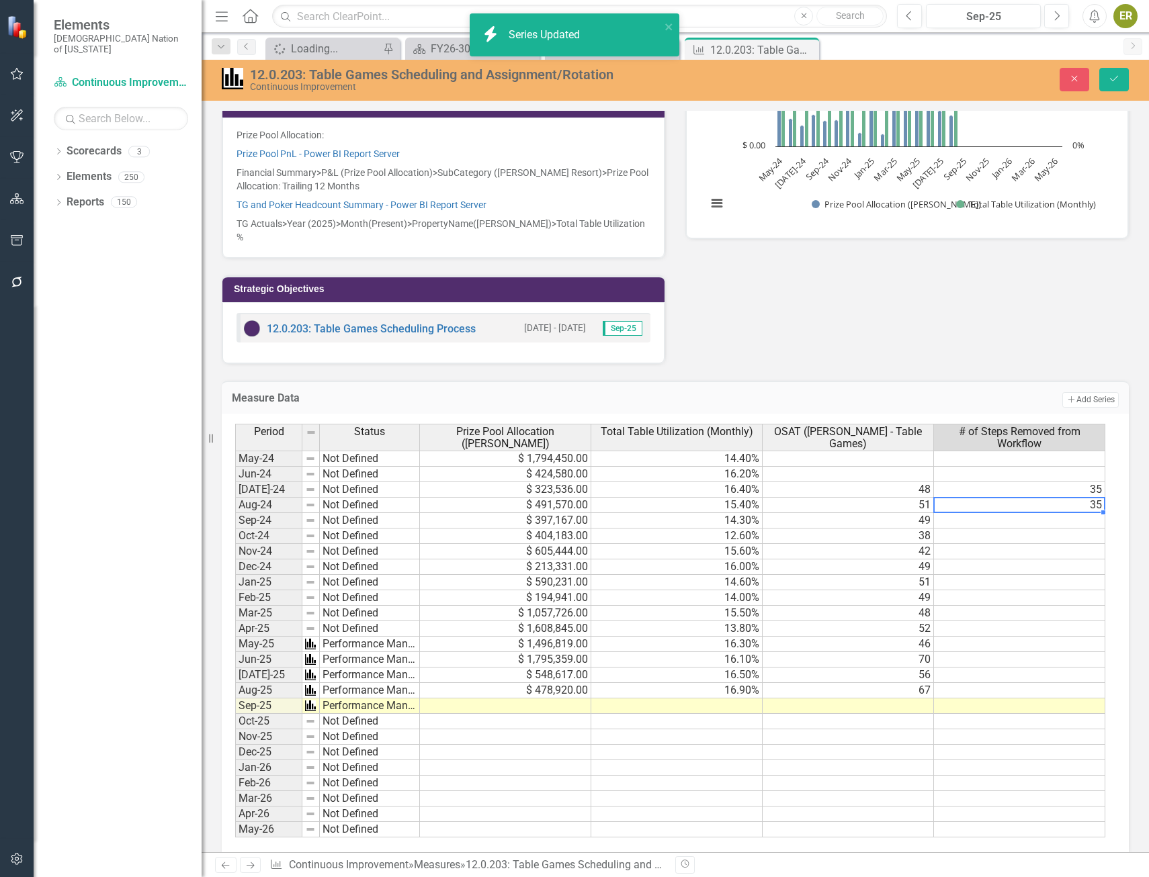
click at [1088, 498] on td "35" at bounding box center [1019, 505] width 171 height 15
type textarea "35"
click at [1080, 513] on td at bounding box center [1019, 520] width 171 height 15
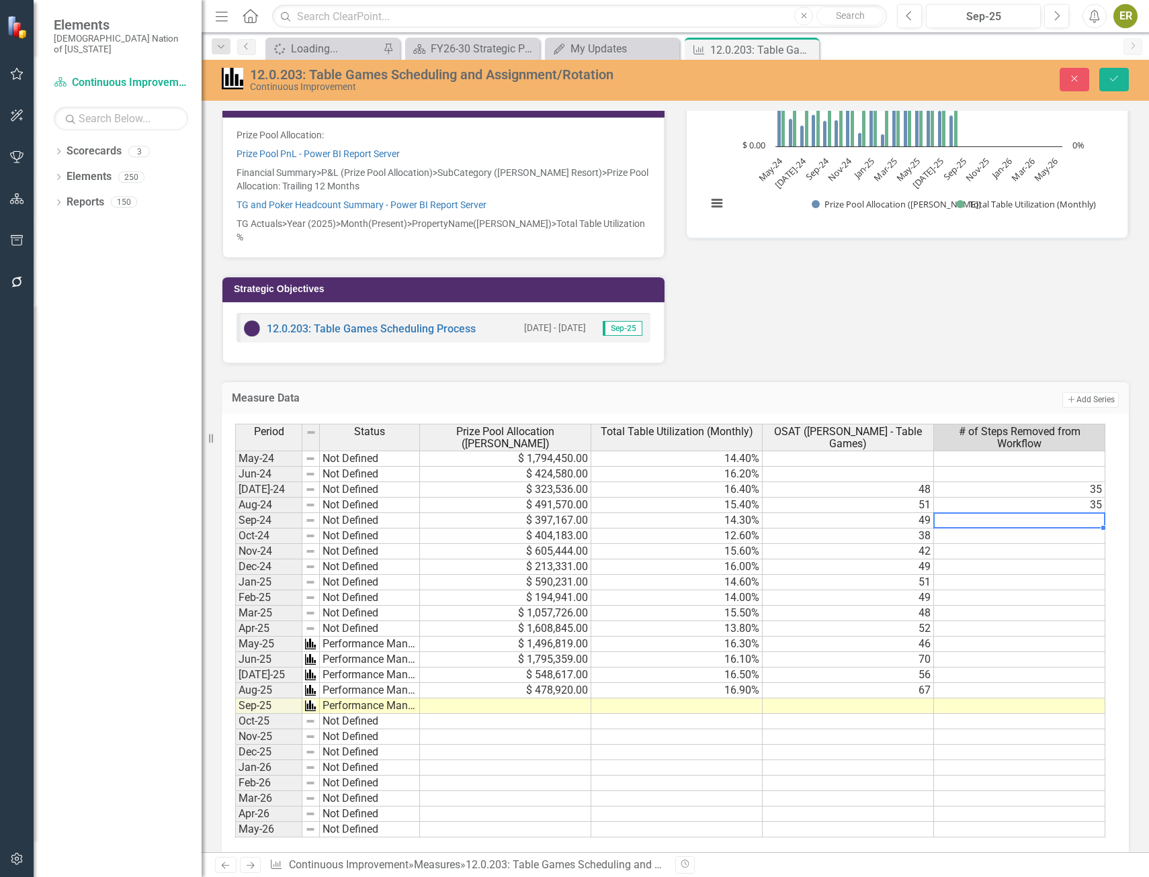
click at [1080, 513] on td at bounding box center [1019, 520] width 171 height 15
type textarea "35"
click at [1084, 529] on td at bounding box center [1019, 536] width 171 height 15
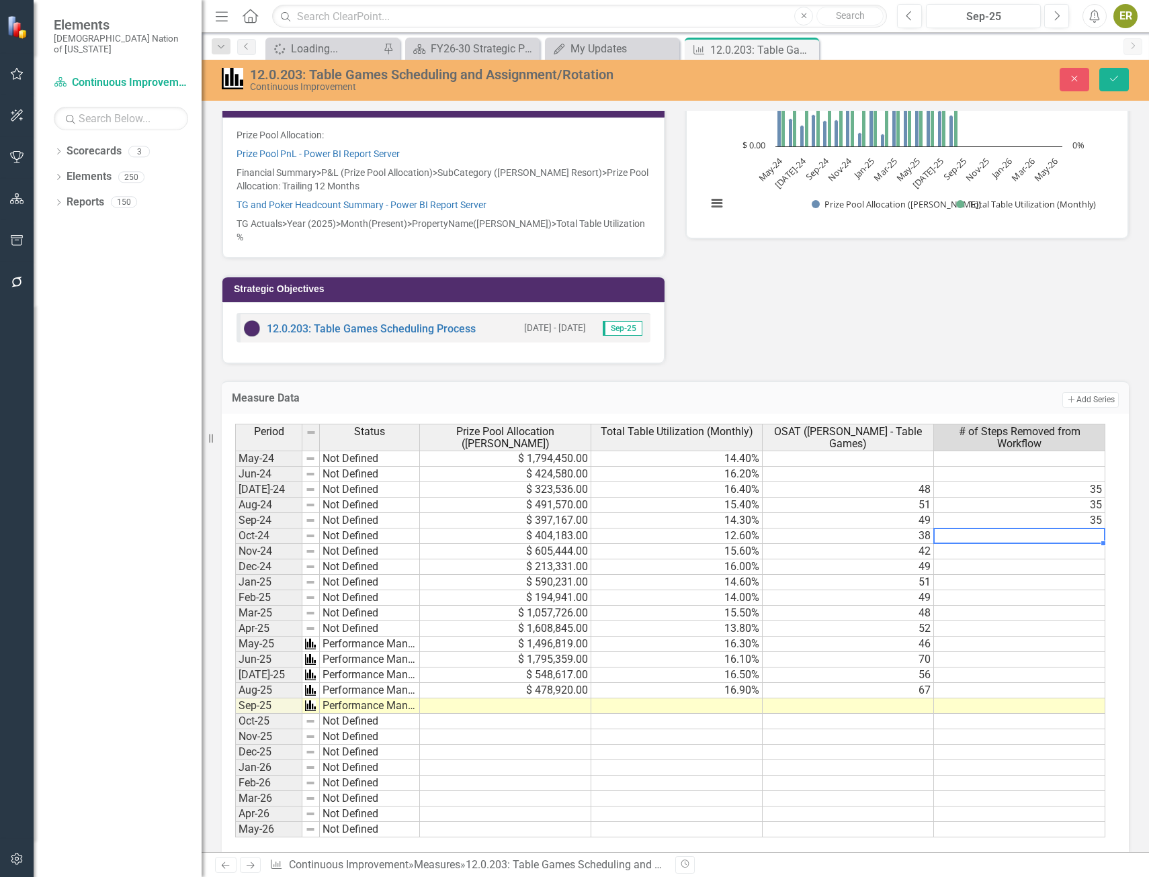
click at [1084, 529] on td at bounding box center [1019, 536] width 171 height 15
type textarea "35"
click at [1086, 544] on td at bounding box center [1019, 551] width 171 height 15
type textarea "35"
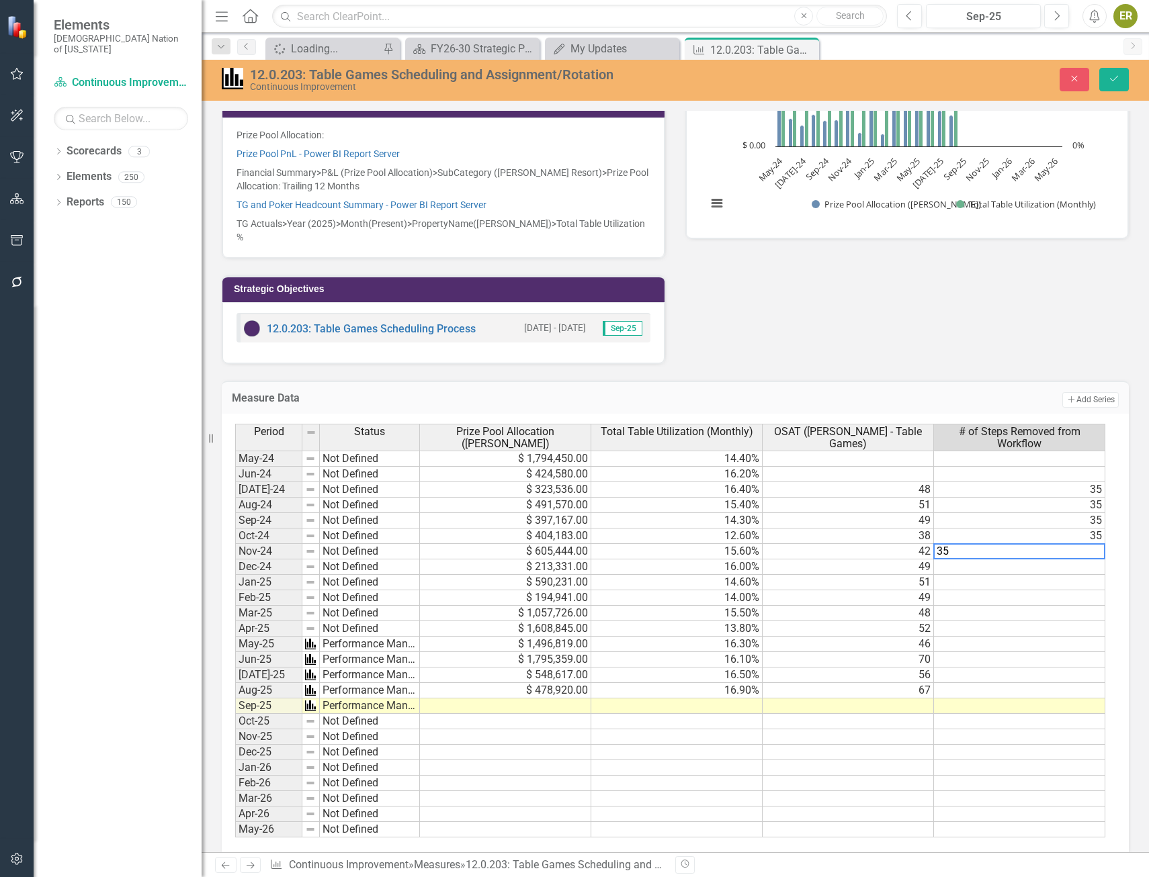
click at [1084, 560] on td at bounding box center [1019, 567] width 171 height 15
type textarea "35"
click at [1077, 575] on td at bounding box center [1019, 582] width 171 height 15
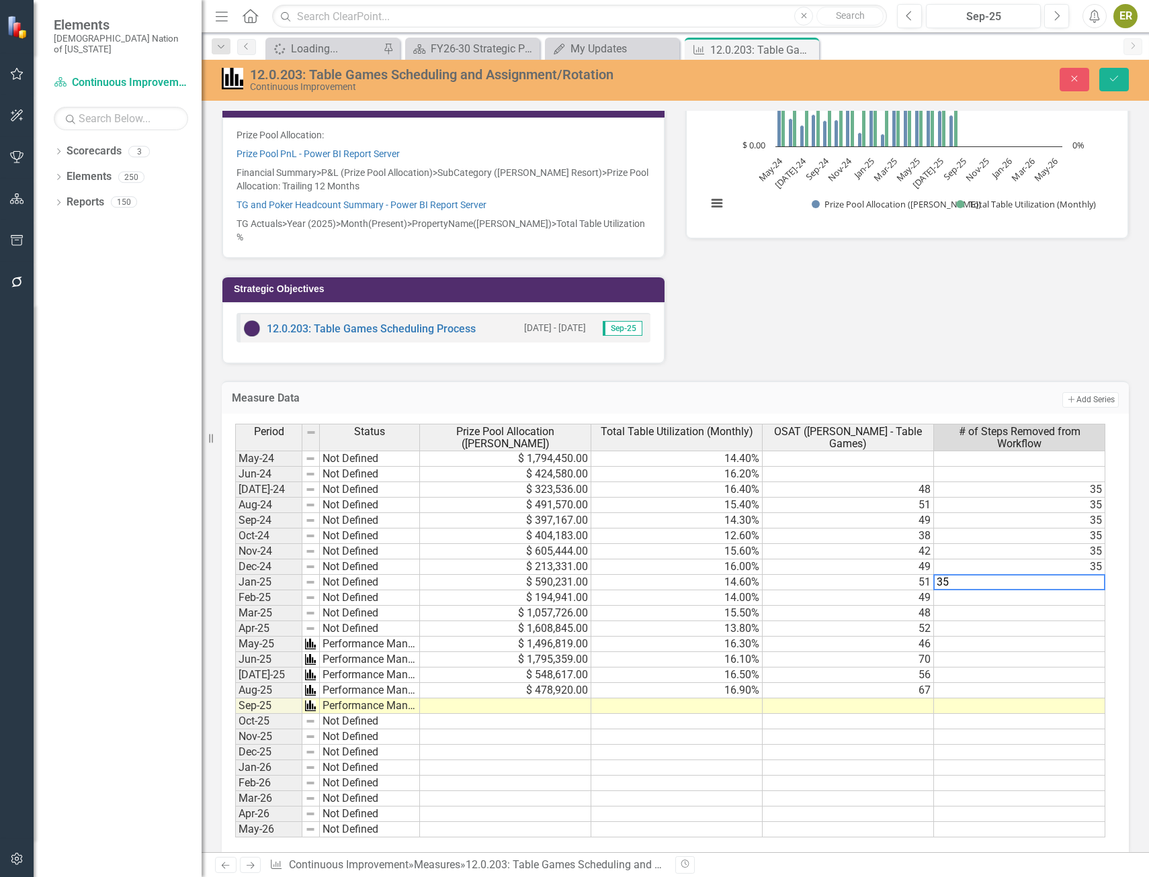
type textarea "35"
click at [1077, 591] on td at bounding box center [1019, 598] width 171 height 15
type textarea "35"
click at [1077, 606] on td at bounding box center [1019, 613] width 171 height 15
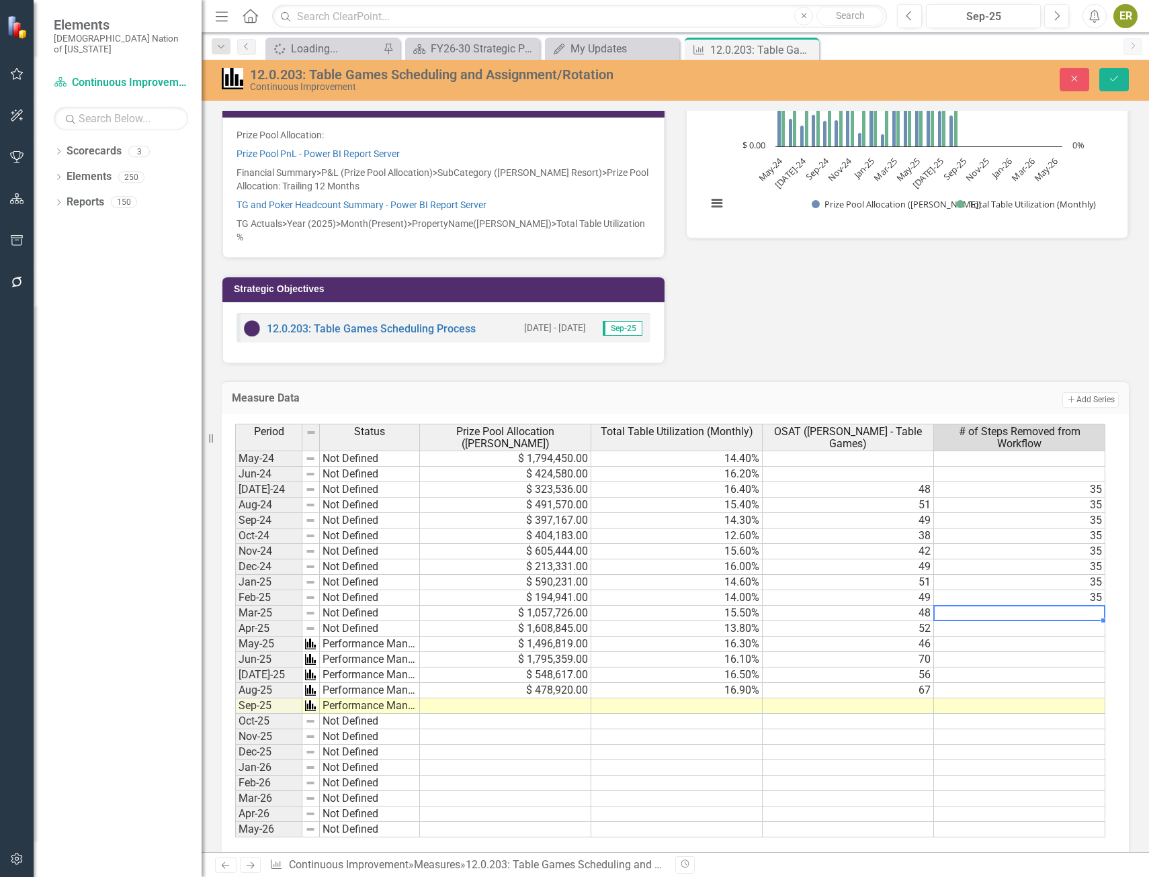
click at [1077, 606] on td at bounding box center [1019, 613] width 171 height 15
type textarea "35"
click at [1082, 621] on td at bounding box center [1019, 628] width 171 height 15
type textarea "35"
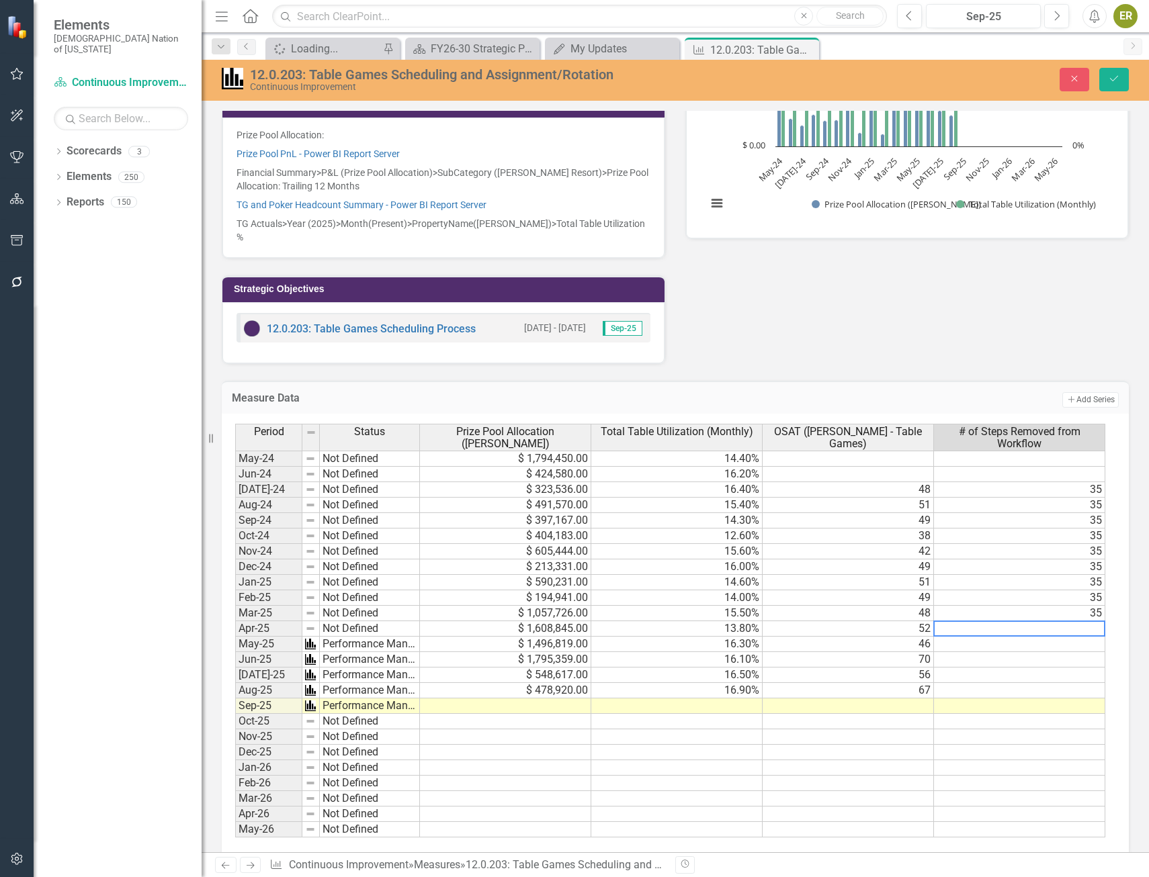
click at [1082, 637] on td at bounding box center [1019, 644] width 171 height 15
type textarea "35"
click at [1084, 652] on td at bounding box center [1019, 659] width 171 height 15
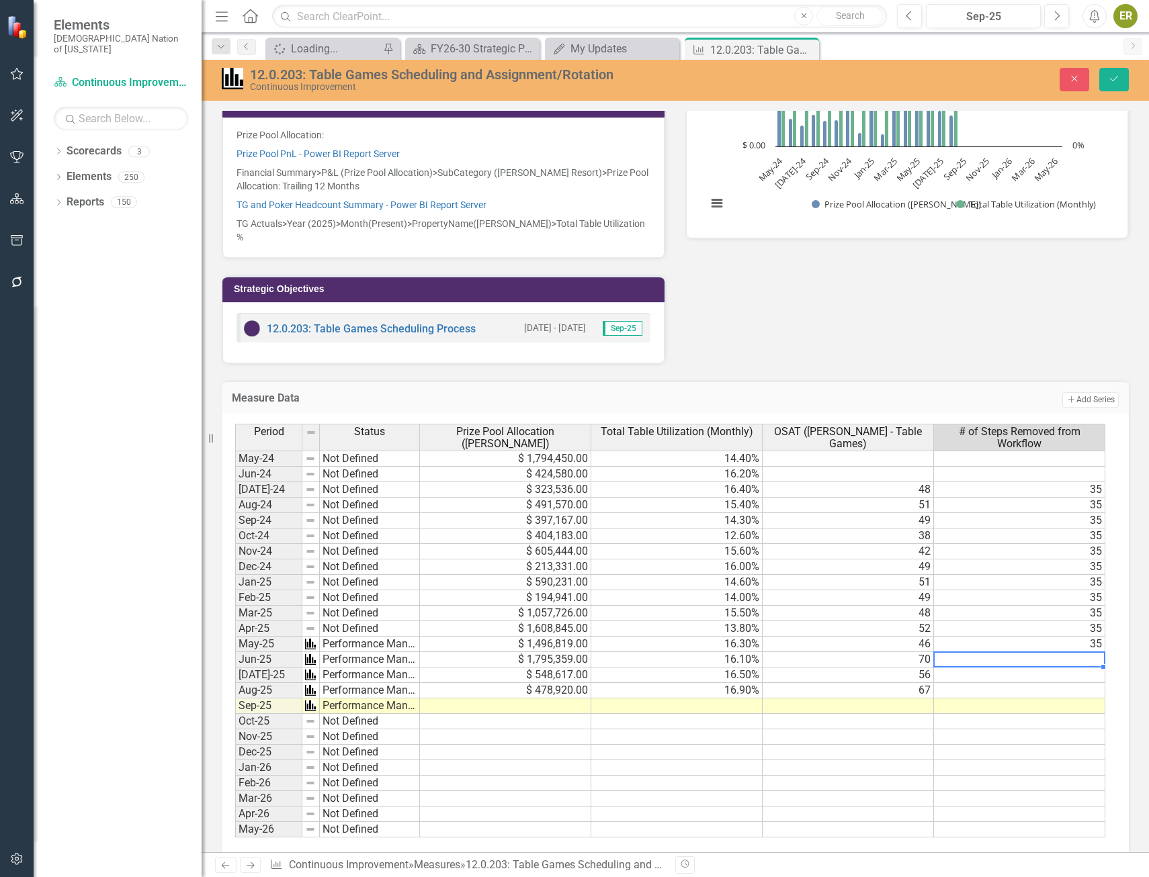
click at [1084, 652] on td at bounding box center [1019, 659] width 171 height 15
type textarea "35"
click at [1084, 668] on td at bounding box center [1019, 675] width 171 height 15
type textarea "35"
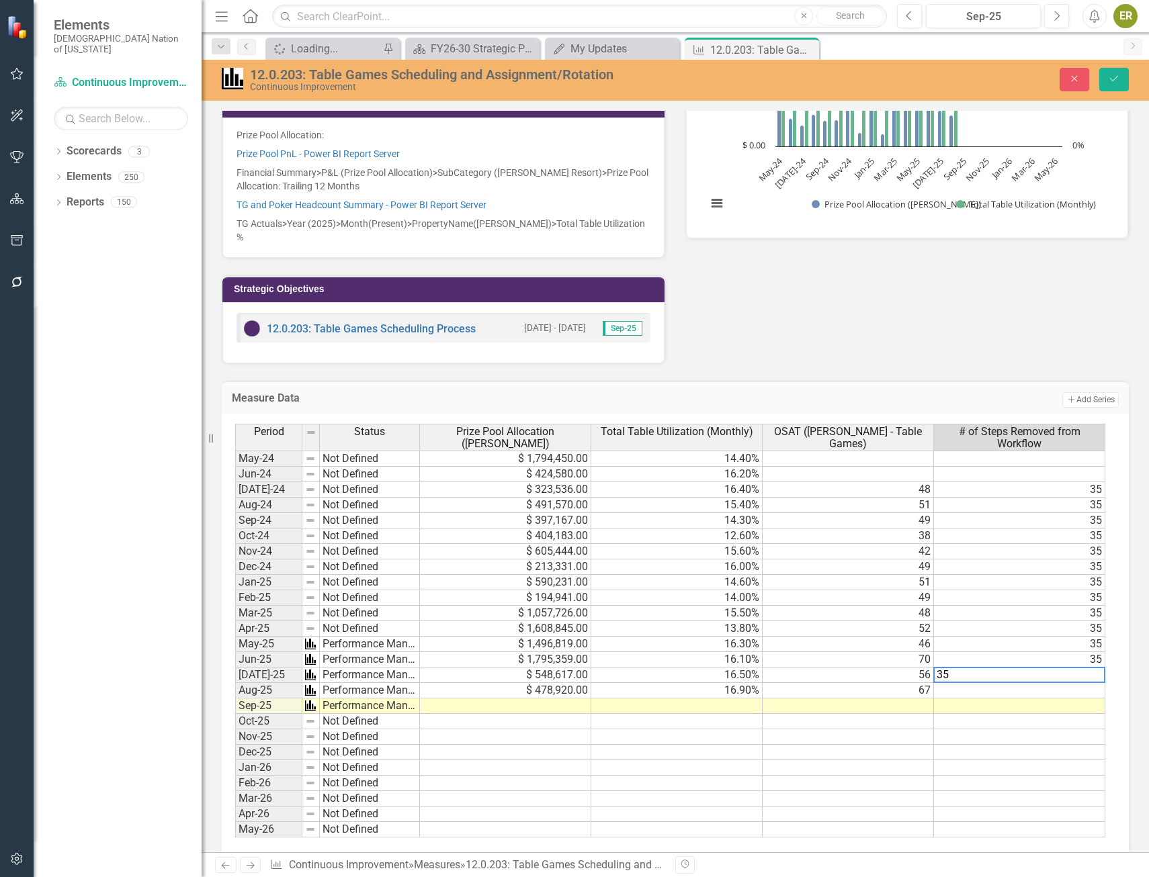
click at [1084, 683] on td at bounding box center [1019, 690] width 171 height 15
type textarea "35"
click at [1083, 668] on td "35" at bounding box center [1019, 675] width 171 height 15
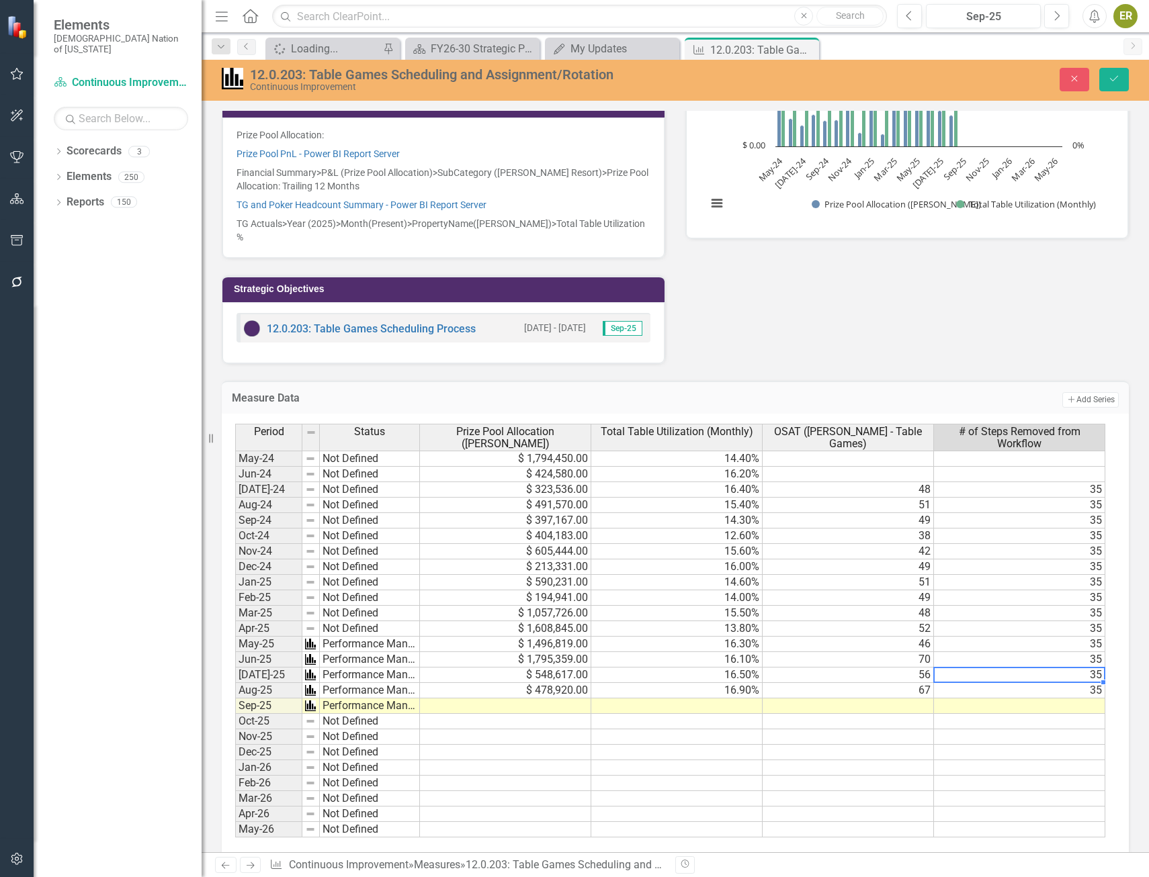
click at [1096, 699] on td at bounding box center [1019, 706] width 171 height 15
click at [1033, 482] on td "35" at bounding box center [1019, 489] width 171 height 15
click at [1047, 426] on span "# of Steps Removed from Workflow" at bounding box center [1019, 438] width 165 height 24
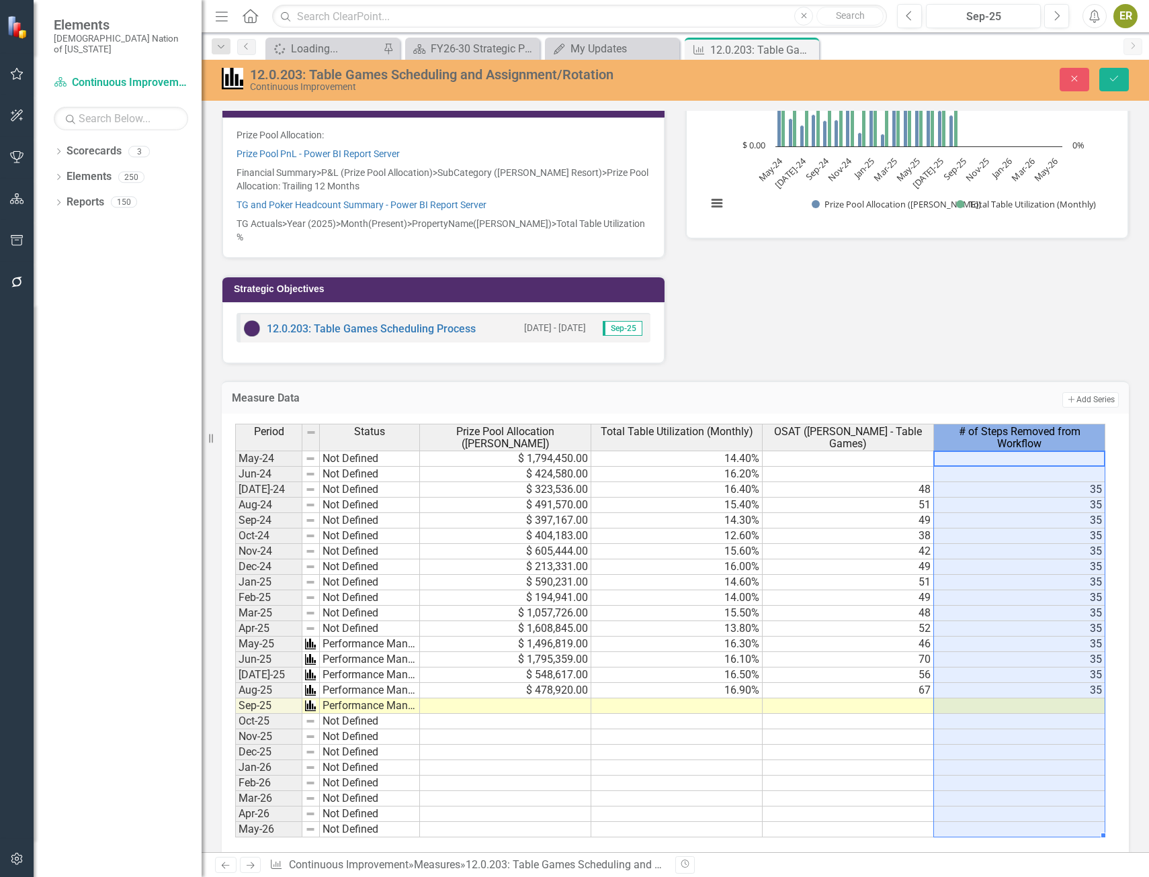
click at [1047, 426] on span "# of Steps Removed from Workflow" at bounding box center [1019, 438] width 165 height 24
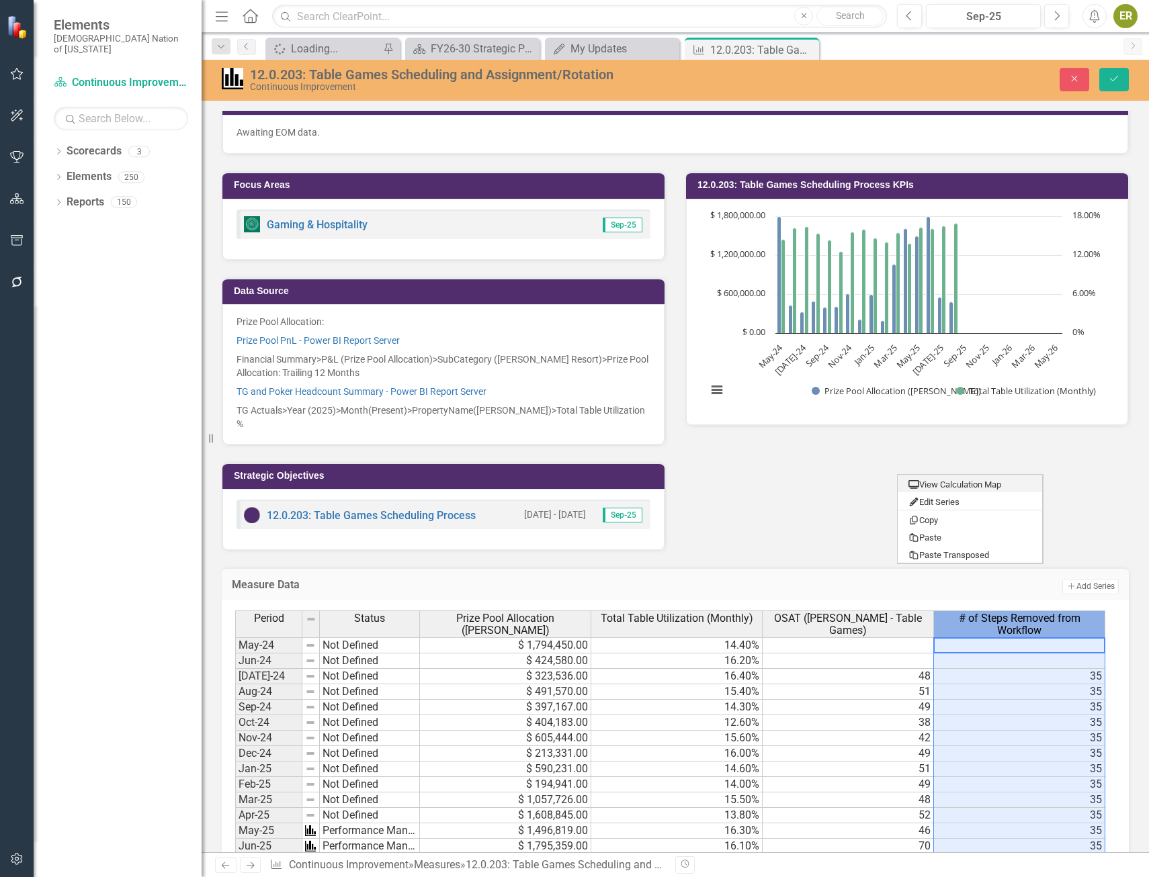
scroll to position [336, 0]
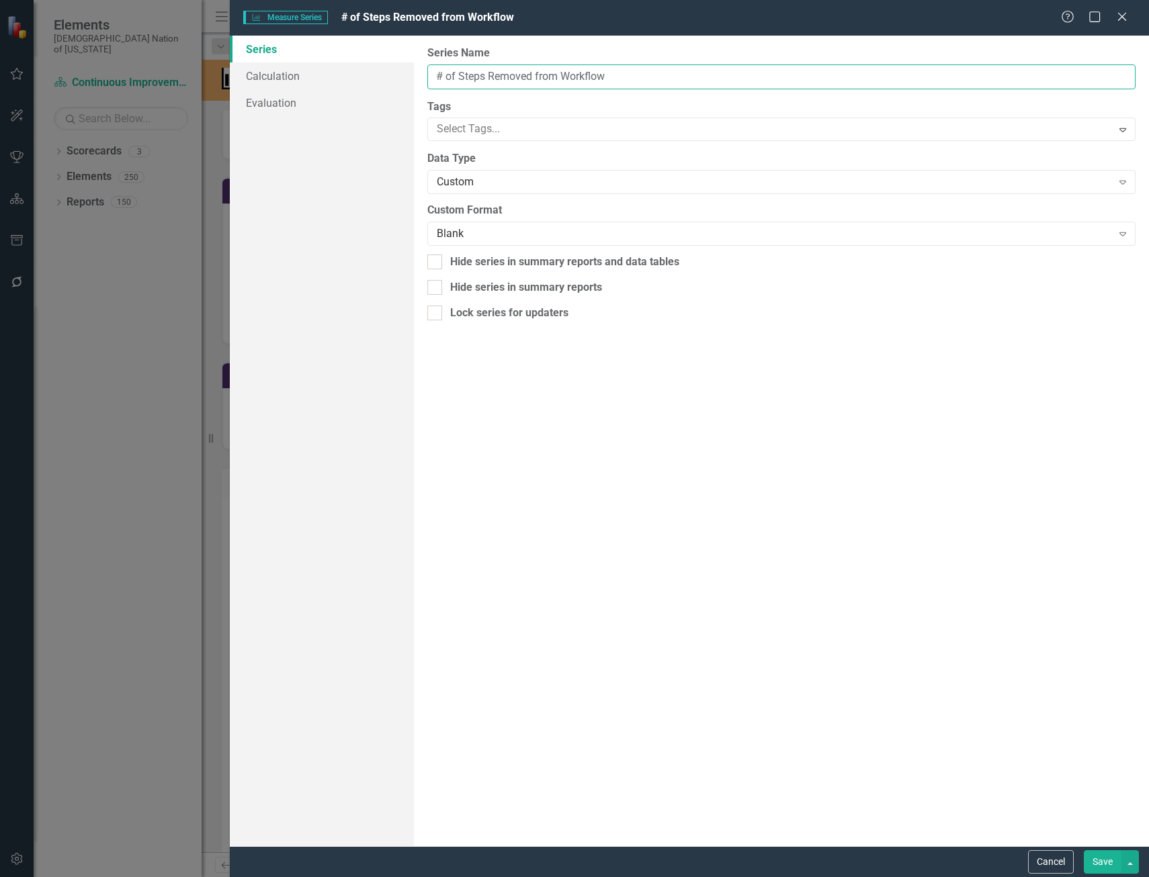
click at [436, 77] on input "# of Steps Removed from Workflow" at bounding box center [781, 76] width 708 height 25
click at [793, 69] on input "Assignment and Rotation Steps (# of Steps Removed from Workflow" at bounding box center [781, 76] width 708 height 25
type input "Assignment and Rotation Steps (# of Steps Removed from Workflow)"
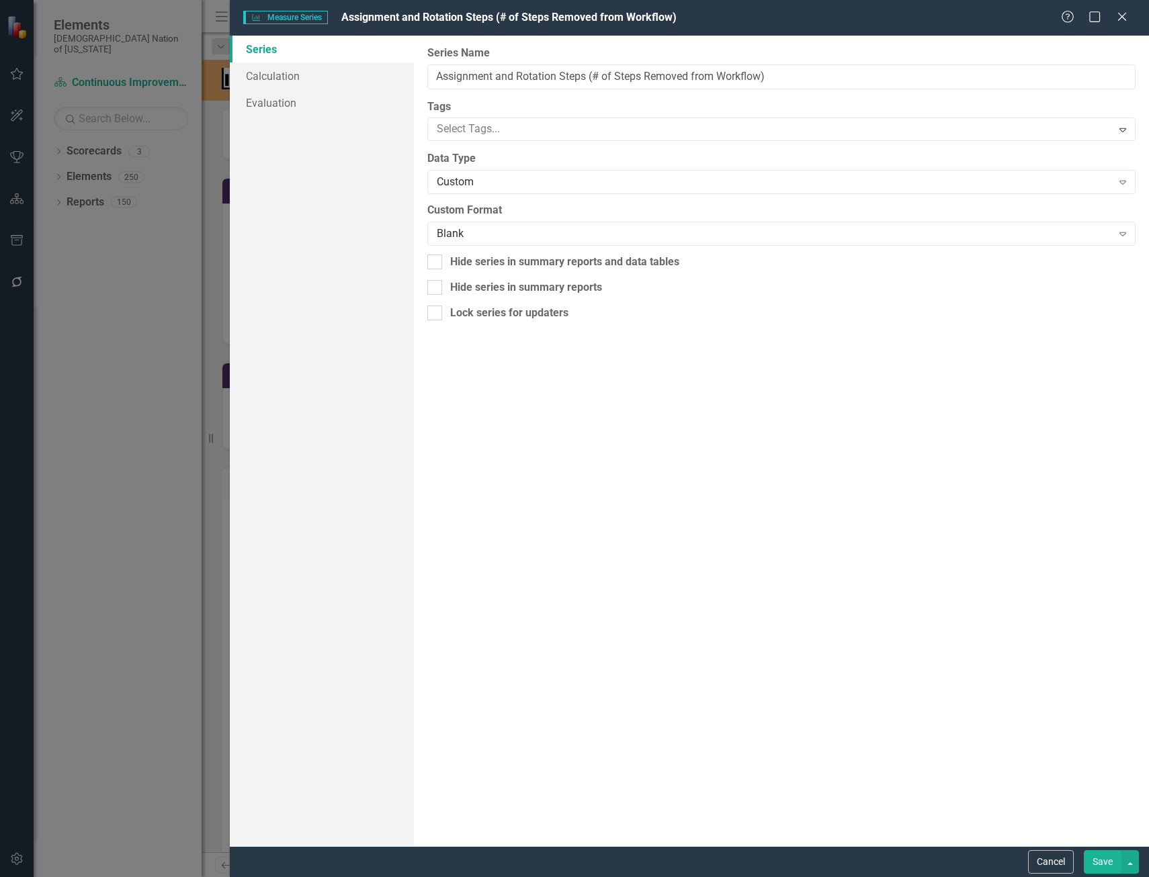
click at [1110, 855] on button "Save" at bounding box center [1103, 863] width 38 height 24
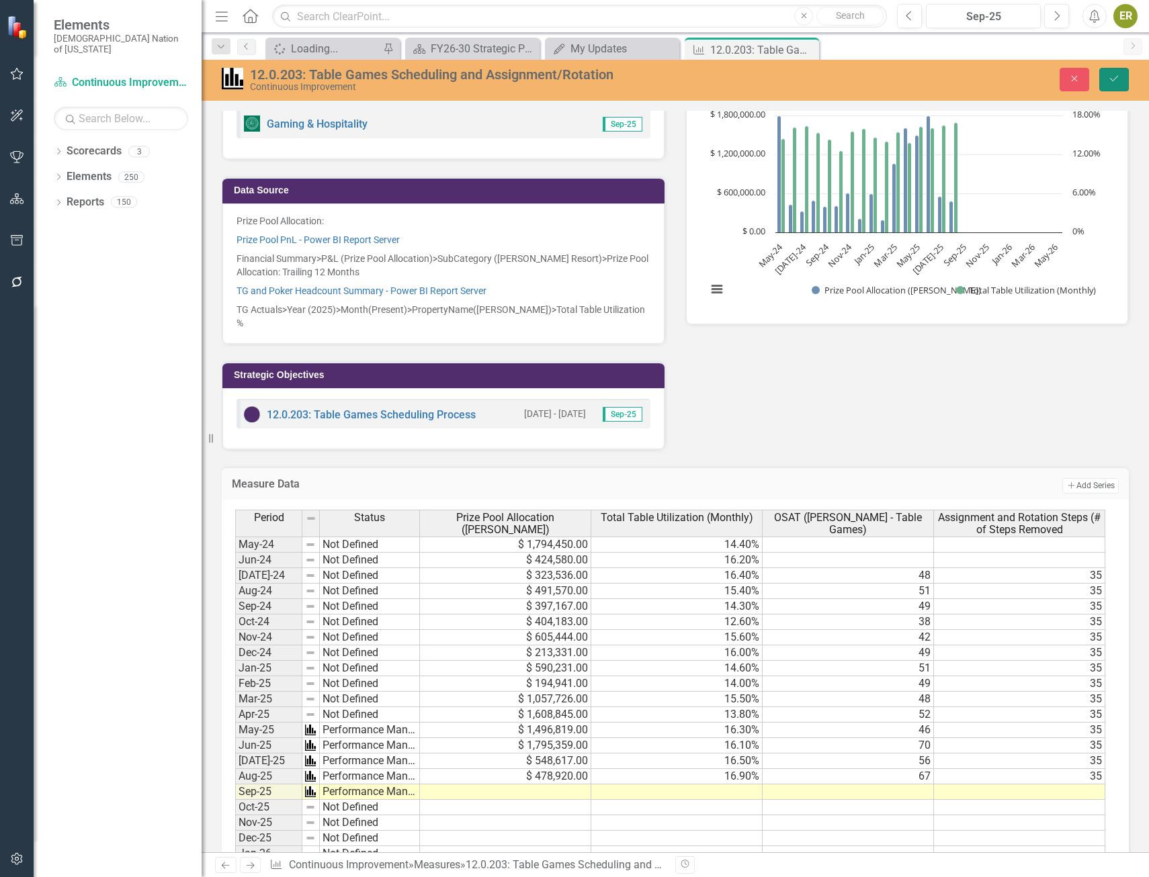
click at [1110, 76] on icon "Save" at bounding box center [1114, 78] width 12 height 9
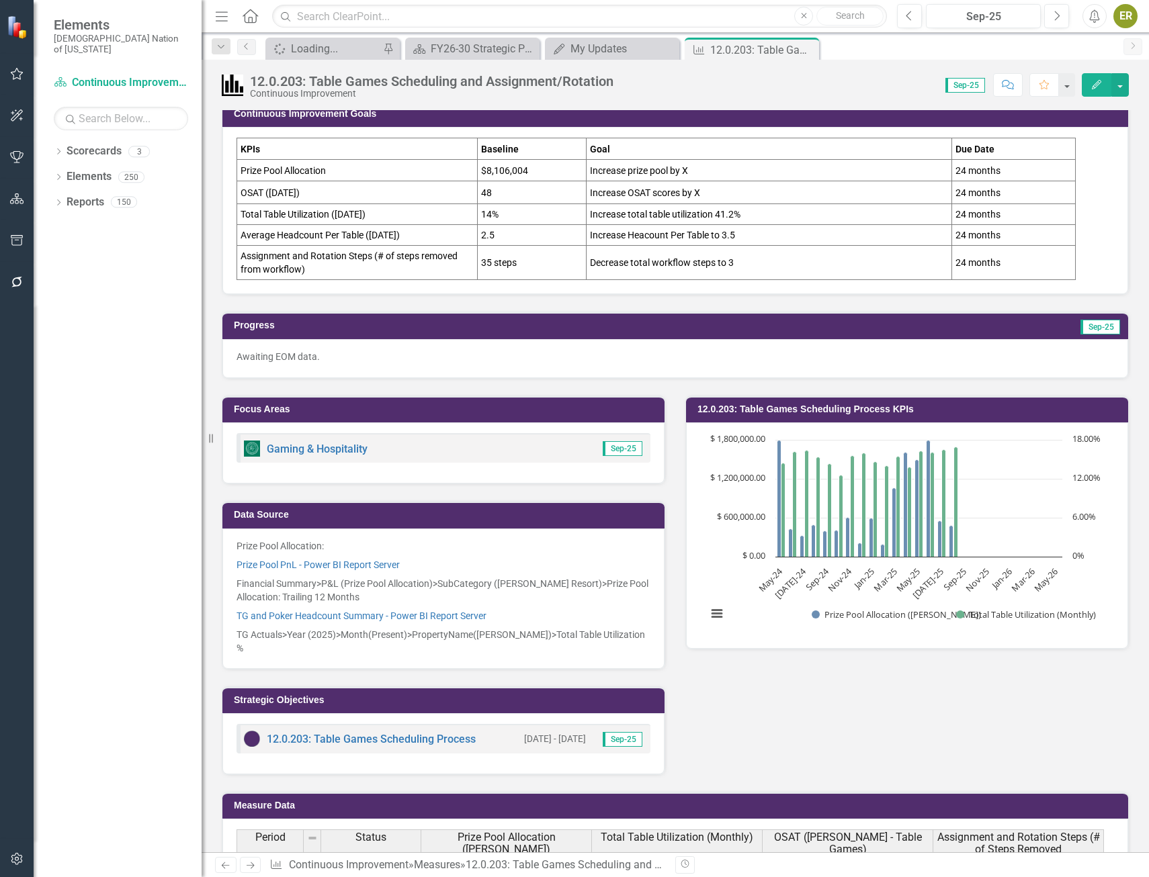
scroll to position [0, 0]
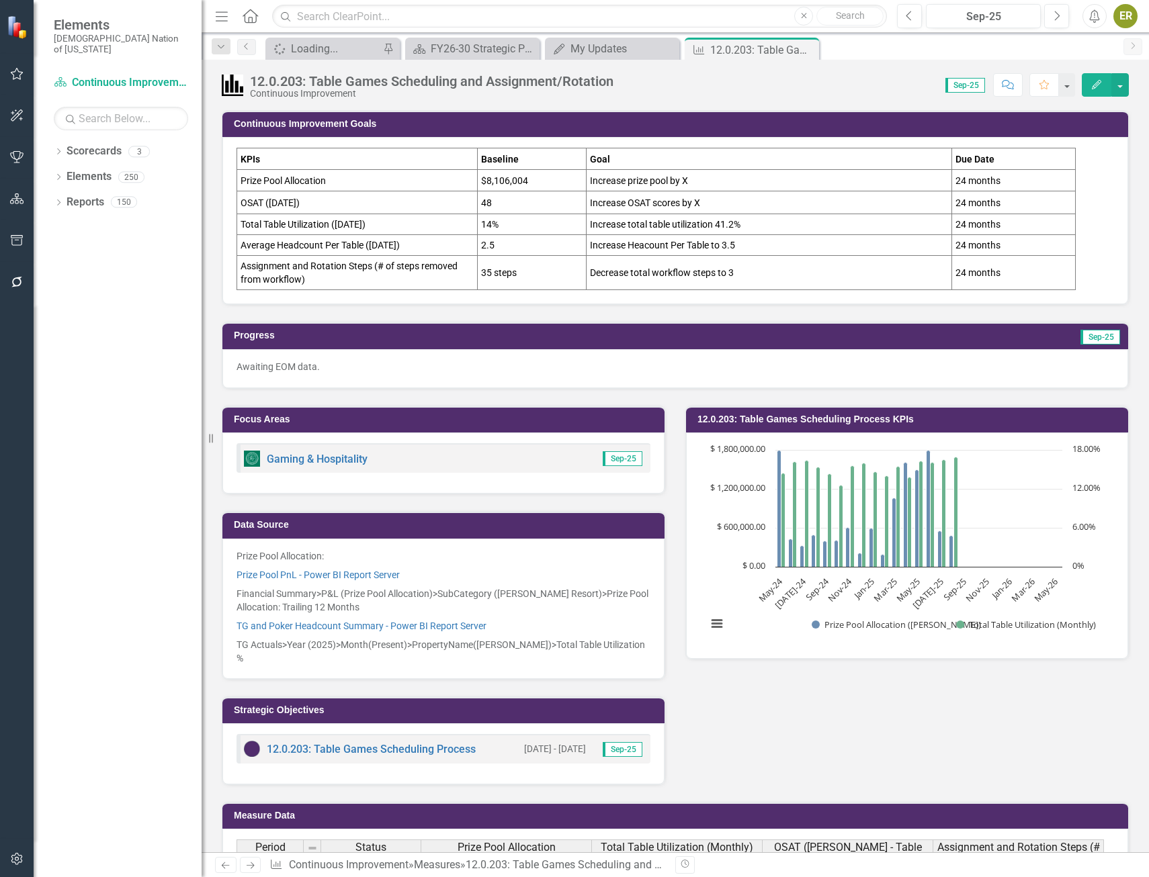
click at [402, 275] on td "Assignment and Rotation Steps (# of steps removed from workflow)" at bounding box center [357, 273] width 241 height 34
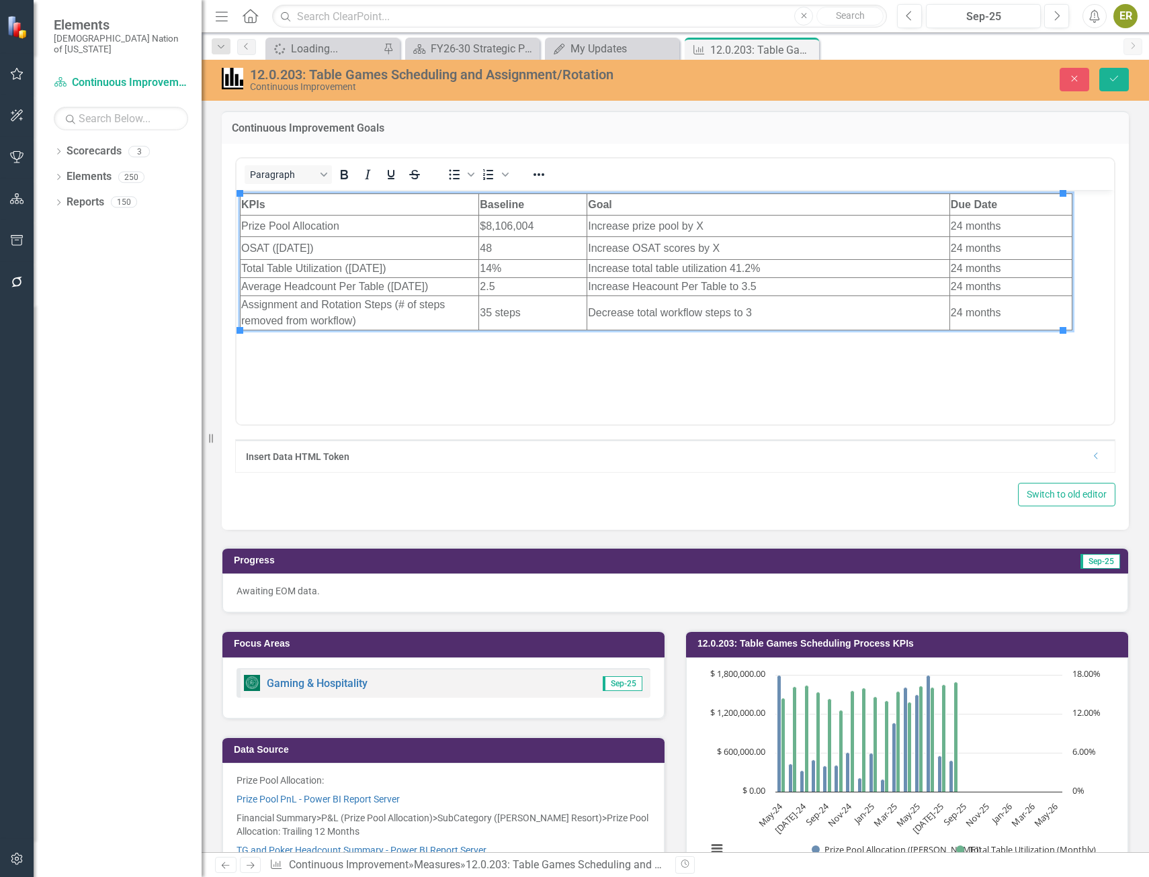
click at [394, 307] on td "Assignment and Rotation Steps (# of steps removed from workflow)" at bounding box center [360, 313] width 239 height 34
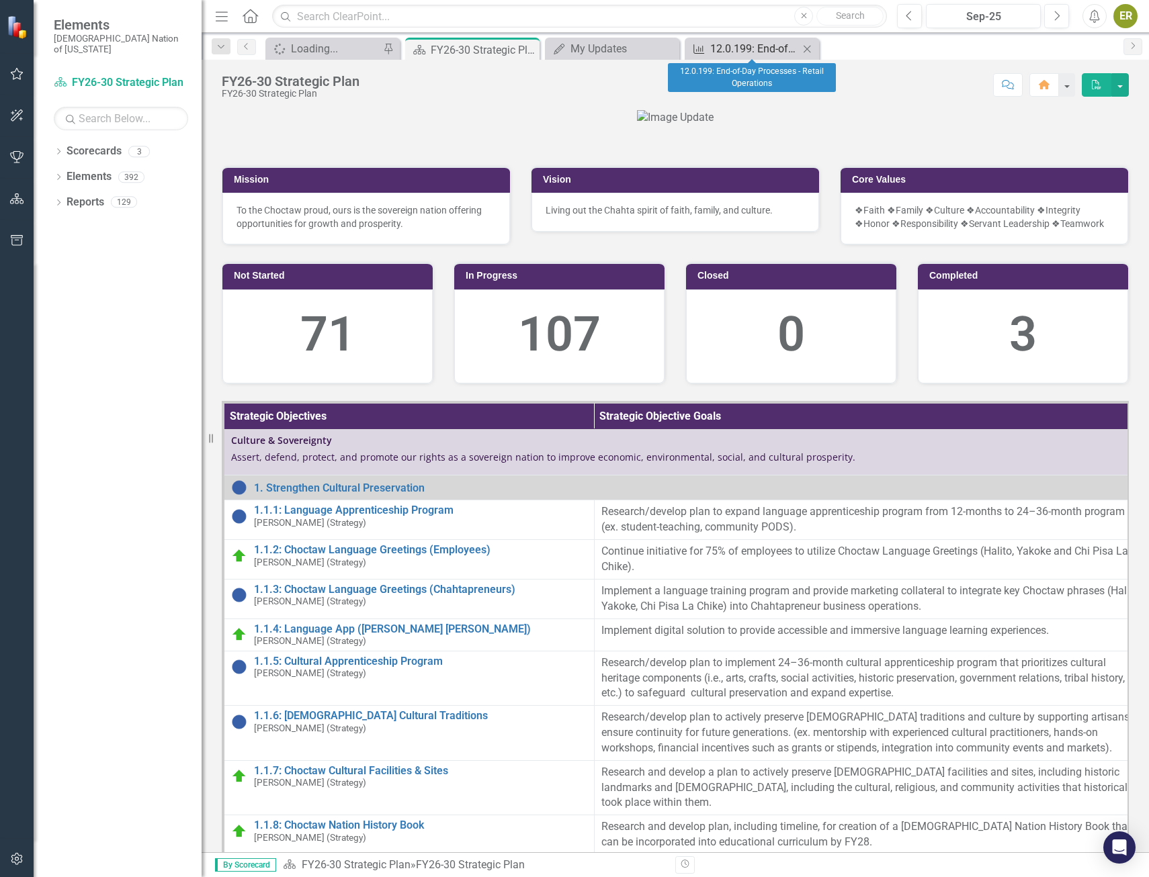
click at [746, 46] on div "12.0.199: End-of-Day Processes - Retail Operations" at bounding box center [754, 48] width 89 height 17
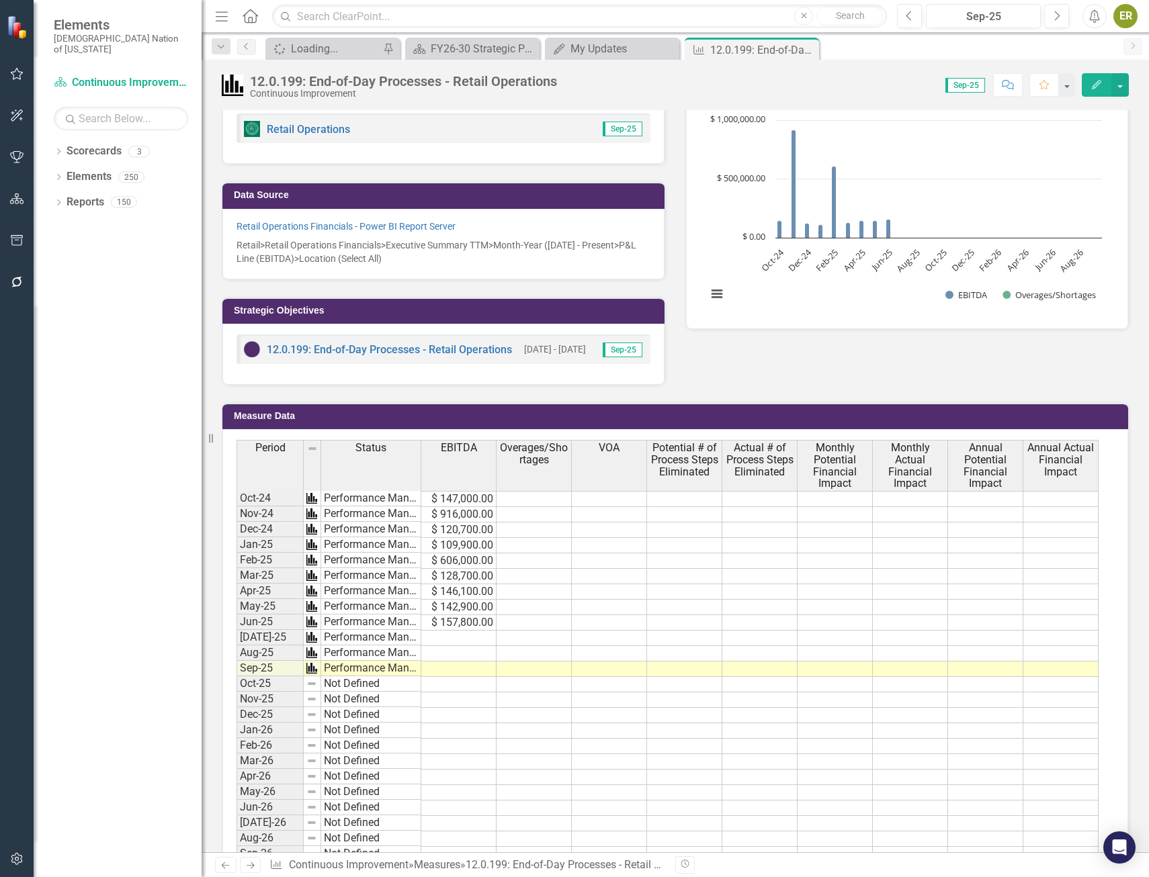
scroll to position [248, 0]
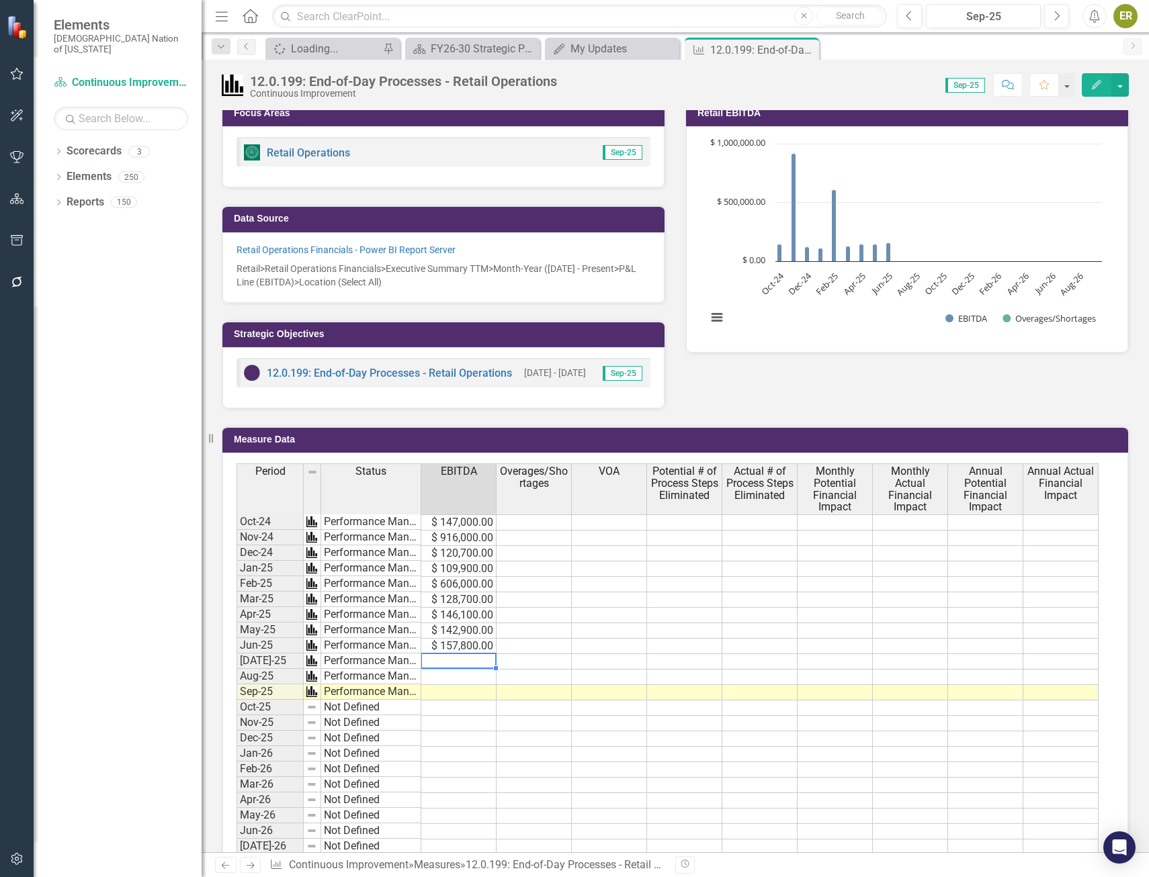
click at [479, 663] on td at bounding box center [458, 661] width 75 height 15
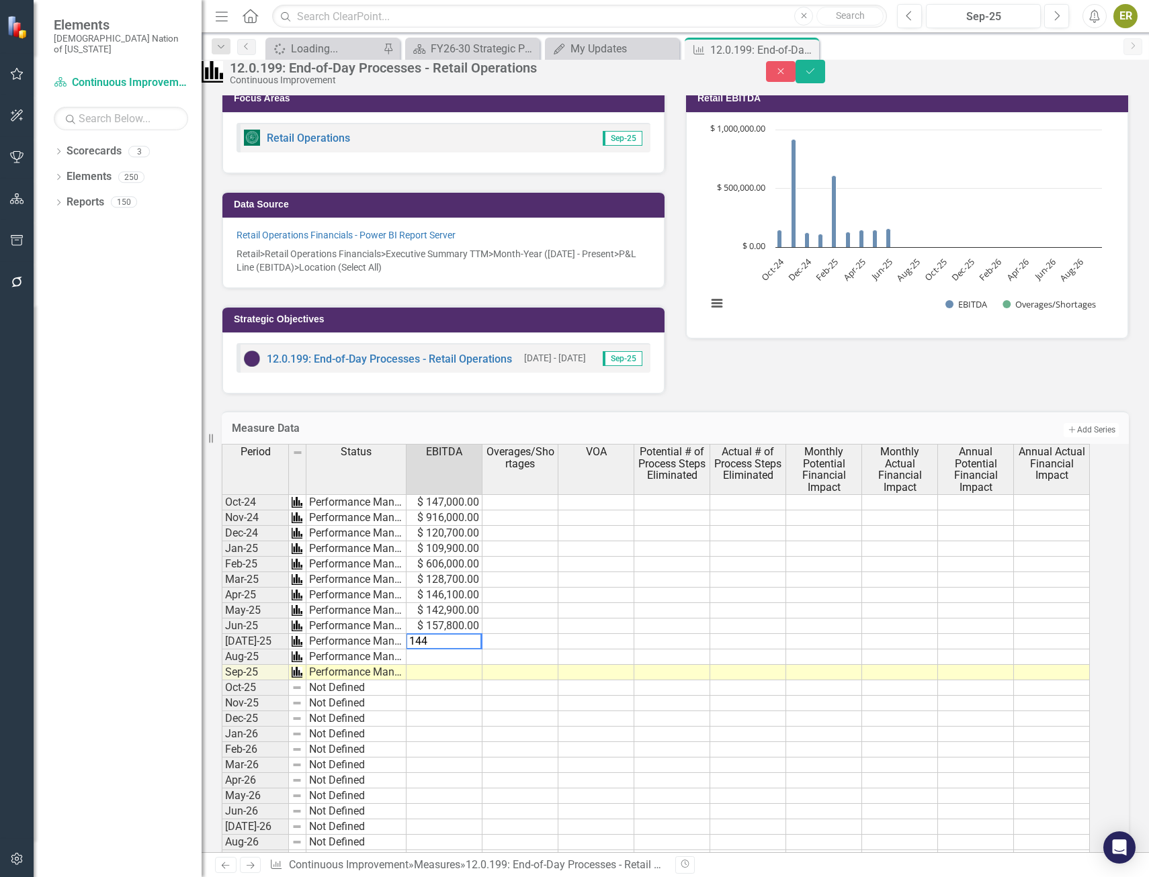
type textarea "1443"
click at [479, 650] on td "$ 1,443.00" at bounding box center [444, 641] width 76 height 15
type textarea "1"
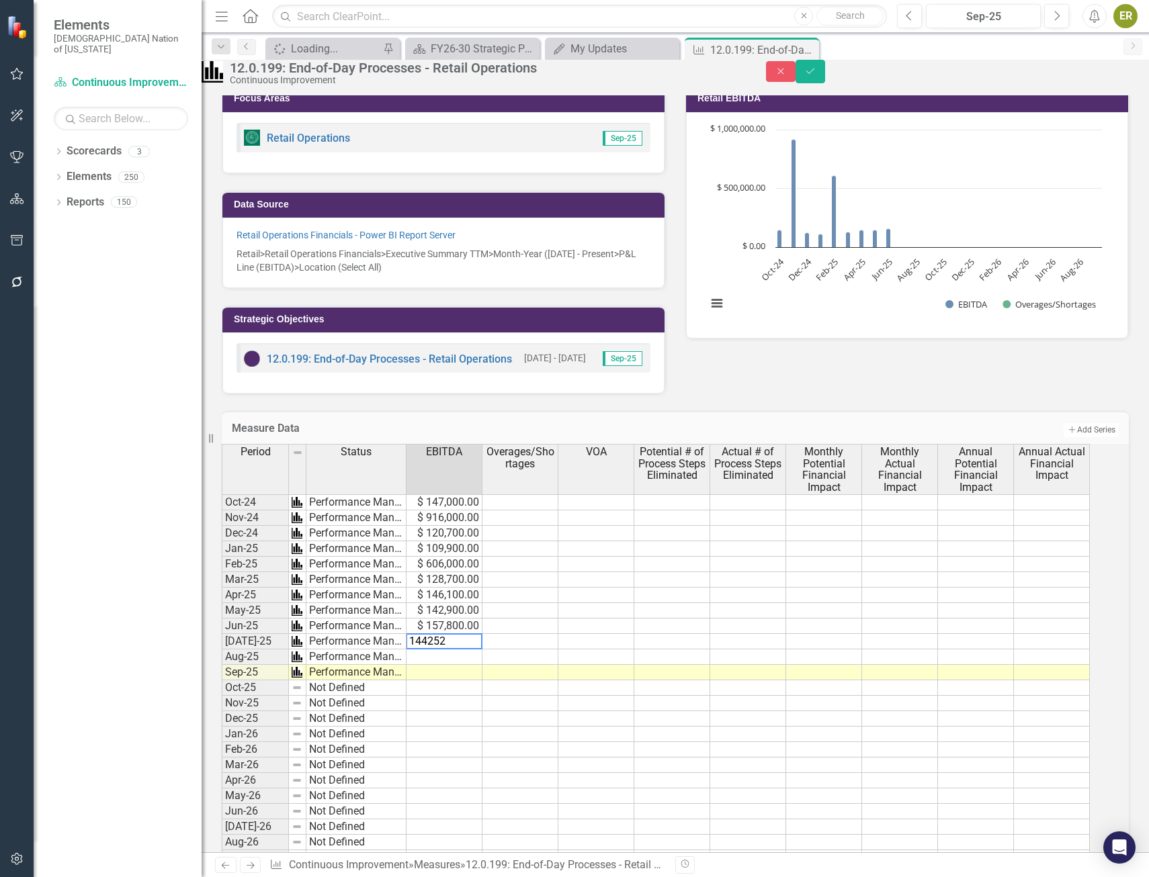
type textarea "1442527"
click at [482, 650] on td "$ 1,442,527.00" at bounding box center [444, 641] width 76 height 15
click at [480, 650] on td "$ 1,442,527.00" at bounding box center [444, 641] width 76 height 15
drag, startPoint x: 469, startPoint y: 666, endPoint x: 417, endPoint y: 662, distance: 51.9
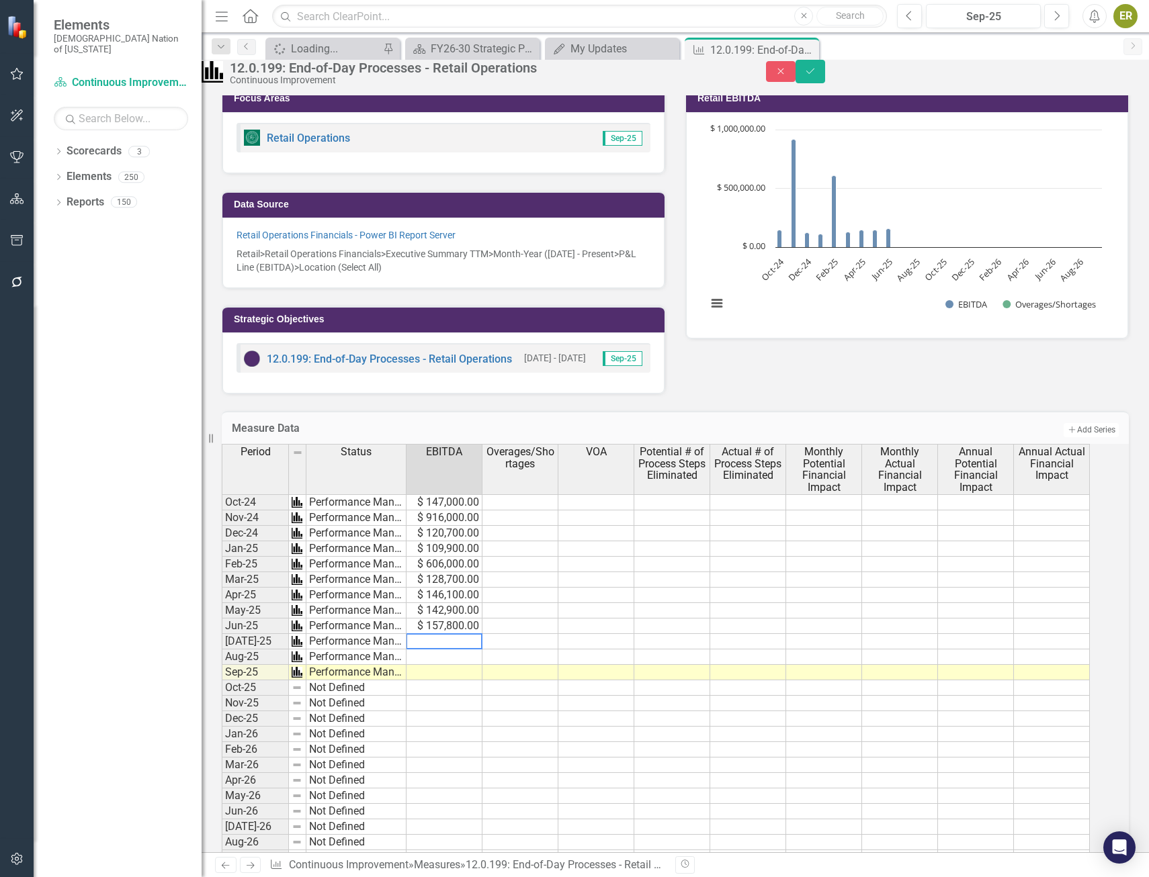
click at [417, 662] on div "Period Status EBITDA Overages/Shortages VOA Potential # of Process Steps Elimin…" at bounding box center [657, 655] width 870 height 422
type textarea "1442527"
click at [458, 650] on textarea at bounding box center [444, 642] width 77 height 16
type textarea "1496"
click at [478, 650] on td "$ 1,496.00" at bounding box center [444, 641] width 76 height 15
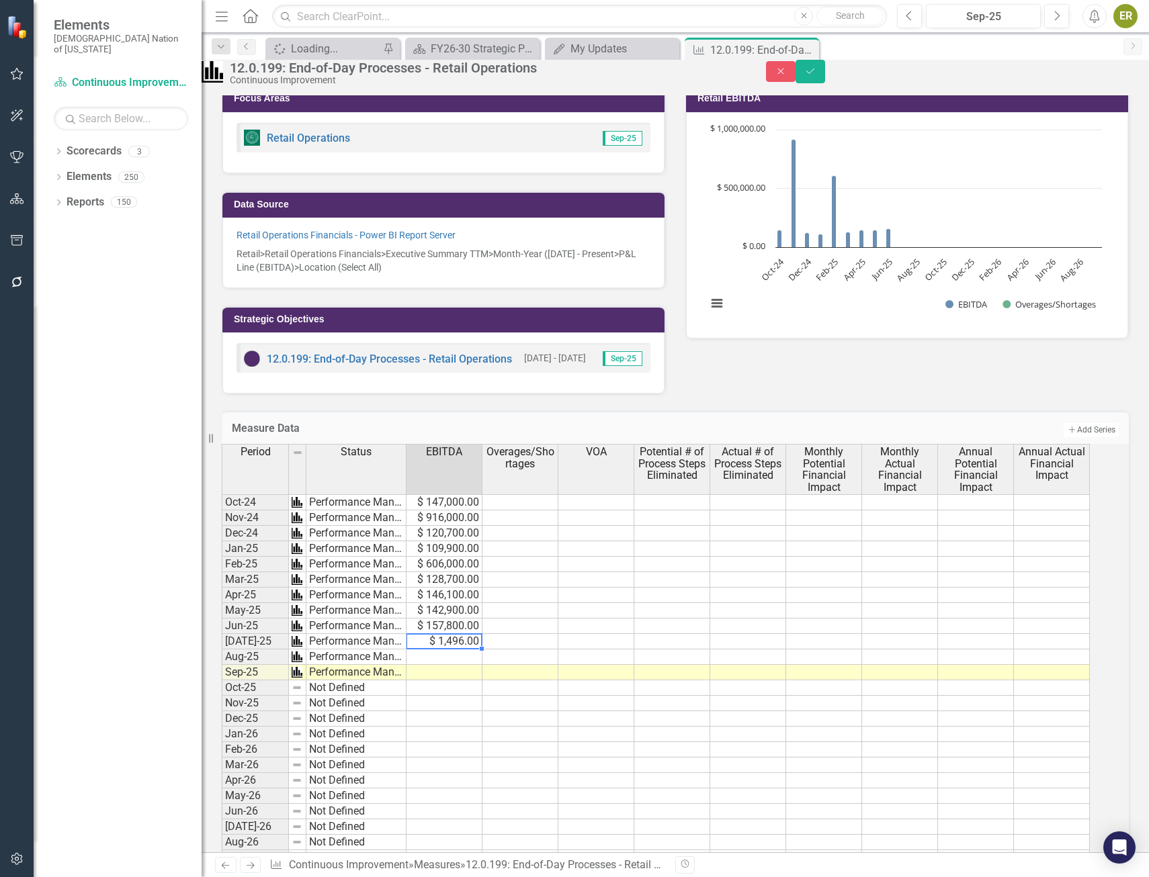
click at [478, 650] on td "$ 1,496.00" at bounding box center [444, 641] width 76 height 15
type textarea "149600"
click at [475, 665] on td at bounding box center [444, 657] width 76 height 15
type textarea "142000"
click at [816, 76] on icon "Save" at bounding box center [810, 71] width 12 height 9
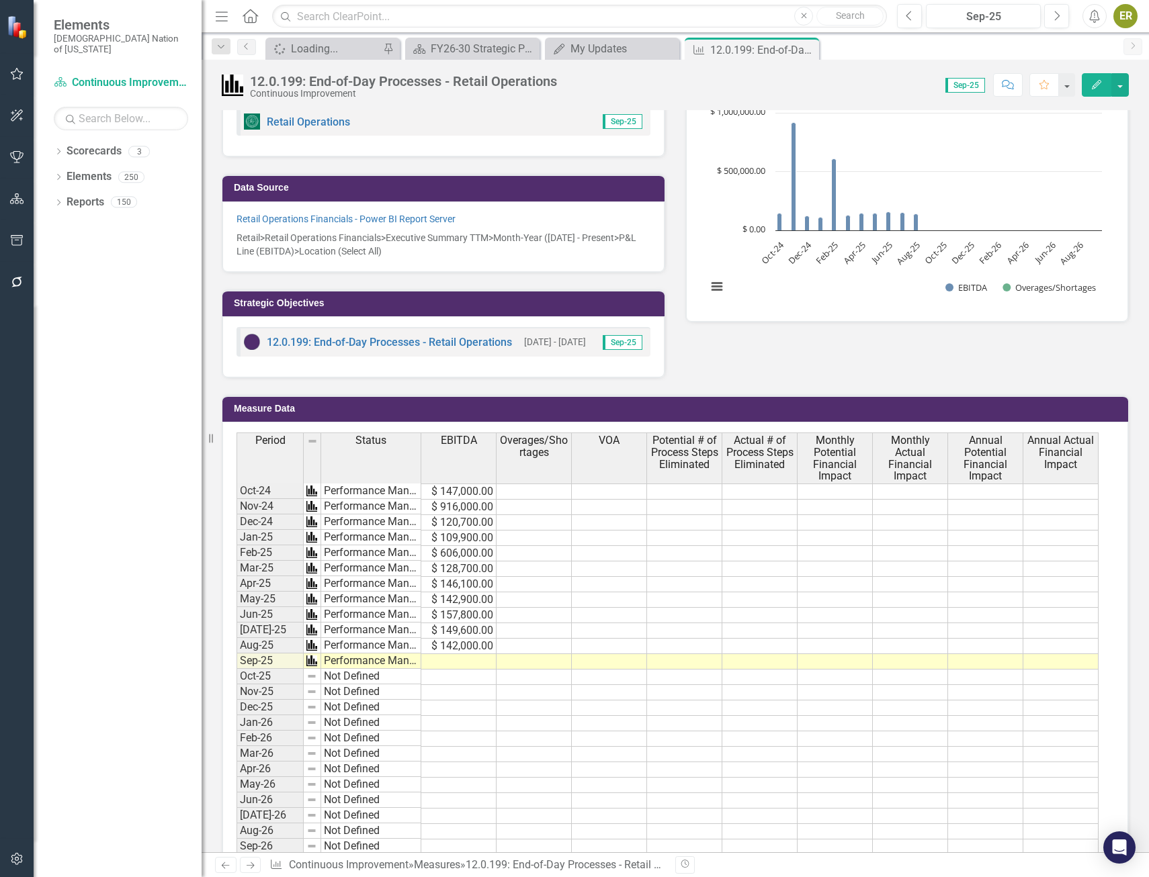
scroll to position [315, 0]
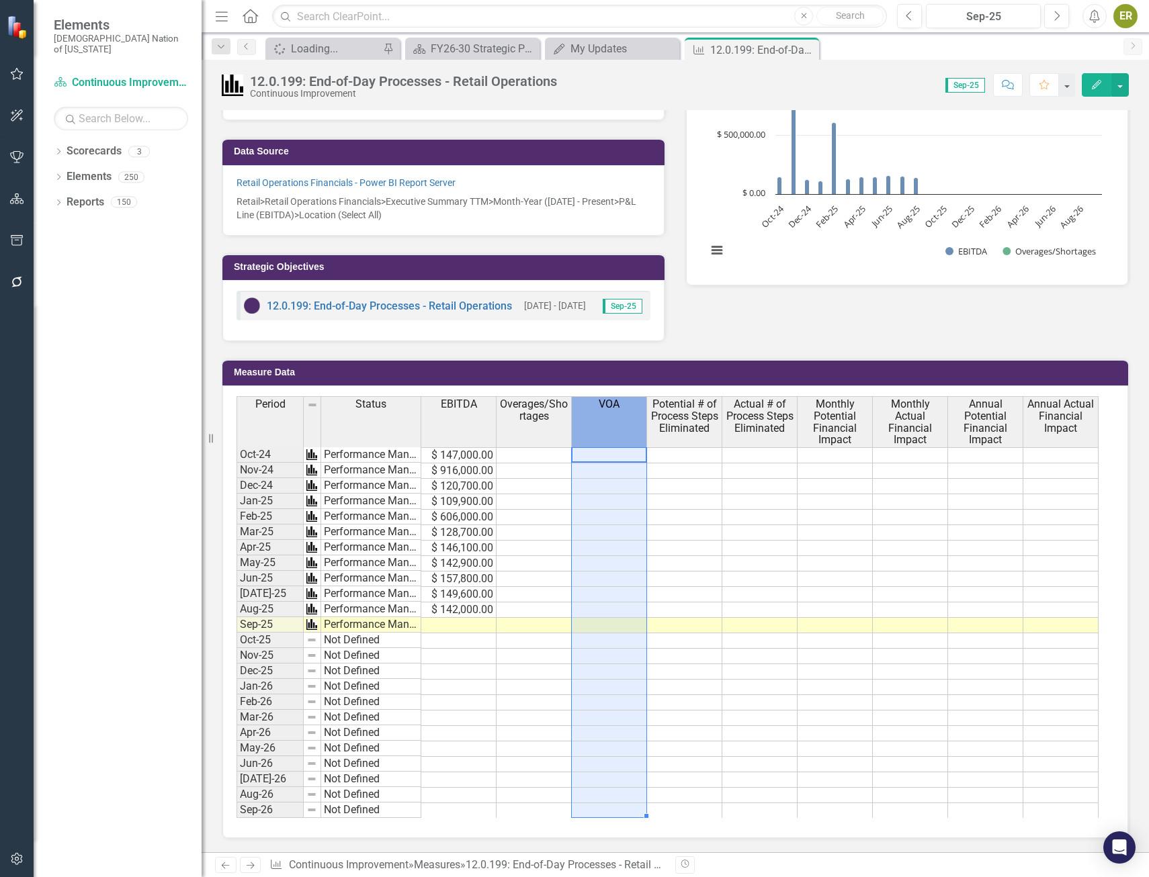
click at [626, 433] on th "VOA" at bounding box center [609, 421] width 75 height 50
click at [619, 408] on span "VOA" at bounding box center [609, 404] width 21 height 12
click at [542, 612] on td at bounding box center [533, 610] width 75 height 15
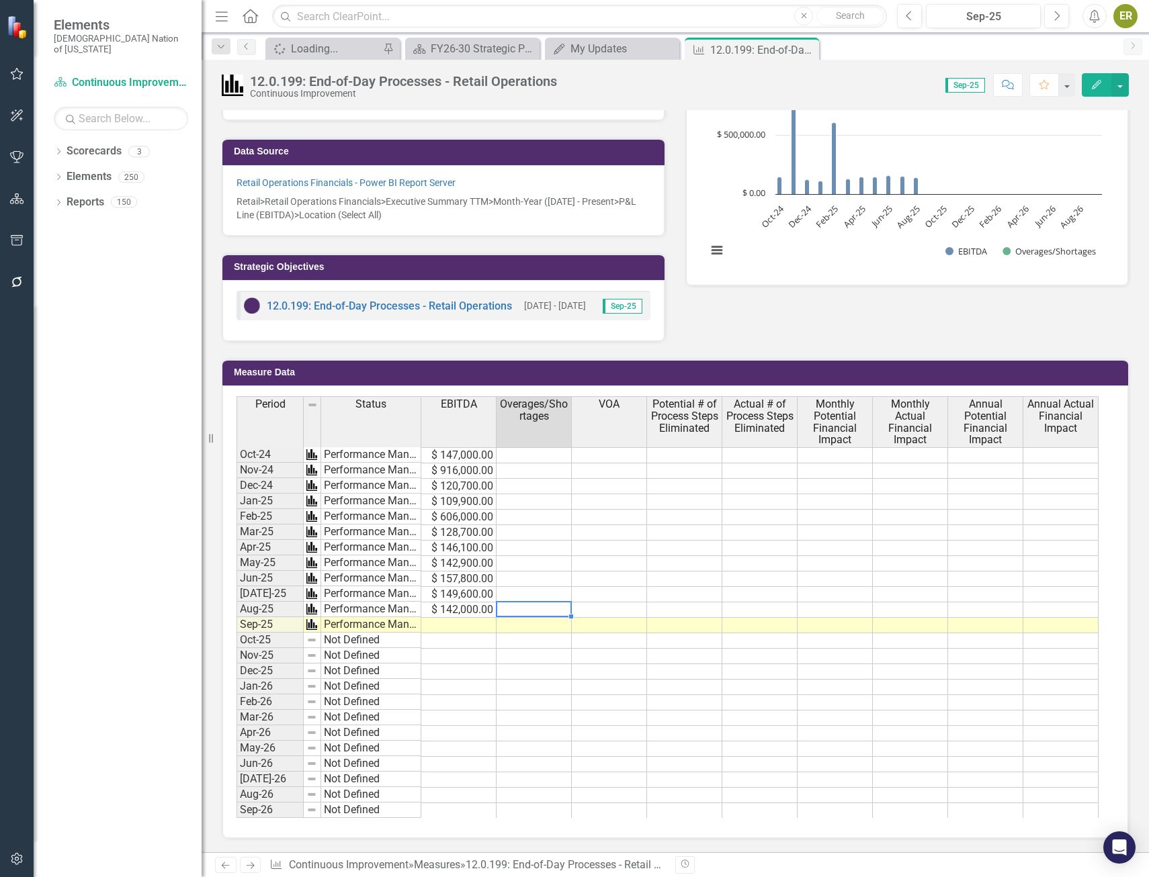
click at [236, 524] on div "Period Status EBITDA Overages/Shortages VOA Potential # of Process Steps Elimin…" at bounding box center [236, 607] width 0 height 422
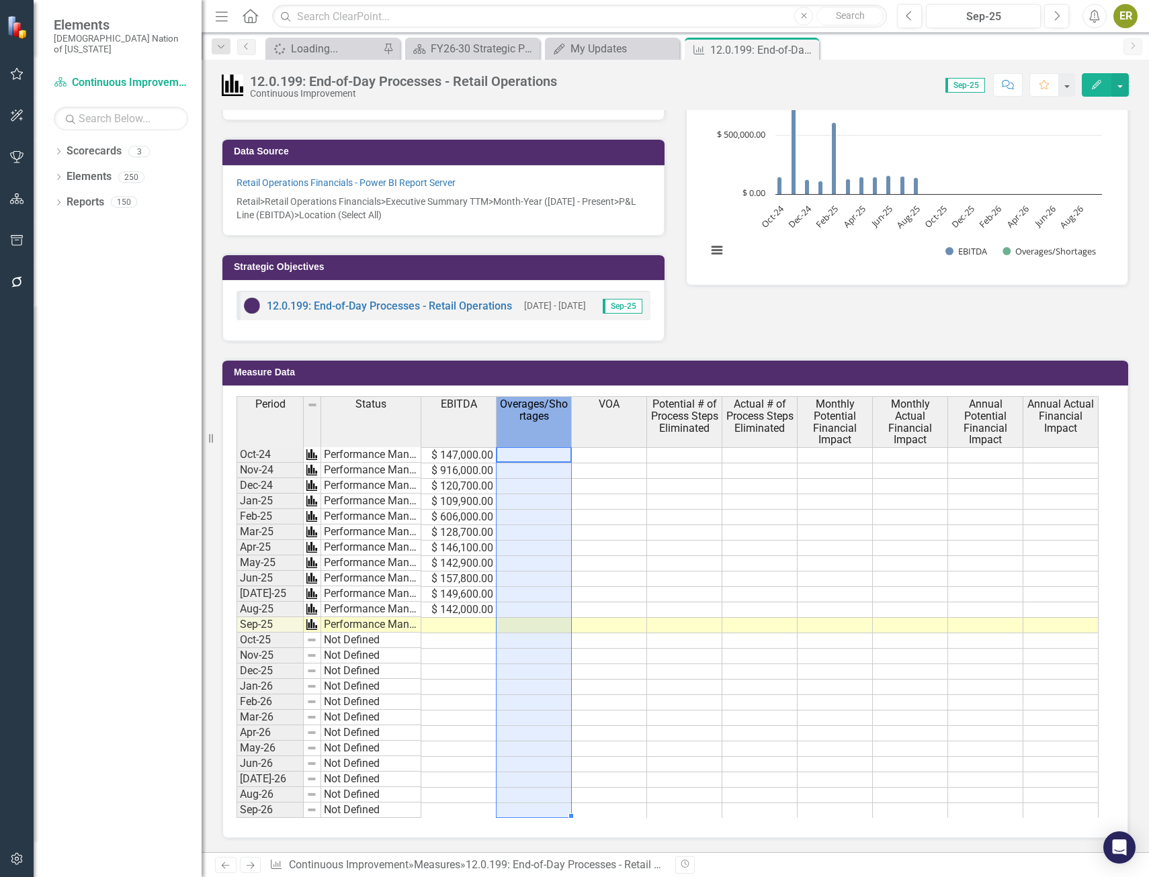
click at [539, 422] on span "Overages/Shortages" at bounding box center [533, 410] width 69 height 24
click at [538, 423] on div "Overages/Shortages" at bounding box center [533, 410] width 75 height 26
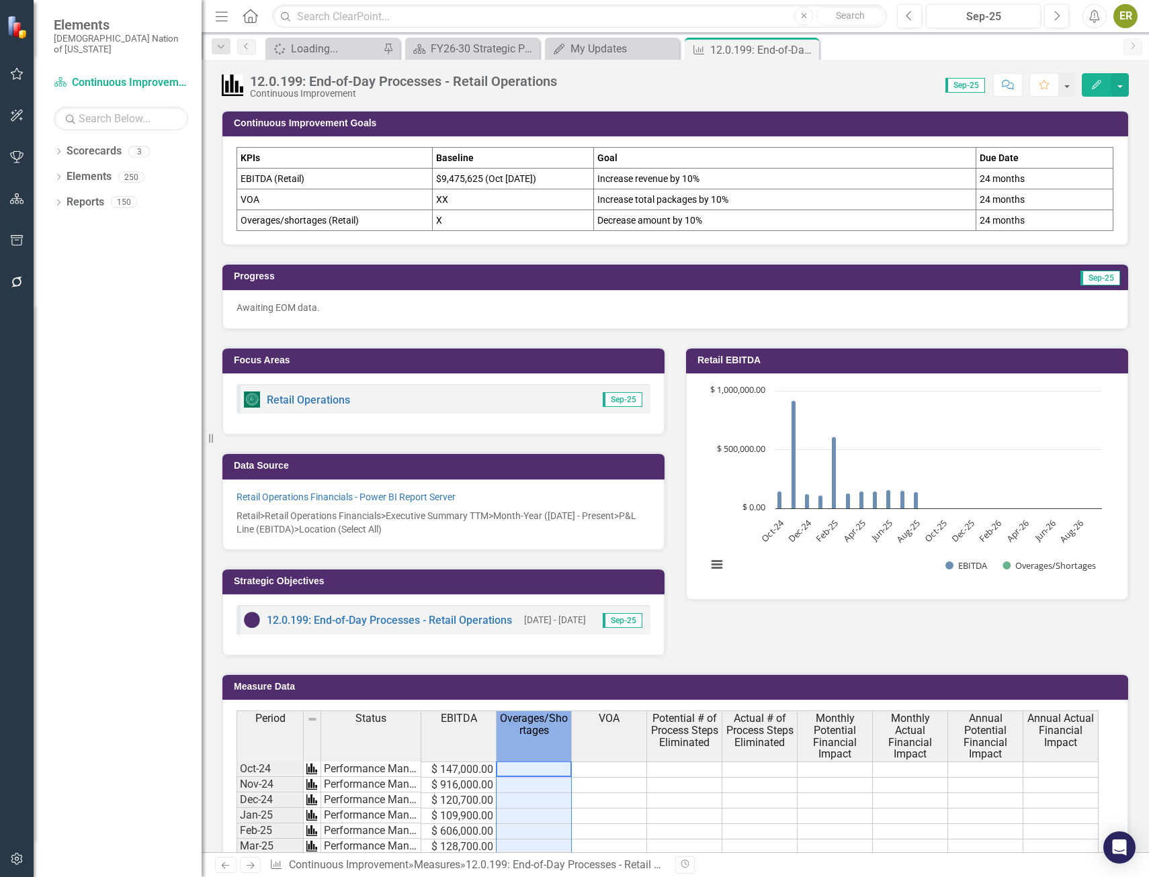
scroll to position [0, 0]
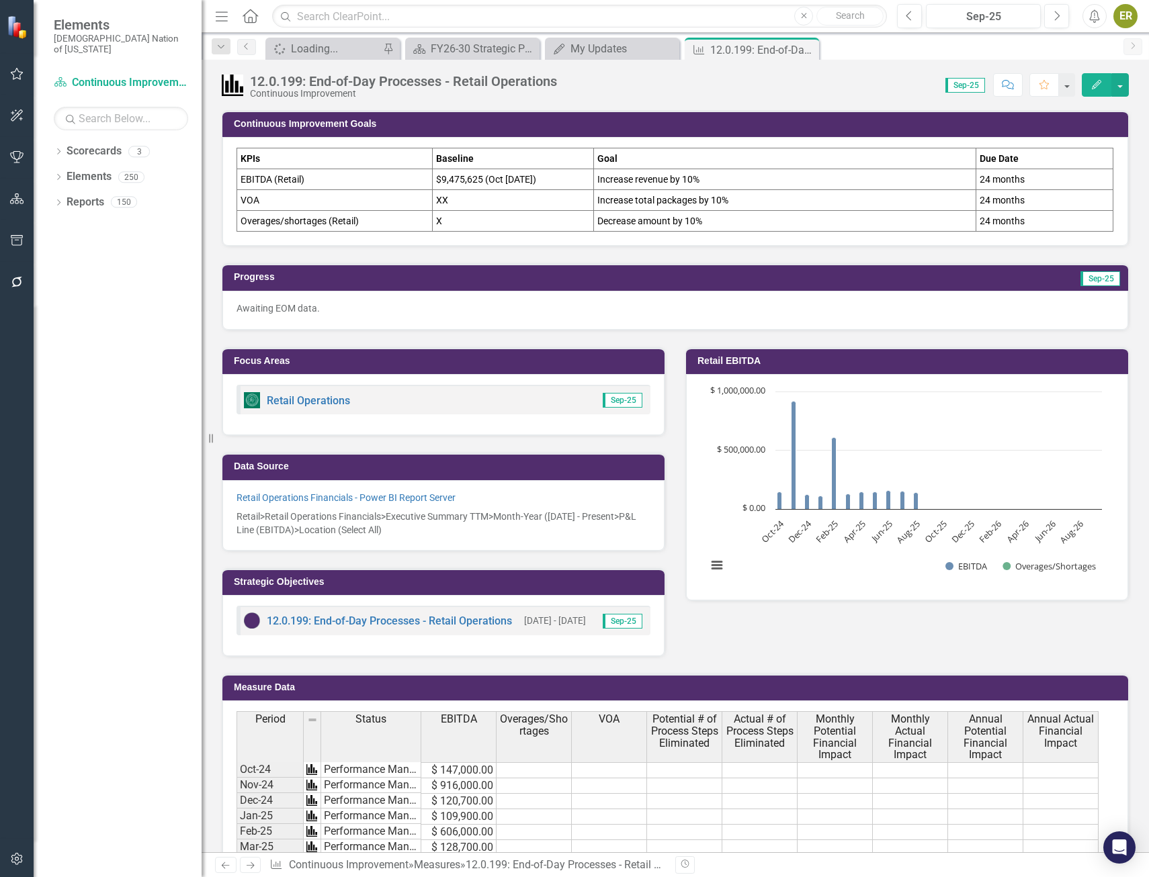
click at [539, 197] on td "XX" at bounding box center [513, 200] width 161 height 21
click at [734, 198] on td "Increase total packages by 10%" at bounding box center [784, 200] width 382 height 21
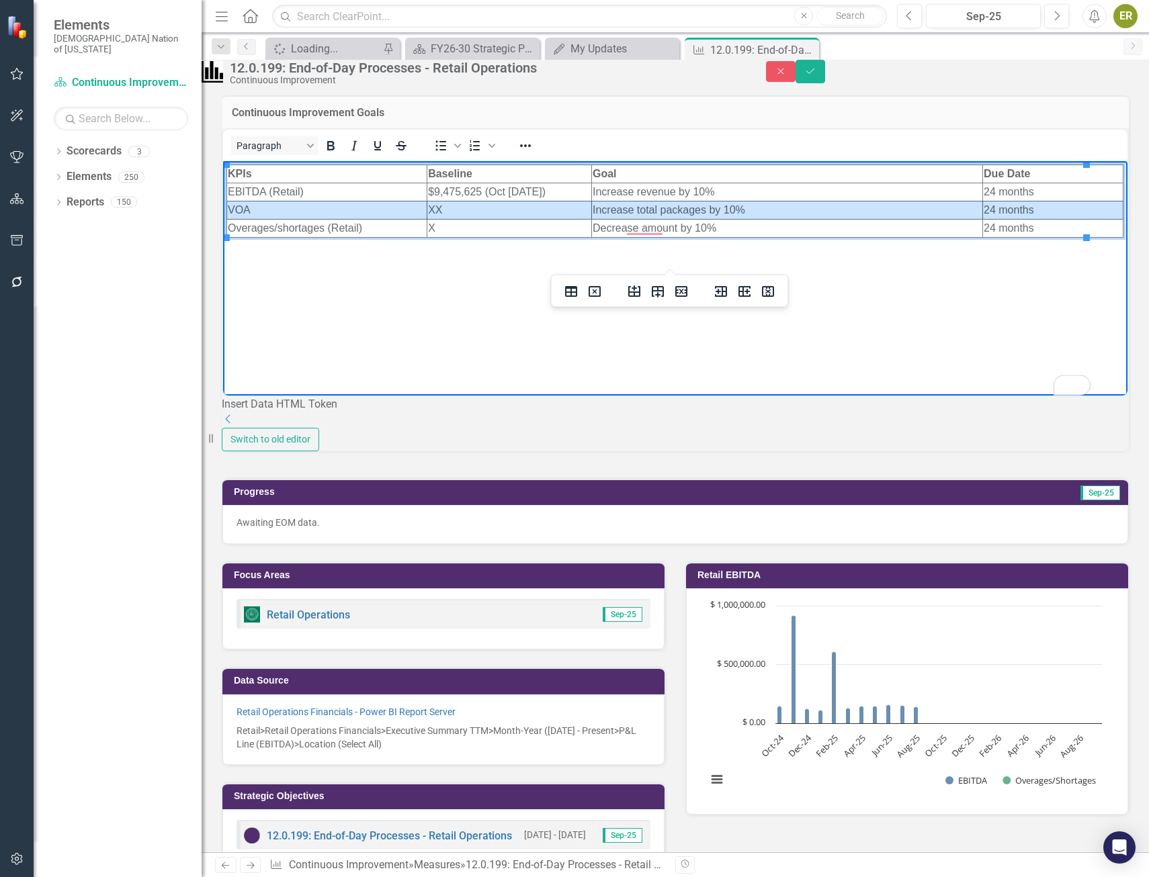
drag, startPoint x: 1038, startPoint y: 212, endPoint x: 343, endPoint y: 204, distance: 695.4
click at [343, 204] on tr "VOA XX Increase total packages by 10% 24 months" at bounding box center [675, 210] width 896 height 18
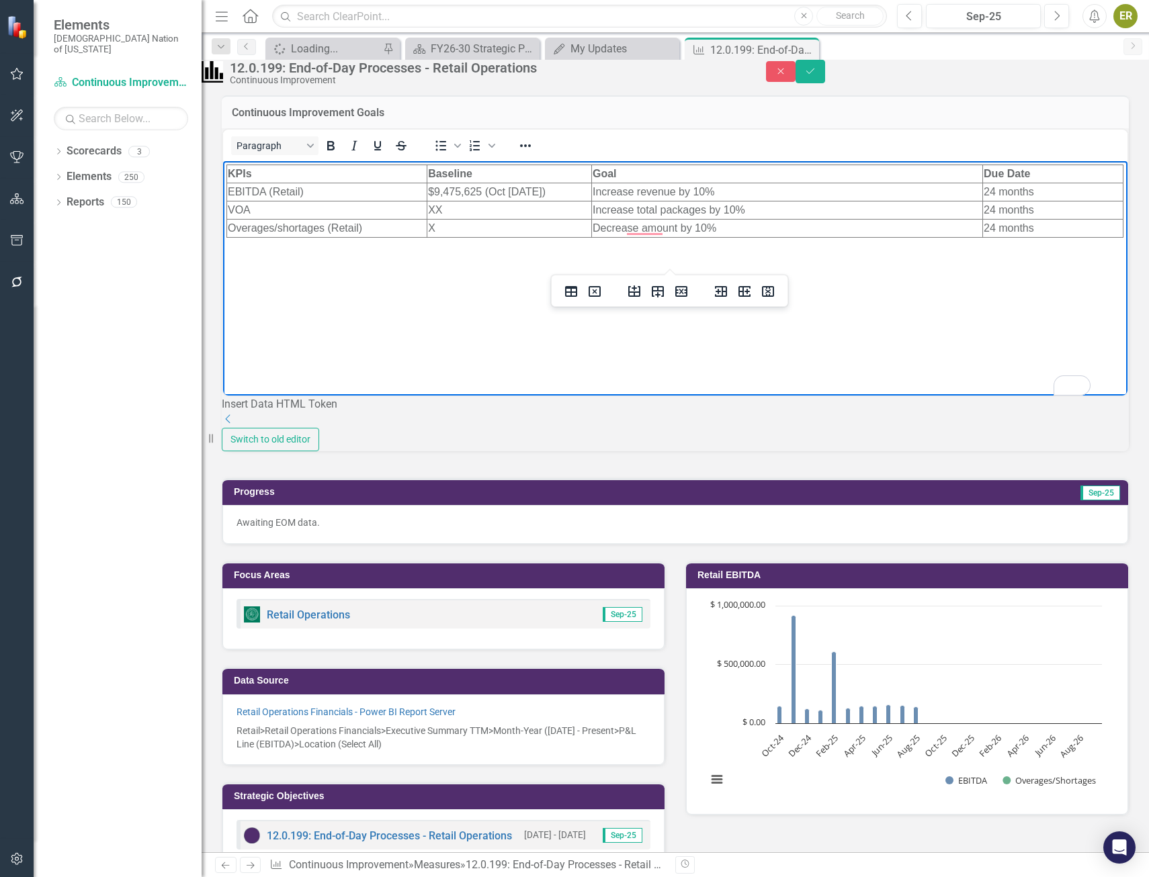
drag, startPoint x: 343, startPoint y: 204, endPoint x: 785, endPoint y: 304, distance: 453.3
click at [785, 304] on body "KPIs Baseline Goal Due Date EBITDA (Retail) $9,475,625 (Oct 24 - May 25) Increa…" at bounding box center [675, 262] width 904 height 202
click at [668, 211] on td "Increase total packages by 10%" at bounding box center [787, 210] width 391 height 18
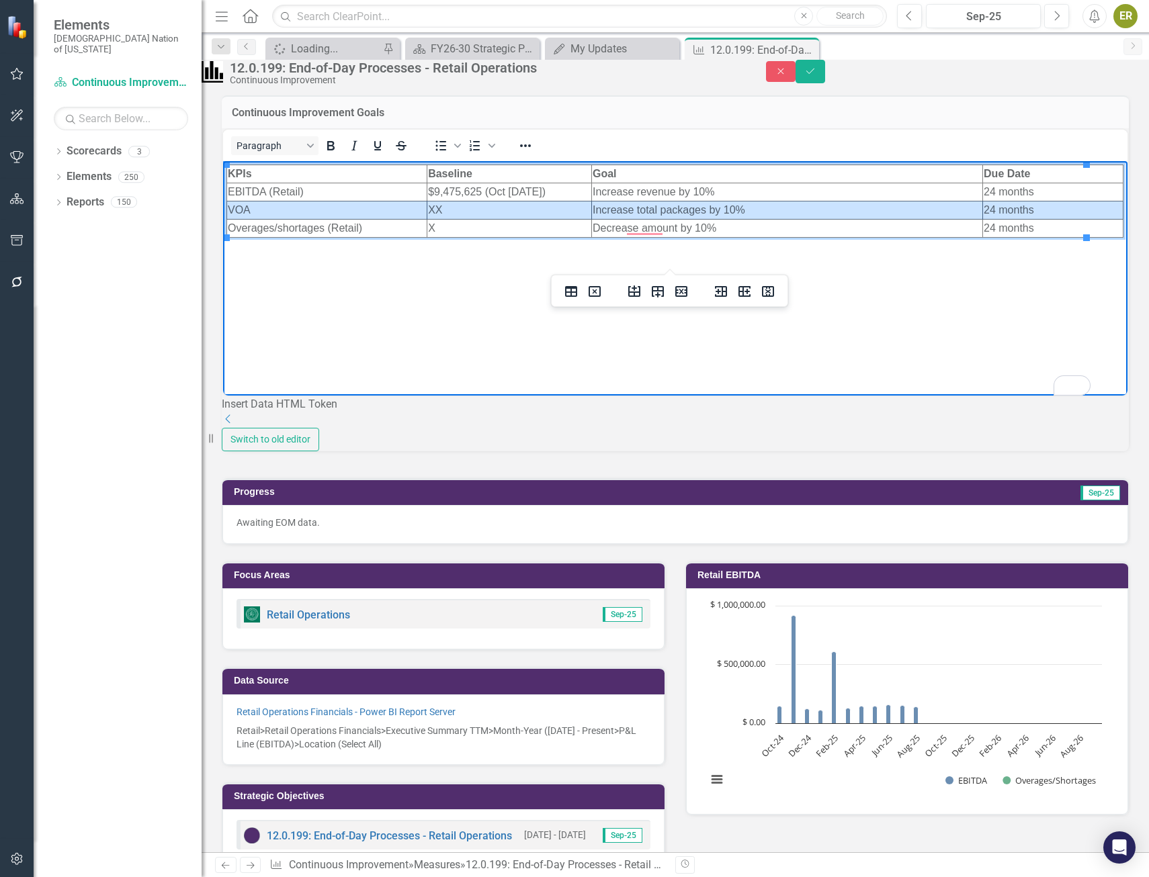
drag, startPoint x: 1033, startPoint y: 206, endPoint x: 294, endPoint y: 205, distance: 739.7
click at [294, 205] on tr "VOA XX Increase total packages by 10% 24 months" at bounding box center [675, 210] width 896 height 18
click at [678, 294] on icon "Delete row" at bounding box center [681, 292] width 16 height 16
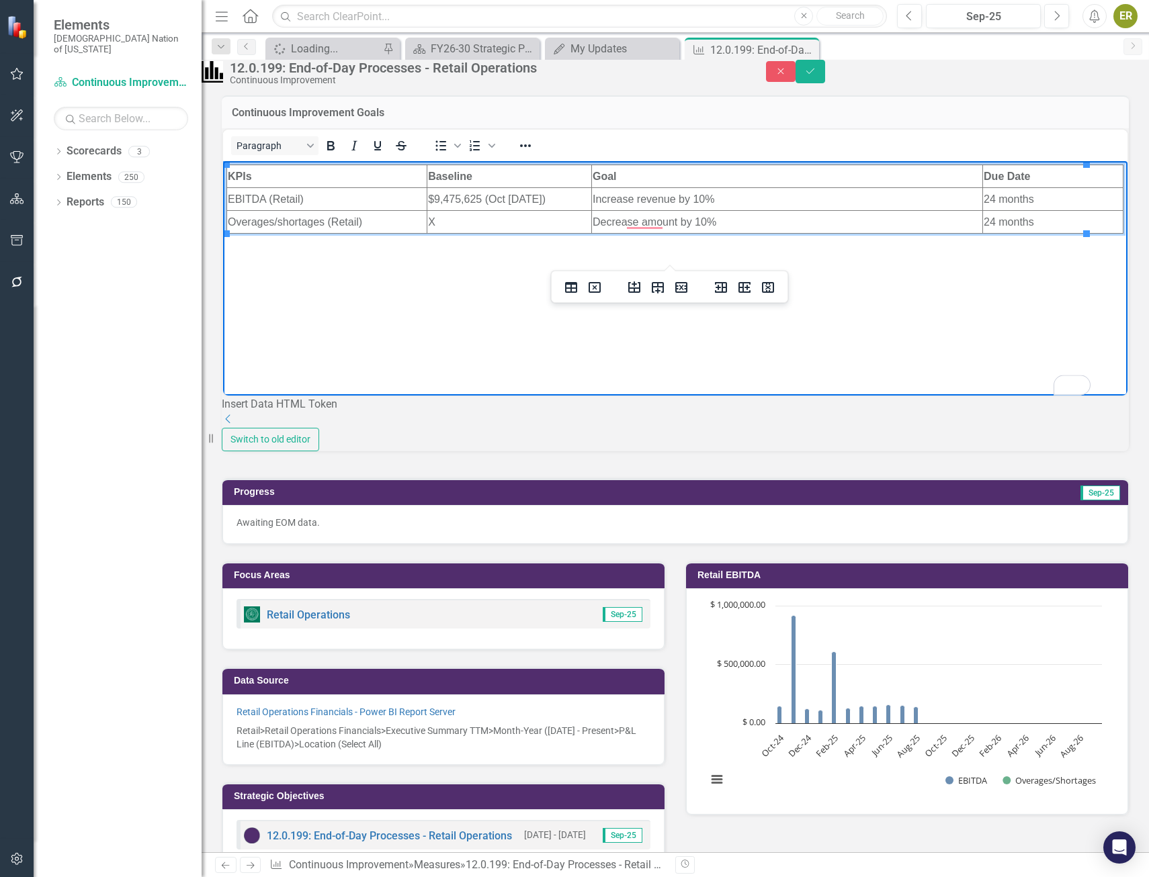
click at [666, 318] on body "KPIs Baseline Goal Due Date EBITDA (Retail) $9,475,625 (Oct 24 - May 25) Increa…" at bounding box center [675, 262] width 904 height 202
click at [635, 222] on td "Decrease amount by 10%" at bounding box center [787, 221] width 391 height 23
click at [677, 304] on div "Dismiss" at bounding box center [672, 312] width 36 height 20
click at [947, 329] on body "KPIs Baseline Goal Due Date EBITDA (Retail) $9,475,625 (Oct 24 - May 25) Increa…" at bounding box center [675, 262] width 904 height 202
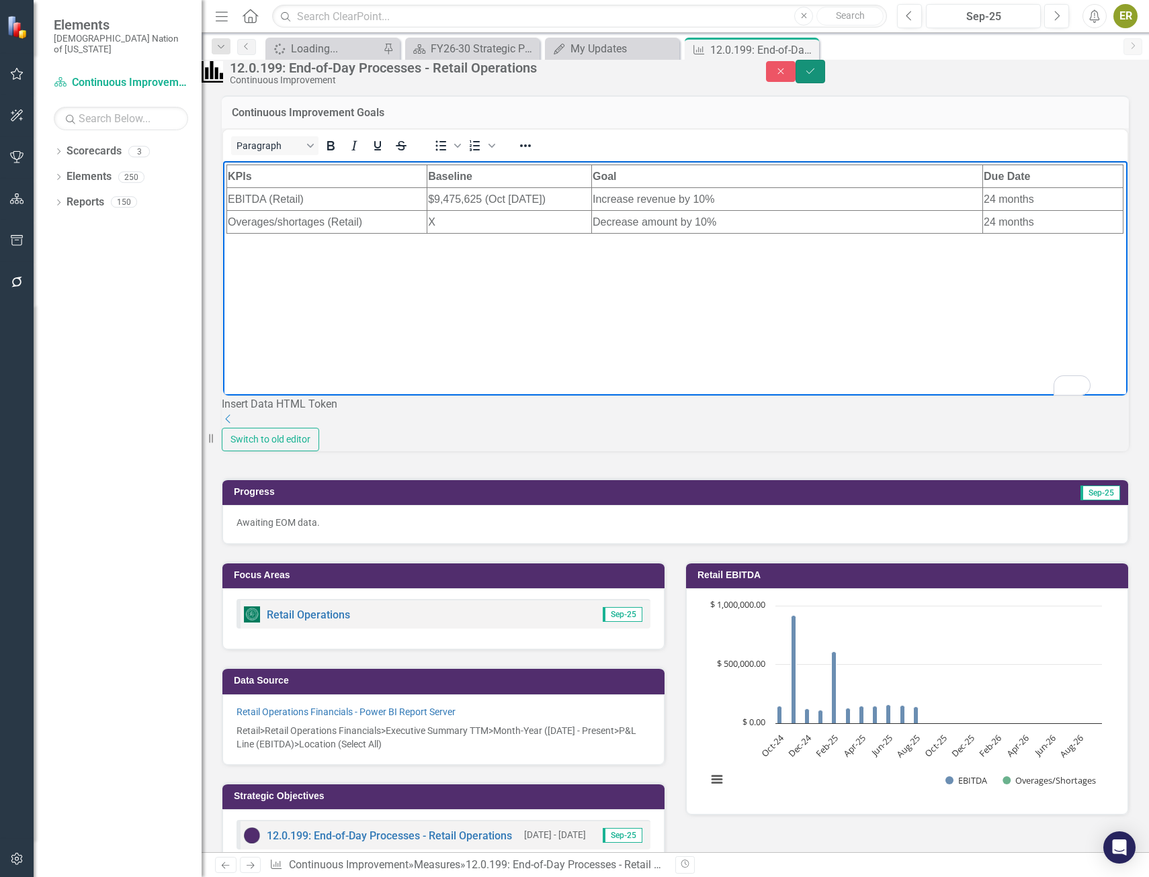
click at [816, 76] on icon "Save" at bounding box center [810, 71] width 12 height 9
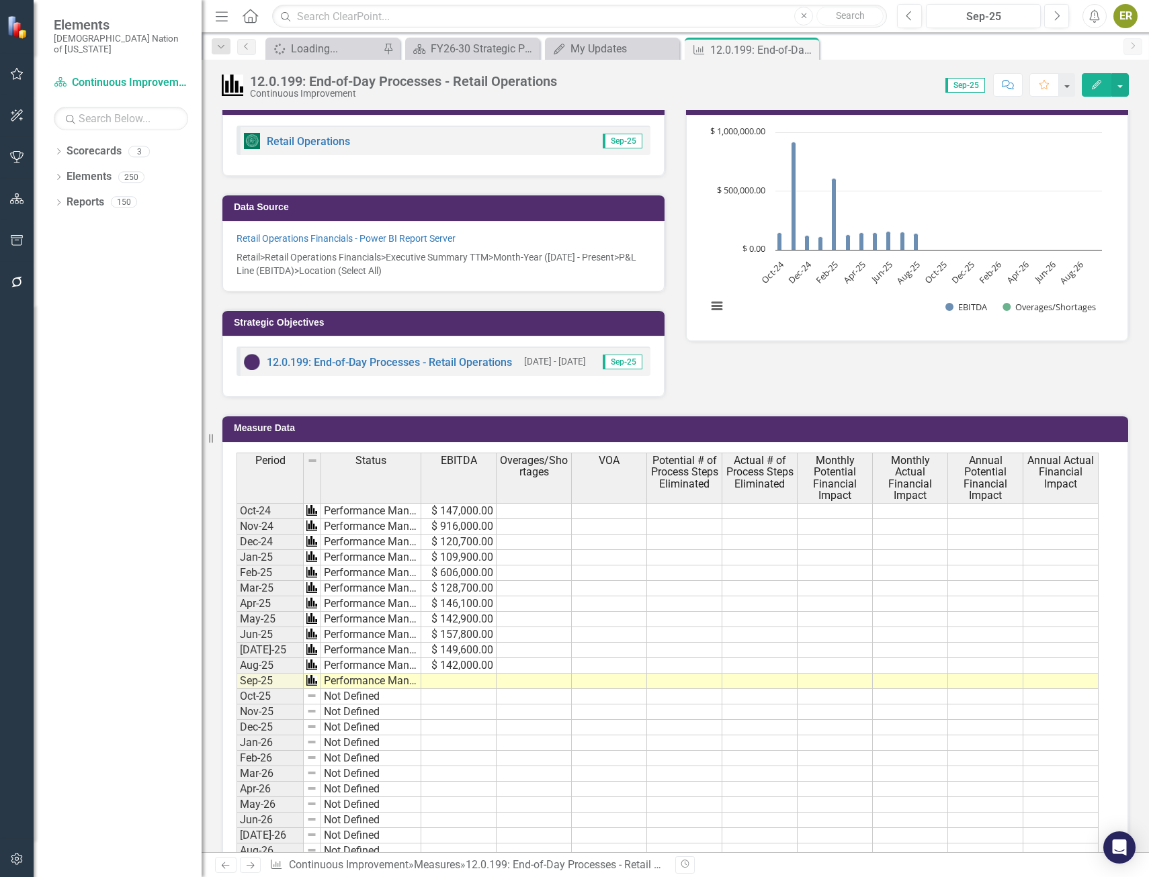
scroll to position [269, 0]
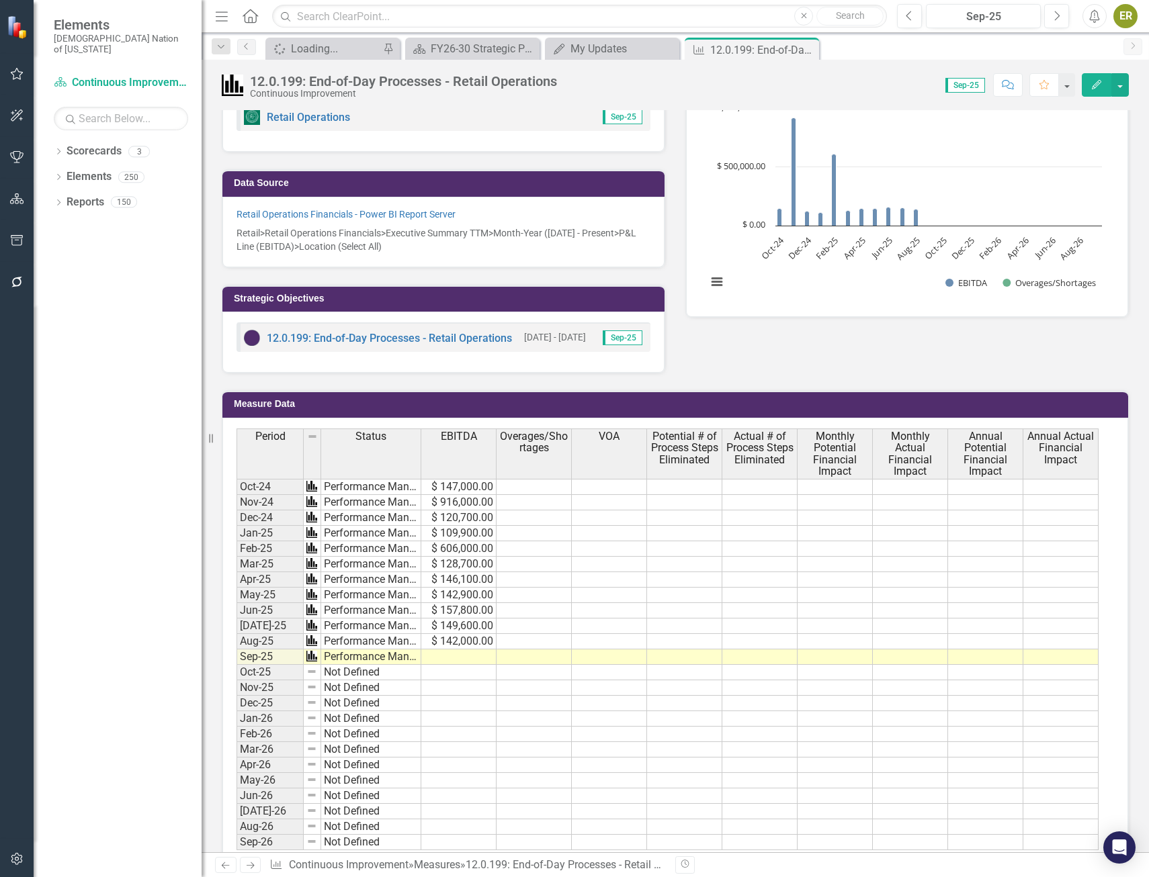
click at [631, 438] on div "VOA" at bounding box center [609, 436] width 75 height 15
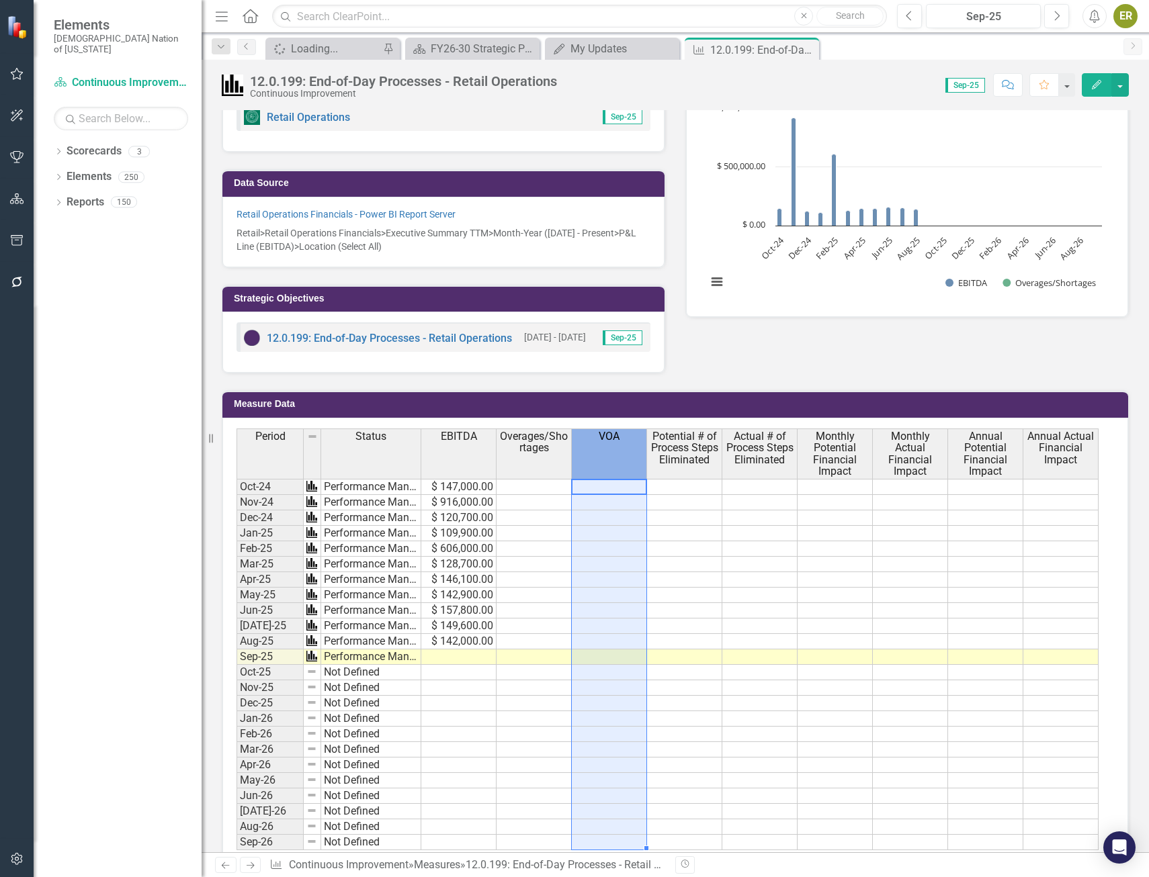
click at [1103, 82] on button "Edit" at bounding box center [1097, 85] width 30 height 24
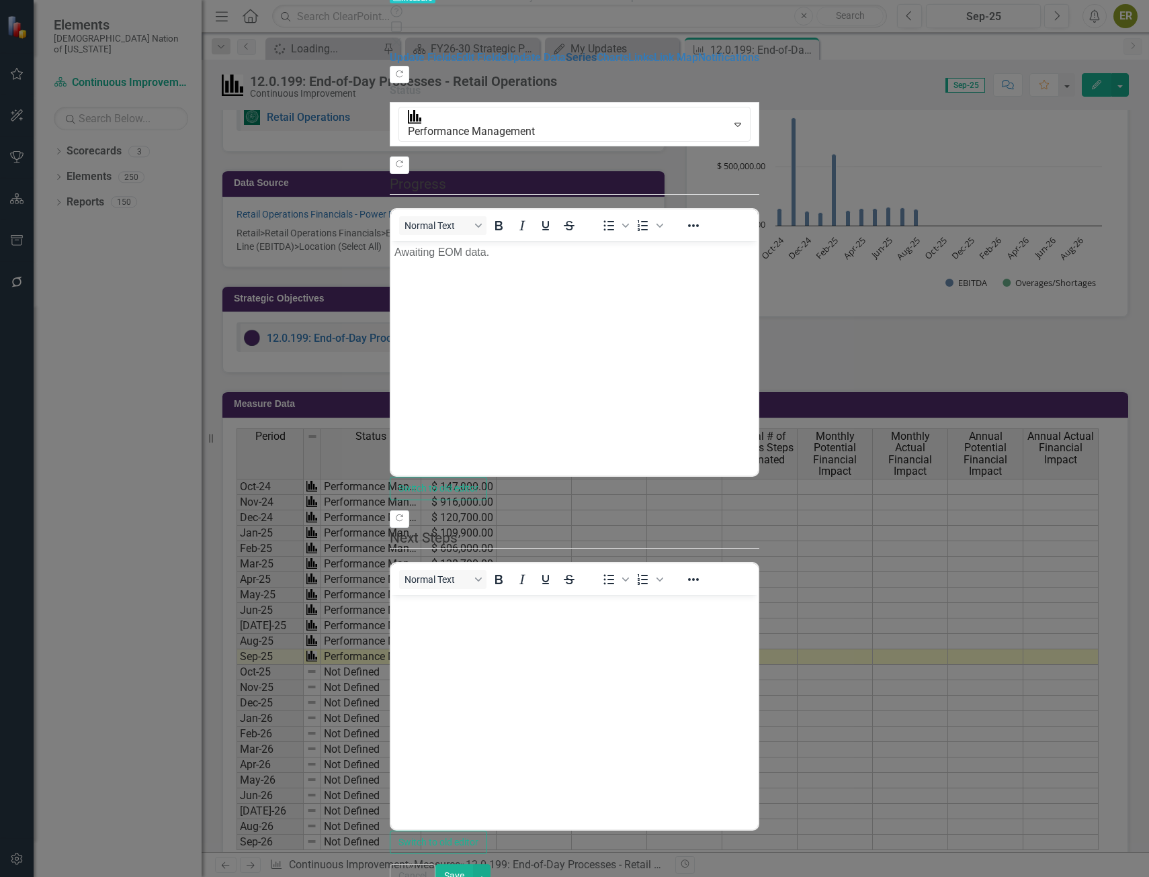
scroll to position [0, 0]
click at [566, 64] on link "Series" at bounding box center [581, 57] width 31 height 13
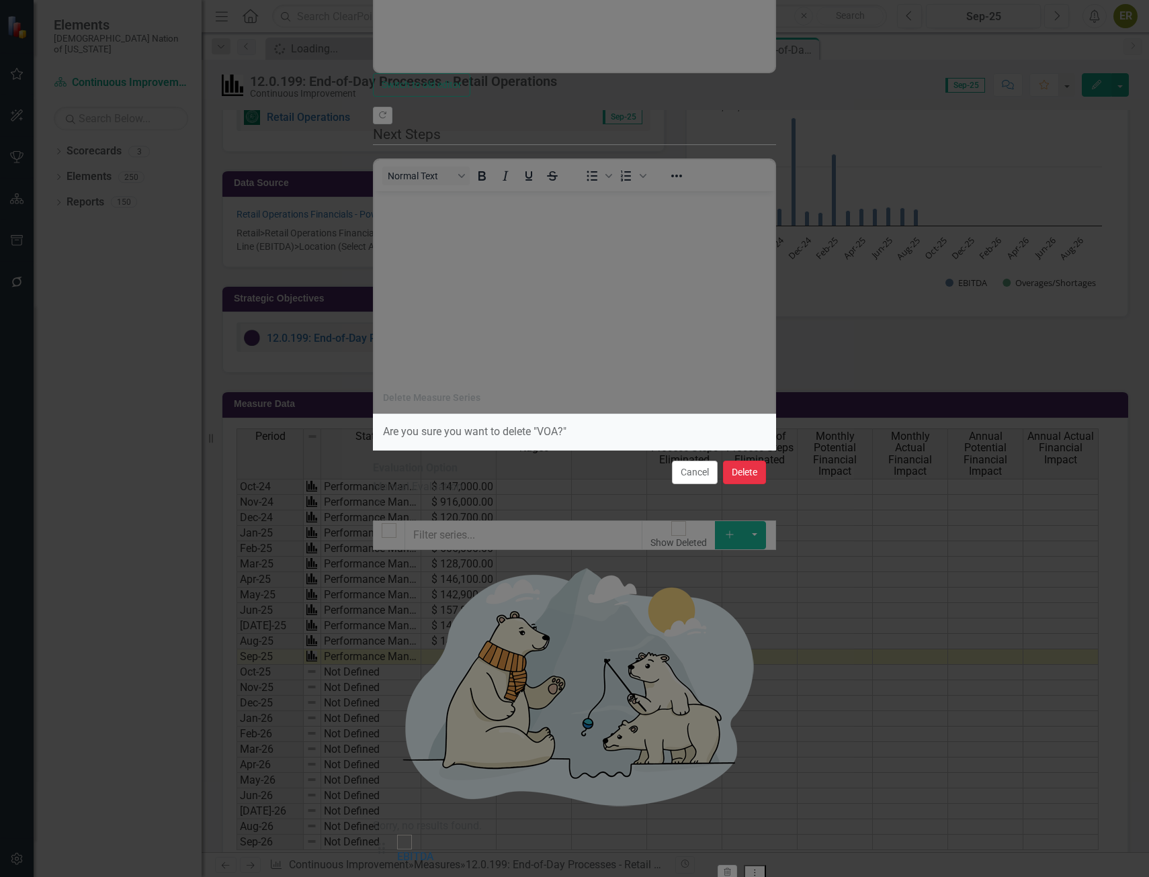
click at [739, 470] on button "Delete" at bounding box center [744, 473] width 43 height 24
checkbox input "false"
